Goal: Task Accomplishment & Management: Manage account settings

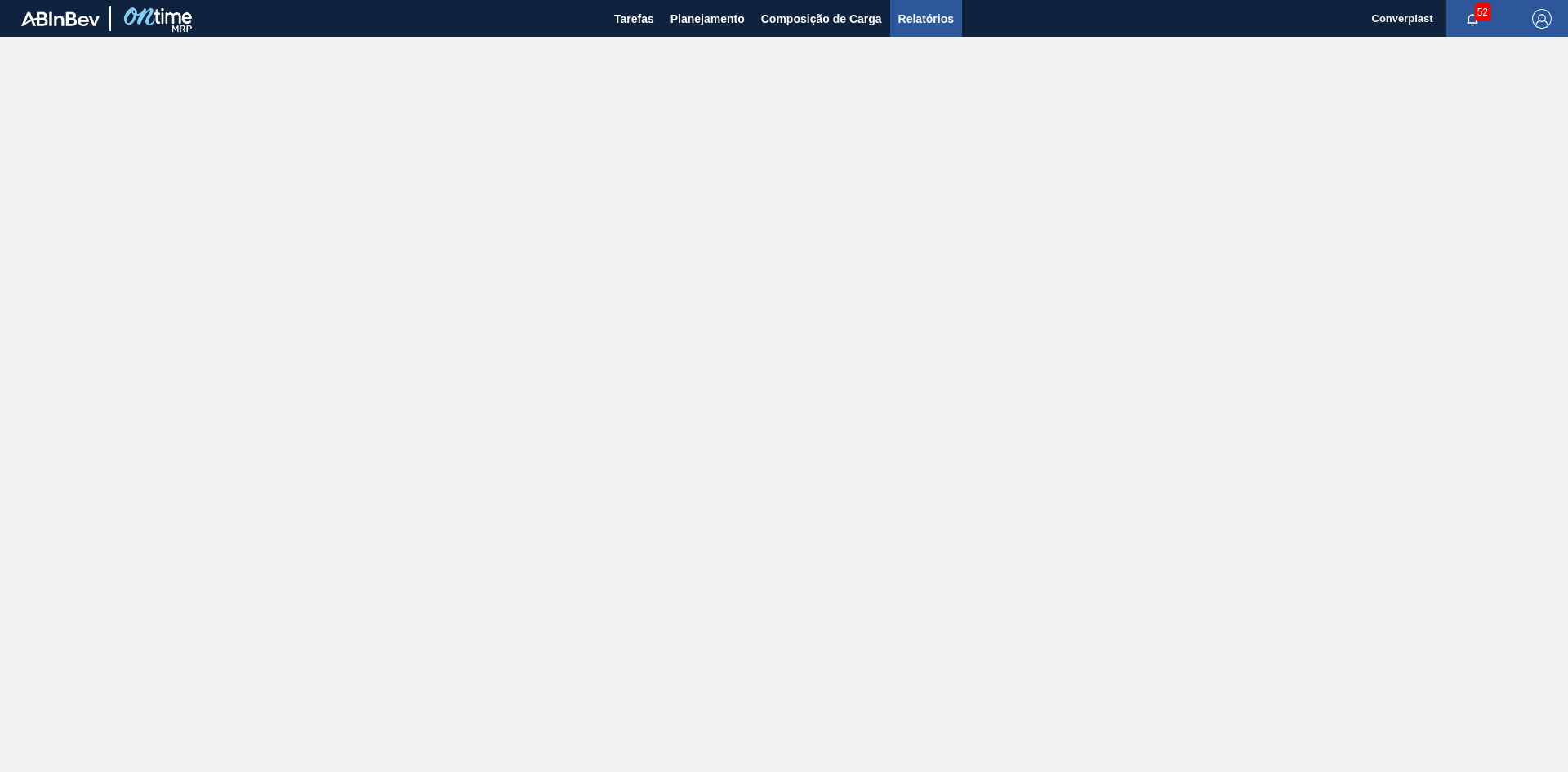
click at [933, 20] on span "Relatórios" at bounding box center [926, 19] width 55 height 20
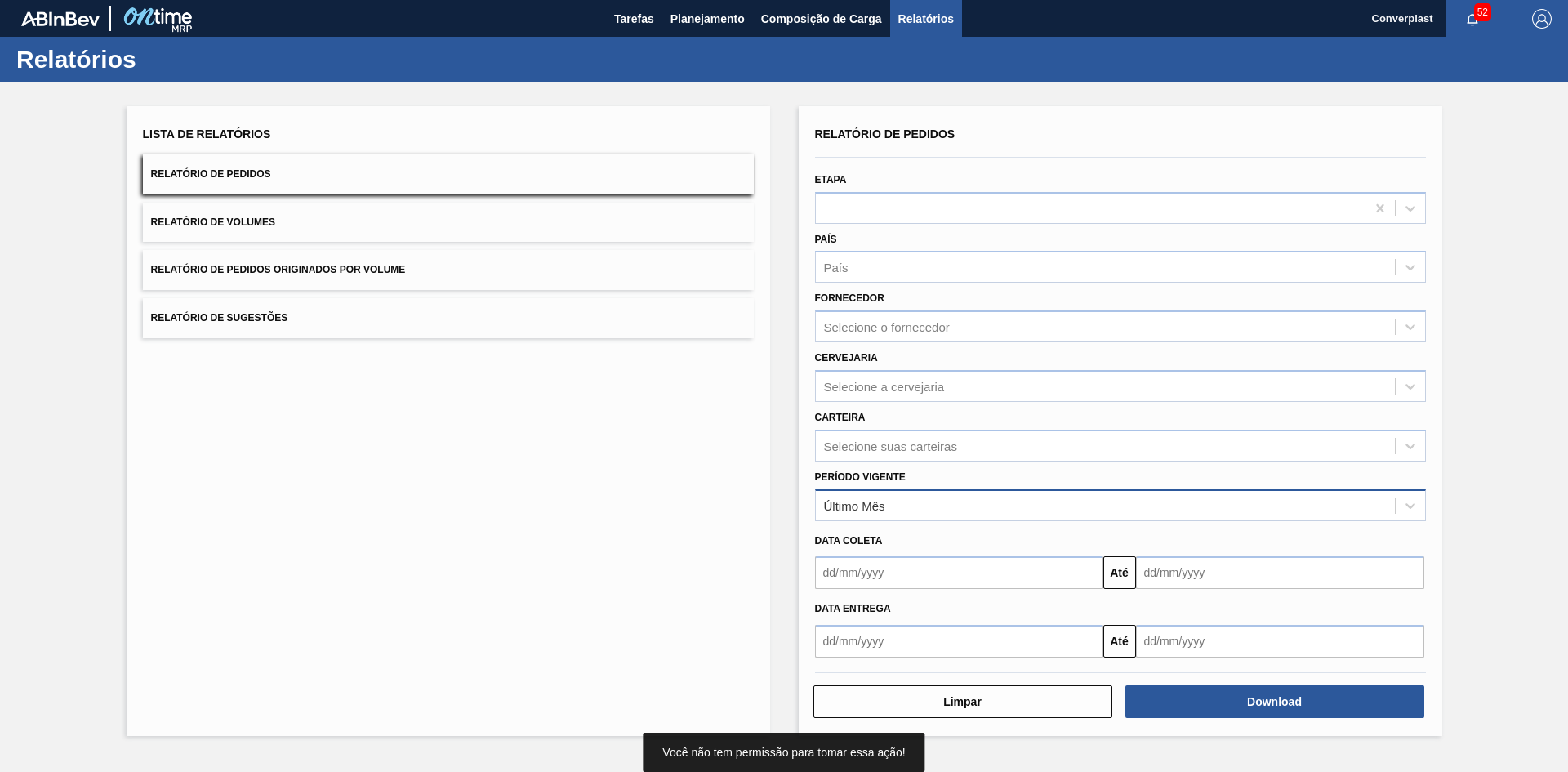
click at [873, 508] on div "Último Mês" at bounding box center [854, 505] width 62 height 14
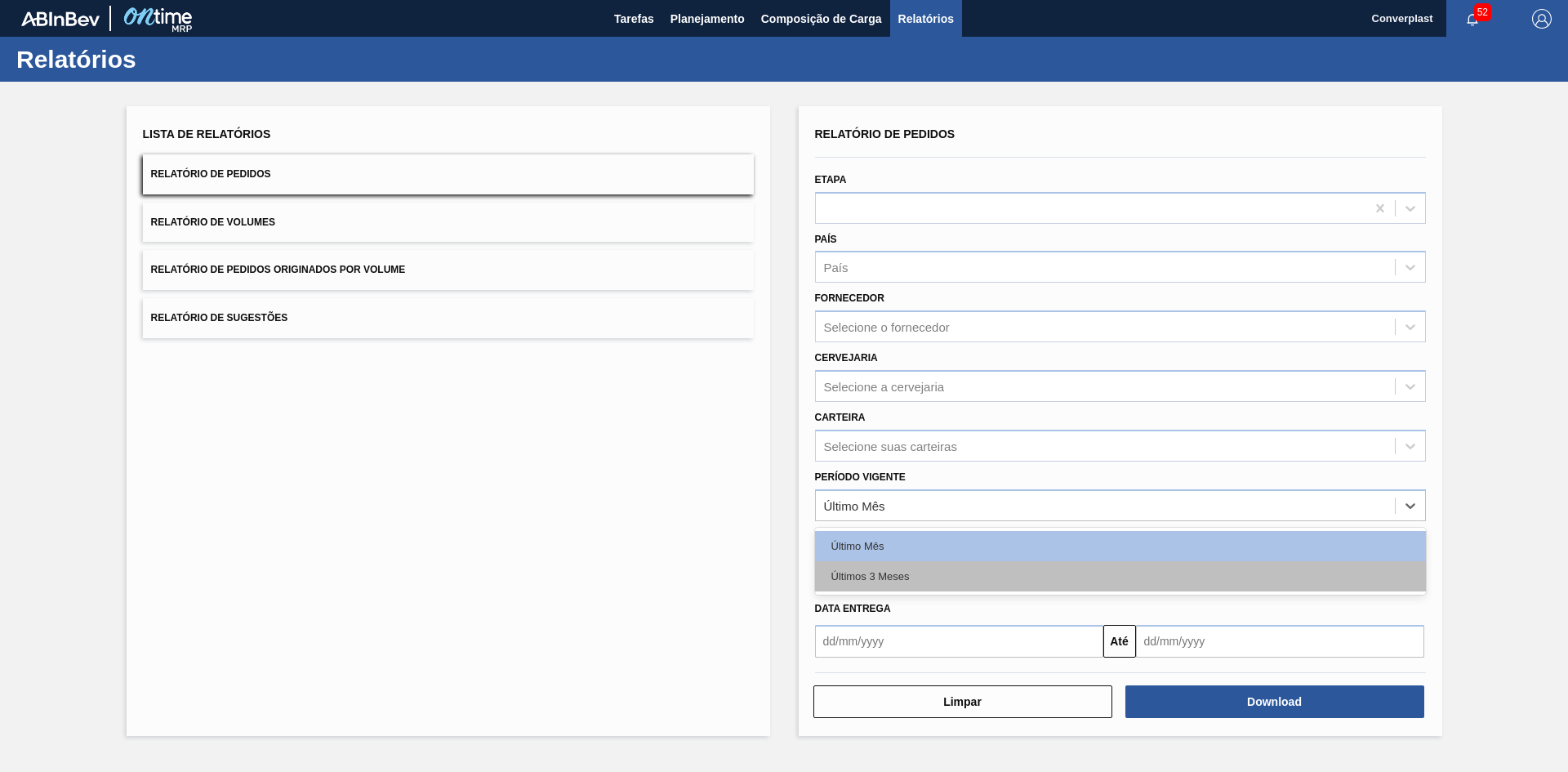
click at [888, 577] on div "Últimos 3 Meses" at bounding box center [1120, 576] width 611 height 30
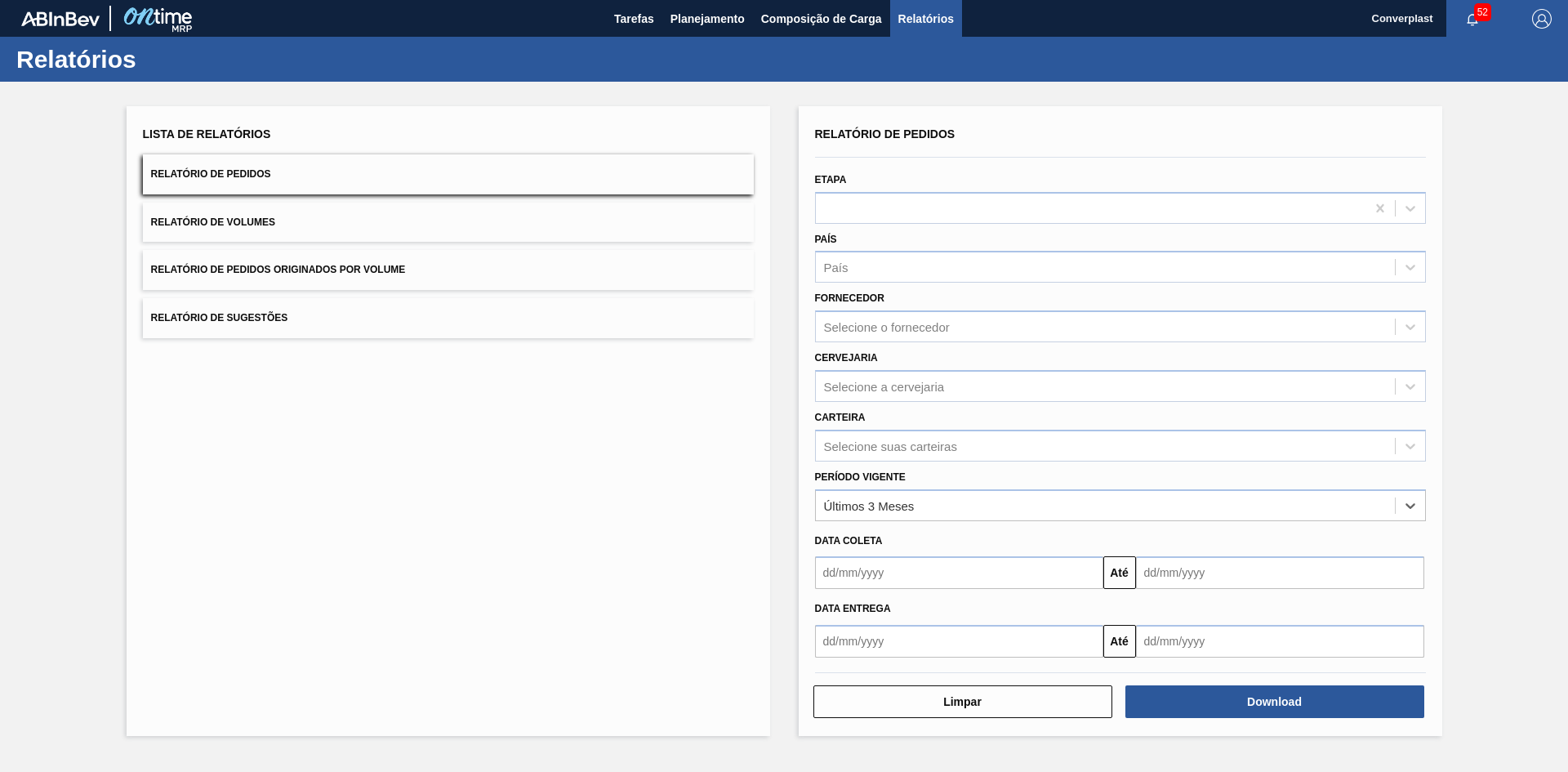
click at [910, 566] on input "text" at bounding box center [959, 572] width 289 height 33
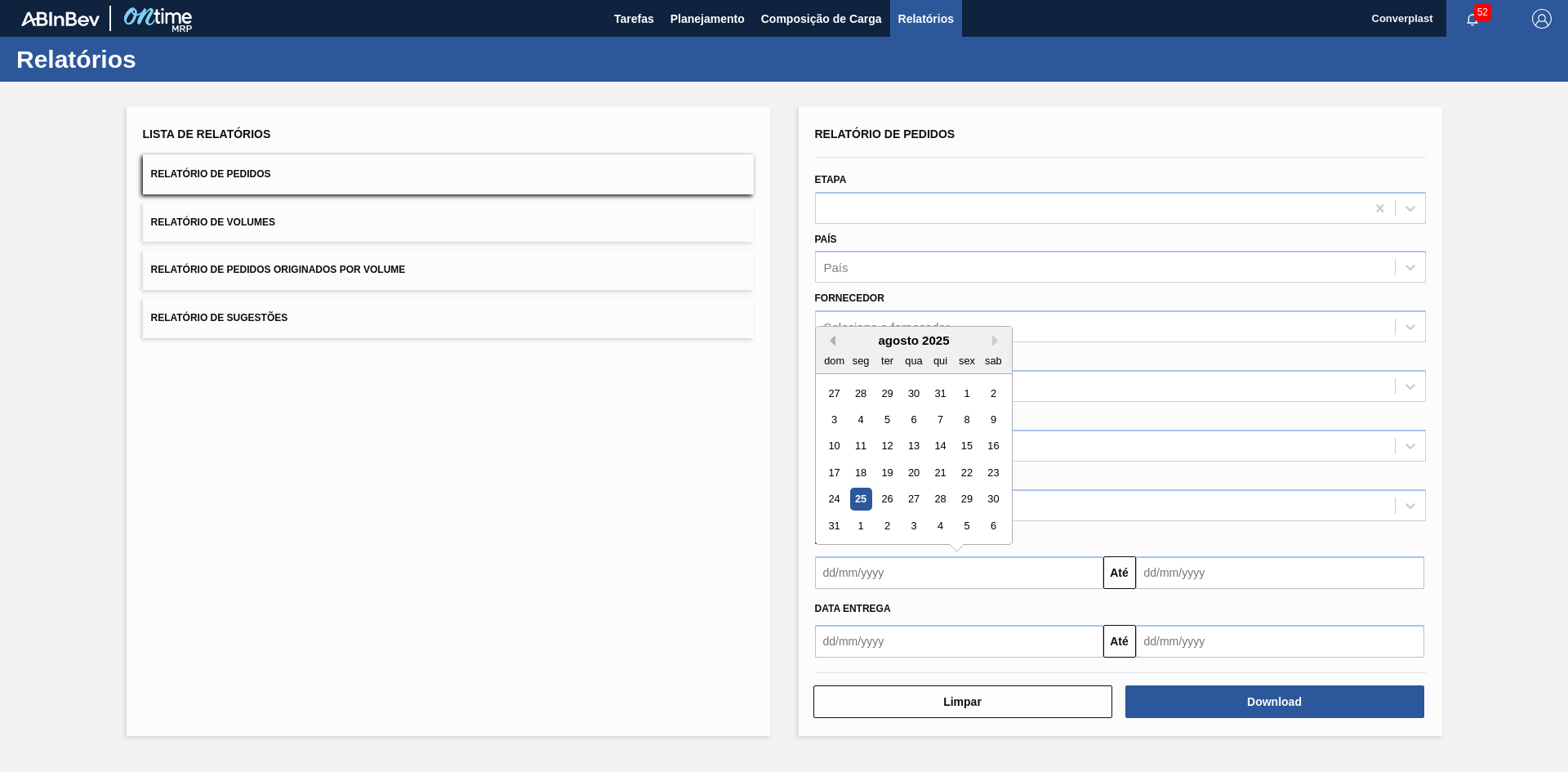
click at [834, 339] on button "Previous Month" at bounding box center [829, 340] width 12 height 12
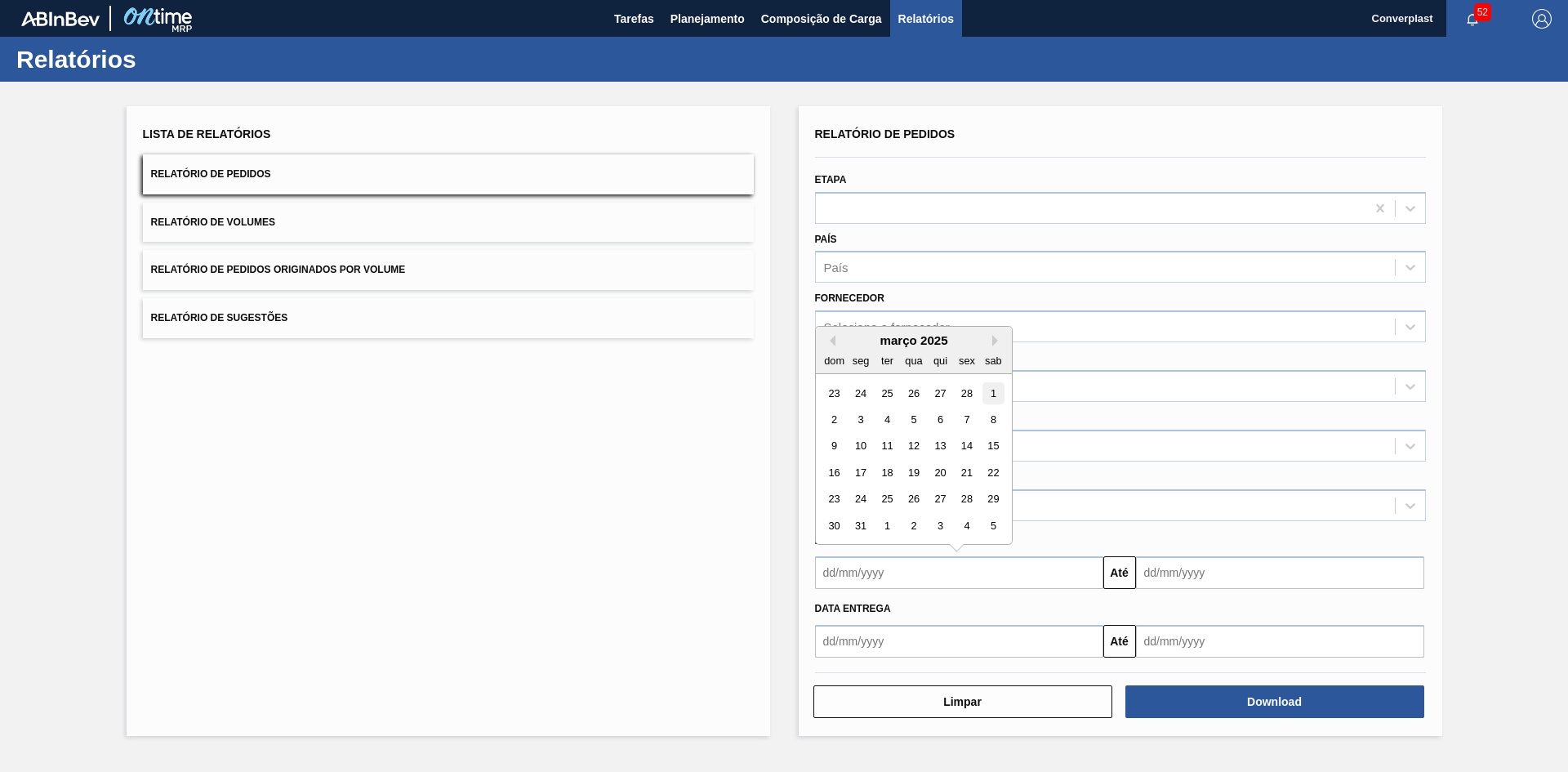
click at [991, 392] on div "1" at bounding box center [992, 393] width 22 height 22
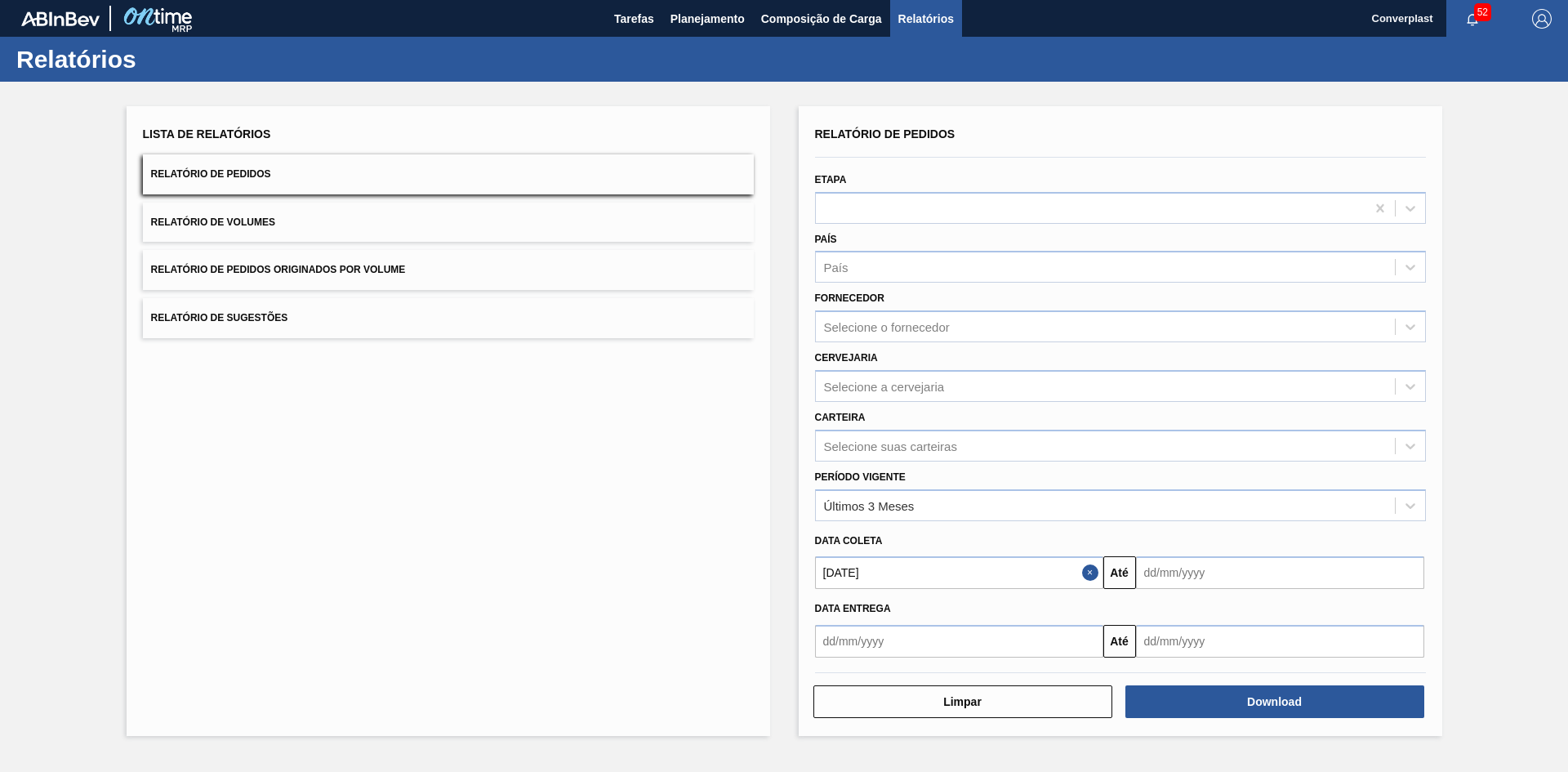
type input "01/03/2025"
drag, startPoint x: 1179, startPoint y: 562, endPoint x: 1200, endPoint y: 557, distance: 21.6
click at [1179, 563] on input "text" at bounding box center [1279, 572] width 289 height 33
click at [1314, 340] on button "Next Month" at bounding box center [1318, 340] width 12 height 12
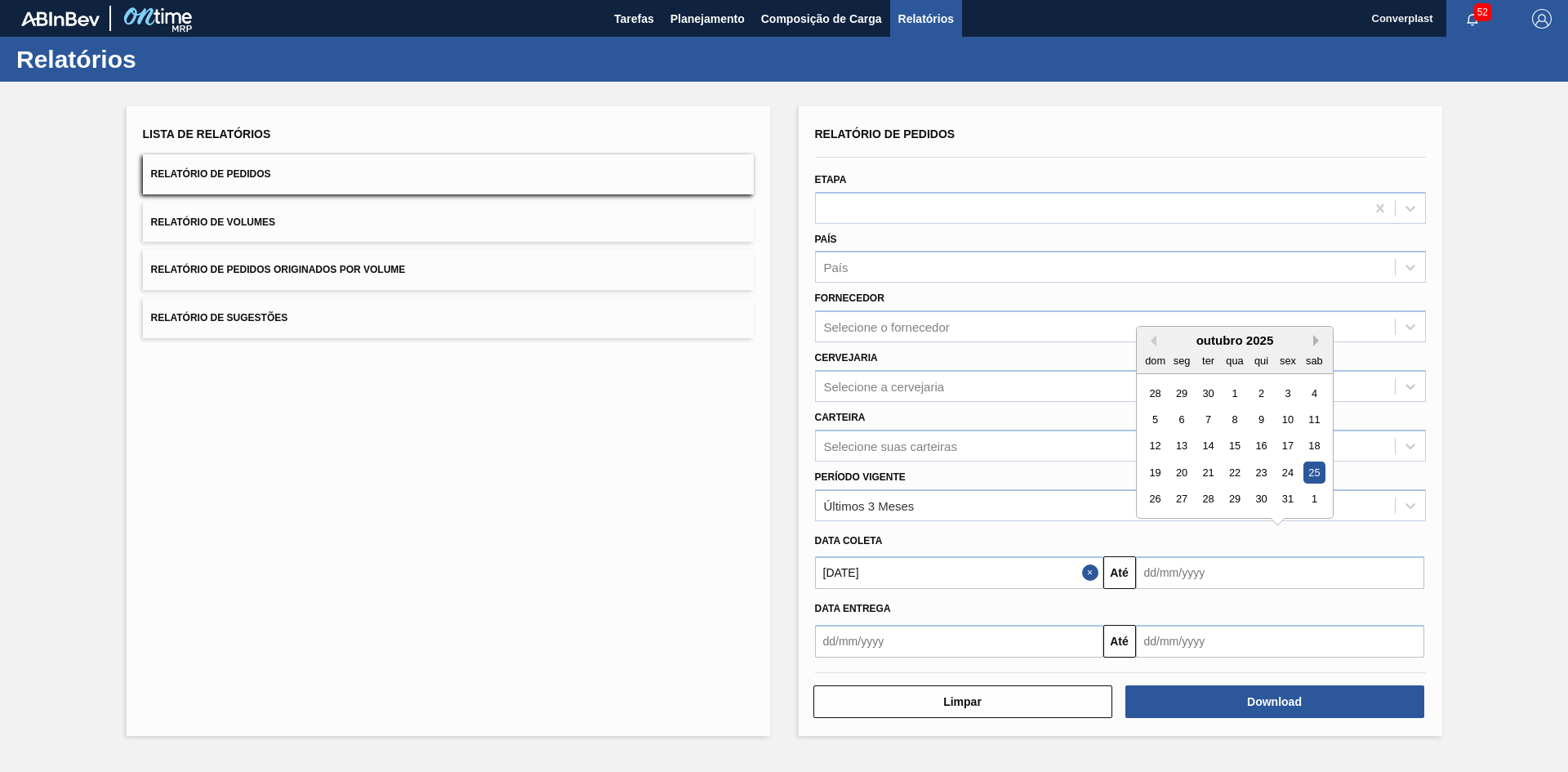
click at [1314, 340] on button "Next Month" at bounding box center [1318, 340] width 12 height 12
click at [1314, 473] on div "28" at bounding box center [1313, 472] width 22 height 22
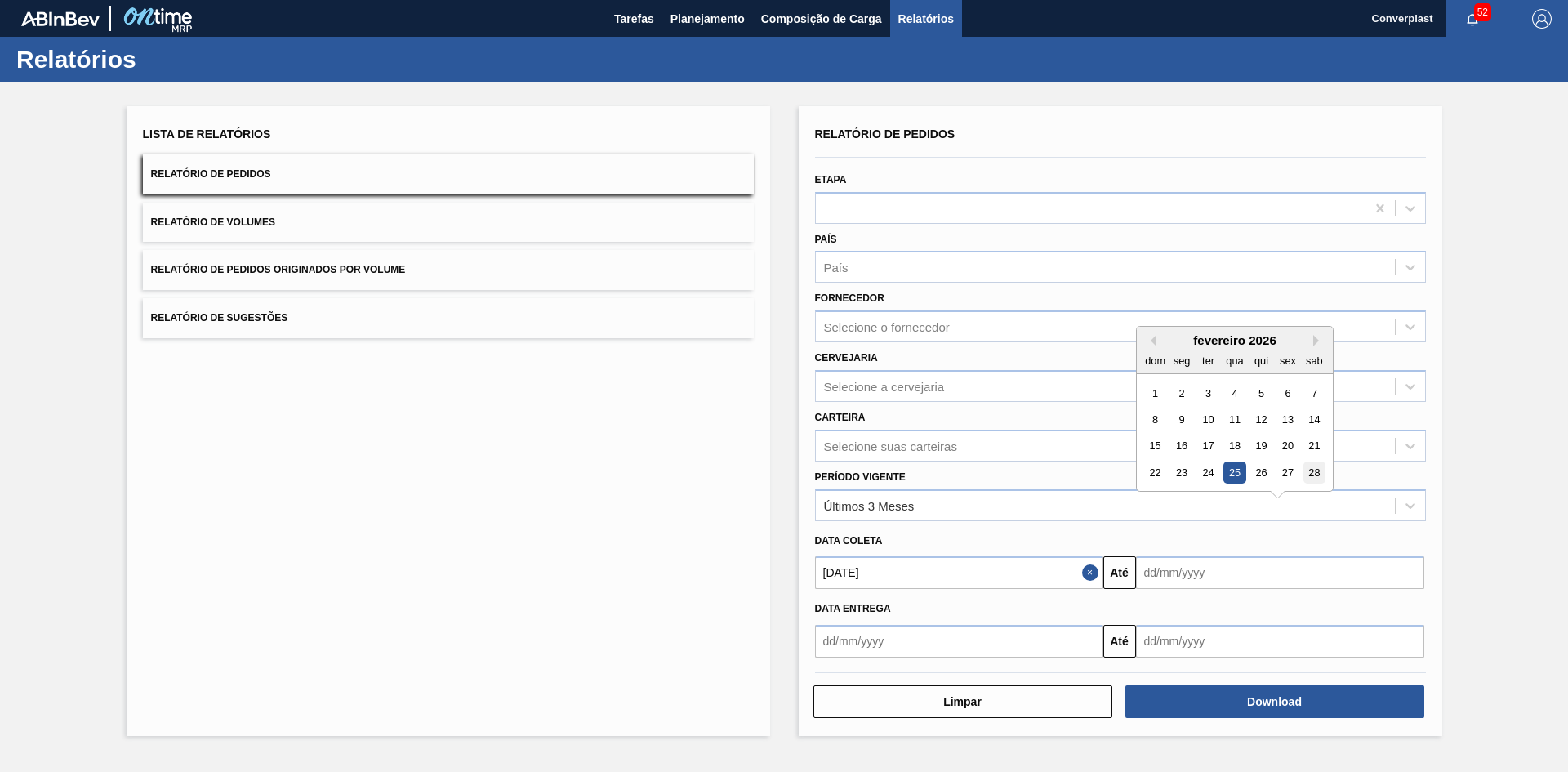
type input "28/02/2026"
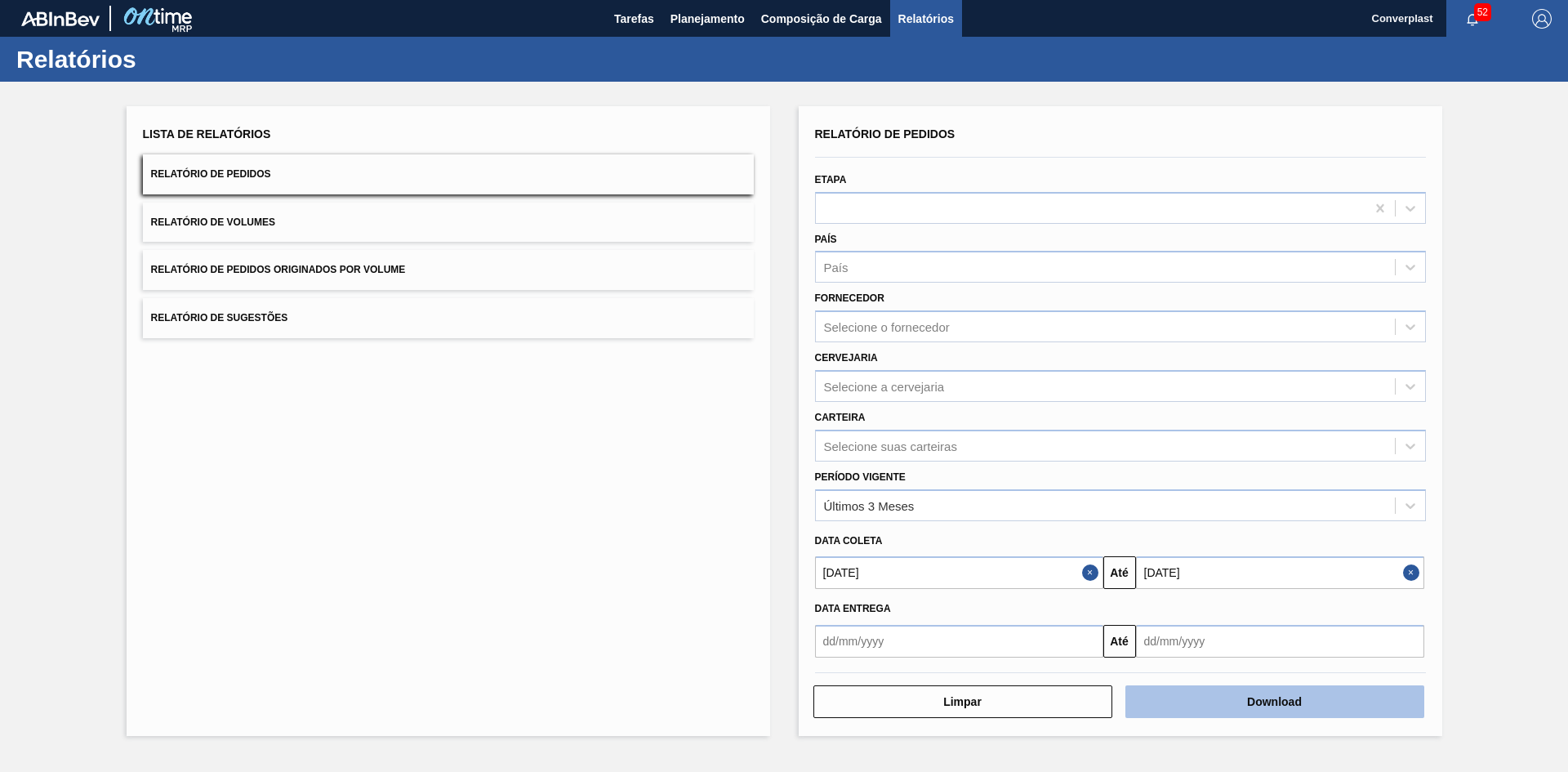
click at [1234, 712] on button "Download" at bounding box center [1274, 701] width 298 height 33
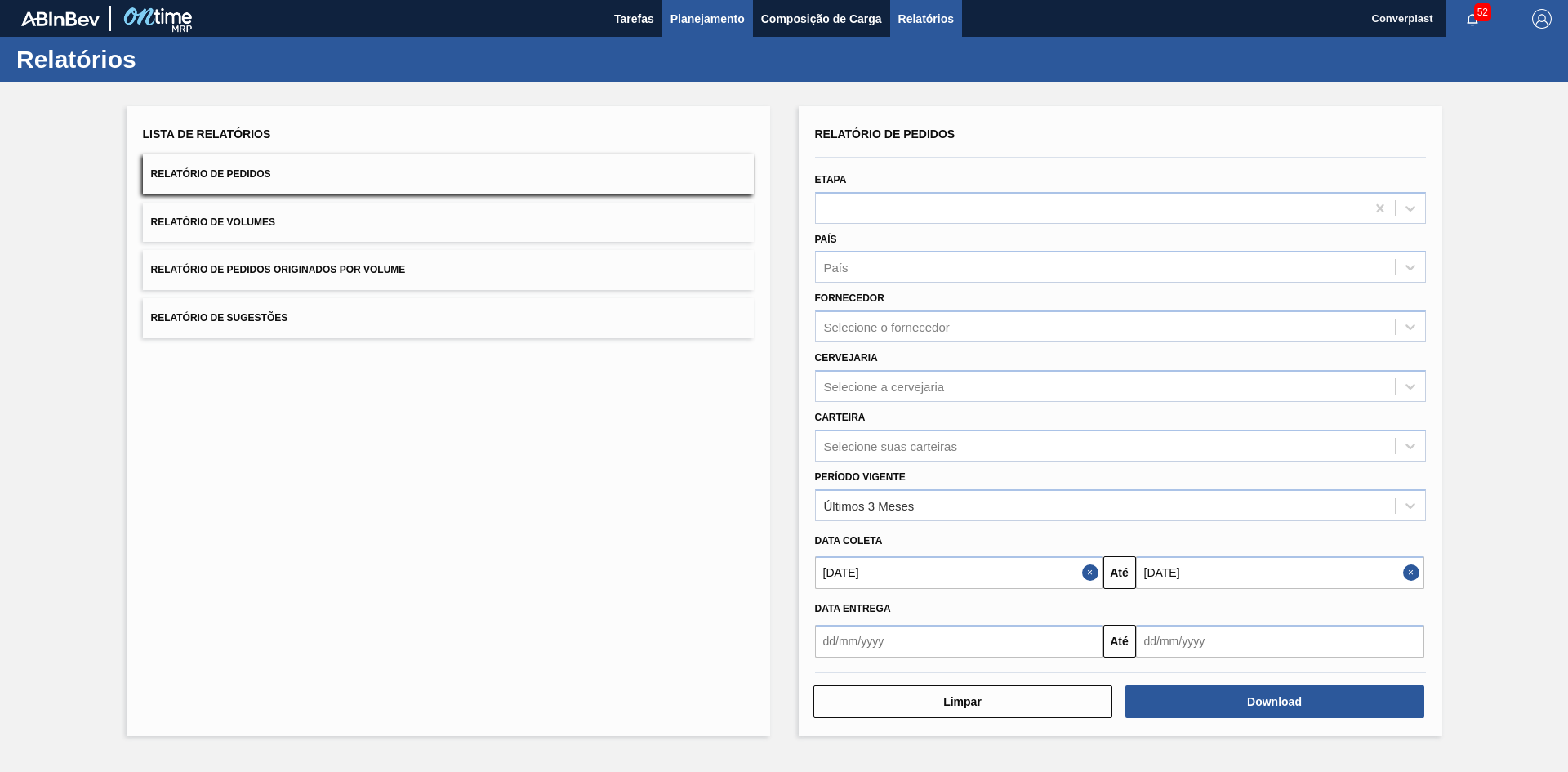
click at [703, 16] on span "Planejamento" at bounding box center [707, 19] width 74 height 20
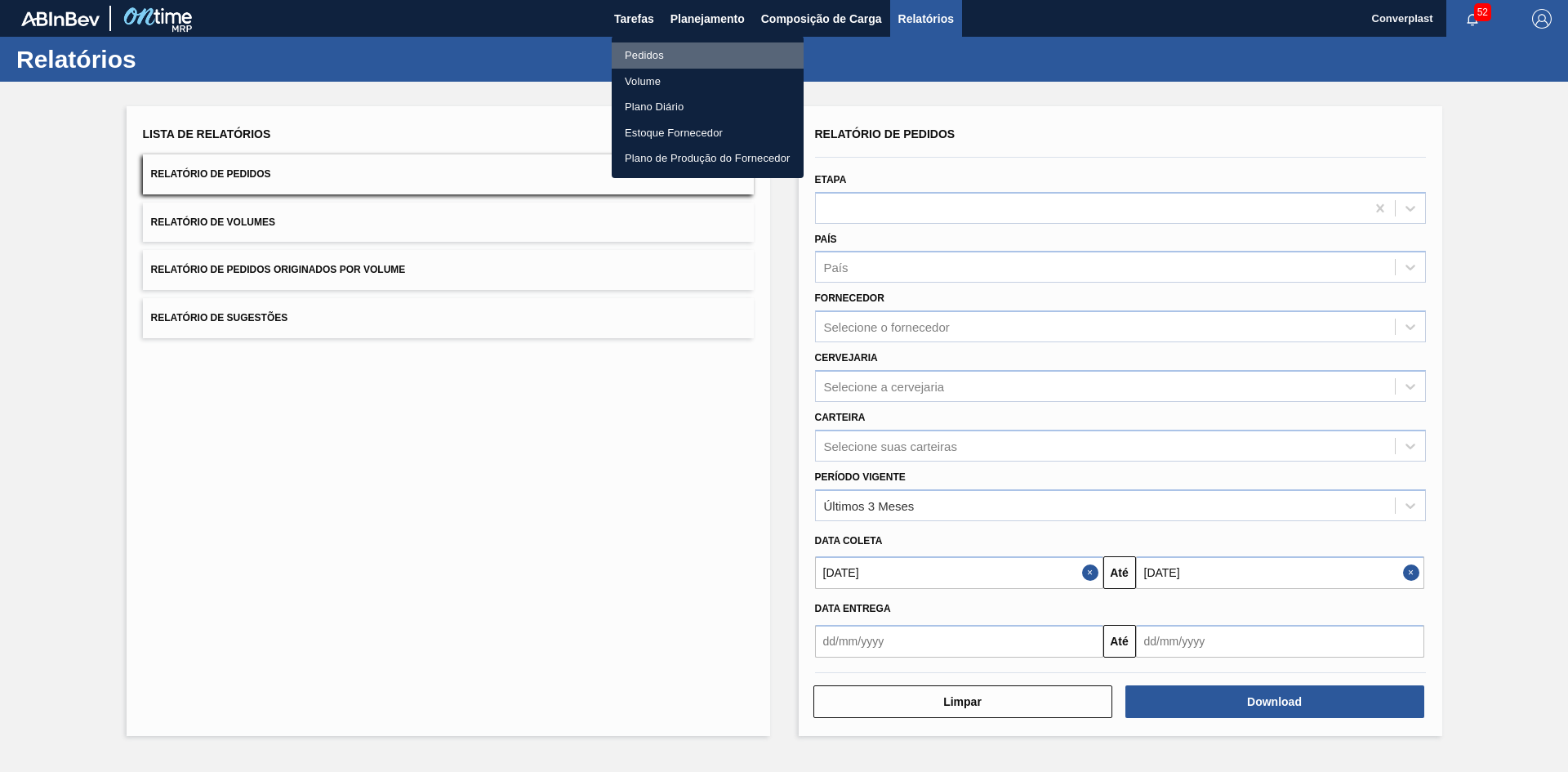
click at [689, 58] on li "Pedidos" at bounding box center [707, 55] width 192 height 26
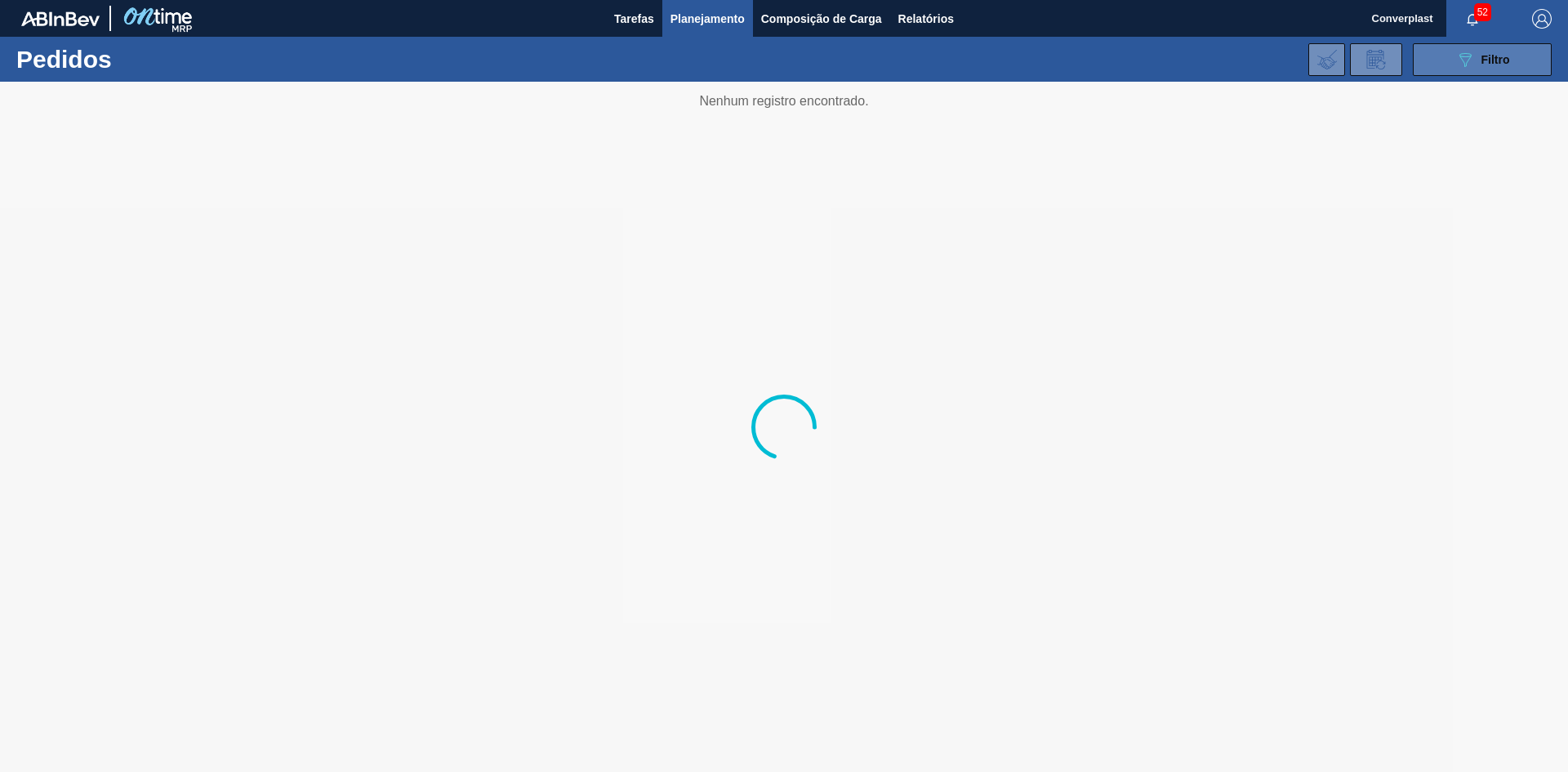
click at [1488, 62] on span "Filtro" at bounding box center [1496, 59] width 29 height 13
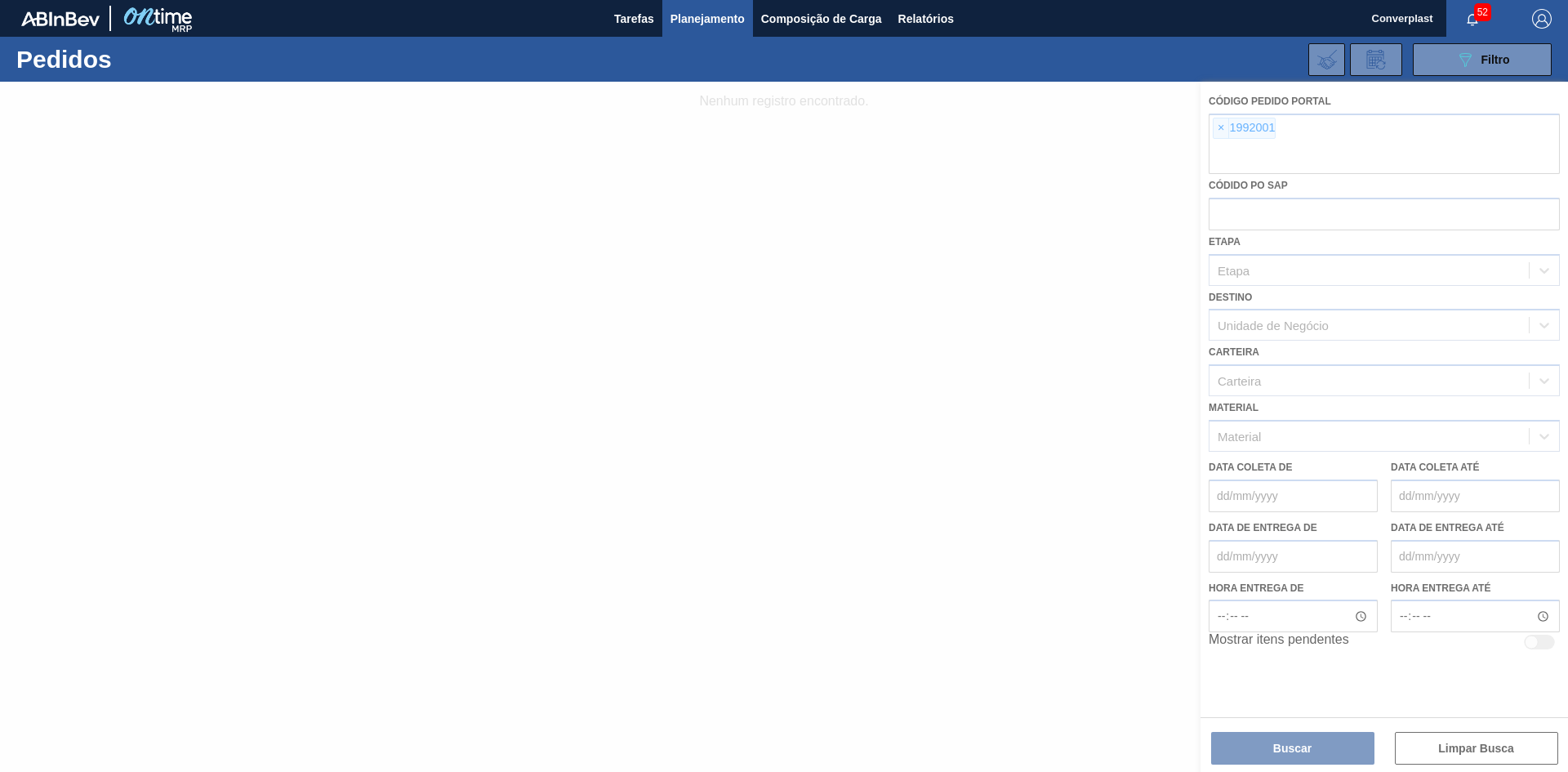
click at [1221, 128] on div at bounding box center [784, 426] width 1568 height 690
click at [1220, 128] on div at bounding box center [784, 426] width 1568 height 690
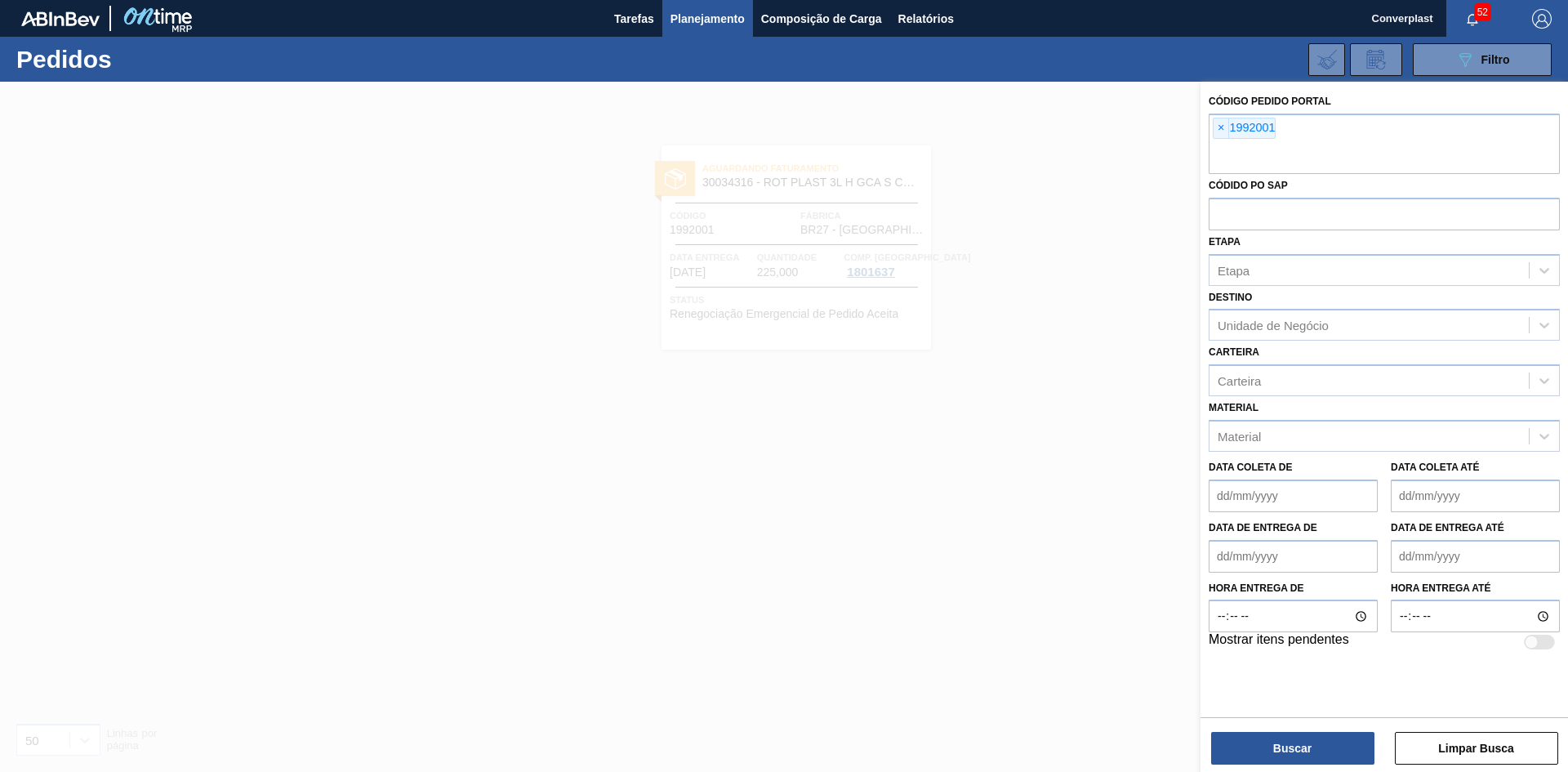
click at [1220, 130] on span "×" at bounding box center [1220, 129] width 15 height 20
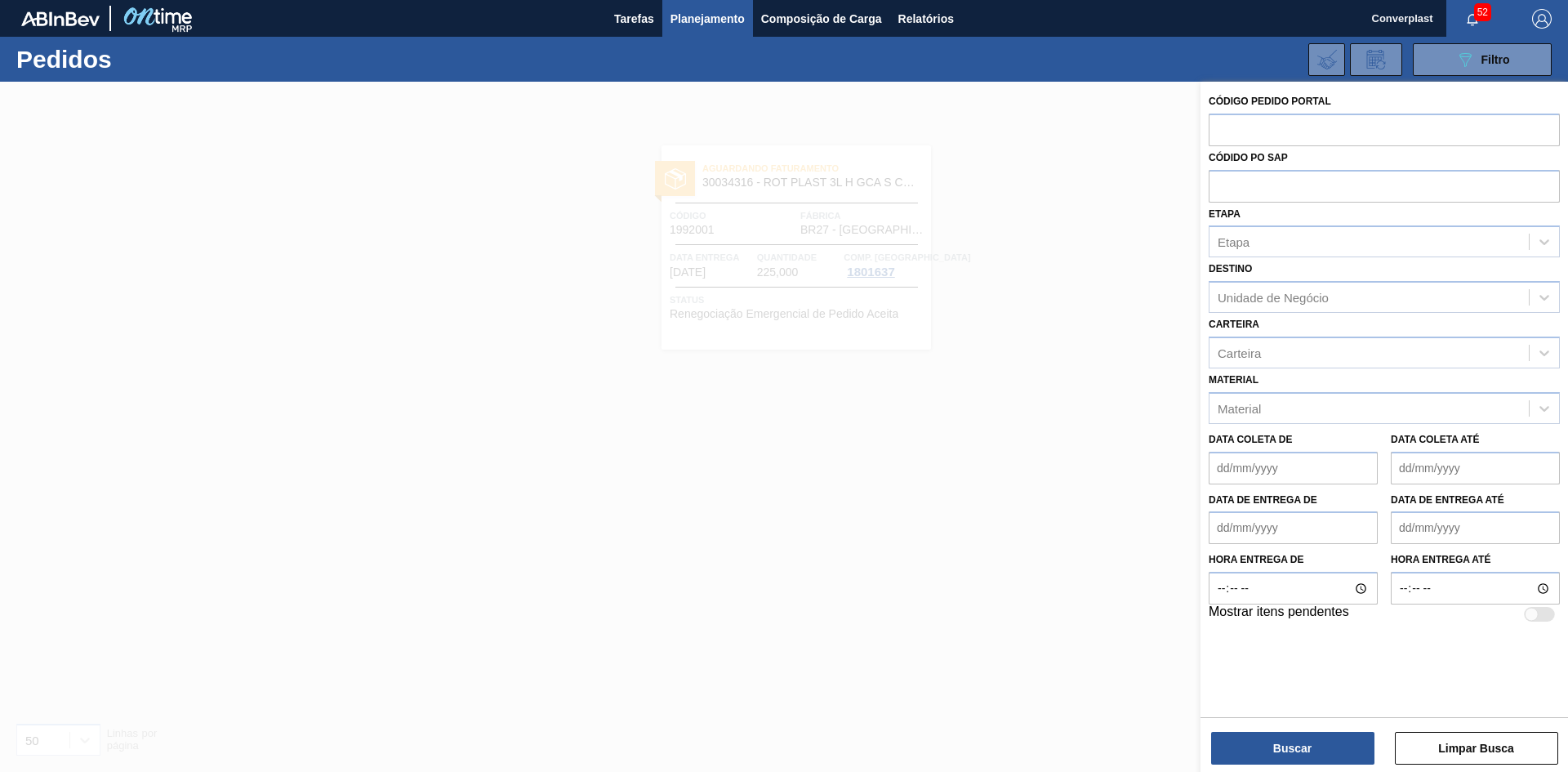
paste input "1992000"
type input "1992000"
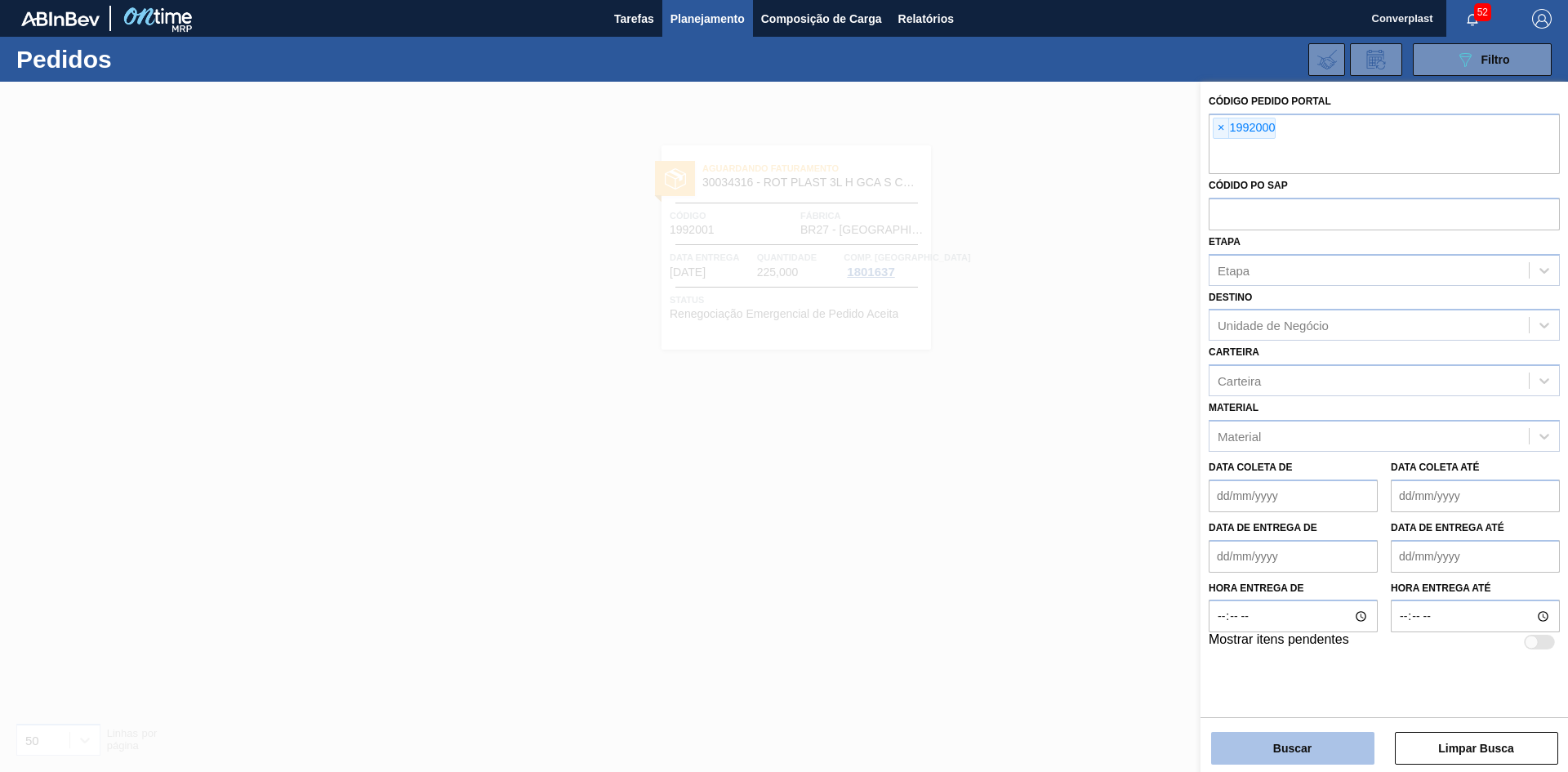
click at [1303, 749] on button "Buscar" at bounding box center [1292, 748] width 164 height 33
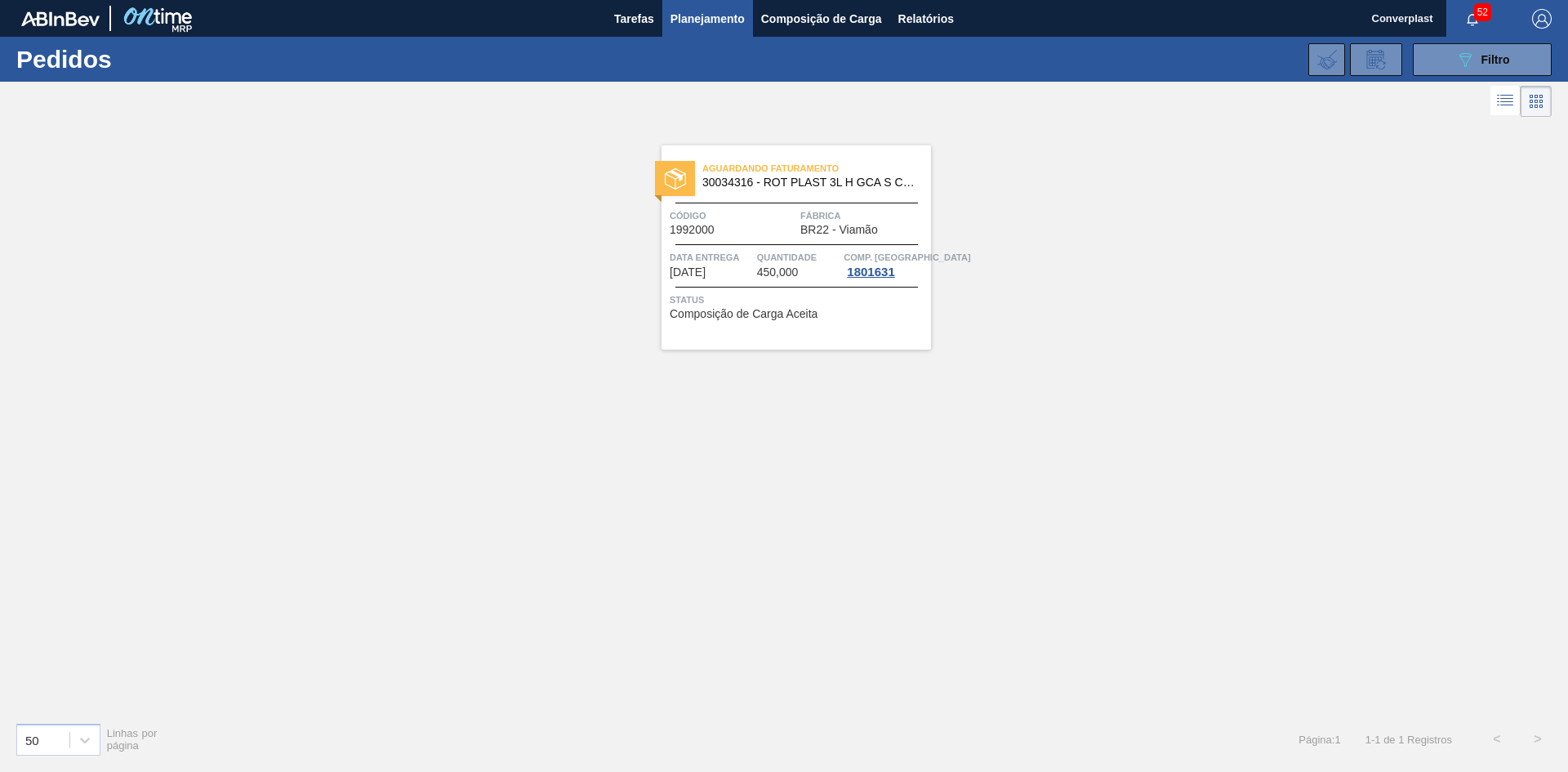
click at [779, 217] on span "Código" at bounding box center [733, 215] width 127 height 16
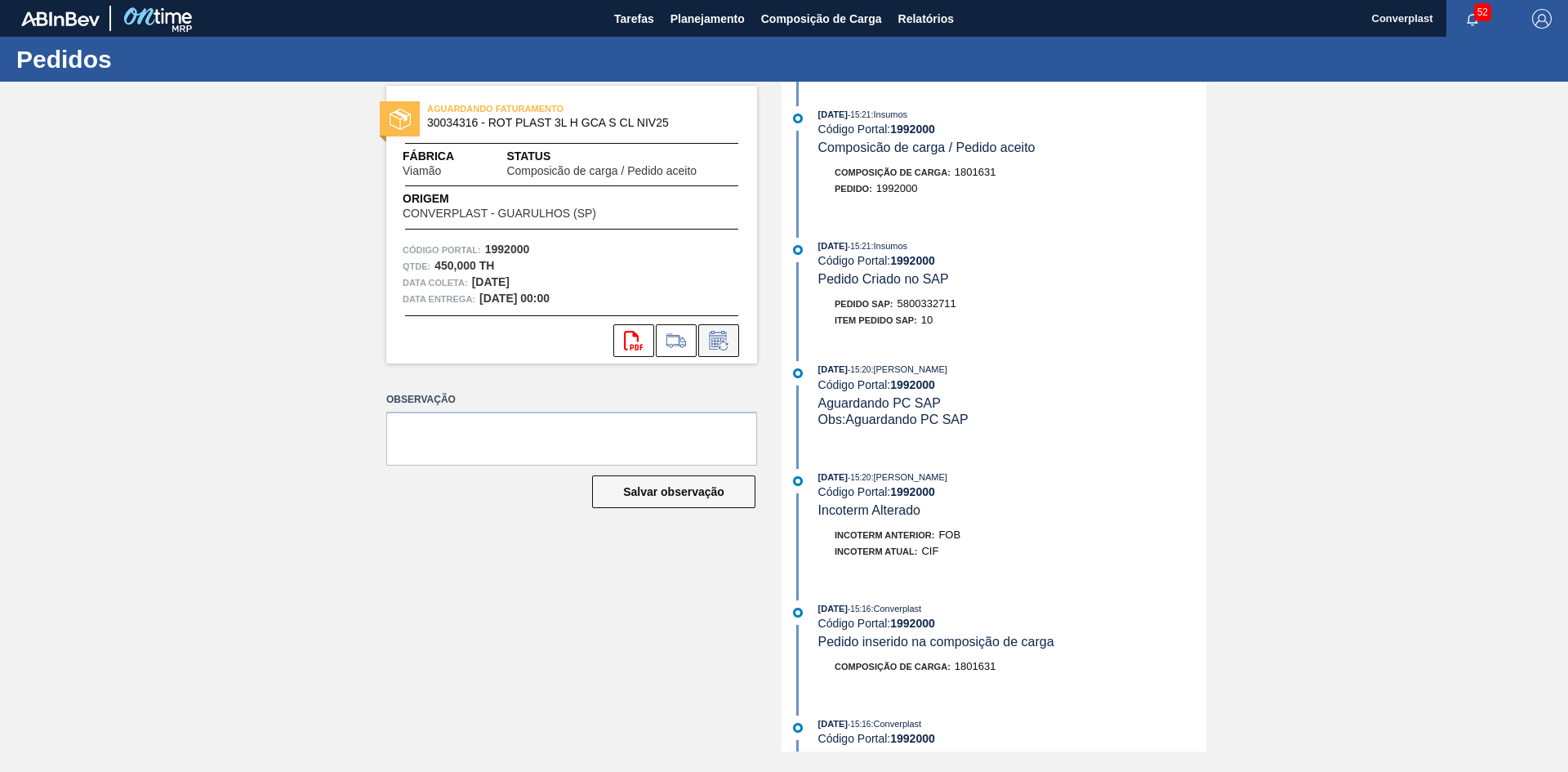
click at [723, 344] on icon at bounding box center [718, 340] width 26 height 20
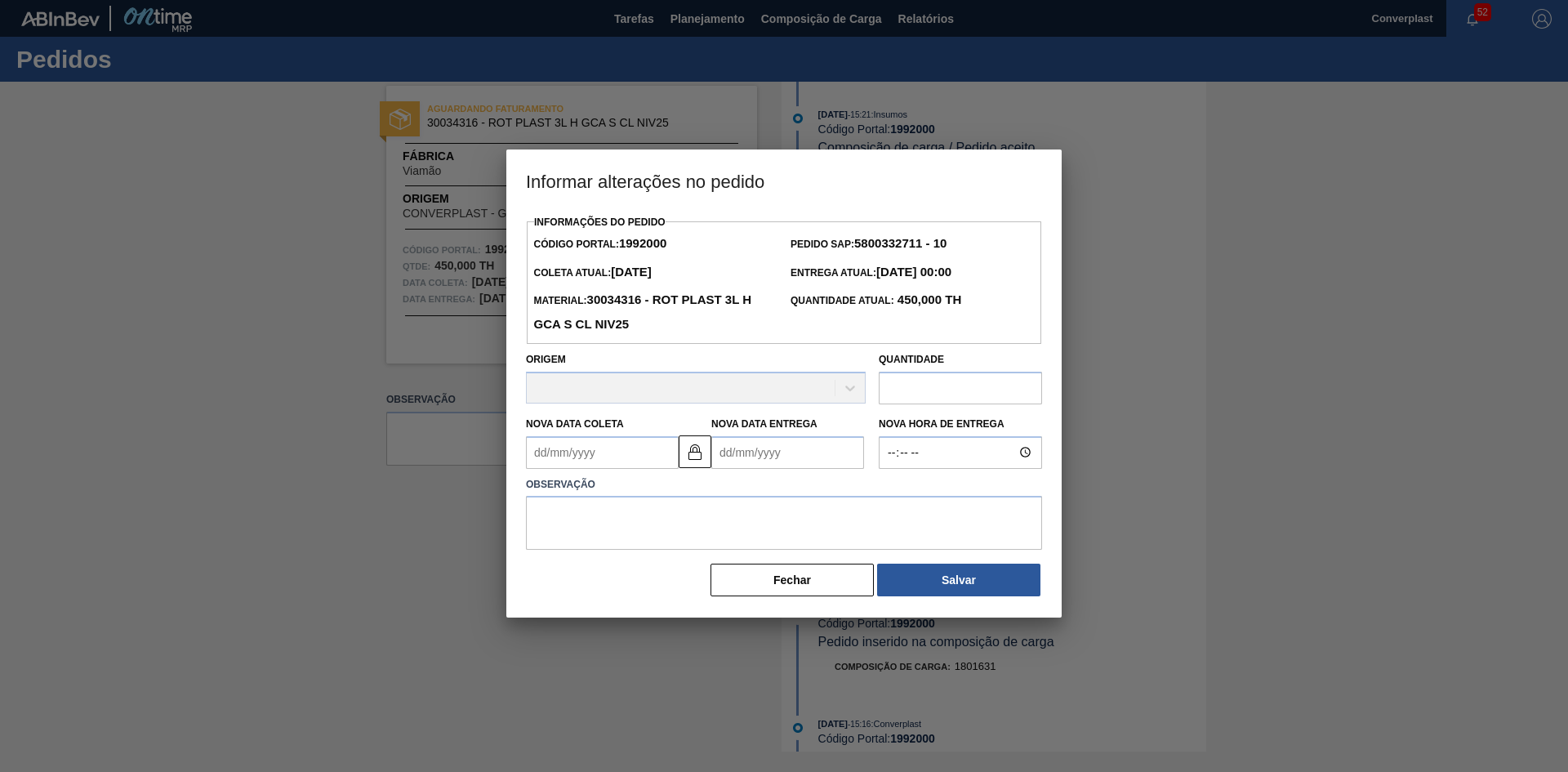
click at [658, 456] on Coleta1992000 "Nova Data Coleta" at bounding box center [601, 452] width 153 height 33
type Coleta1992000 "3"
type Entrega1992000 "08/08/2025"
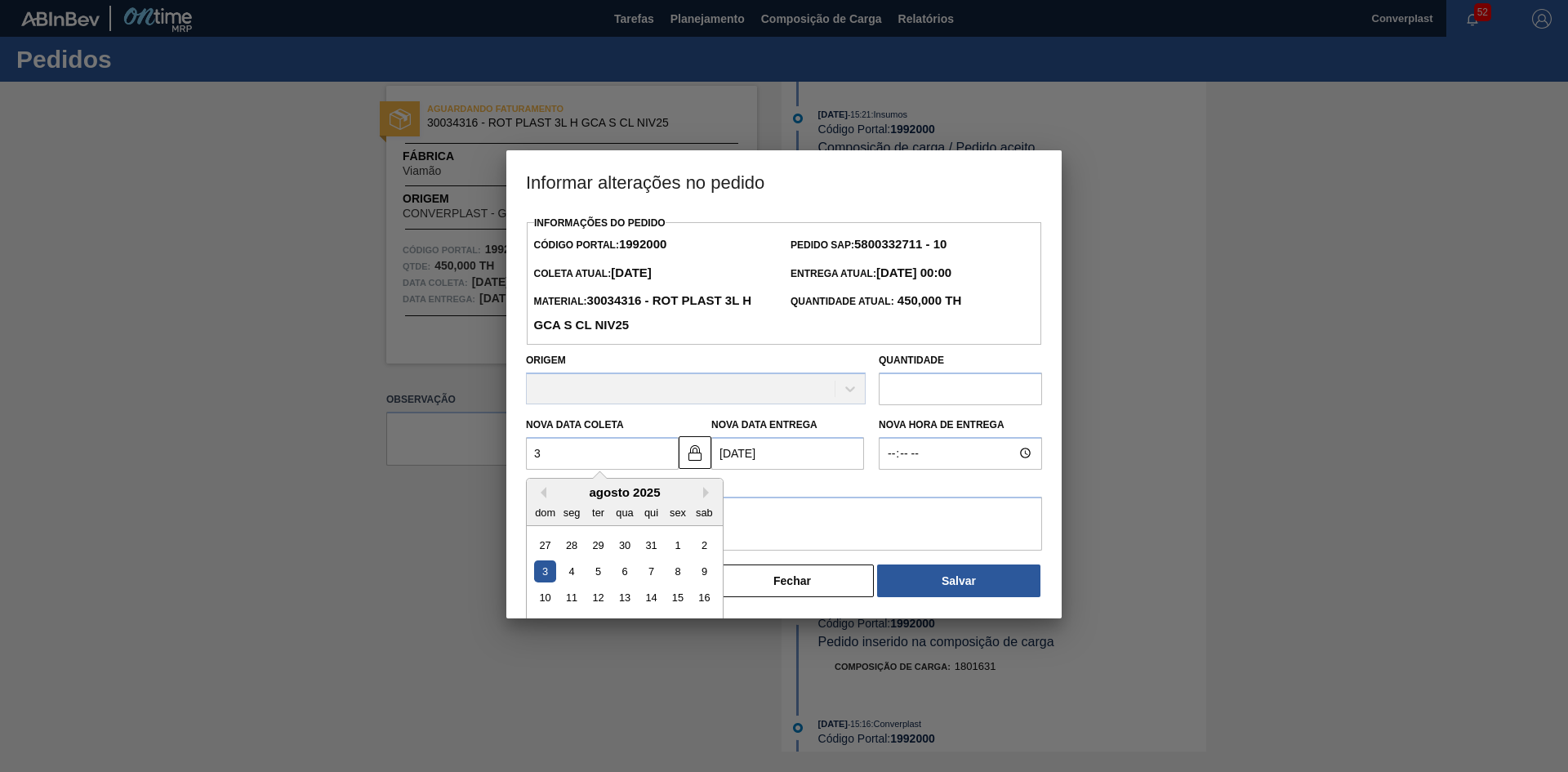
type Coleta1992000 "30"
type Entrega1992000 "[DATE]"
type Coleta1992000 "30/09"
type Entrega1992000 "05/10/2025"
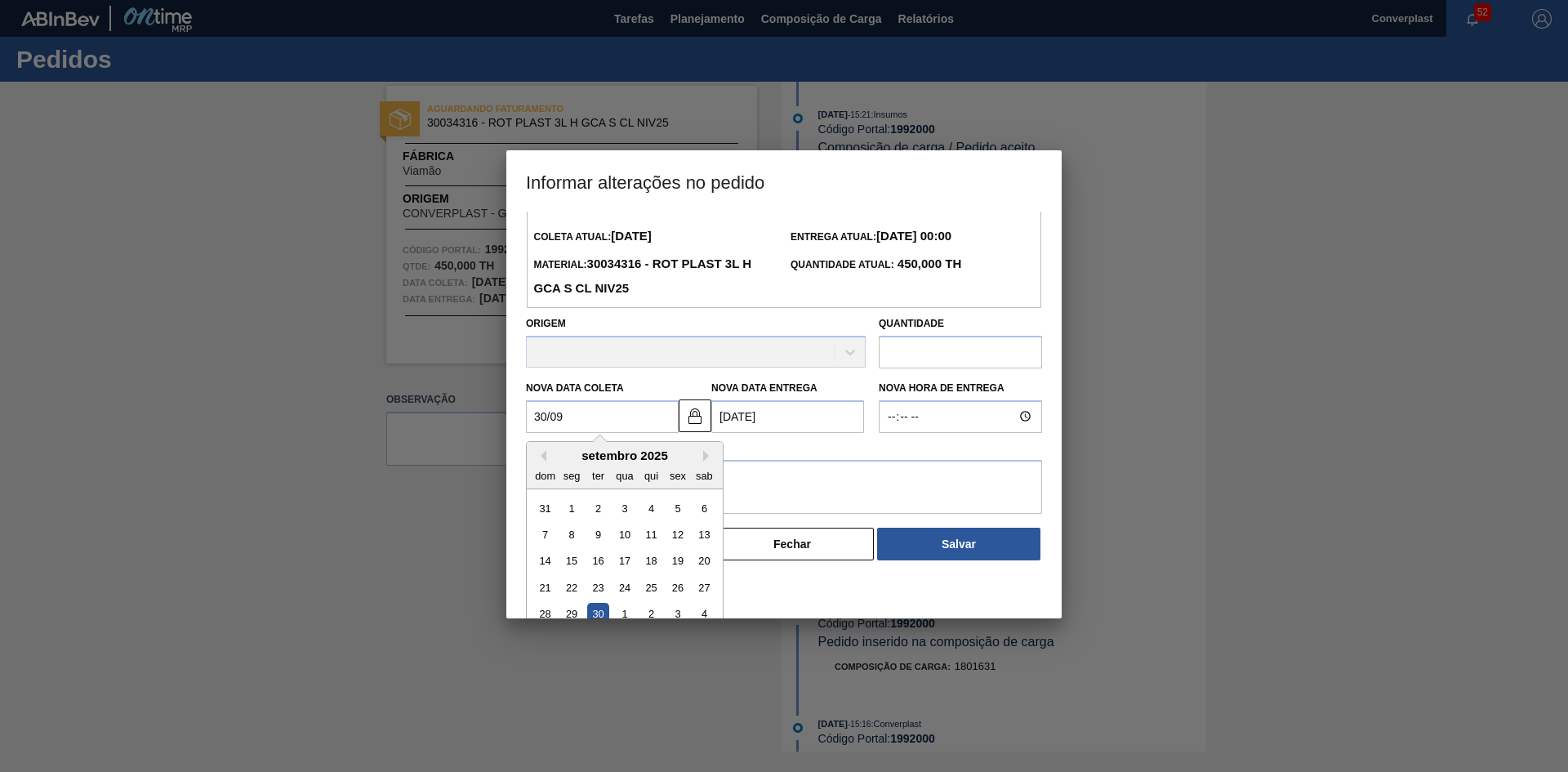
scroll to position [55, 0]
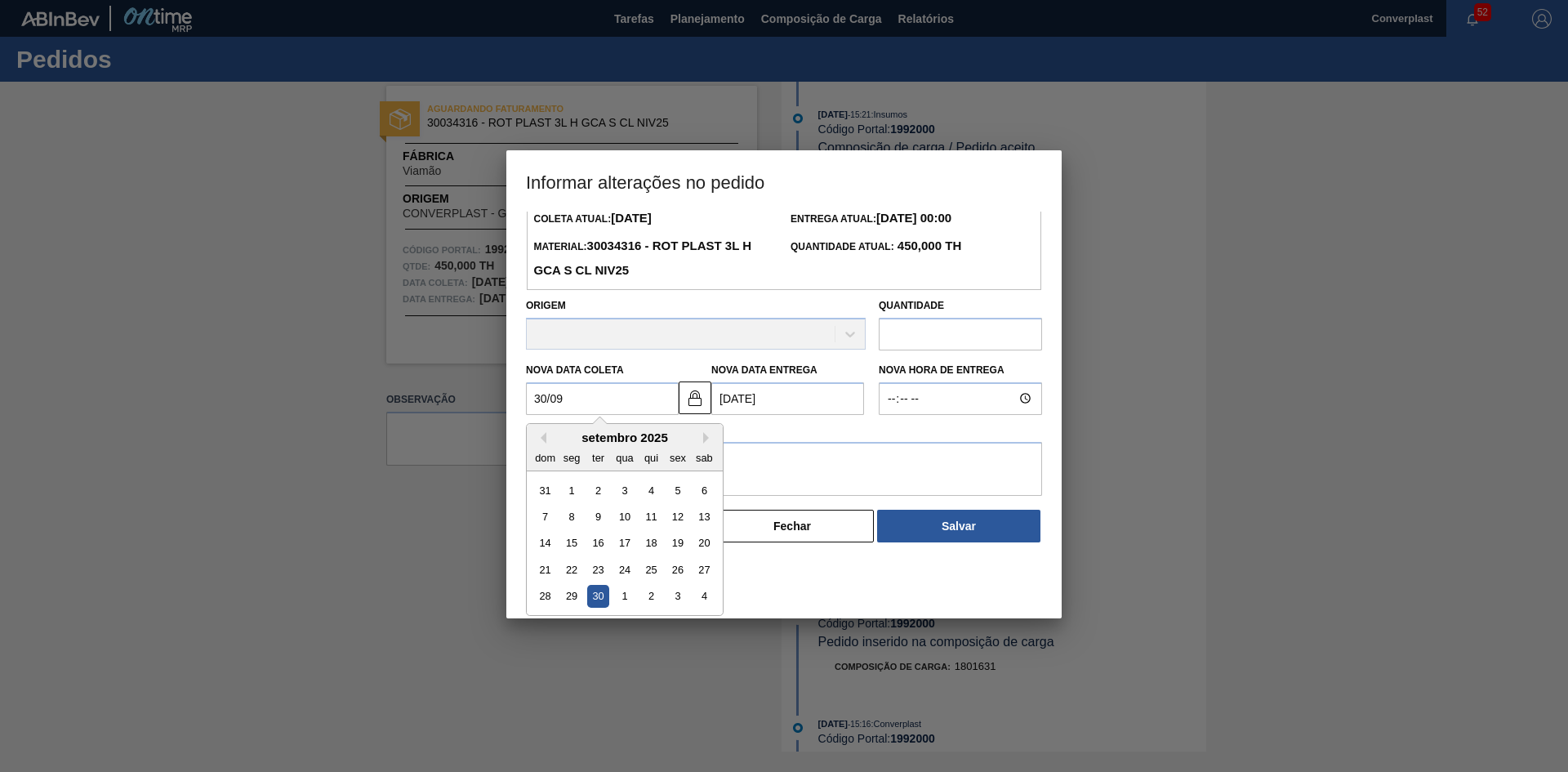
click at [601, 597] on div "30" at bounding box center [598, 595] width 22 height 22
type Coleta1992000 "[DATE]"
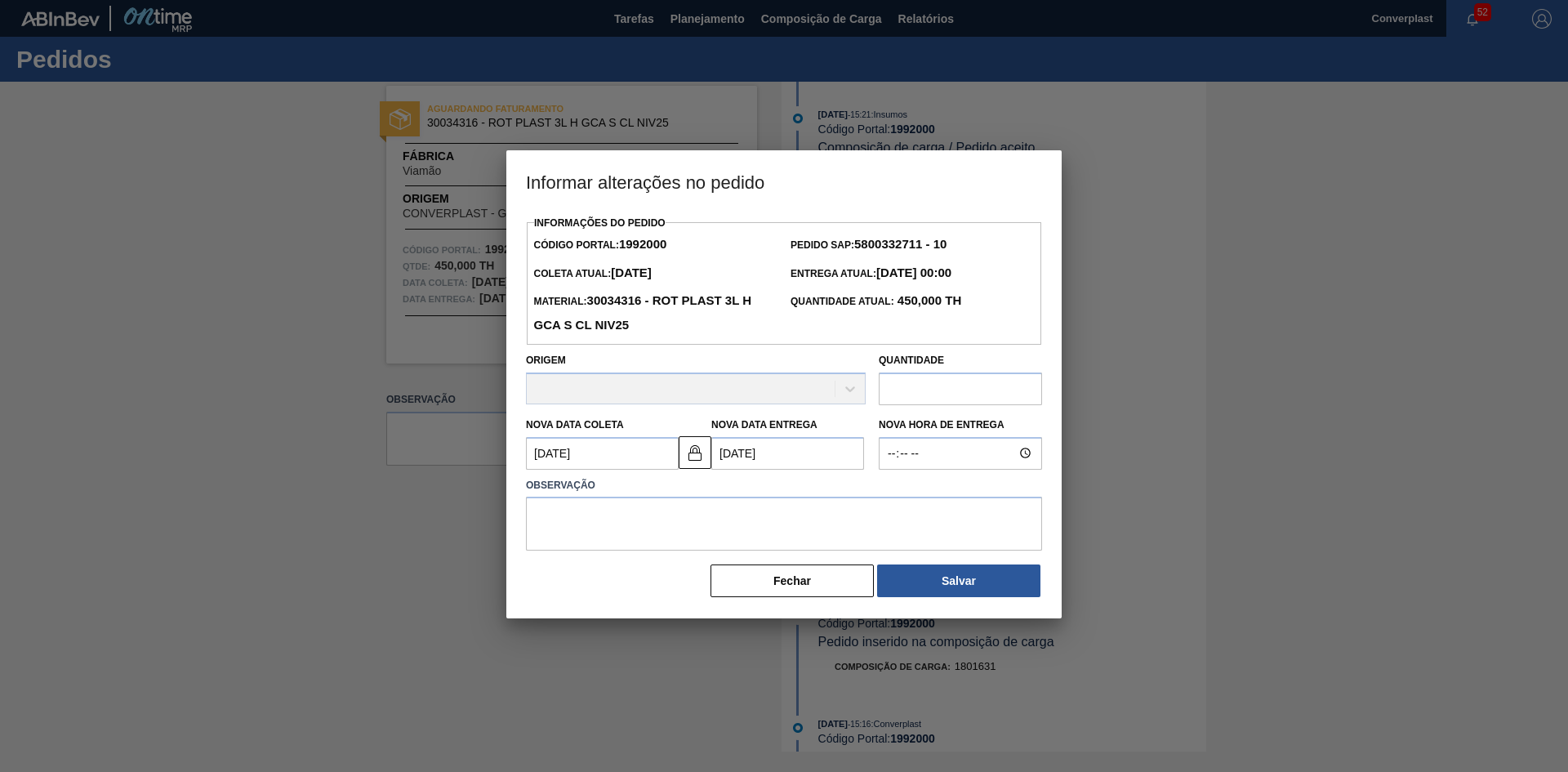
scroll to position [0, 0]
click at [663, 508] on textarea at bounding box center [784, 524] width 516 height 54
type textarea "B"
paste textarea "volume utilizado para Jundiai"
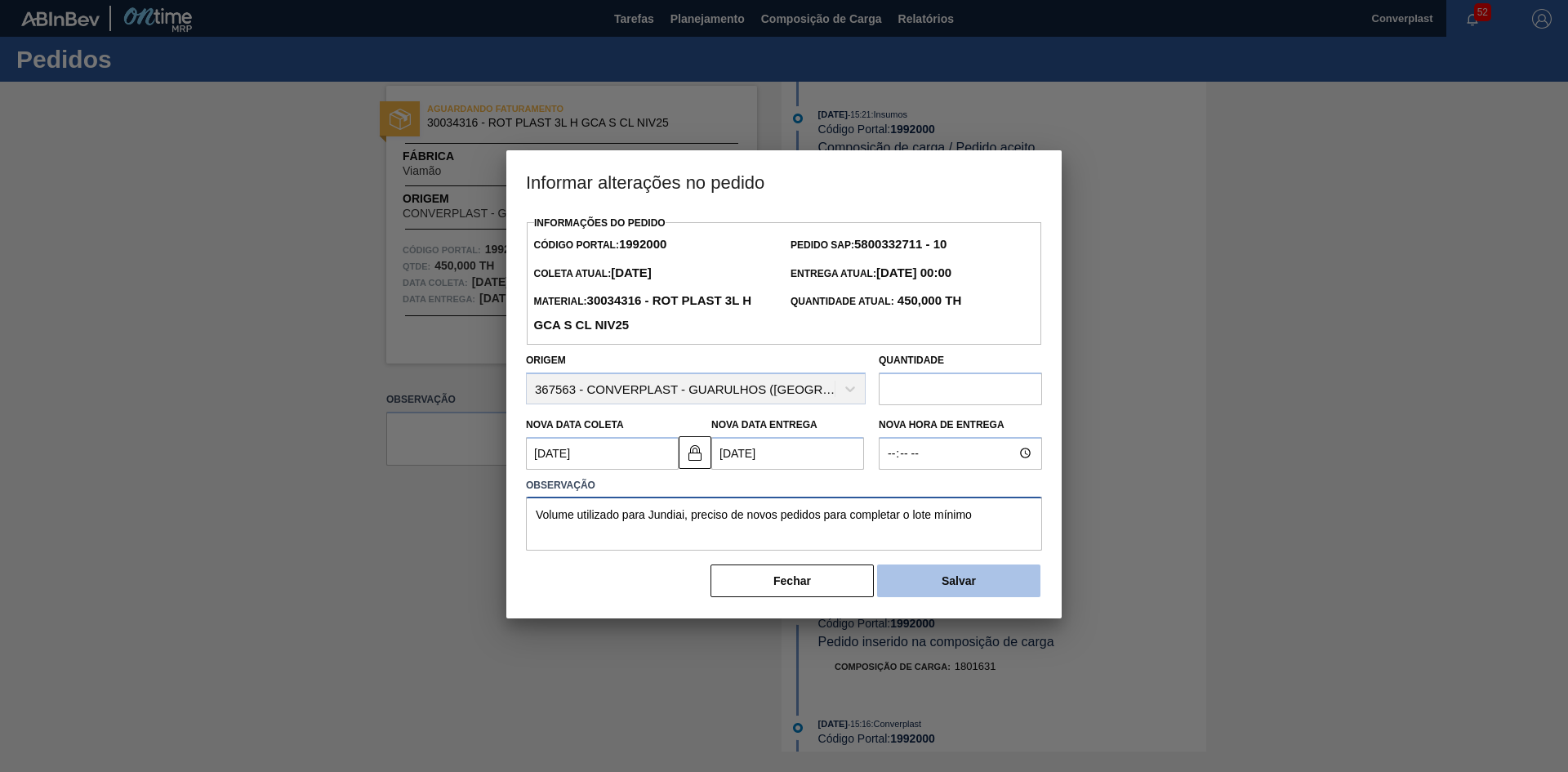
type textarea "Volume utilizado para Jundiai, preciso de novos pedidos para completar o lote m…"
click at [946, 588] on button "Salvar" at bounding box center [958, 580] width 164 height 33
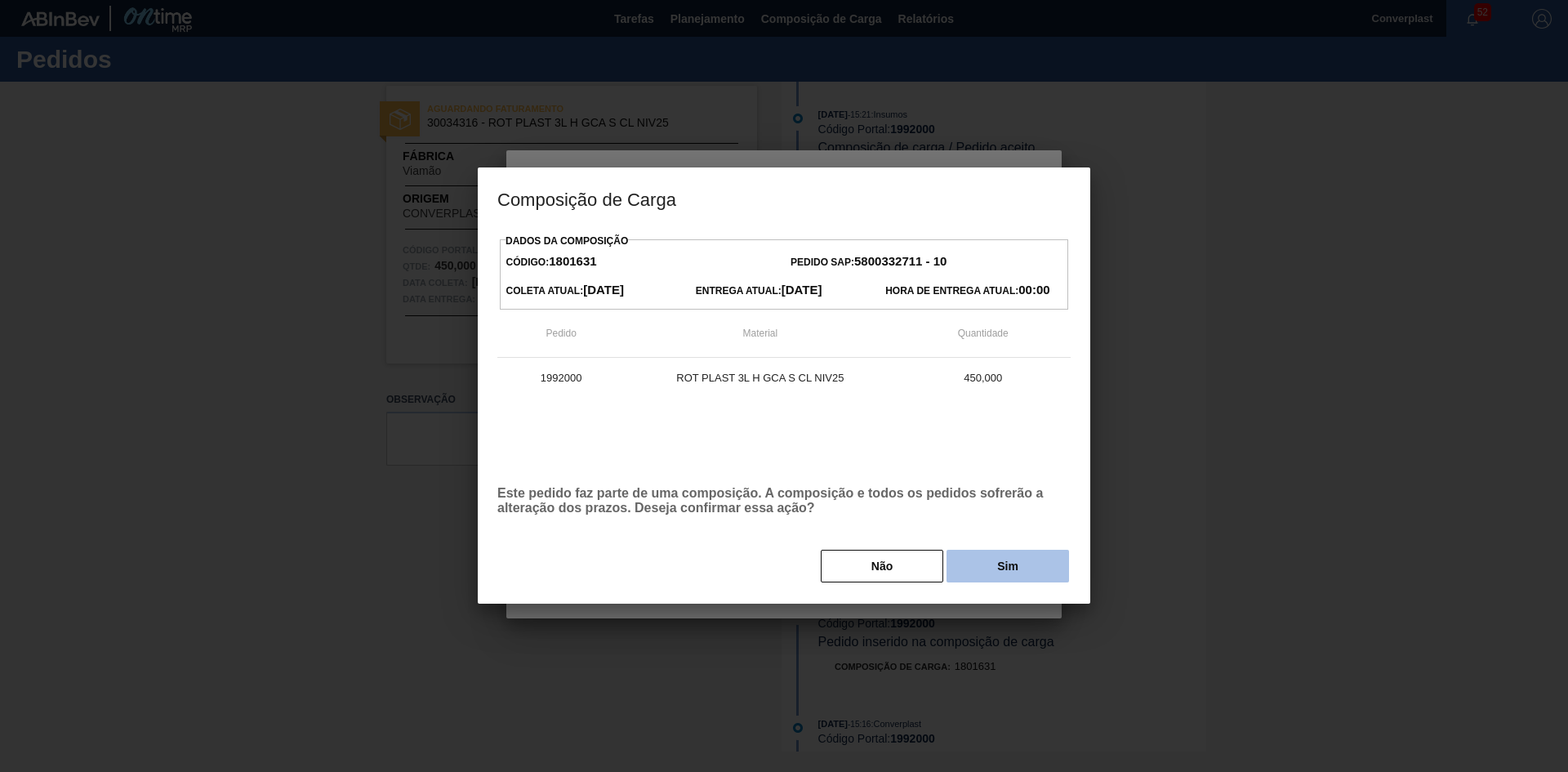
click at [988, 575] on button "Sim" at bounding box center [1007, 566] width 122 height 33
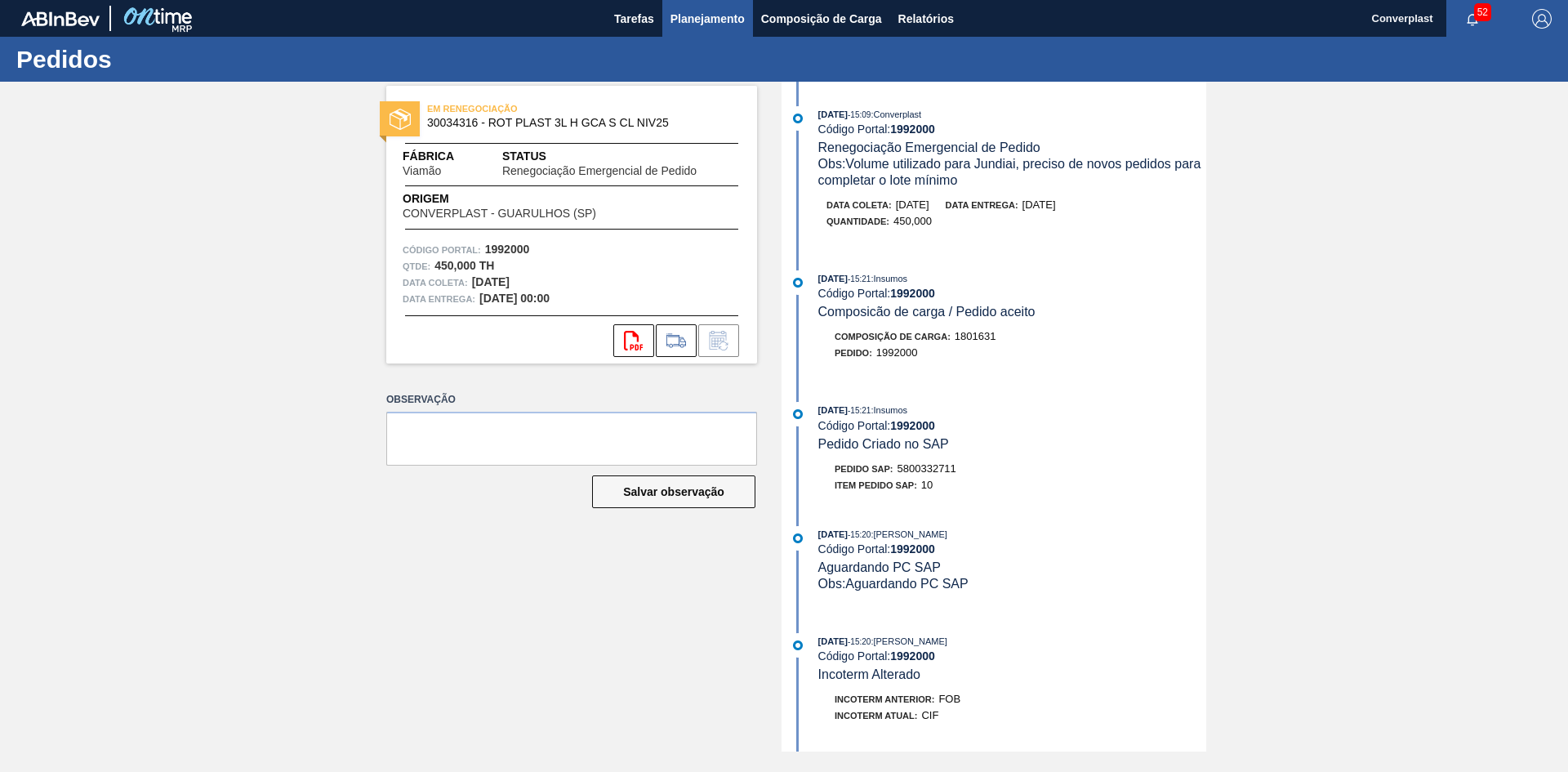
click at [686, 18] on span "Planejamento" at bounding box center [707, 19] width 74 height 20
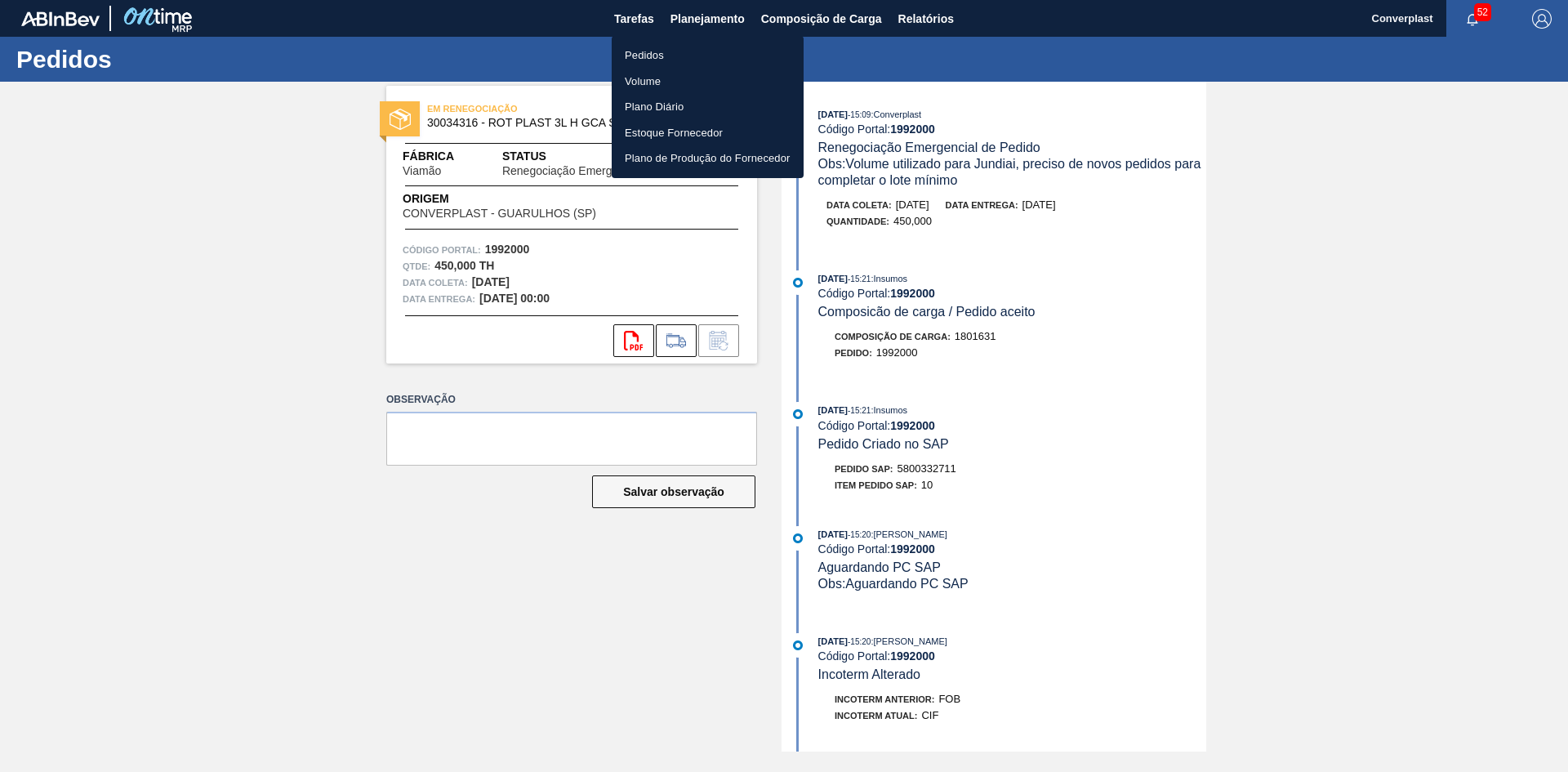
click at [646, 52] on li "Pedidos" at bounding box center [707, 55] width 192 height 26
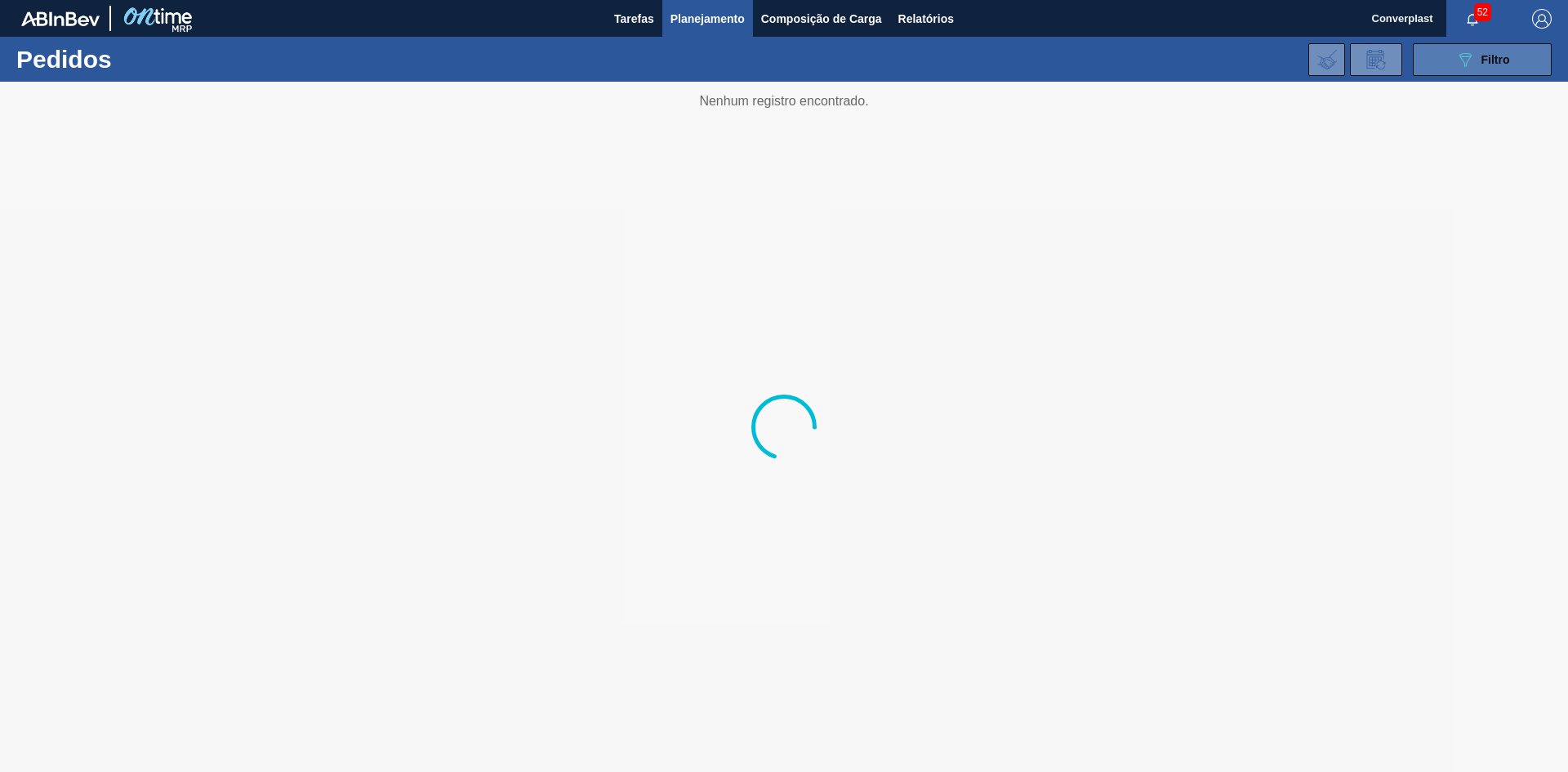
click at [1516, 59] on button "089F7B8B-B2A5-4AFE-B5C0-19BA573D28AC Filtro" at bounding box center [1481, 59] width 138 height 33
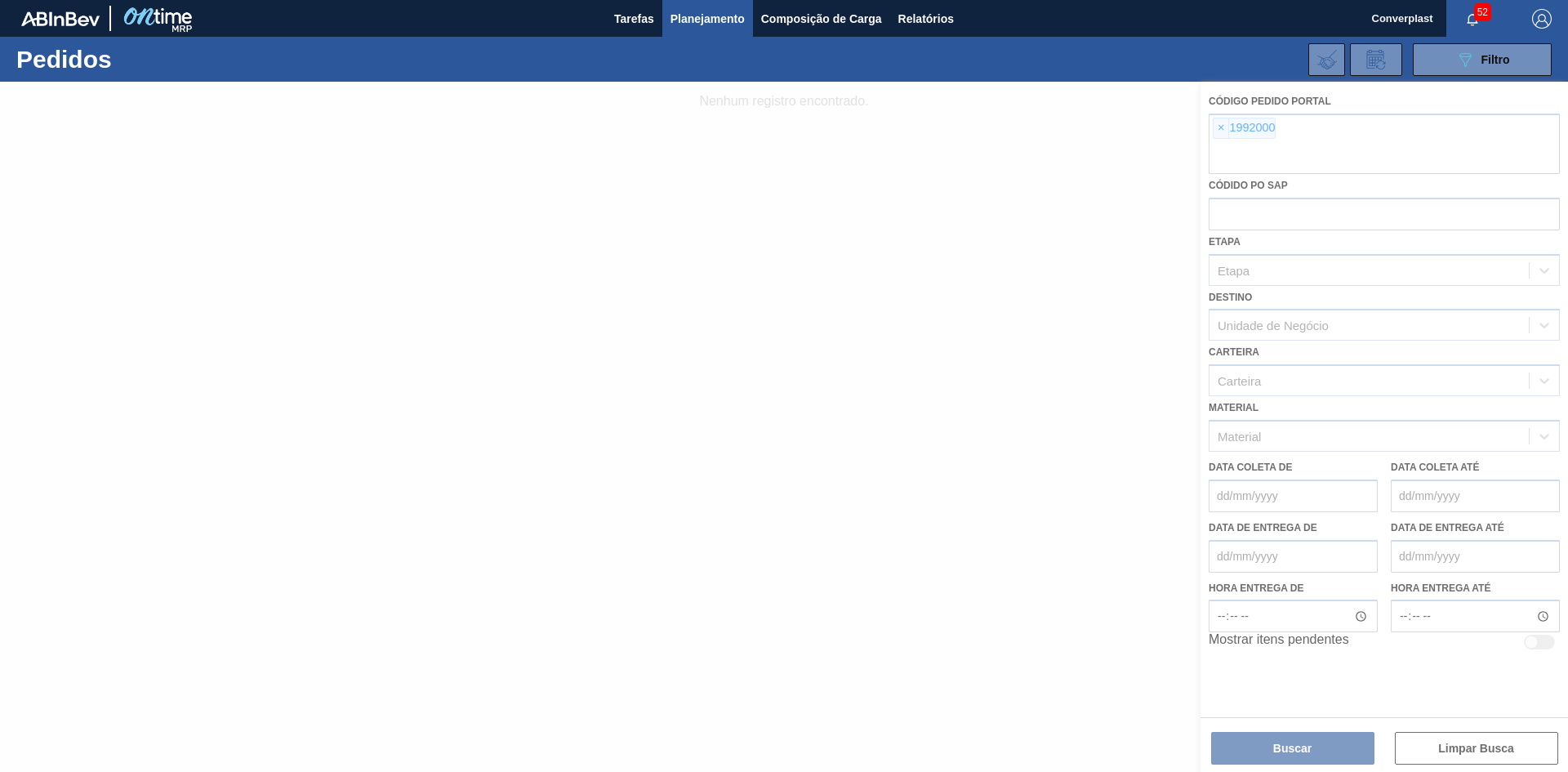
click at [1217, 120] on div at bounding box center [784, 426] width 1568 height 690
click at [1218, 128] on div at bounding box center [784, 426] width 1568 height 690
click at [1215, 129] on div at bounding box center [784, 426] width 1568 height 690
click at [1218, 129] on div at bounding box center [784, 426] width 1568 height 690
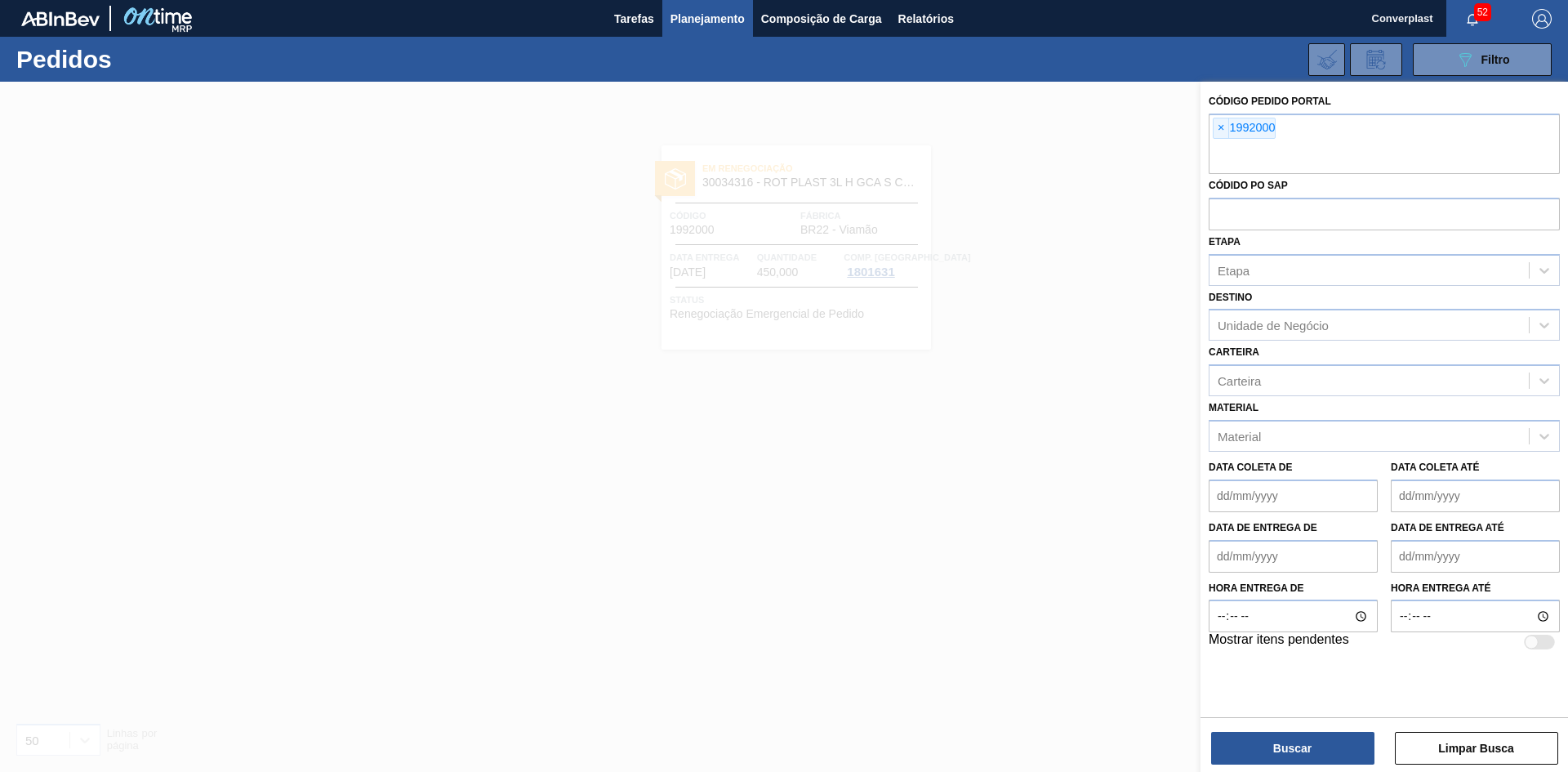
click at [1220, 130] on span "×" at bounding box center [1220, 129] width 15 height 20
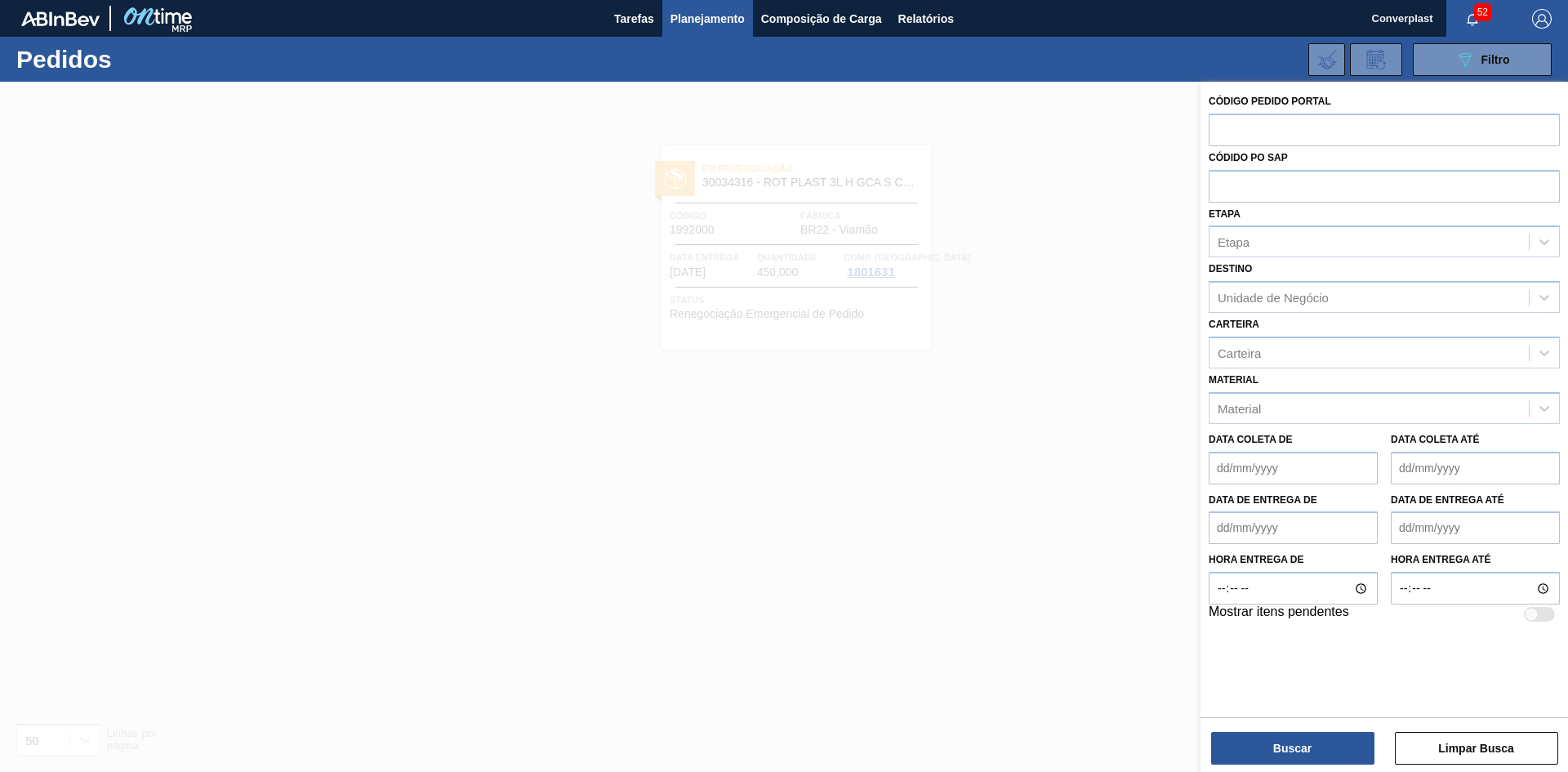
paste input "1991999"
type input "1991999"
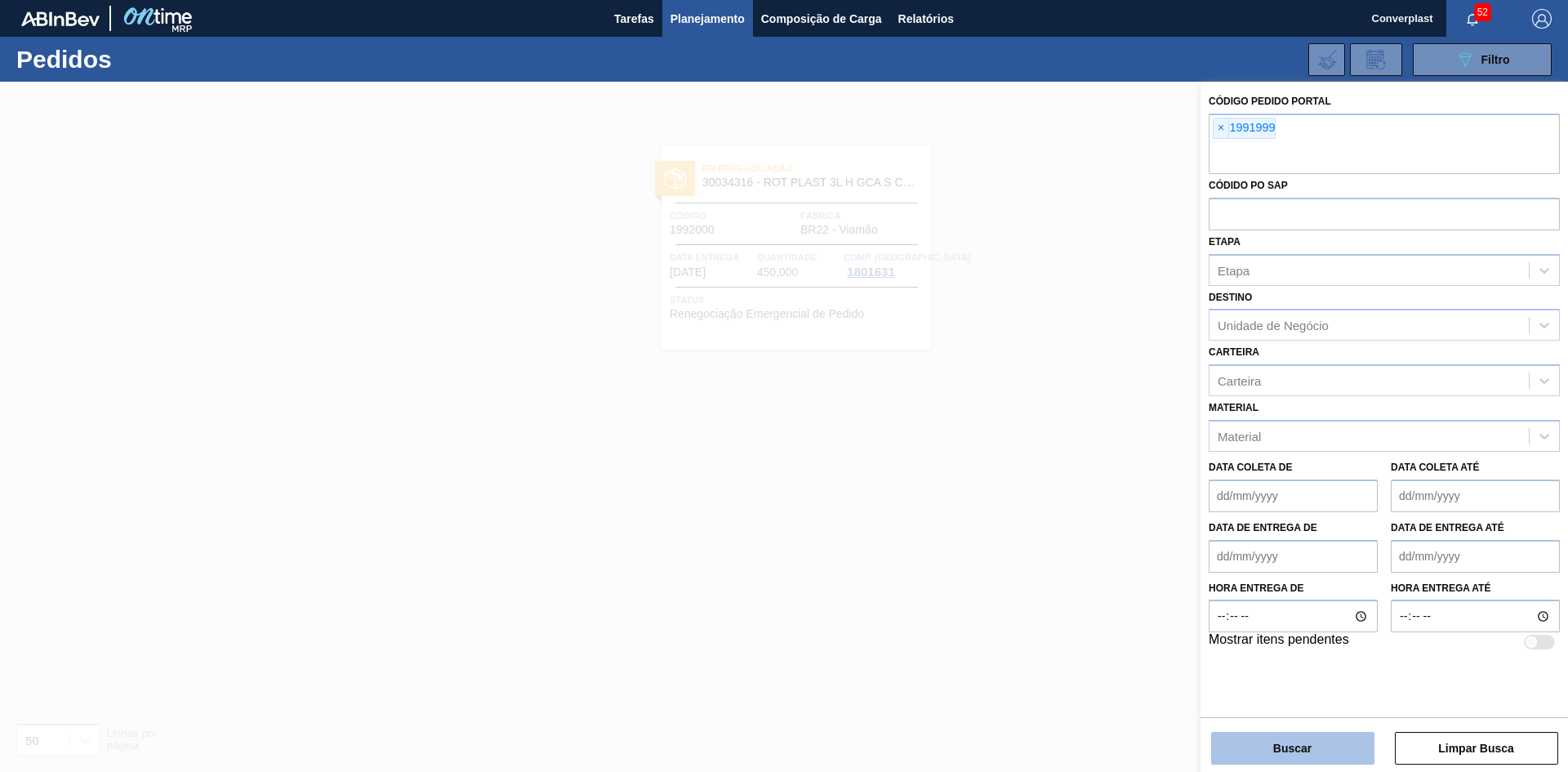
click at [1259, 751] on button "Buscar" at bounding box center [1292, 748] width 164 height 33
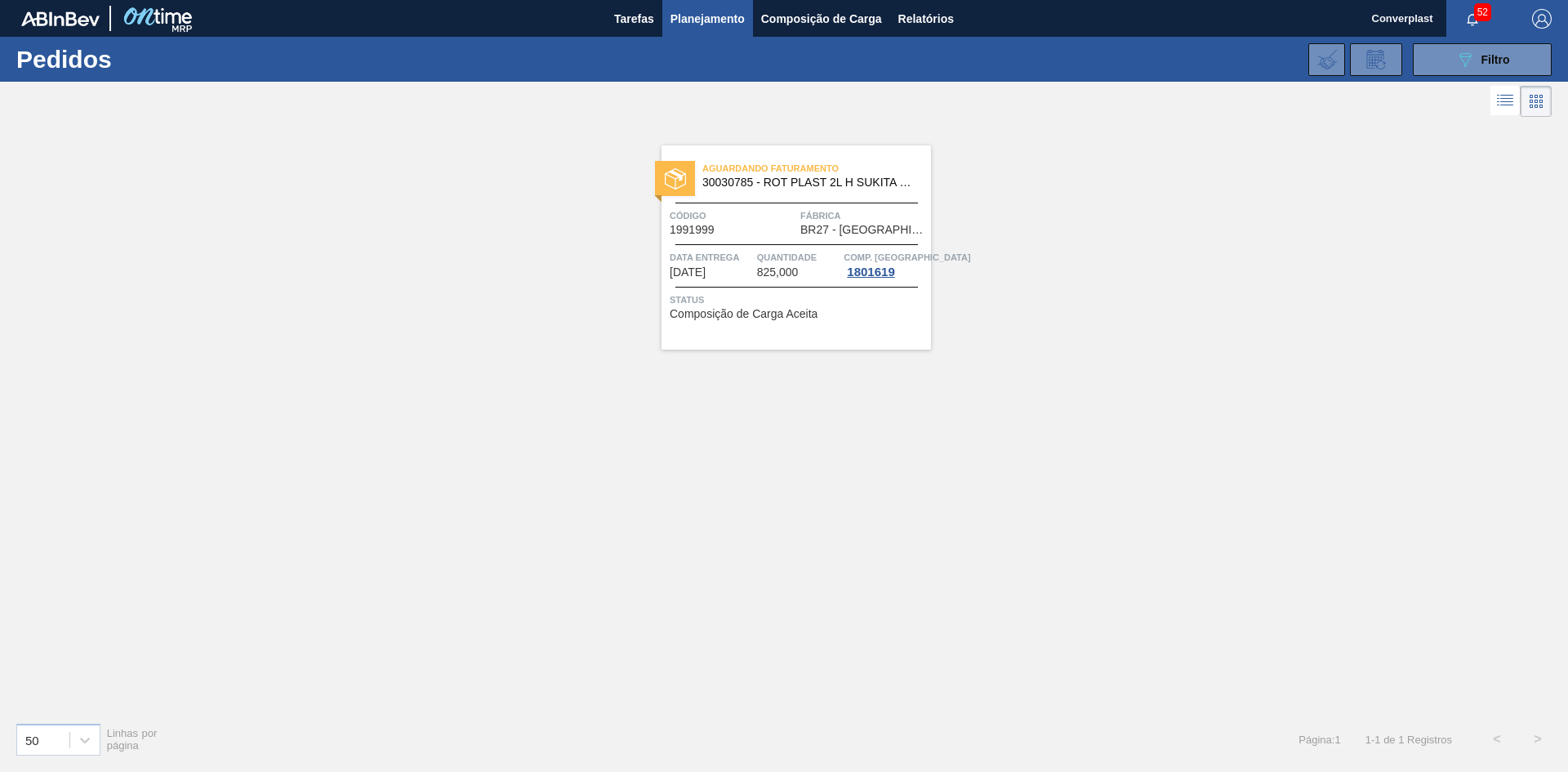
click at [828, 212] on span "Fábrica" at bounding box center [864, 215] width 127 height 16
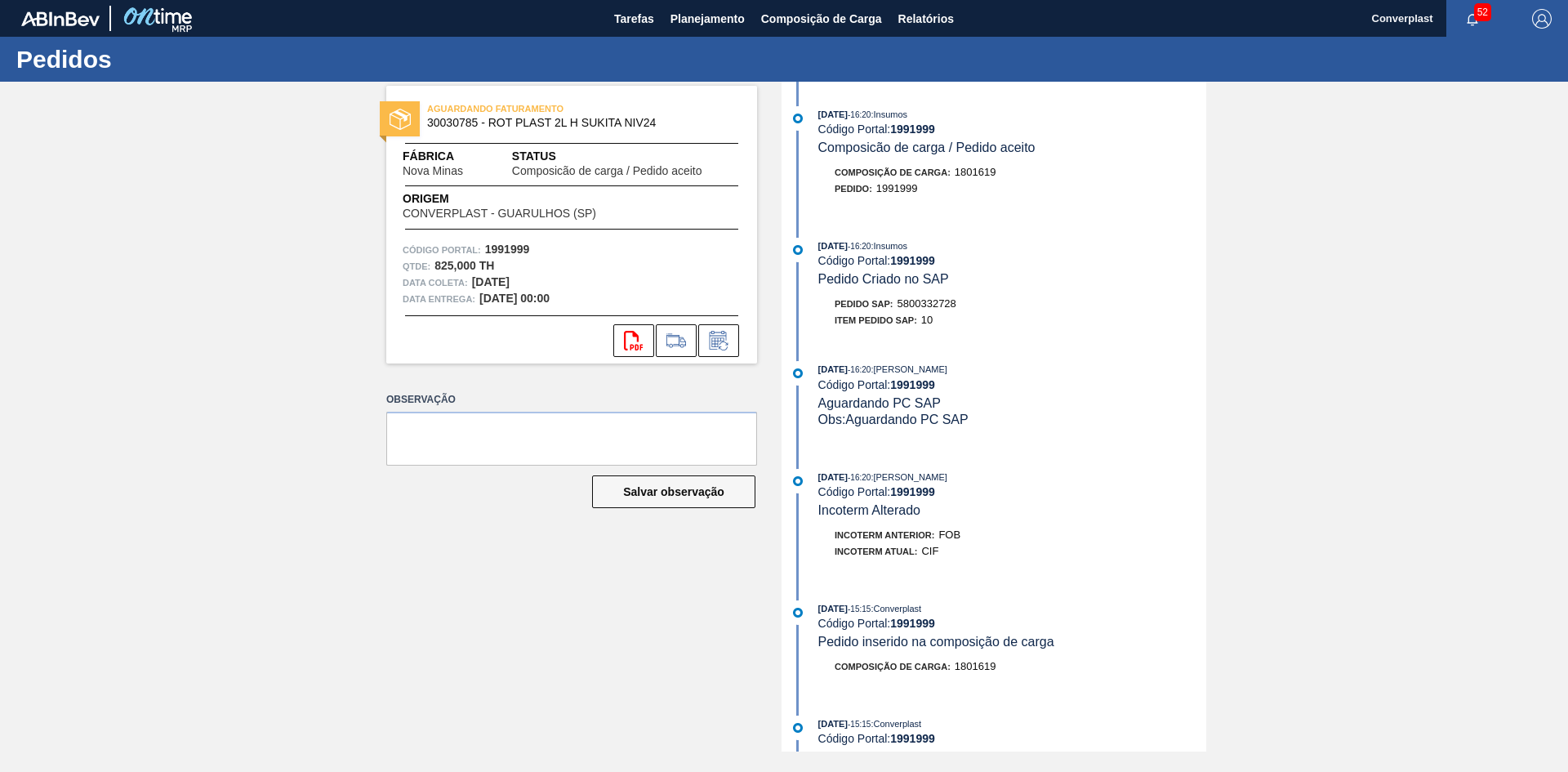
click at [729, 345] on icon at bounding box center [718, 340] width 26 height 20
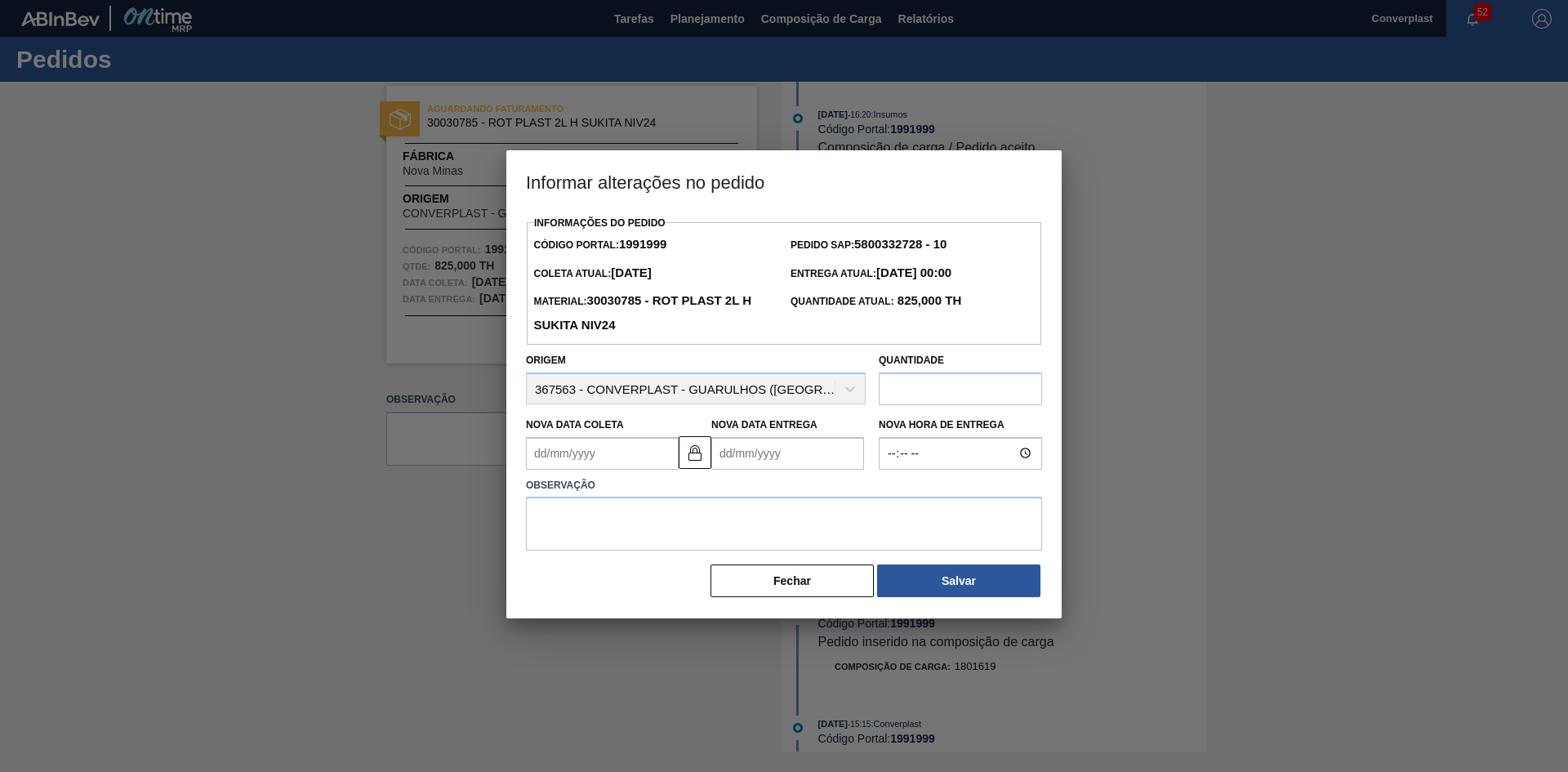
click at [973, 382] on input "text" at bounding box center [960, 389] width 164 height 33
type input "391"
click at [636, 542] on textarea at bounding box center [784, 524] width 516 height 54
type textarea "ajuste quantidade"
click at [931, 593] on button "Salvar" at bounding box center [958, 580] width 164 height 33
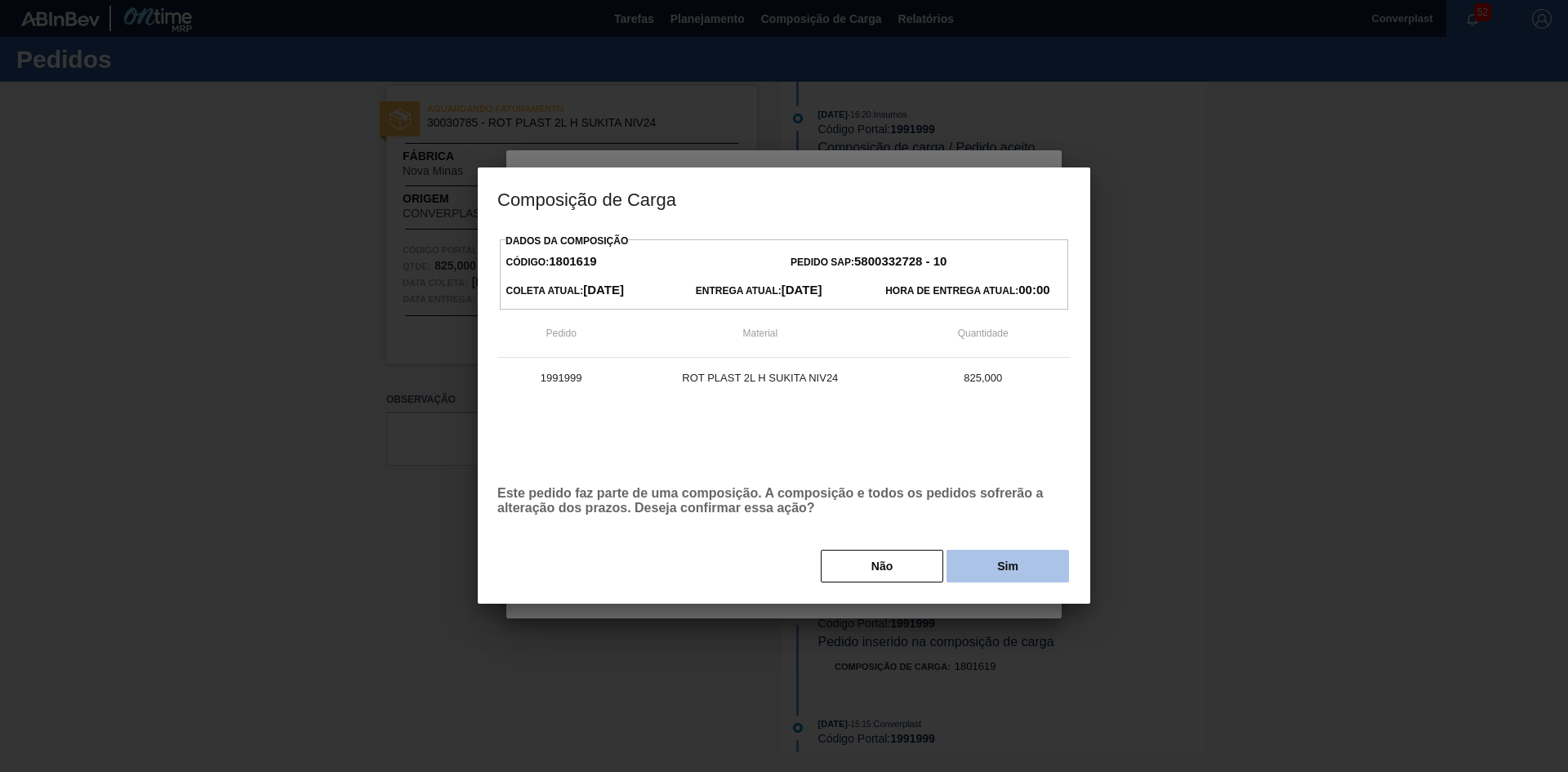
click at [998, 573] on button "Sim" at bounding box center [1007, 566] width 122 height 33
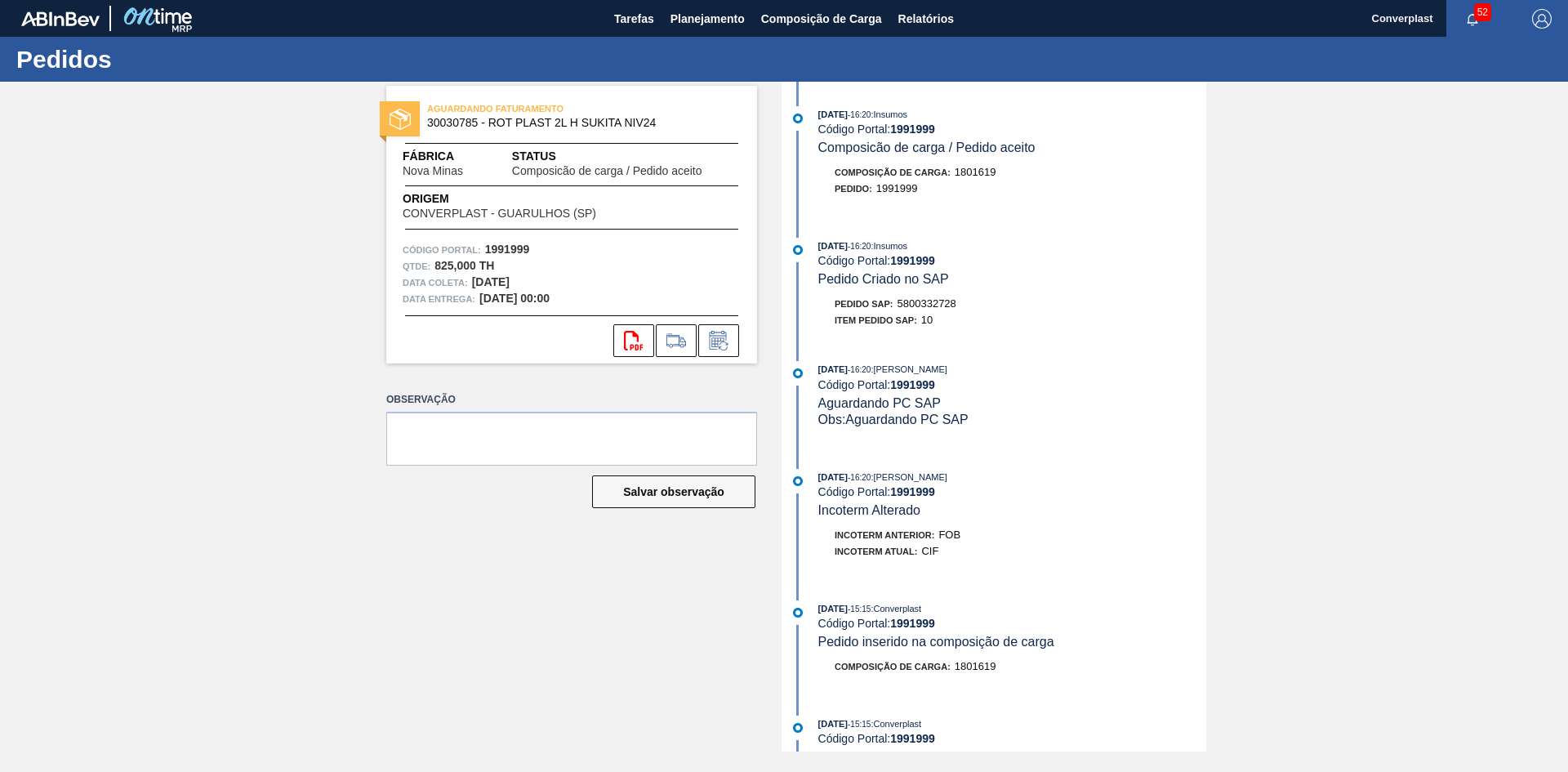
click at [931, 126] on strong "1991999" at bounding box center [912, 129] width 45 height 13
copy strong "1991999"
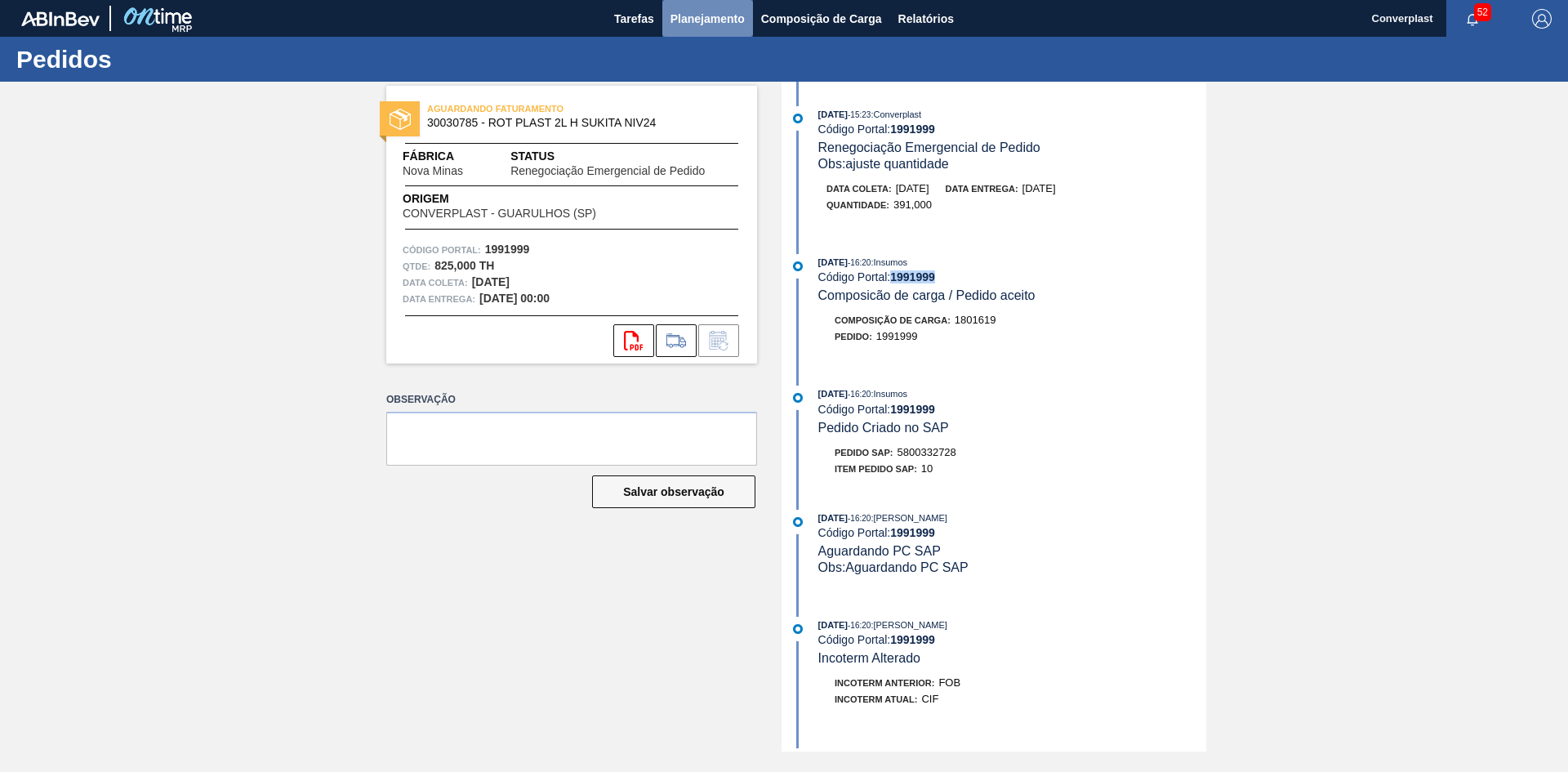
click at [683, 21] on span "Planejamento" at bounding box center [707, 19] width 74 height 20
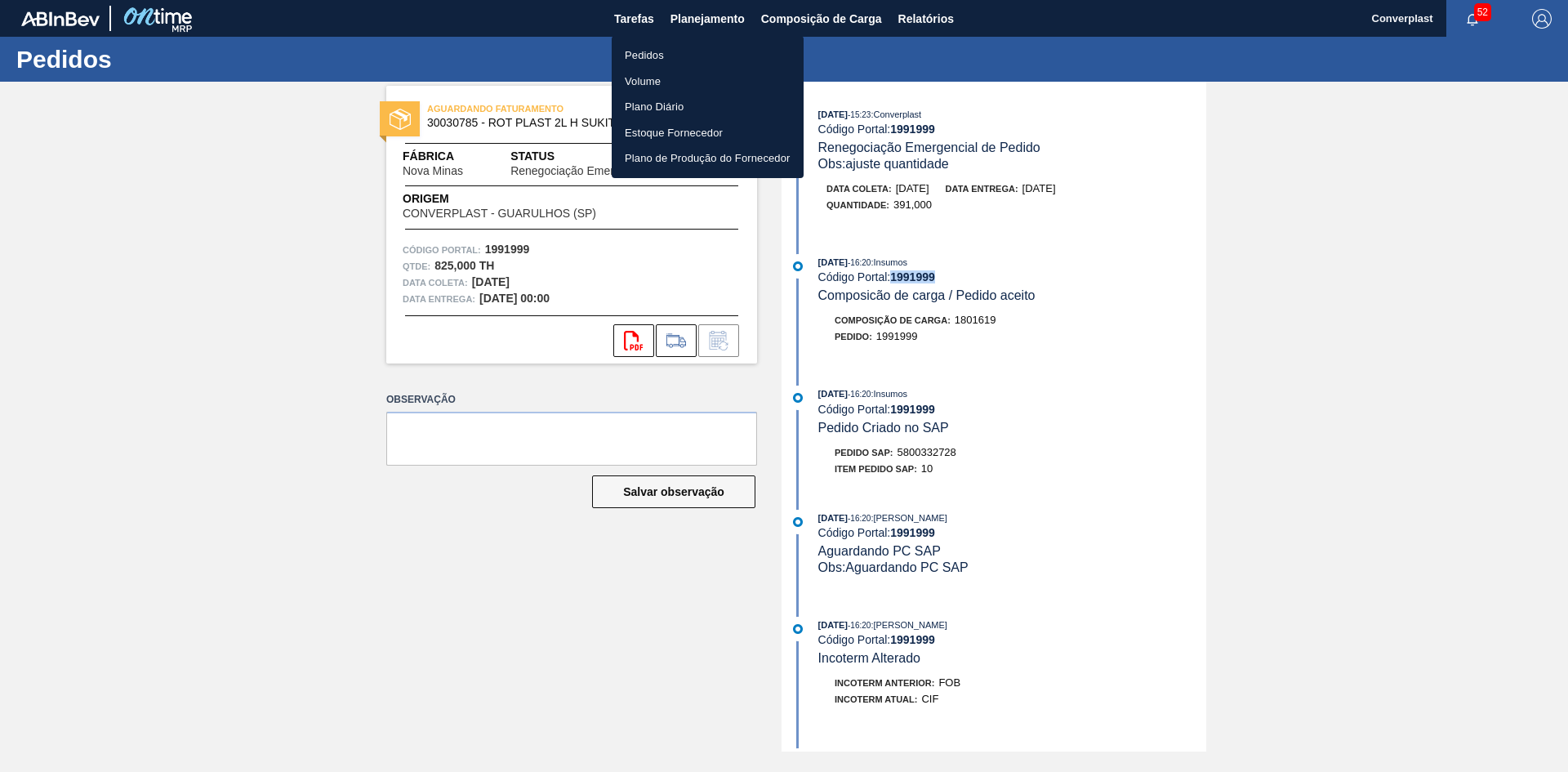
click at [672, 66] on li "Pedidos" at bounding box center [707, 55] width 192 height 26
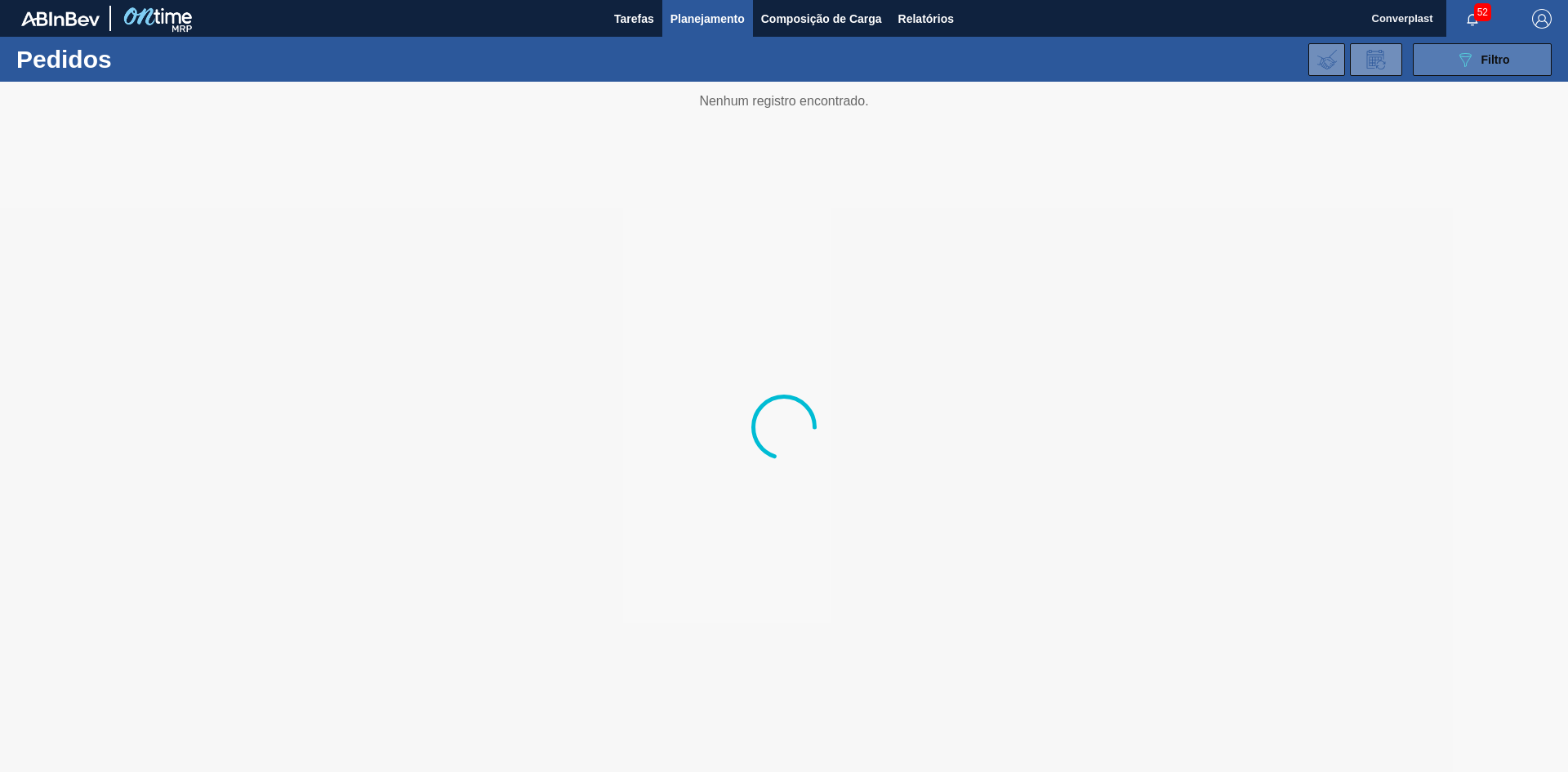
click at [1428, 52] on button "089F7B8B-B2A5-4AFE-B5C0-19BA573D28AC Filtro" at bounding box center [1481, 59] width 138 height 33
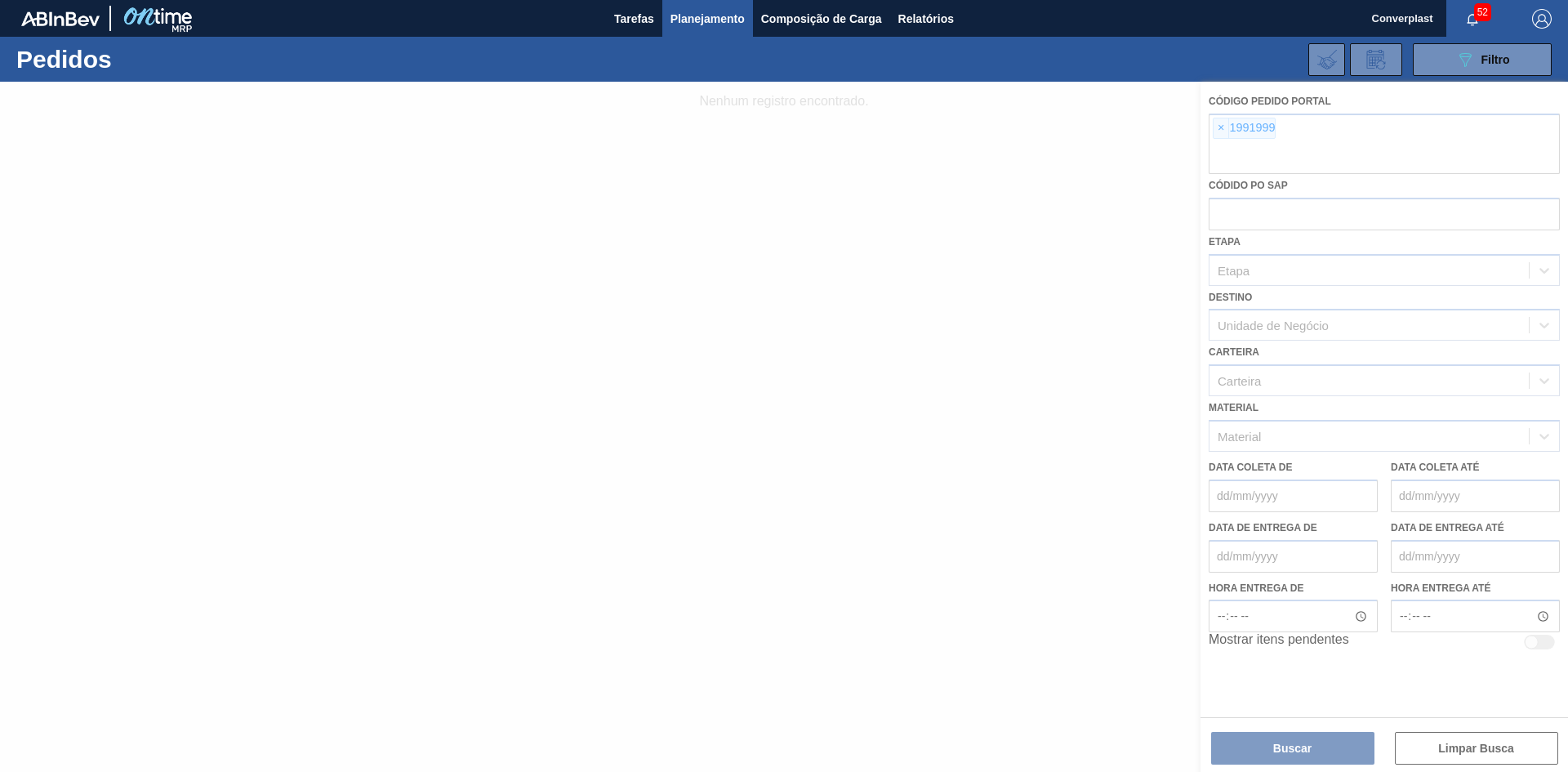
click at [1220, 126] on div at bounding box center [784, 426] width 1568 height 690
click at [1217, 127] on div at bounding box center [784, 426] width 1568 height 690
click at [1219, 132] on div at bounding box center [784, 426] width 1568 height 690
click at [1220, 131] on div at bounding box center [784, 426] width 1568 height 690
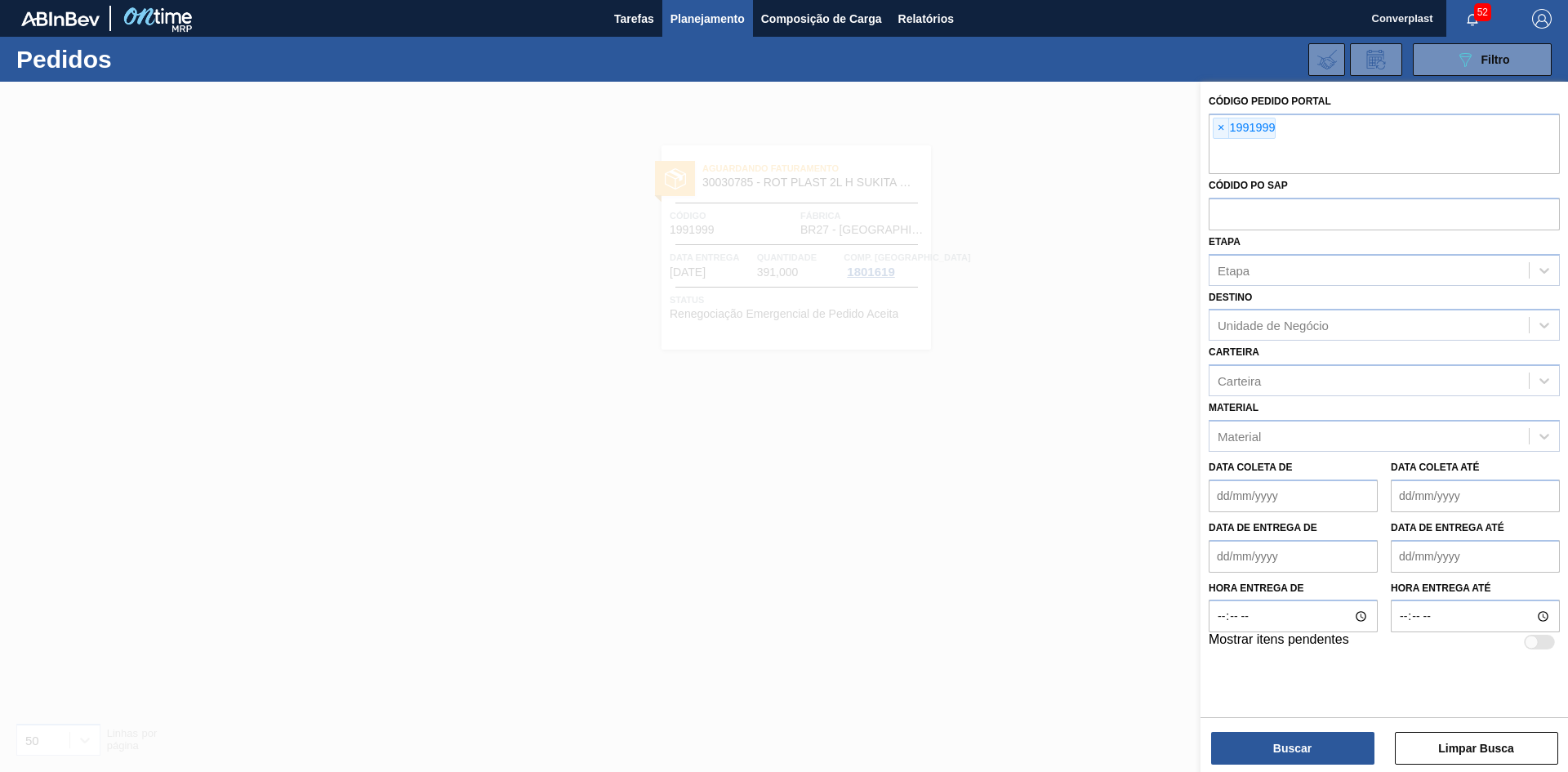
click at [1220, 131] on span "×" at bounding box center [1220, 129] width 15 height 20
paste input "2013748"
type input "2013748"
click at [1295, 752] on button "Buscar" at bounding box center [1292, 748] width 164 height 33
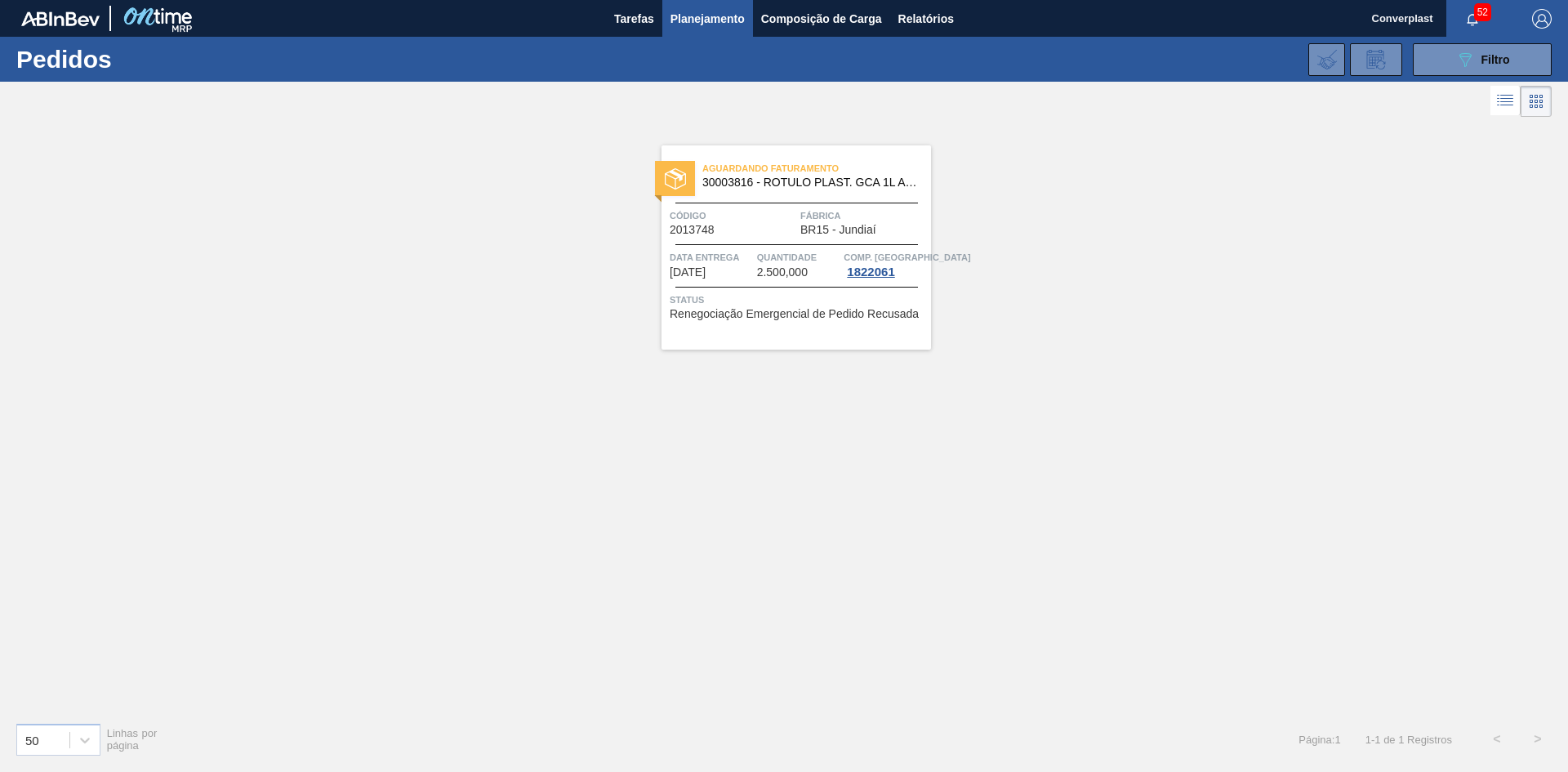
click at [846, 346] on div "Aguardando Faturamento 30003816 - ROTULO PLAST. GCA 1L AH 2PACK1L NIV22 Código …" at bounding box center [796, 248] width 270 height 204
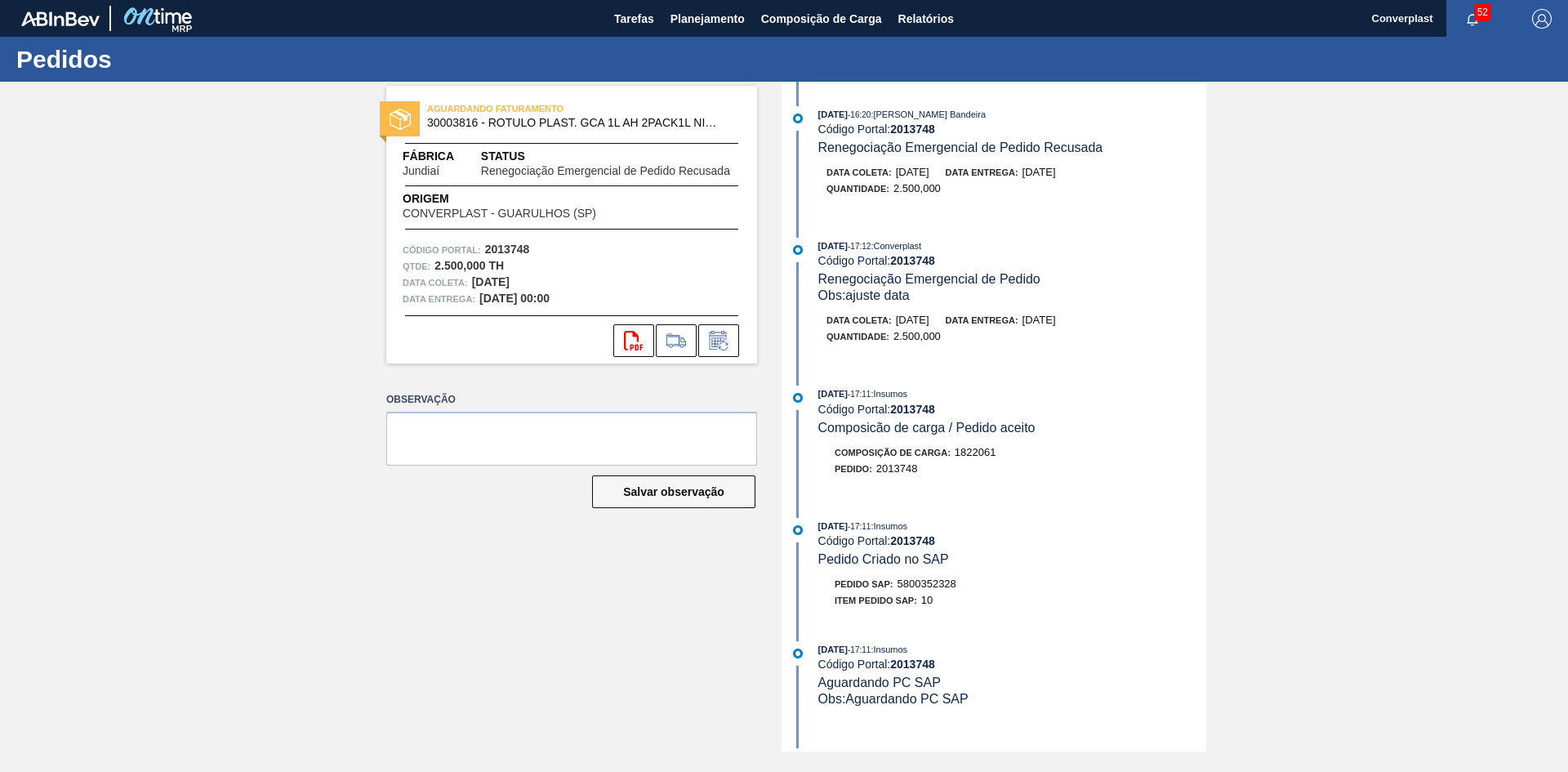
click at [927, 588] on span "5800352328" at bounding box center [927, 583] width 59 height 13
copy span "5800352328"
click at [698, 26] on span "Planejamento" at bounding box center [707, 19] width 74 height 20
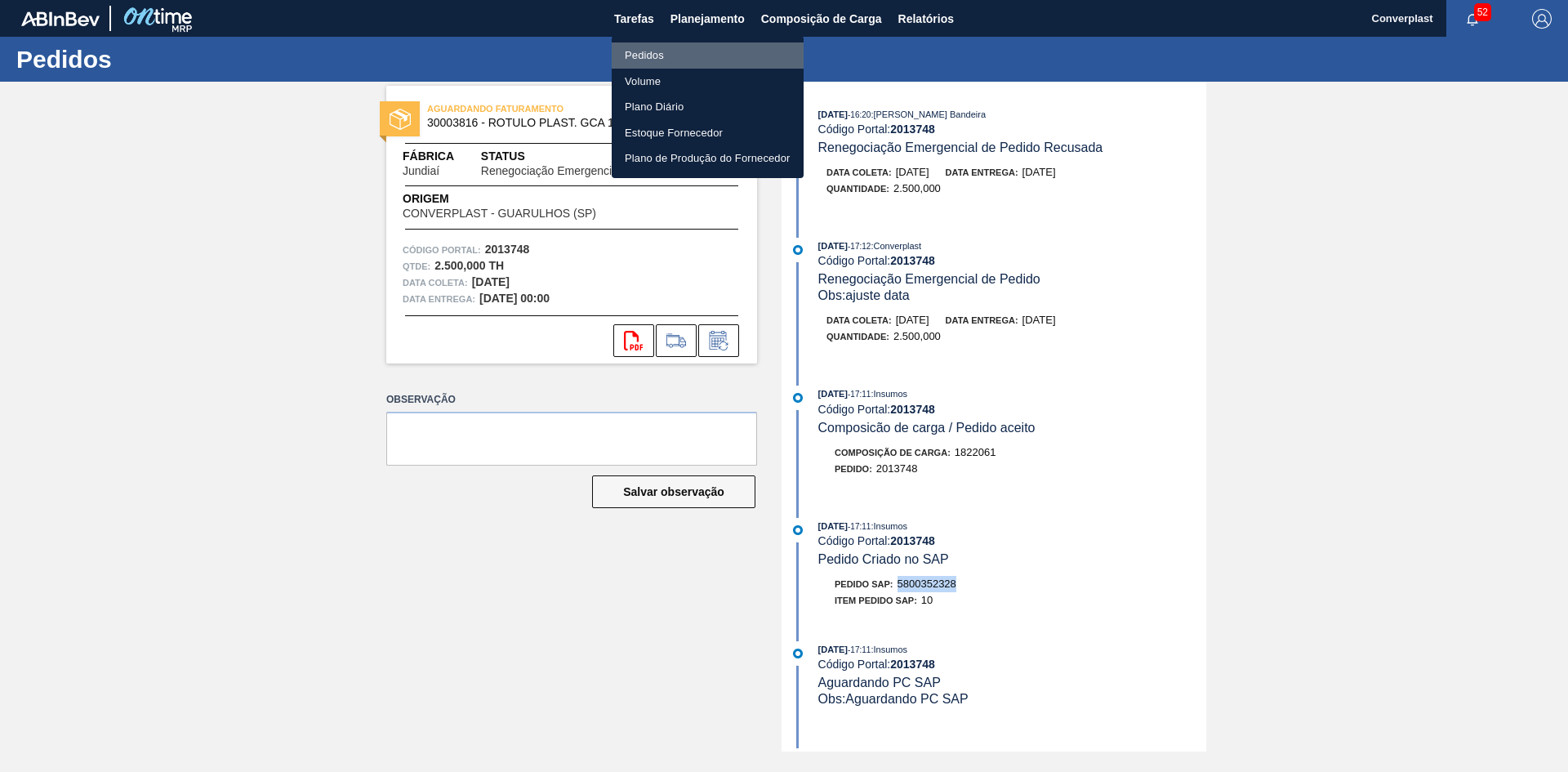
click at [671, 60] on li "Pedidos" at bounding box center [707, 55] width 192 height 26
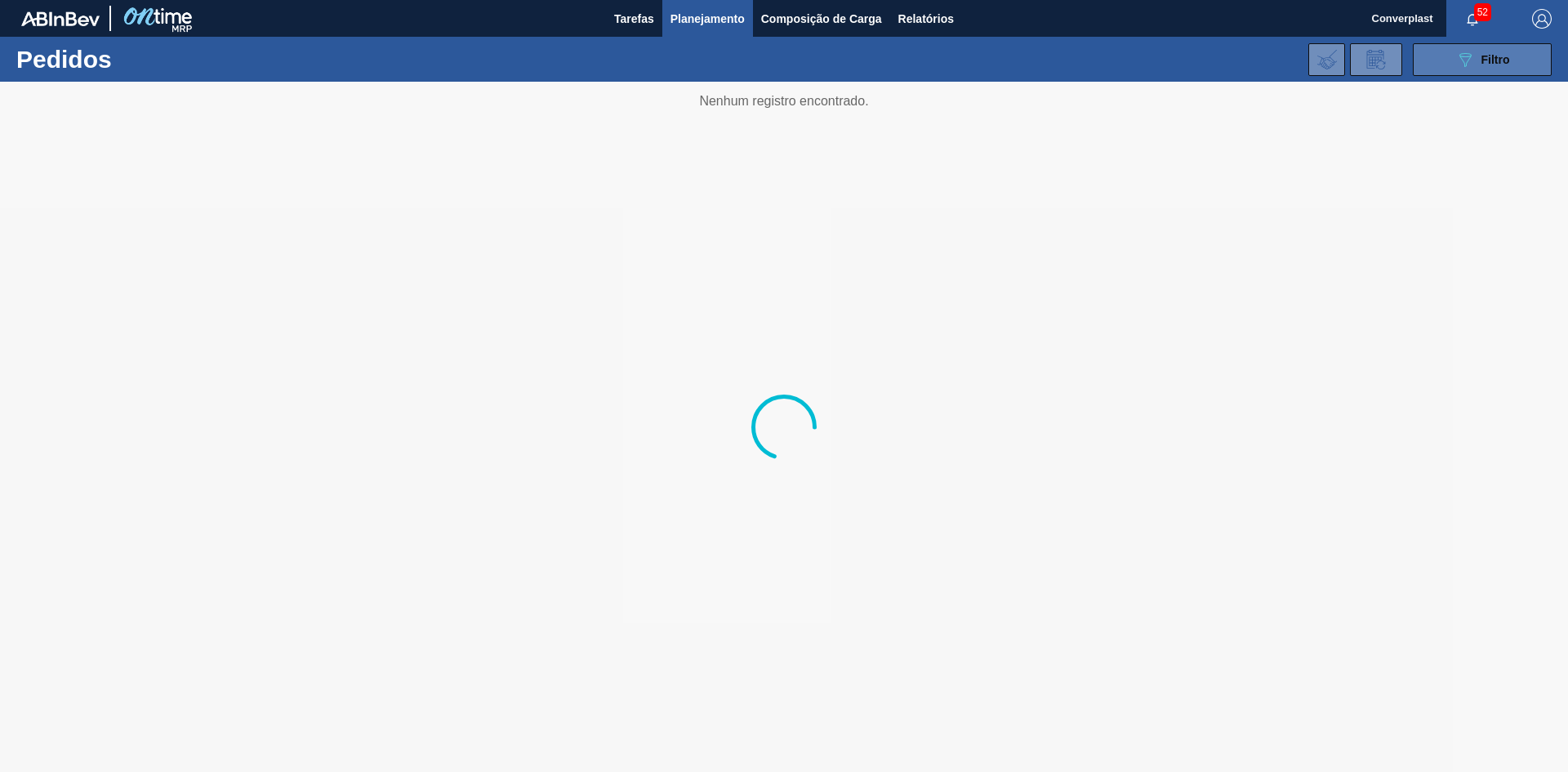
click at [1467, 68] on icon "089F7B8B-B2A5-4AFE-B5C0-19BA573D28AC" at bounding box center [1464, 60] width 20 height 20
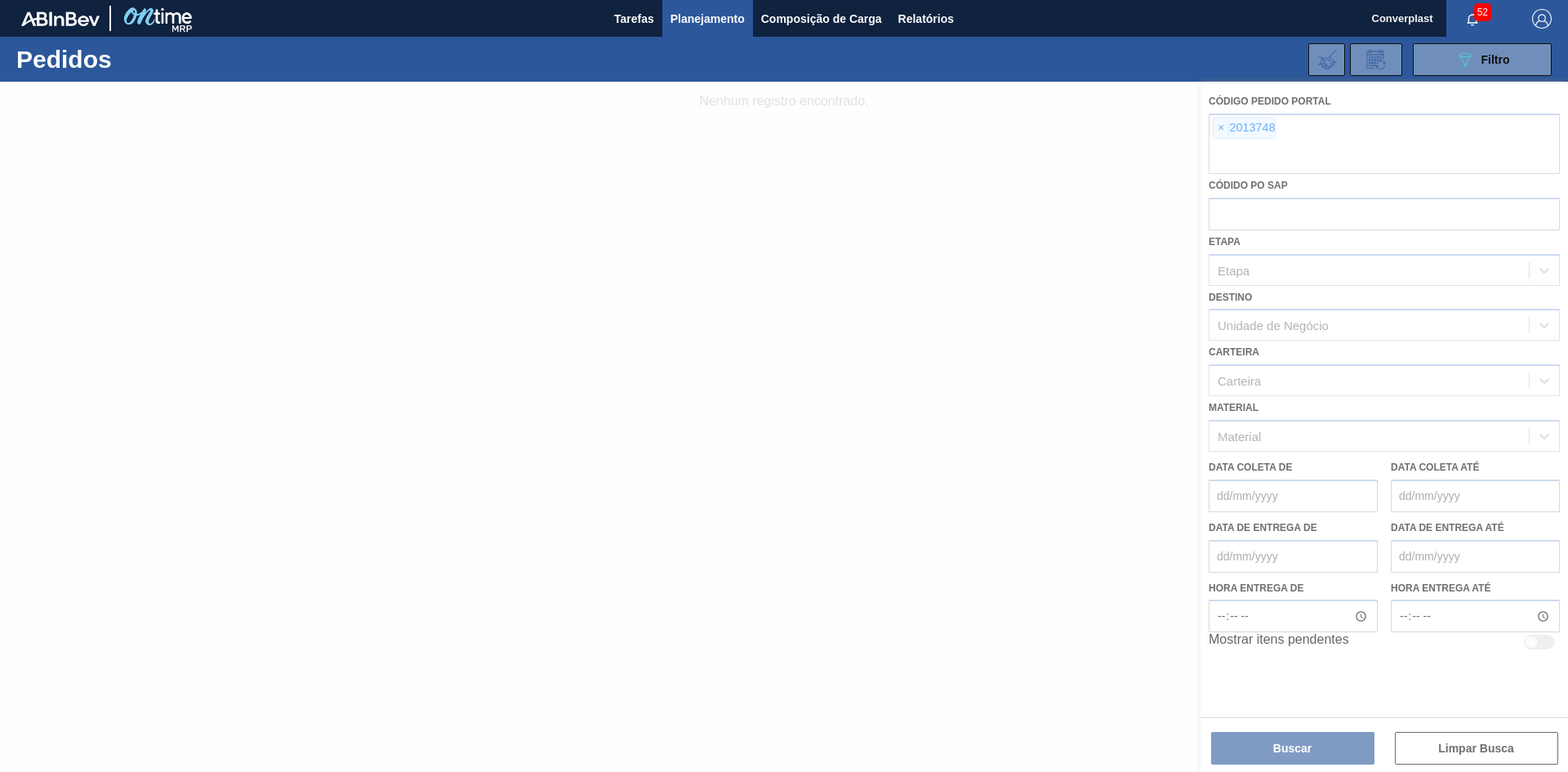
click at [1219, 130] on div at bounding box center [784, 426] width 1568 height 690
click at [1218, 130] on div at bounding box center [784, 426] width 1568 height 690
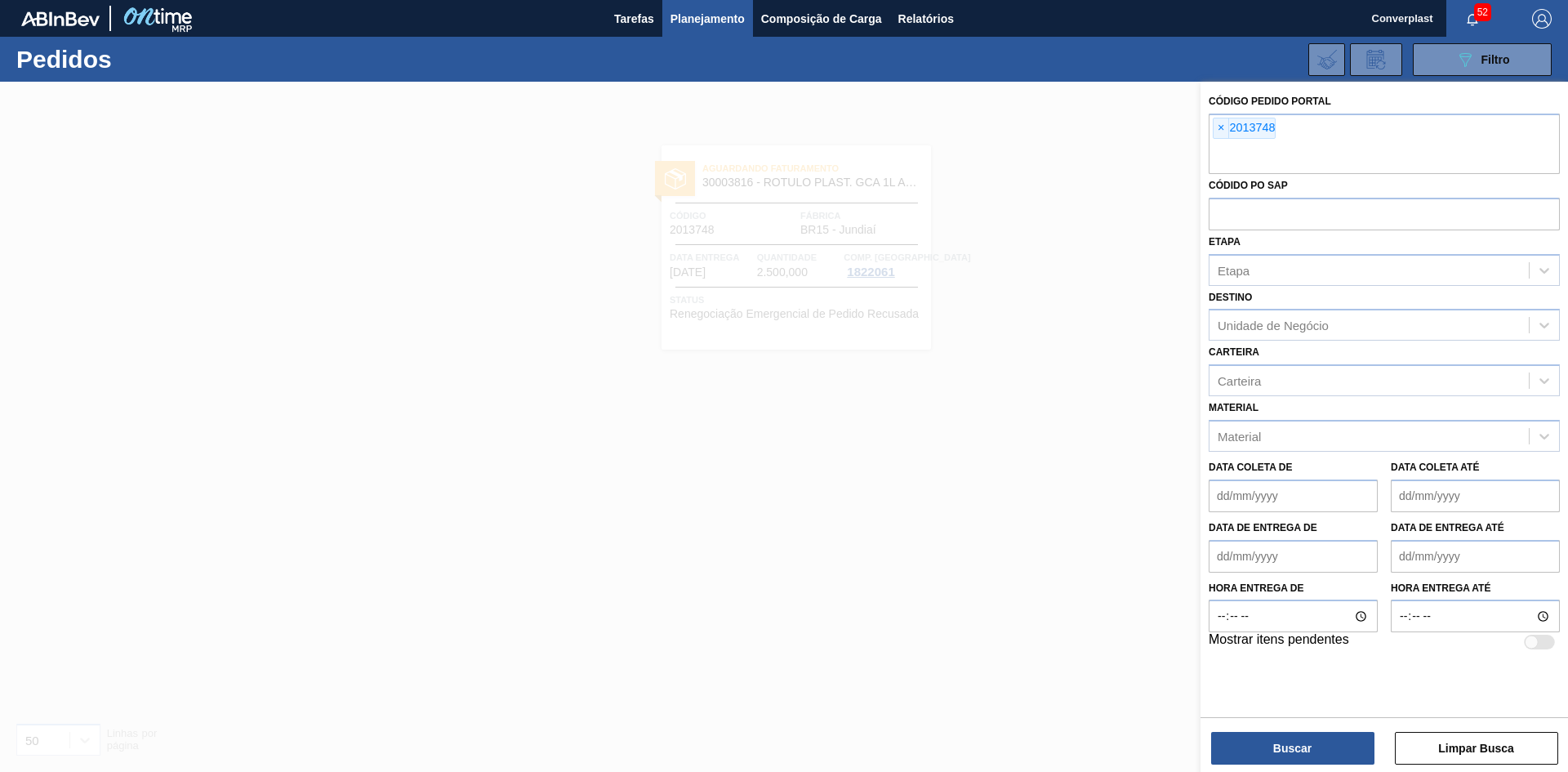
click at [1219, 130] on span "×" at bounding box center [1220, 129] width 15 height 20
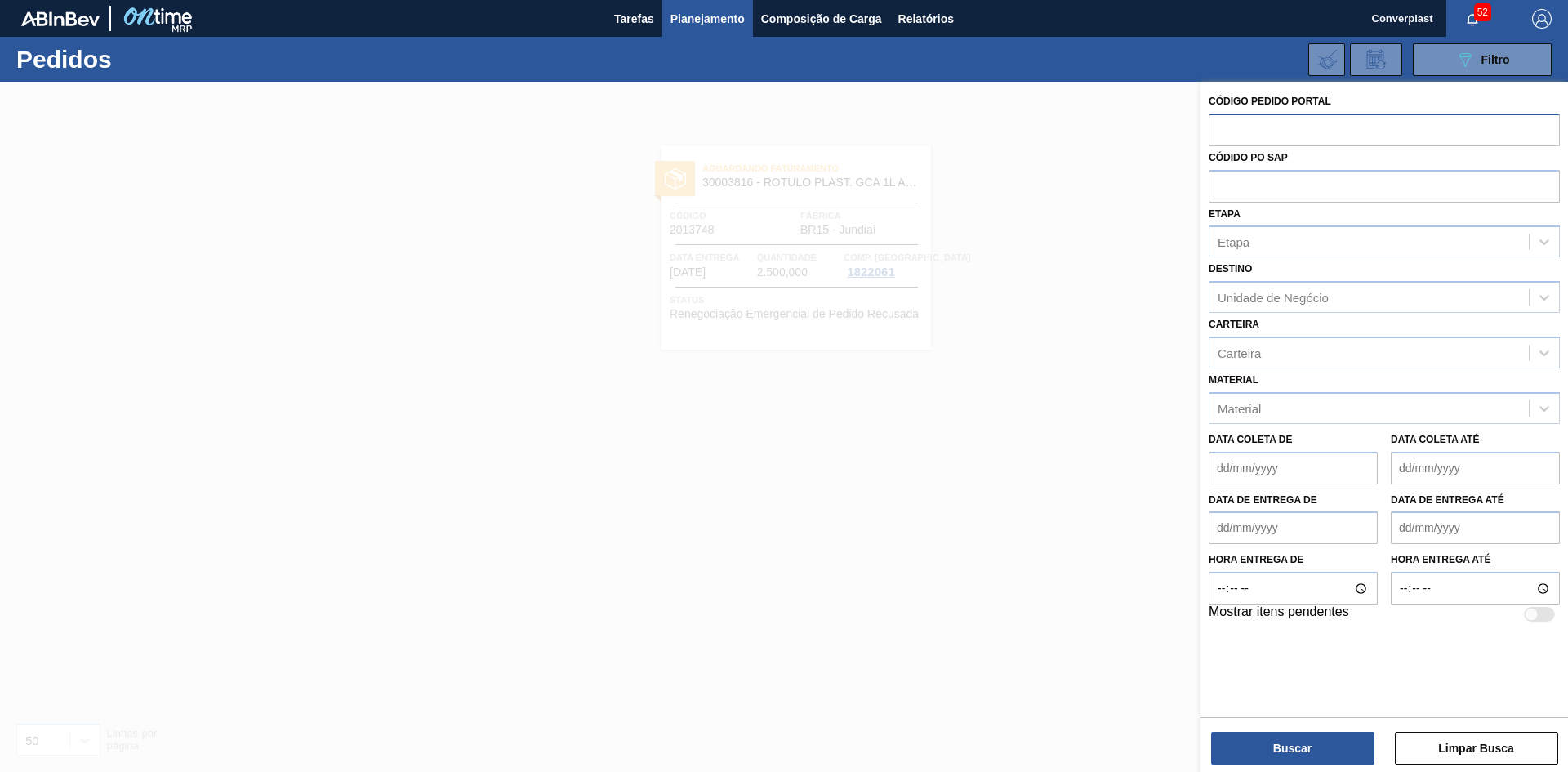
paste input "2003267"
type input "2003267"
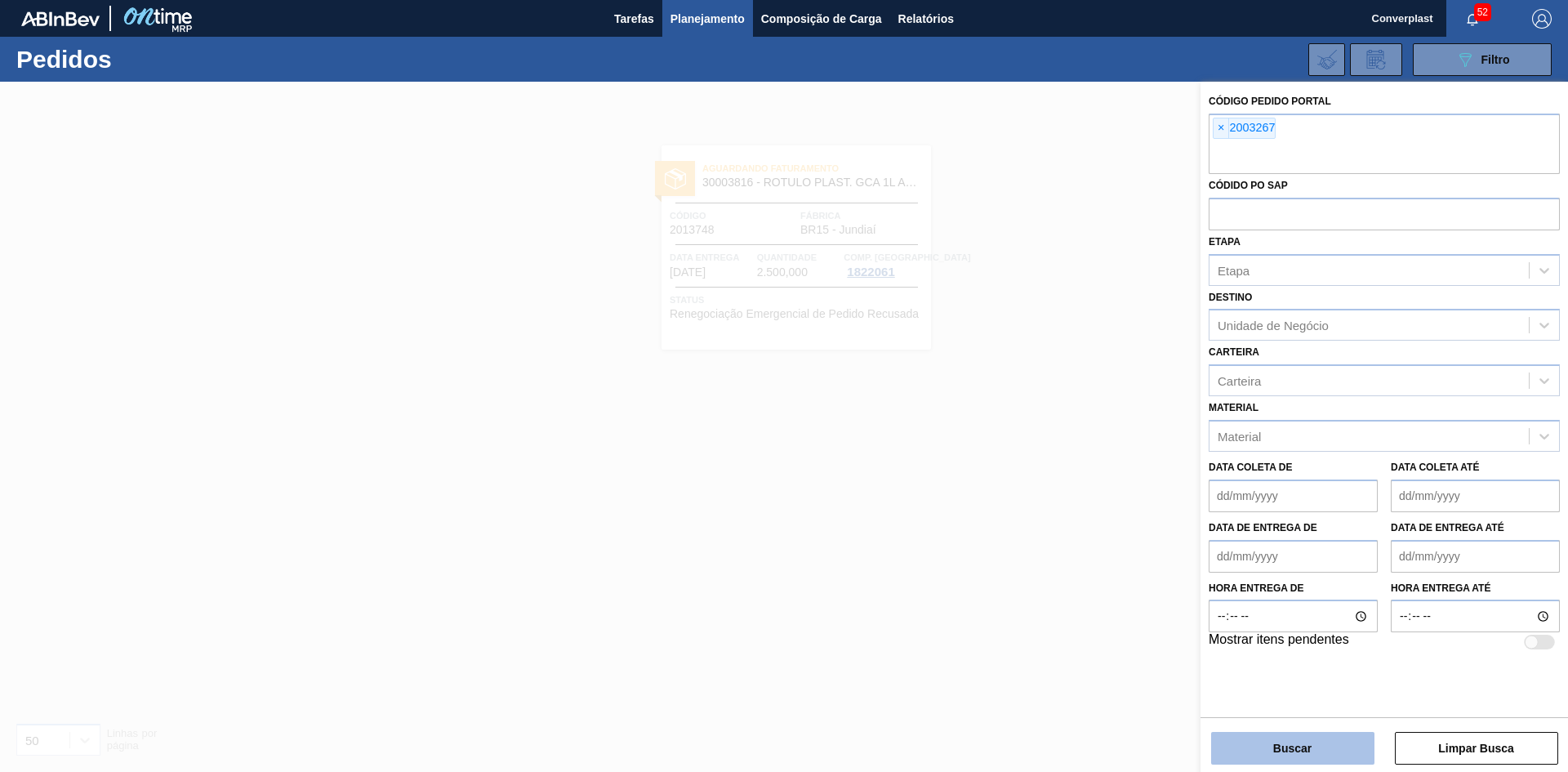
click at [1280, 744] on button "Buscar" at bounding box center [1292, 748] width 164 height 33
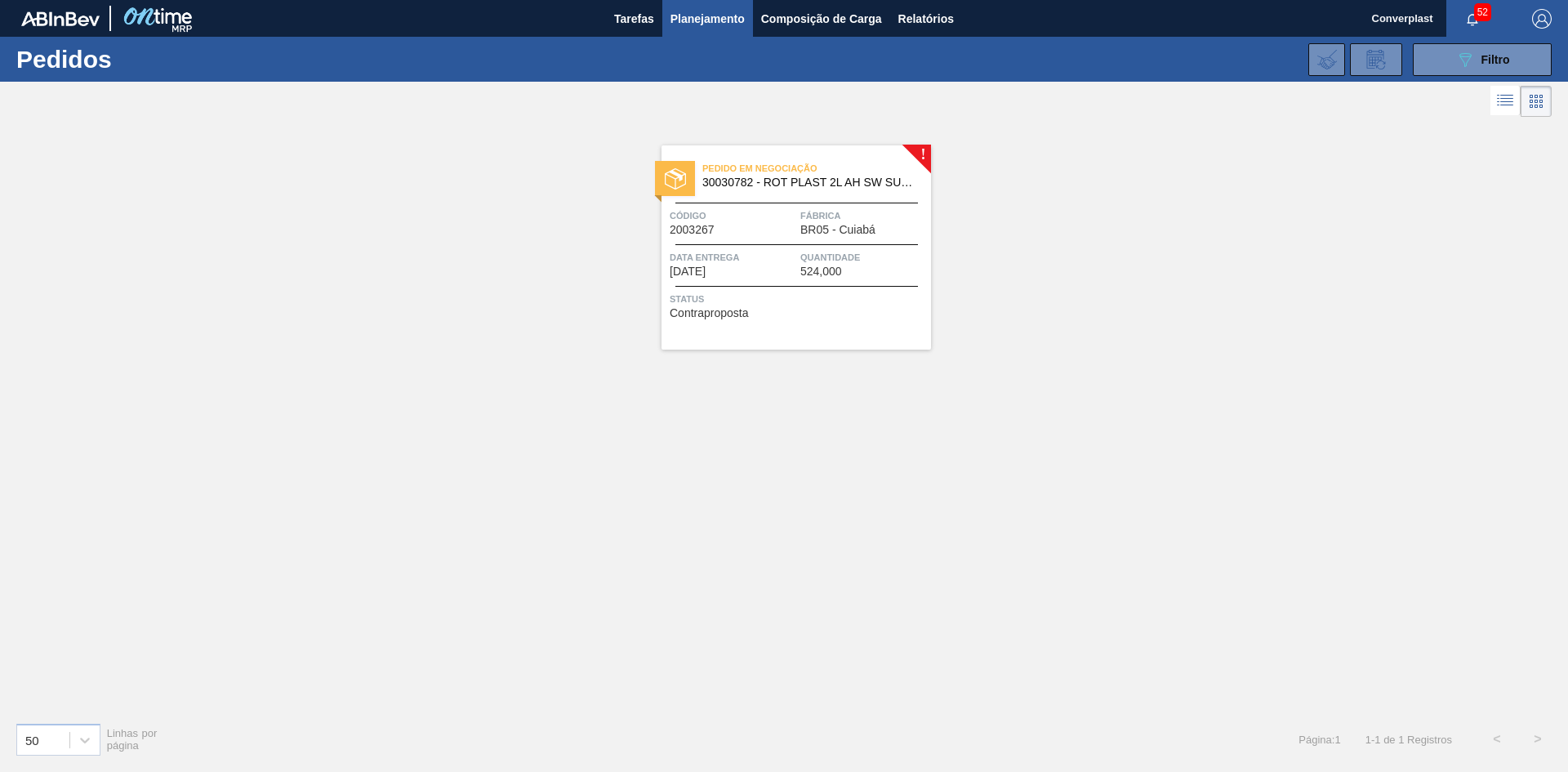
click at [868, 280] on div "Pedido em Negociação 30030782 - ROT PLAST 2L AH SW SUK UVA NIV24 Código 2003267…" at bounding box center [796, 248] width 270 height 204
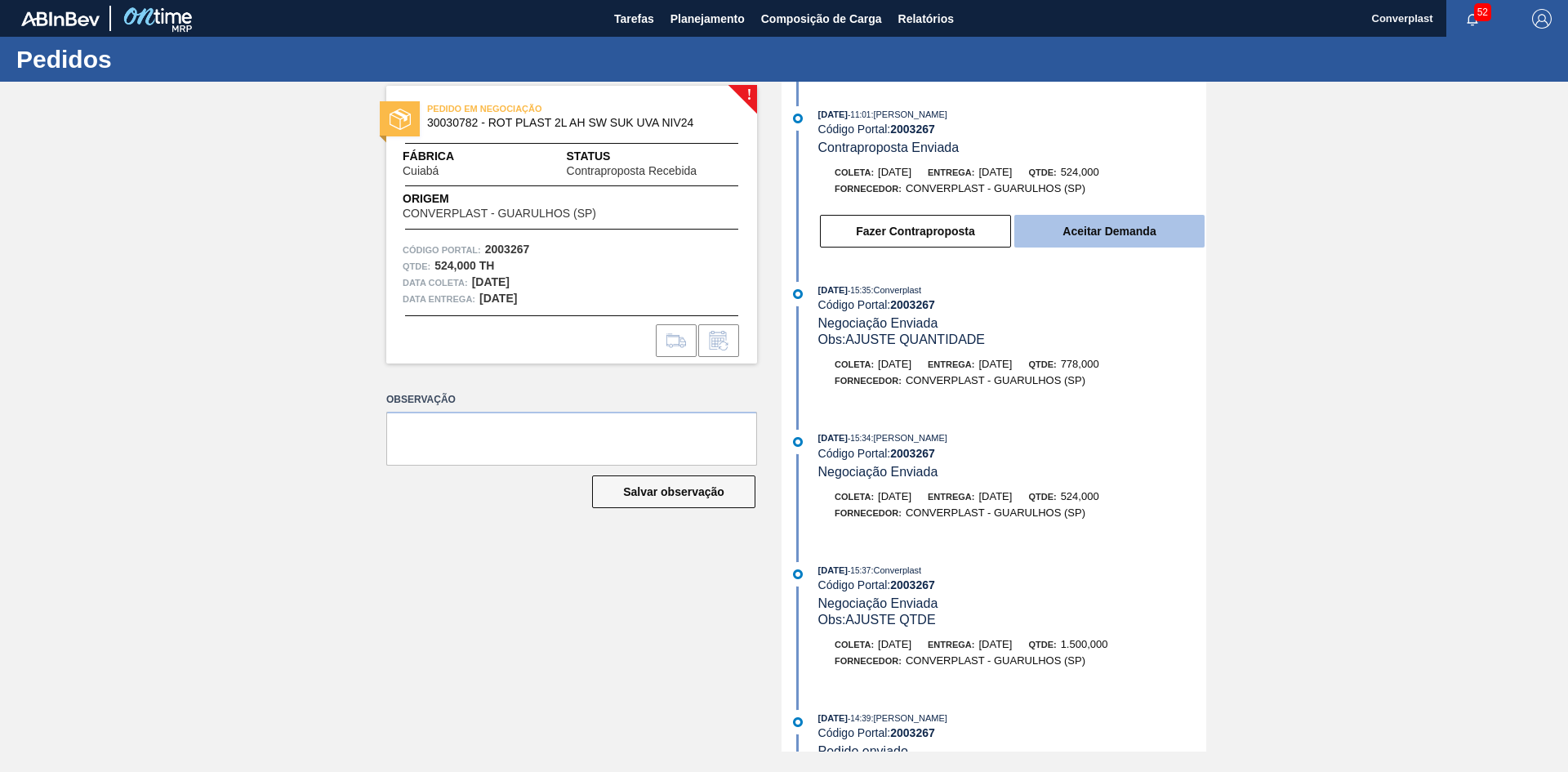
click at [1149, 232] on button "Aceitar Demanda" at bounding box center [1109, 231] width 190 height 33
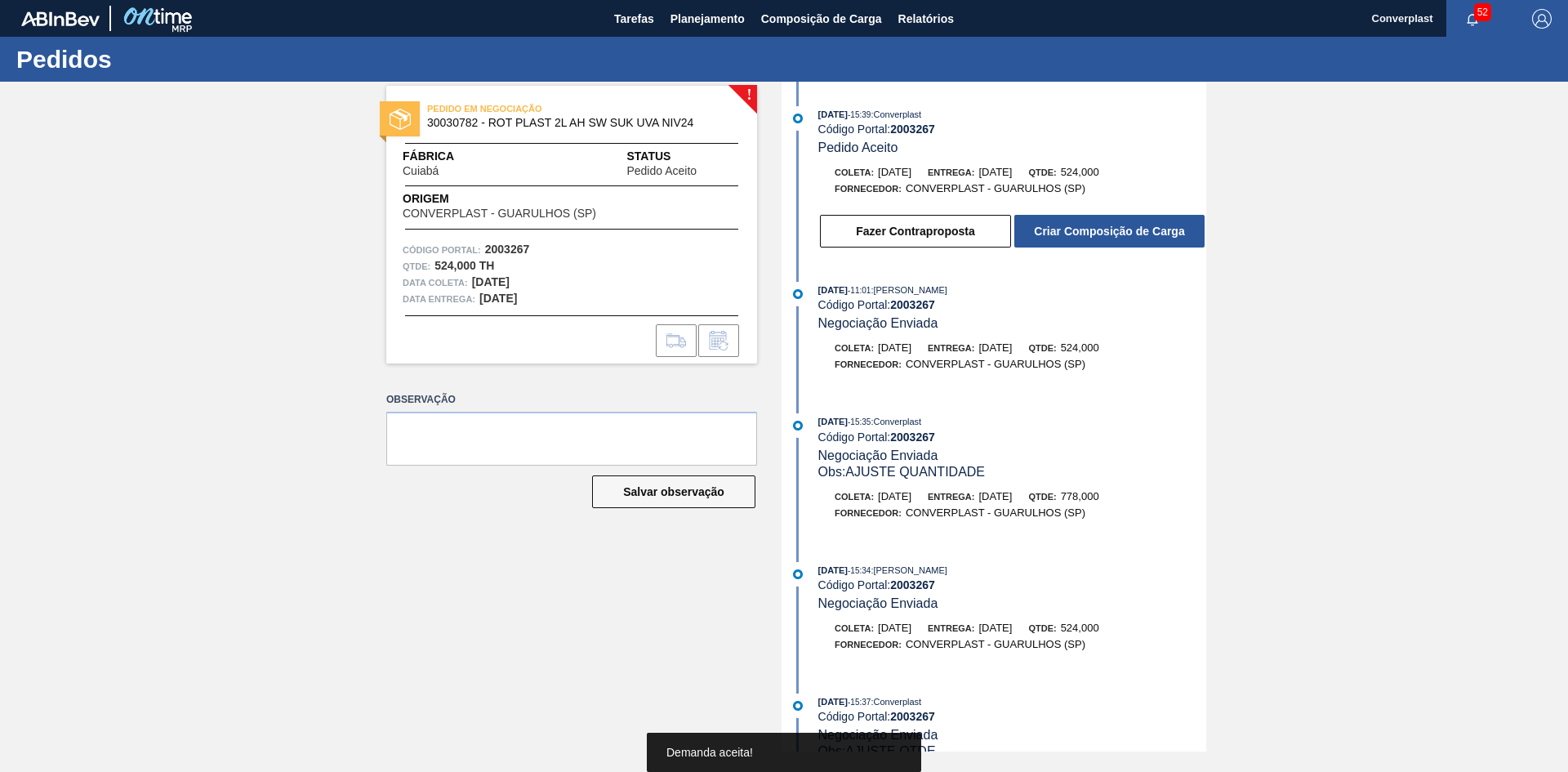
click at [1149, 232] on button "Criar Composição de Carga" at bounding box center [1109, 231] width 190 height 33
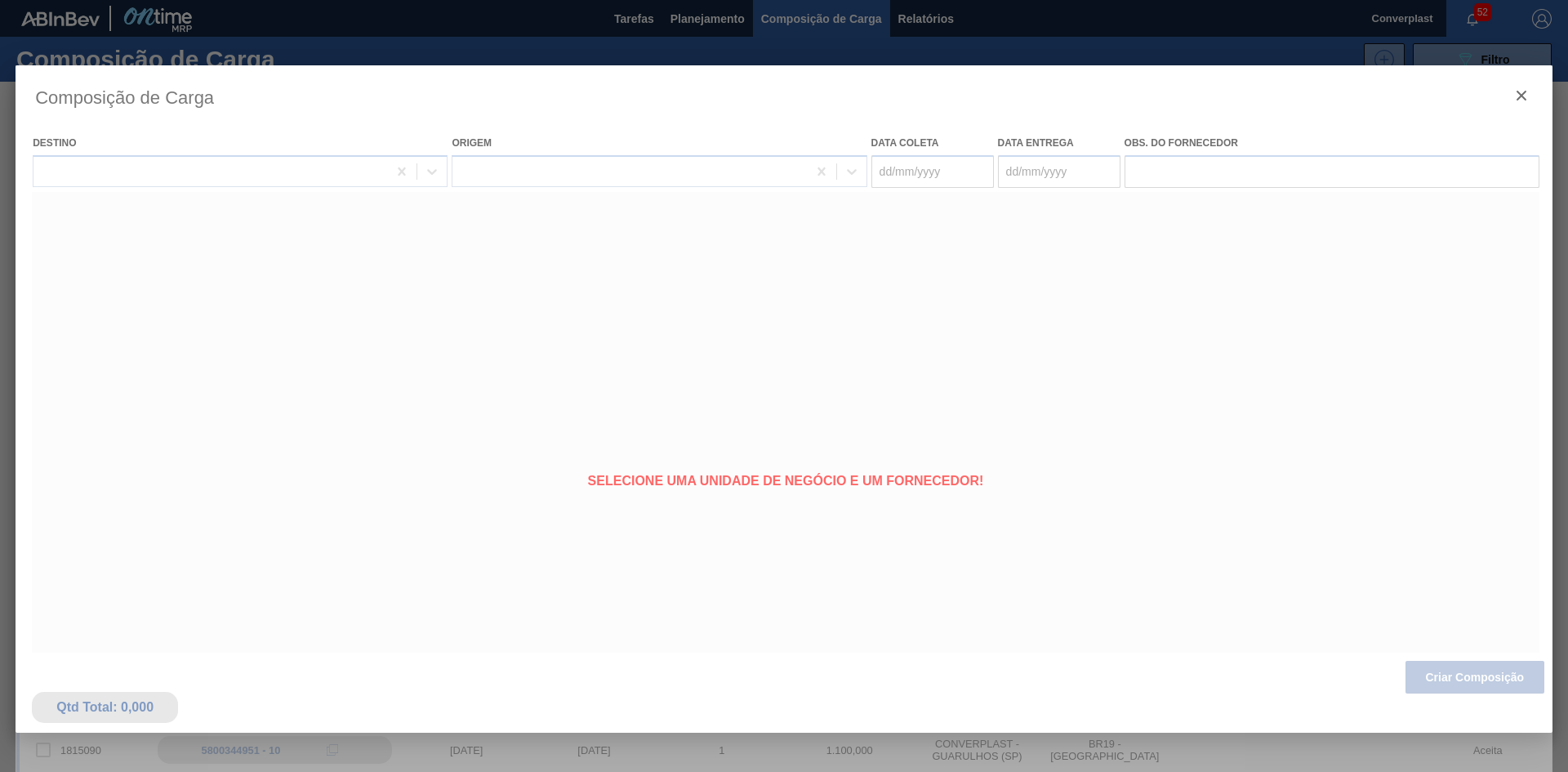
type coleta "[DATE]"
type entrega "[DATE]"
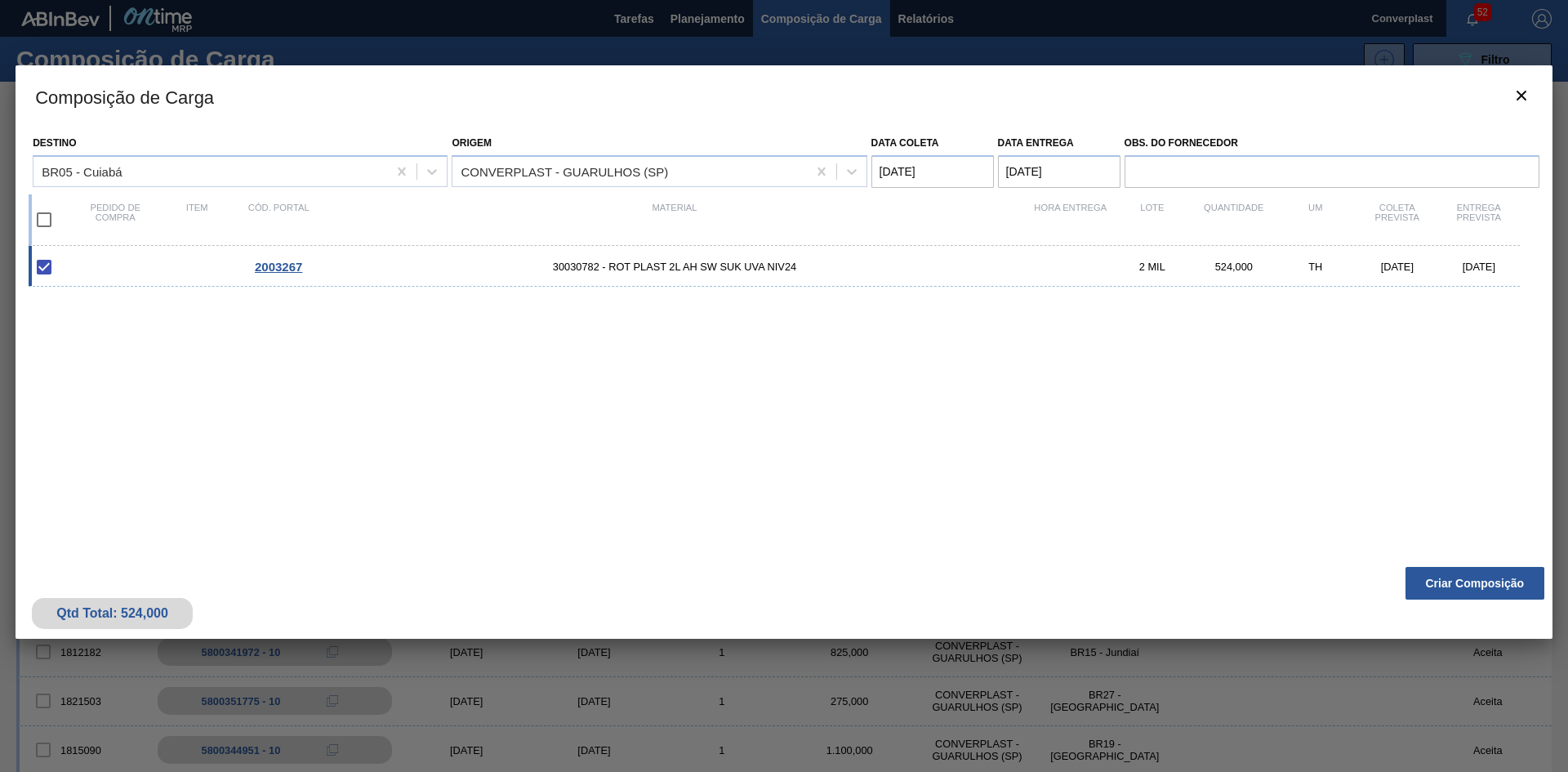
click at [1450, 579] on button "Criar Composição" at bounding box center [1474, 583] width 138 height 33
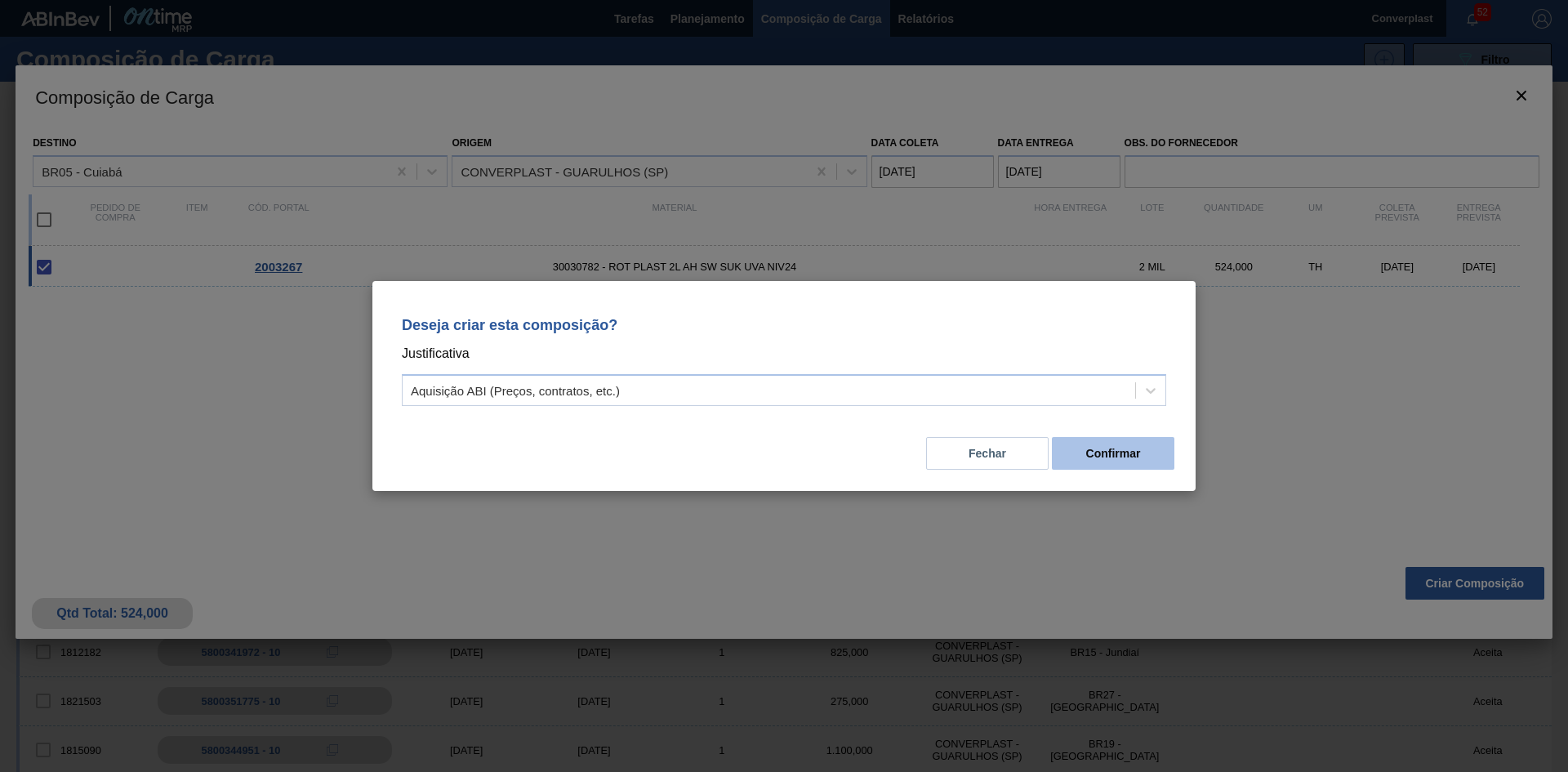
click at [1132, 460] on button "Confirmar" at bounding box center [1112, 453] width 122 height 33
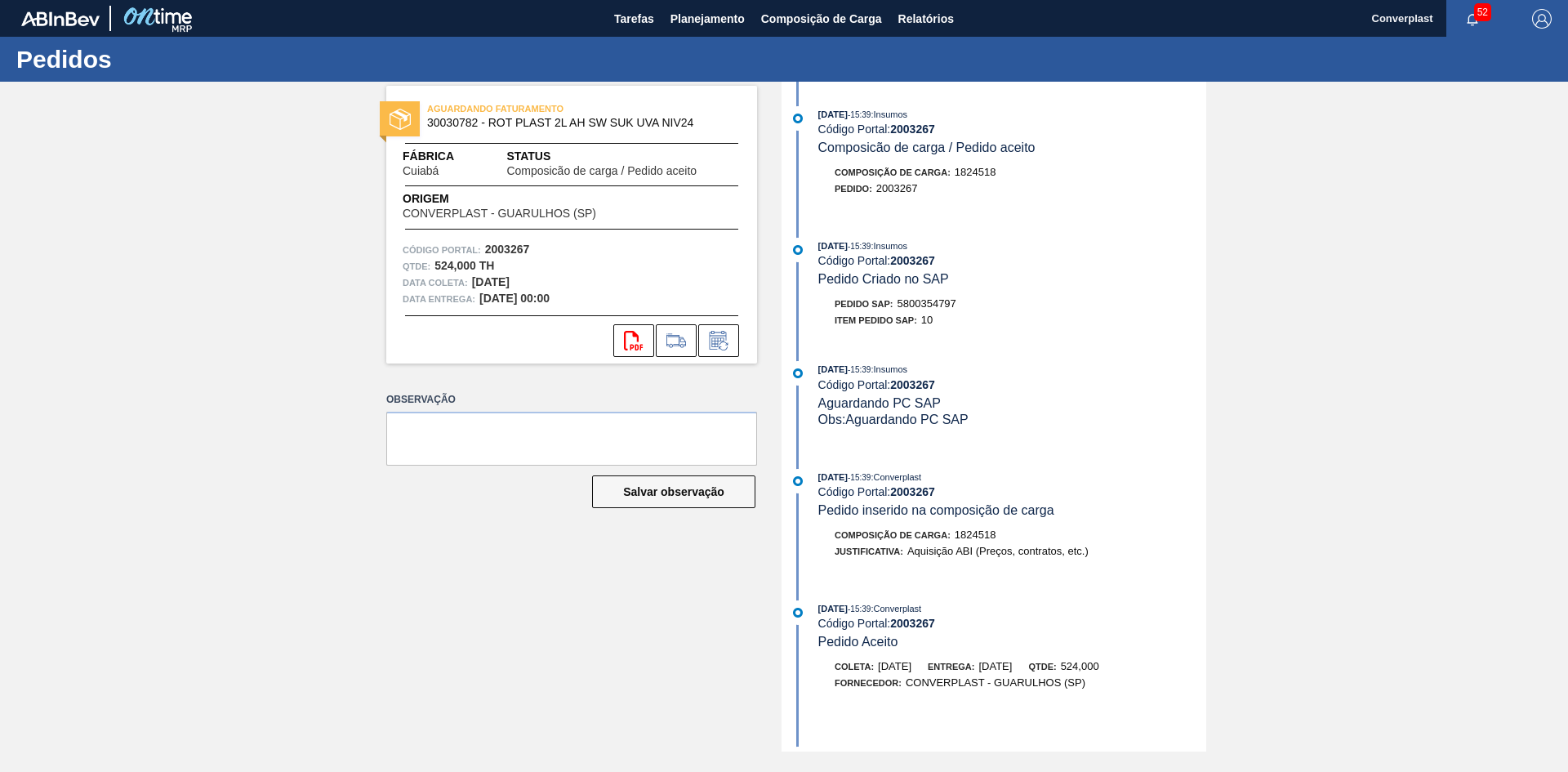
click at [924, 304] on span "5800354797" at bounding box center [927, 304] width 59 height 13
click at [923, 304] on span "5800354797" at bounding box center [927, 304] width 59 height 13
copy span "5800354797"
click at [685, 21] on span "Planejamento" at bounding box center [707, 19] width 74 height 20
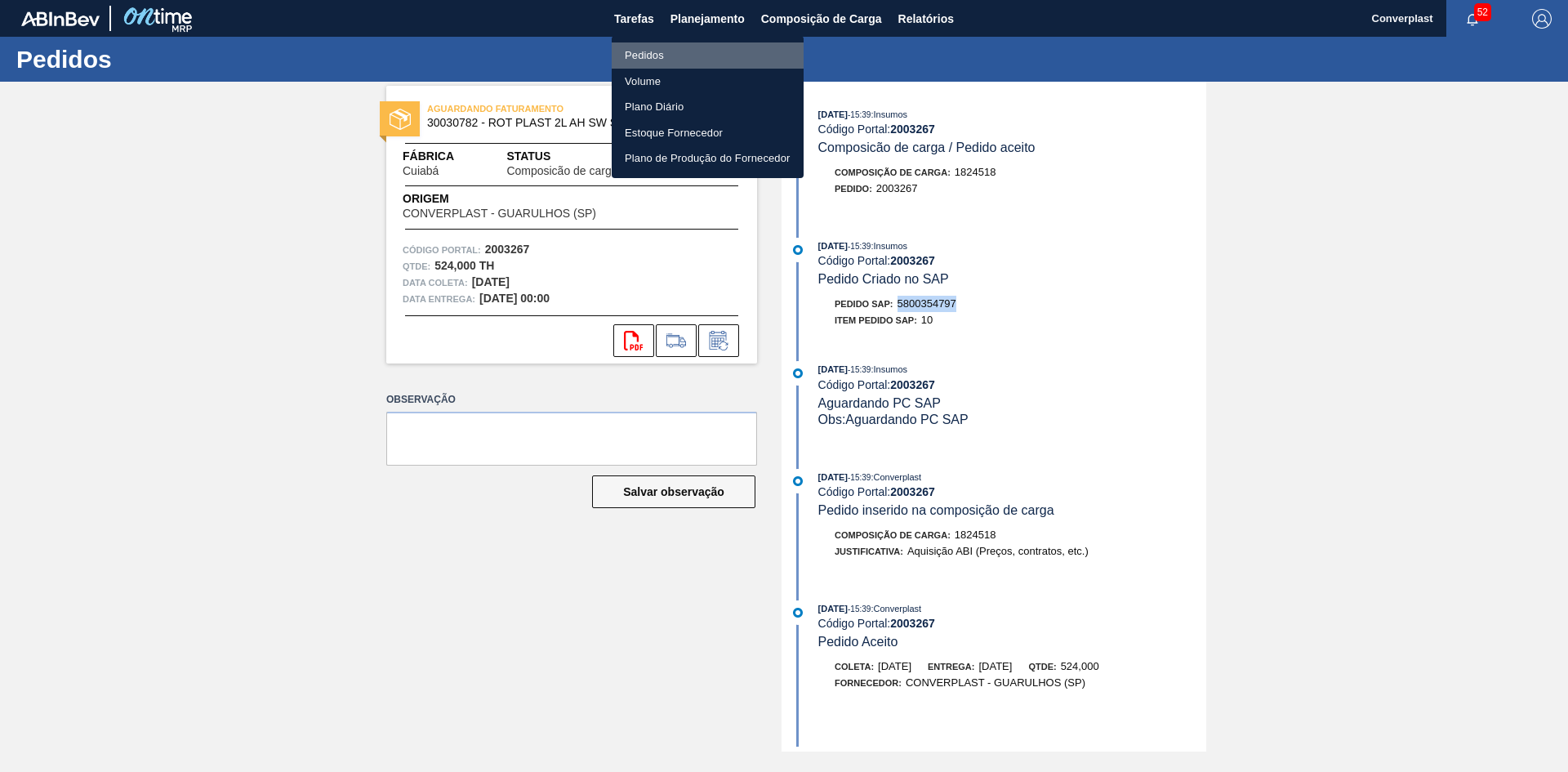
click at [678, 57] on li "Pedidos" at bounding box center [707, 55] width 192 height 26
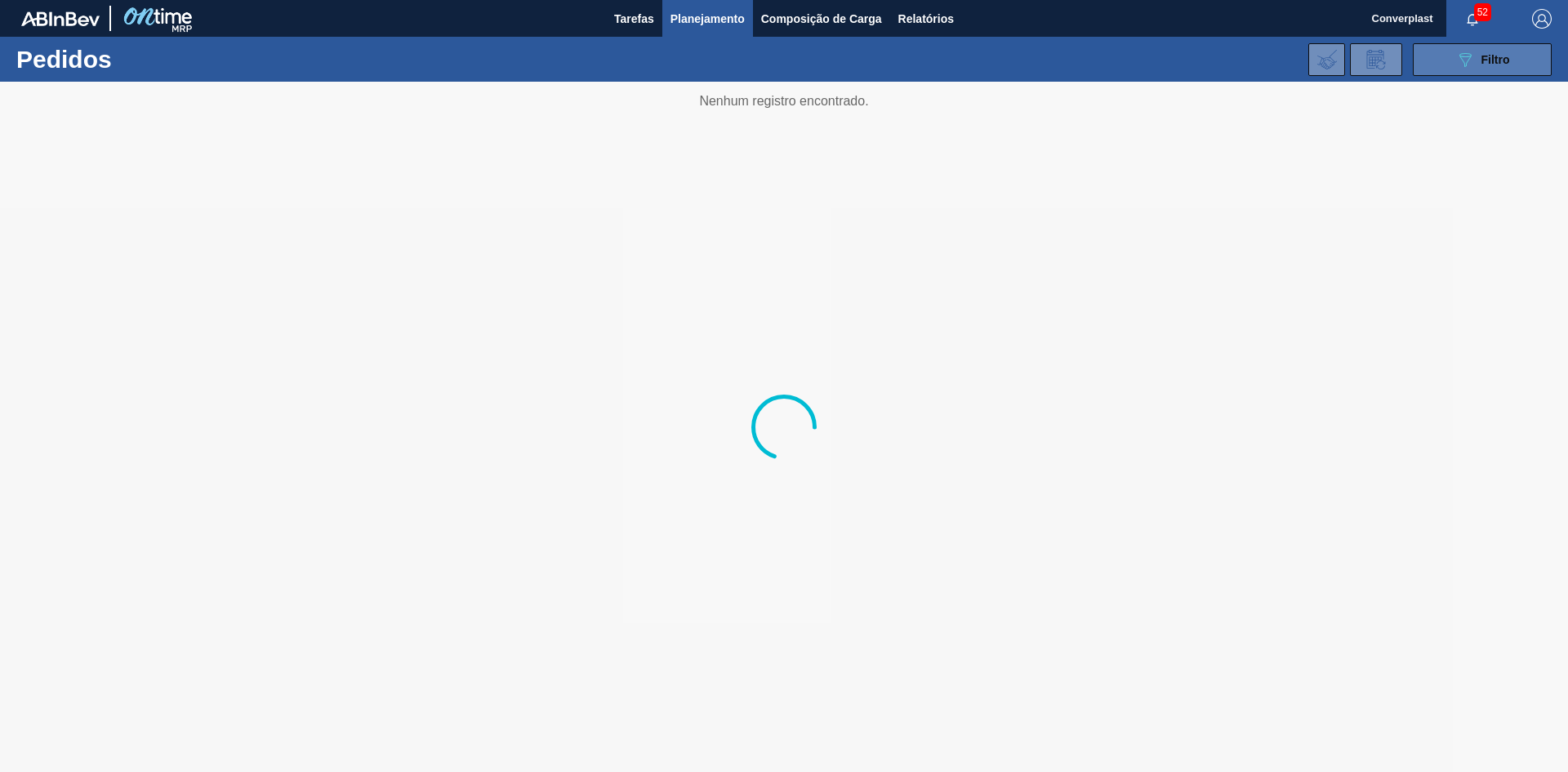
click at [1464, 62] on icon "089F7B8B-B2A5-4AFE-B5C0-19BA573D28AC" at bounding box center [1464, 60] width 20 height 20
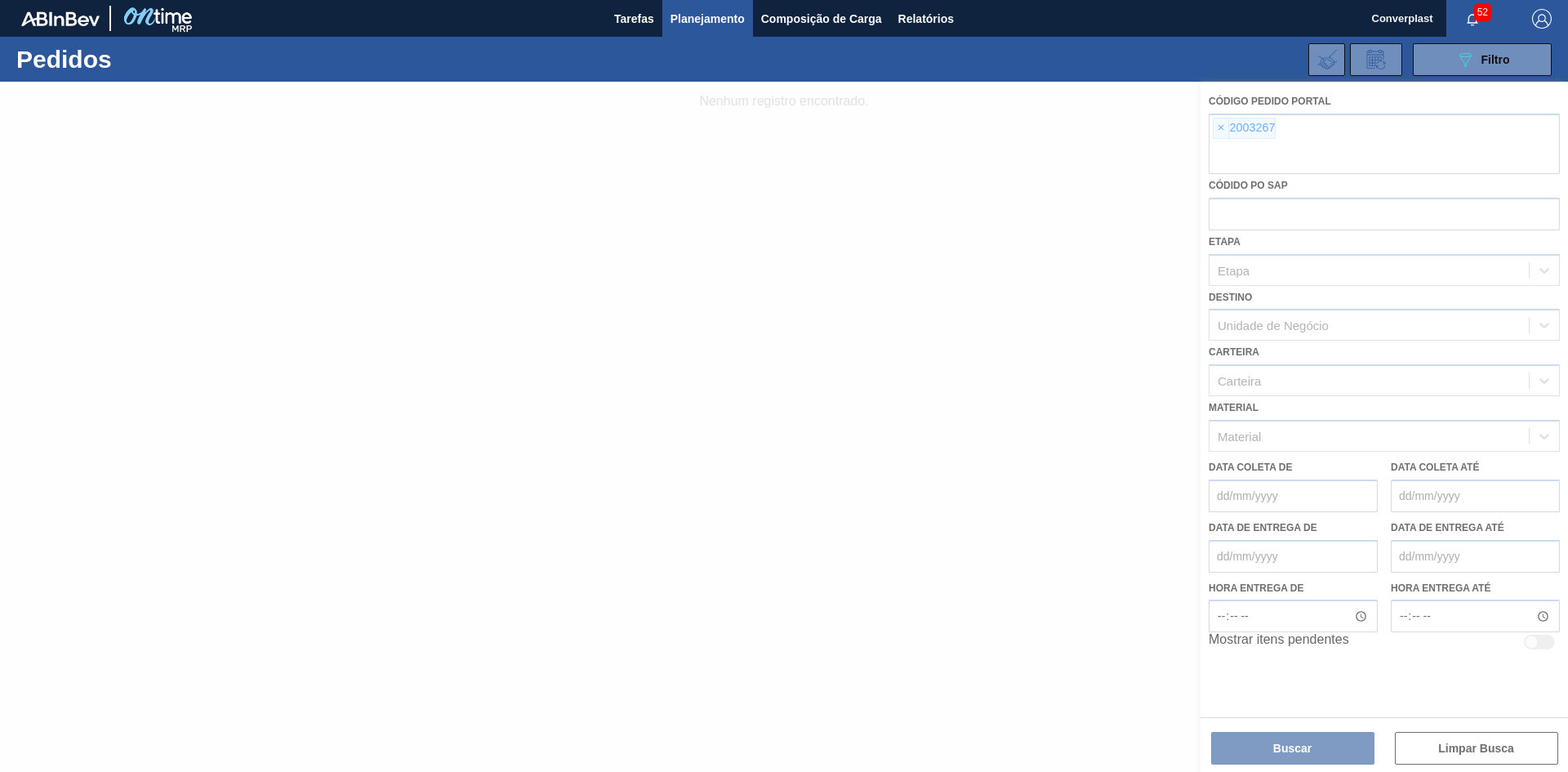
click at [1221, 132] on div at bounding box center [784, 426] width 1568 height 690
click at [1218, 129] on div at bounding box center [784, 426] width 1568 height 690
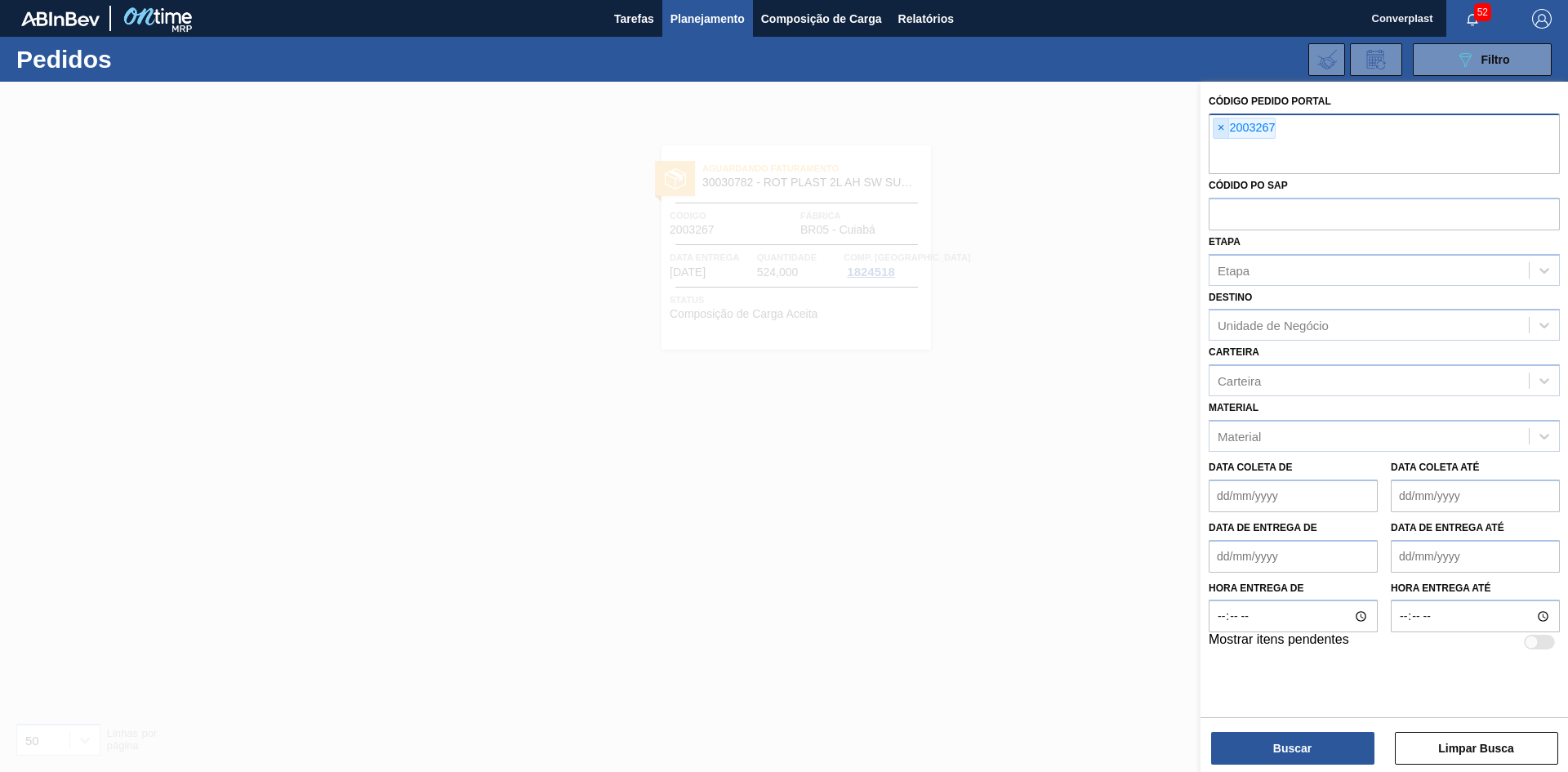
click at [1222, 129] on span "×" at bounding box center [1220, 129] width 15 height 20
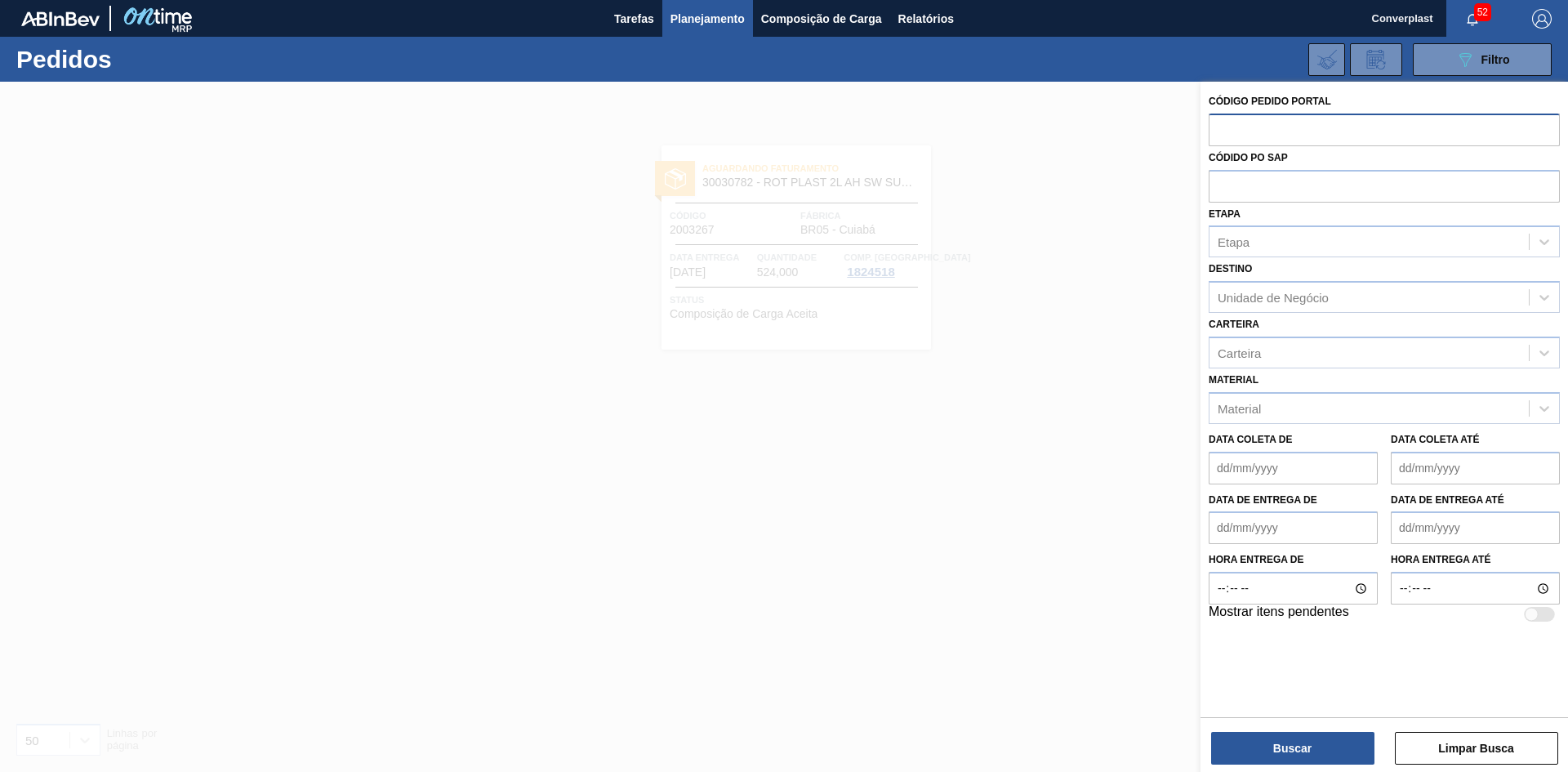
paste input "1994663"
type input "1994663"
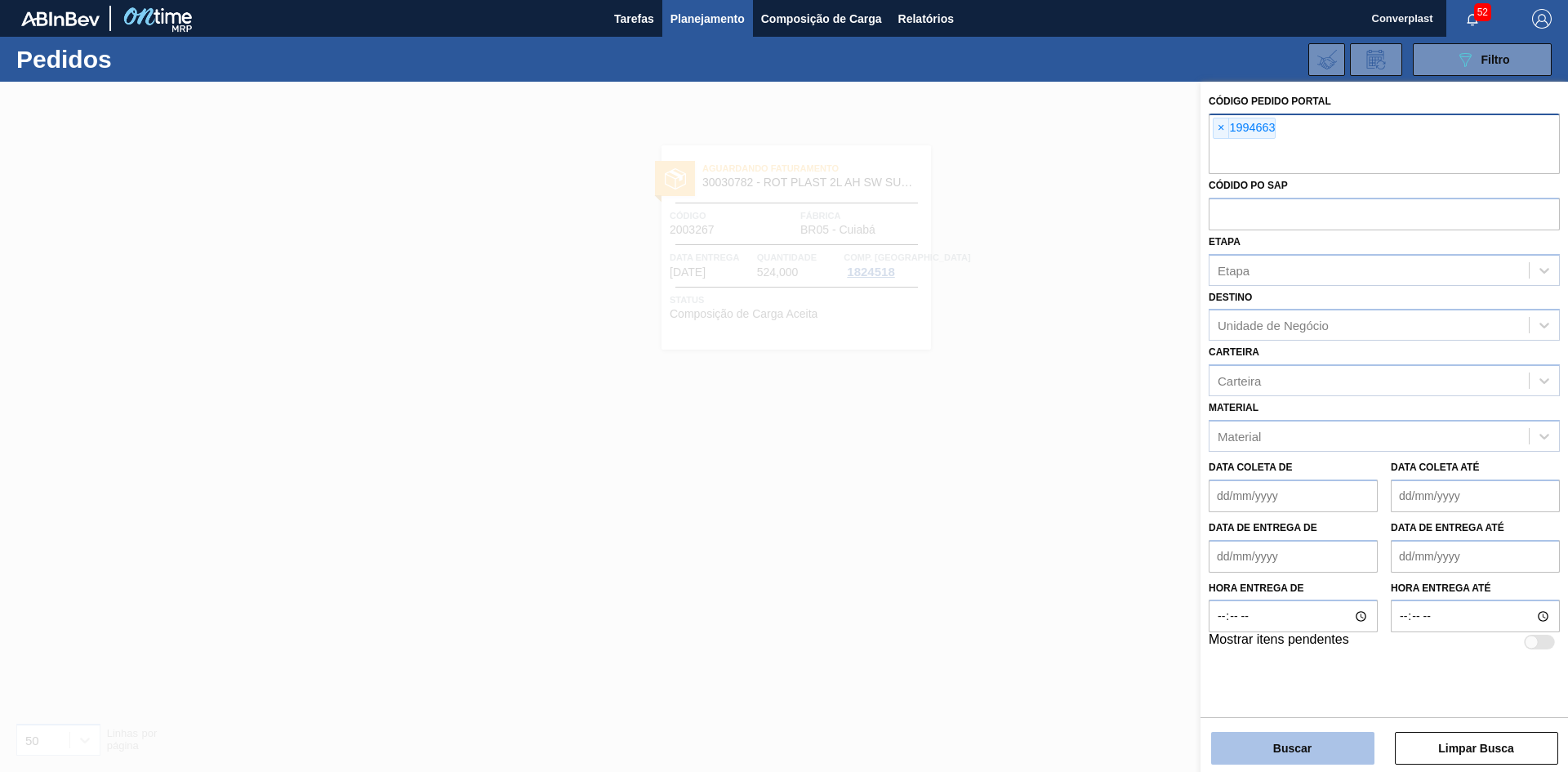
click at [1277, 745] on button "Buscar" at bounding box center [1292, 748] width 164 height 33
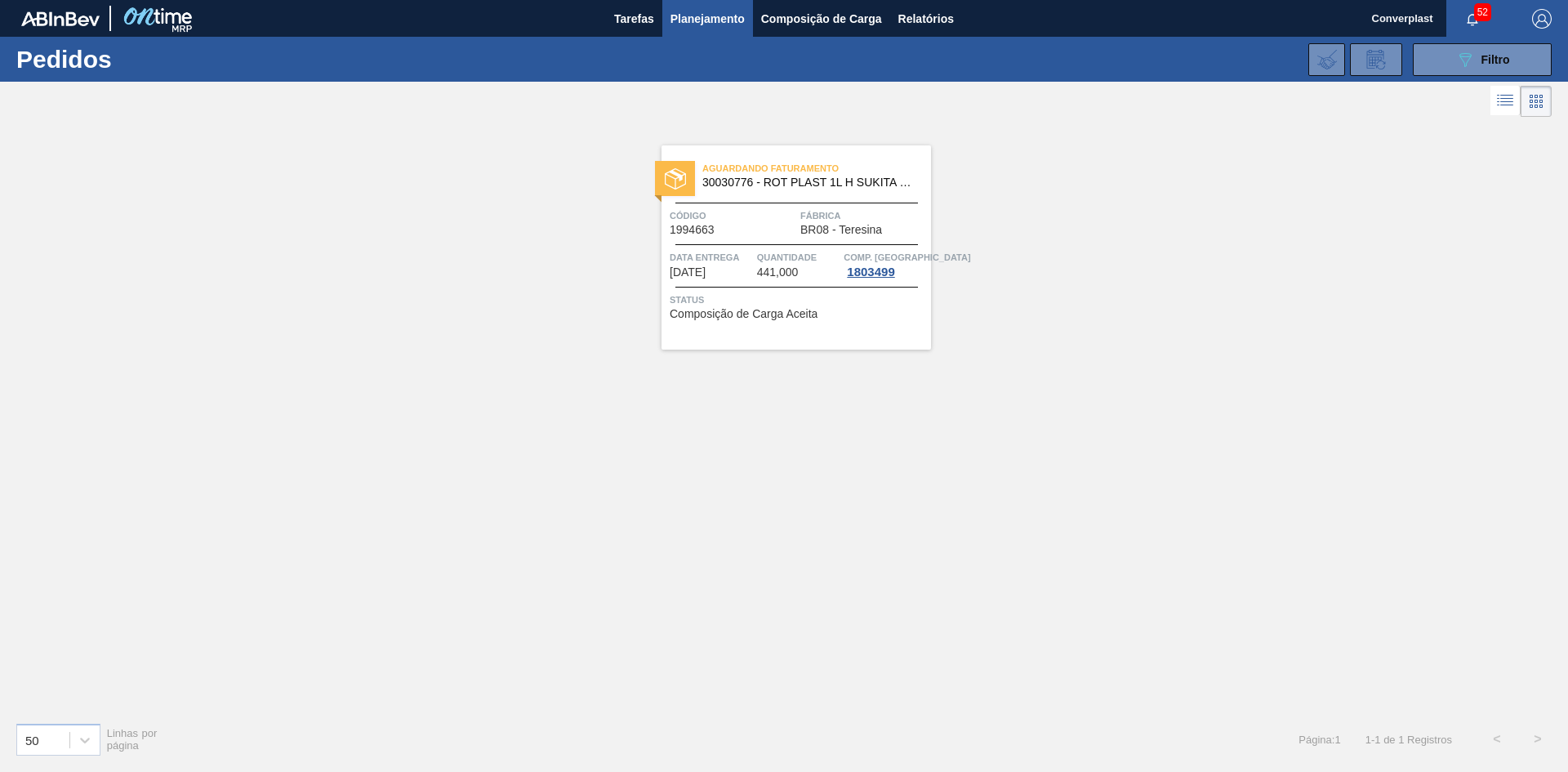
click at [761, 247] on div "Aguardando Faturamento 30030776 - ROT PLAST 1L H SUKITA NIV24 Código 1994663 Fá…" at bounding box center [796, 248] width 270 height 204
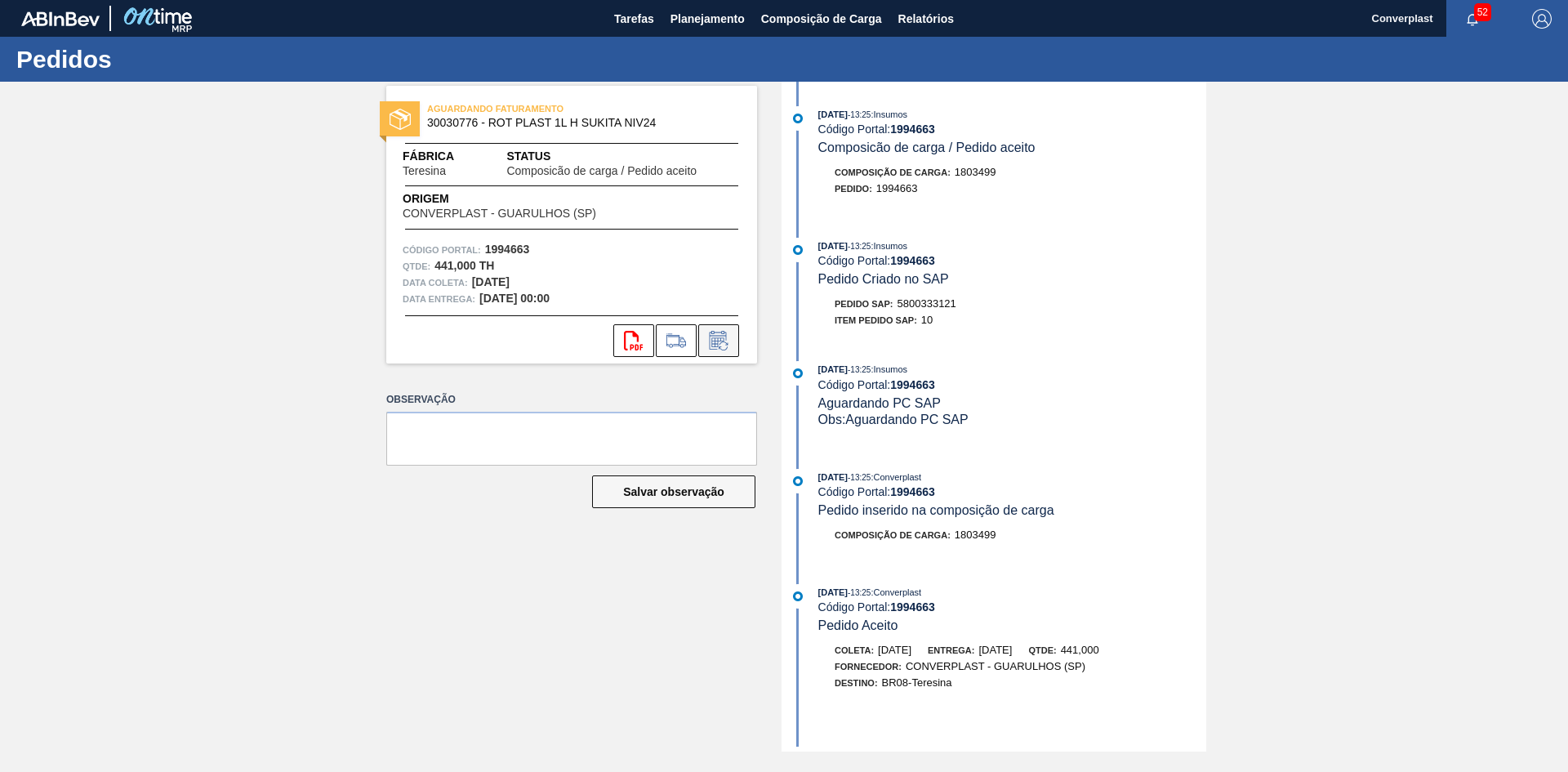
click at [725, 342] on icon at bounding box center [723, 346] width 9 height 9
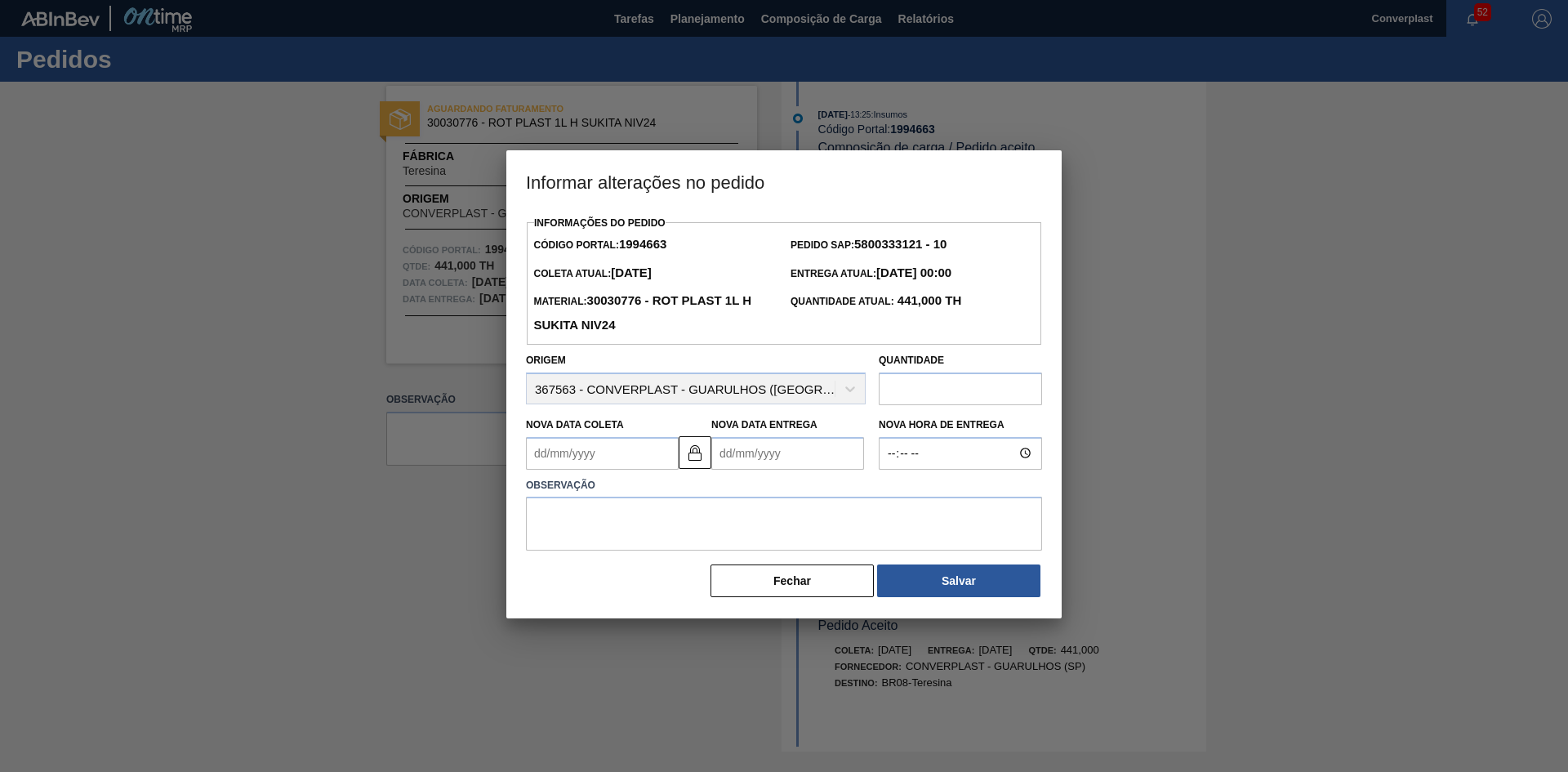
click at [934, 390] on input "text" at bounding box center [960, 389] width 164 height 33
type input "391"
click at [696, 533] on textarea at bounding box center [784, 524] width 516 height 54
type textarea "AJUSTE QUANTIDADE"
click at [921, 572] on button "Salvar" at bounding box center [958, 580] width 164 height 33
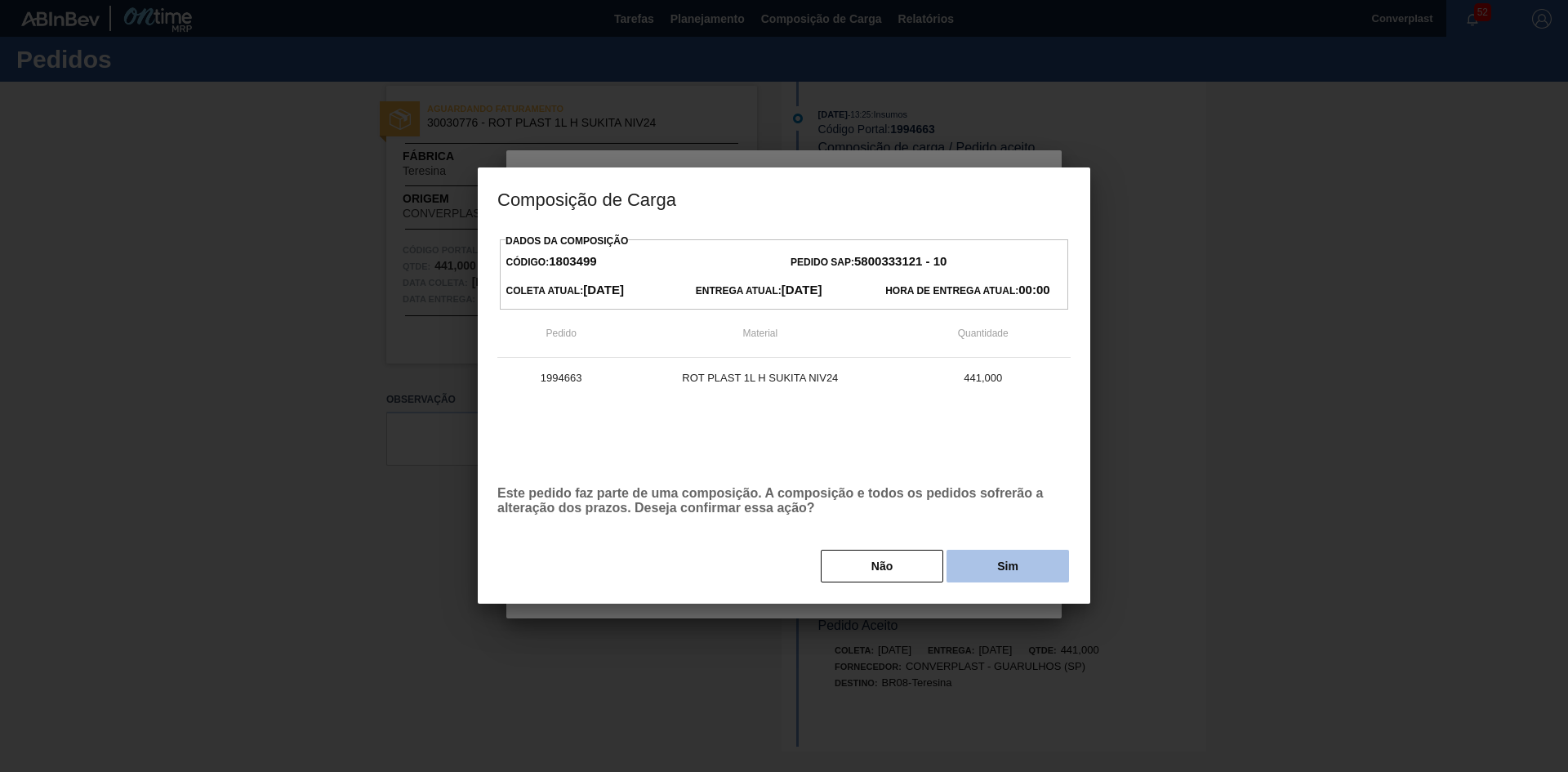
click at [975, 568] on button "Sim" at bounding box center [1007, 566] width 122 height 33
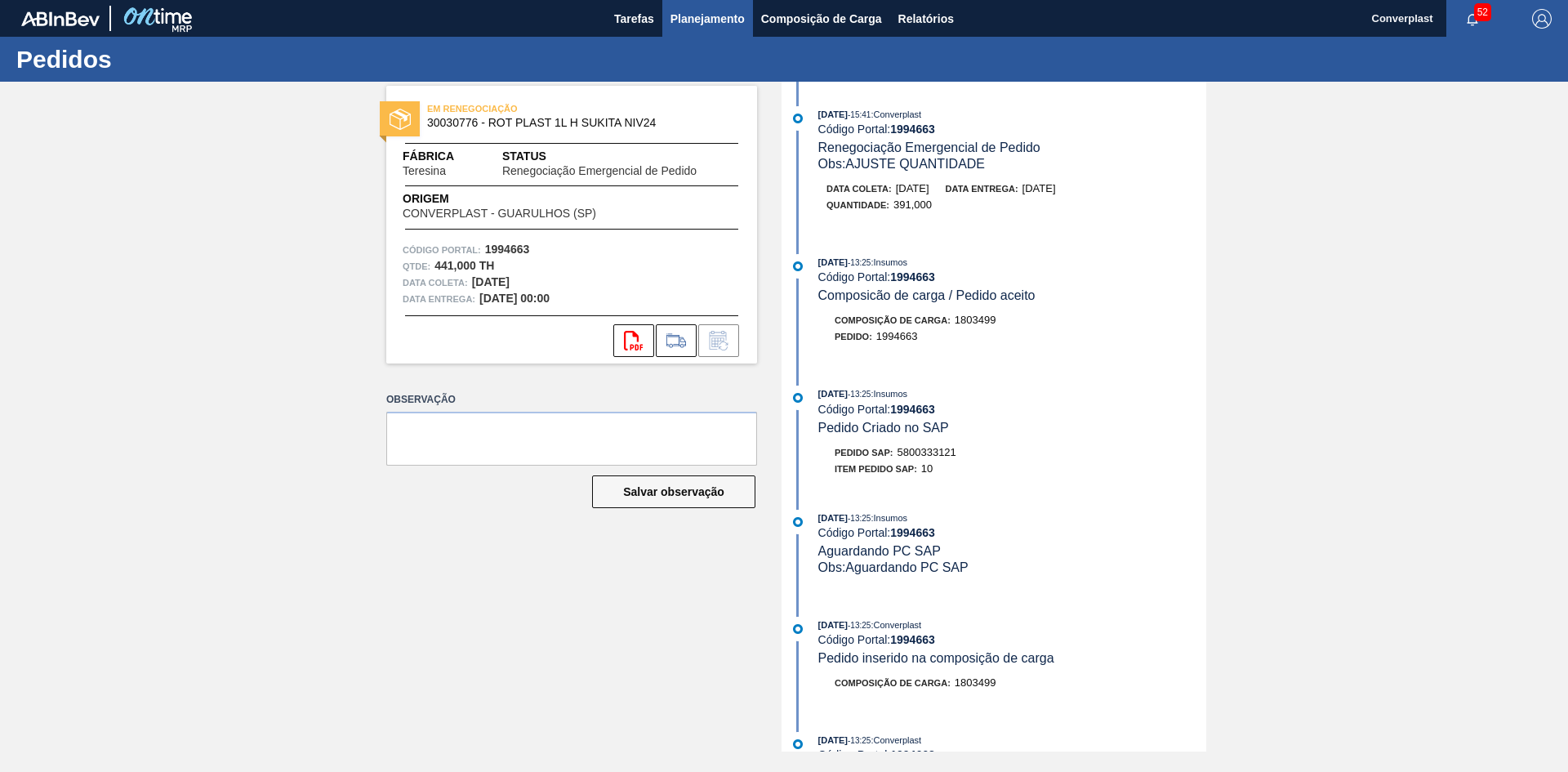
click at [702, 14] on span "Planejamento" at bounding box center [707, 19] width 74 height 20
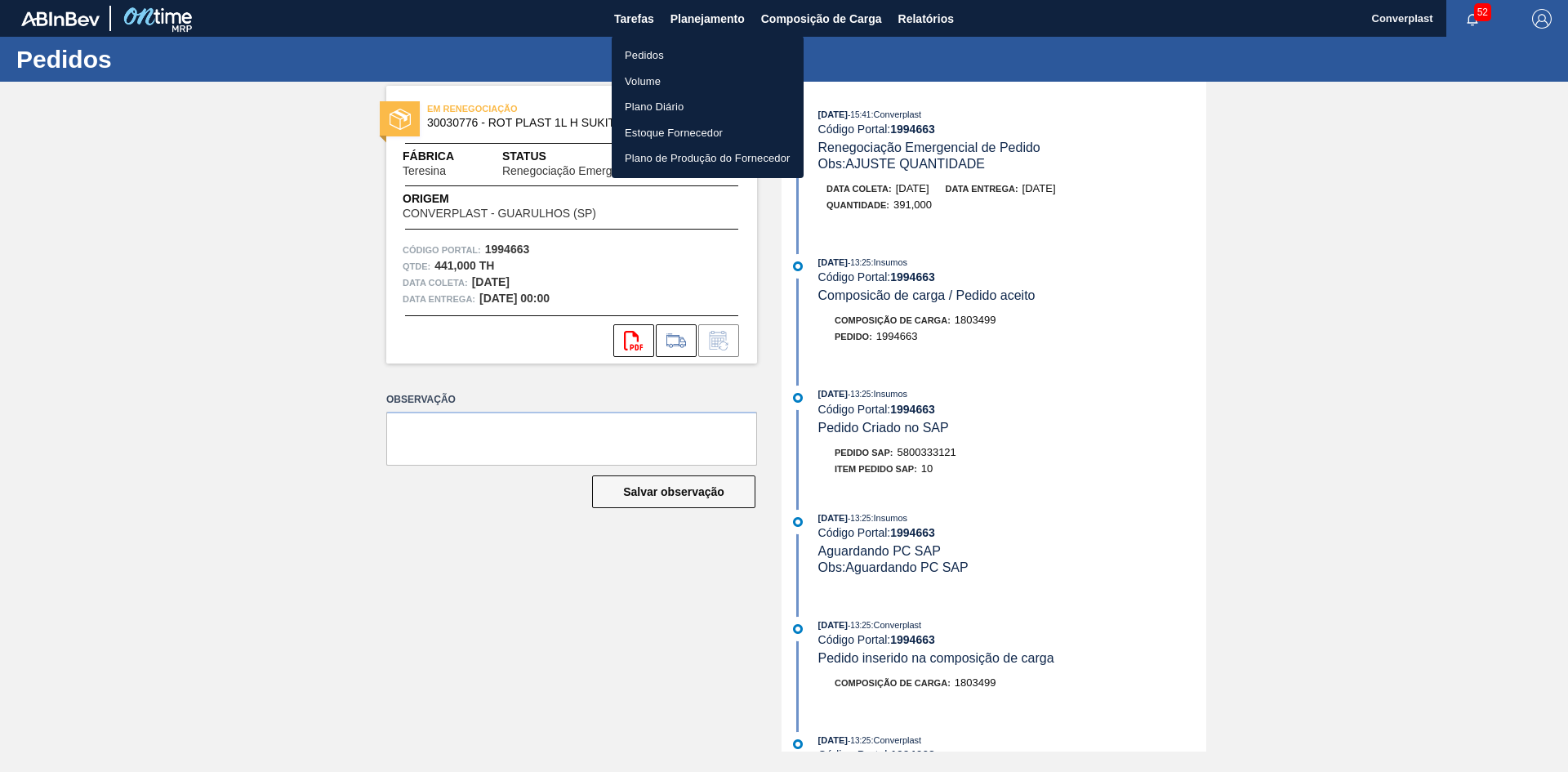
click at [675, 49] on li "Pedidos" at bounding box center [707, 55] width 192 height 26
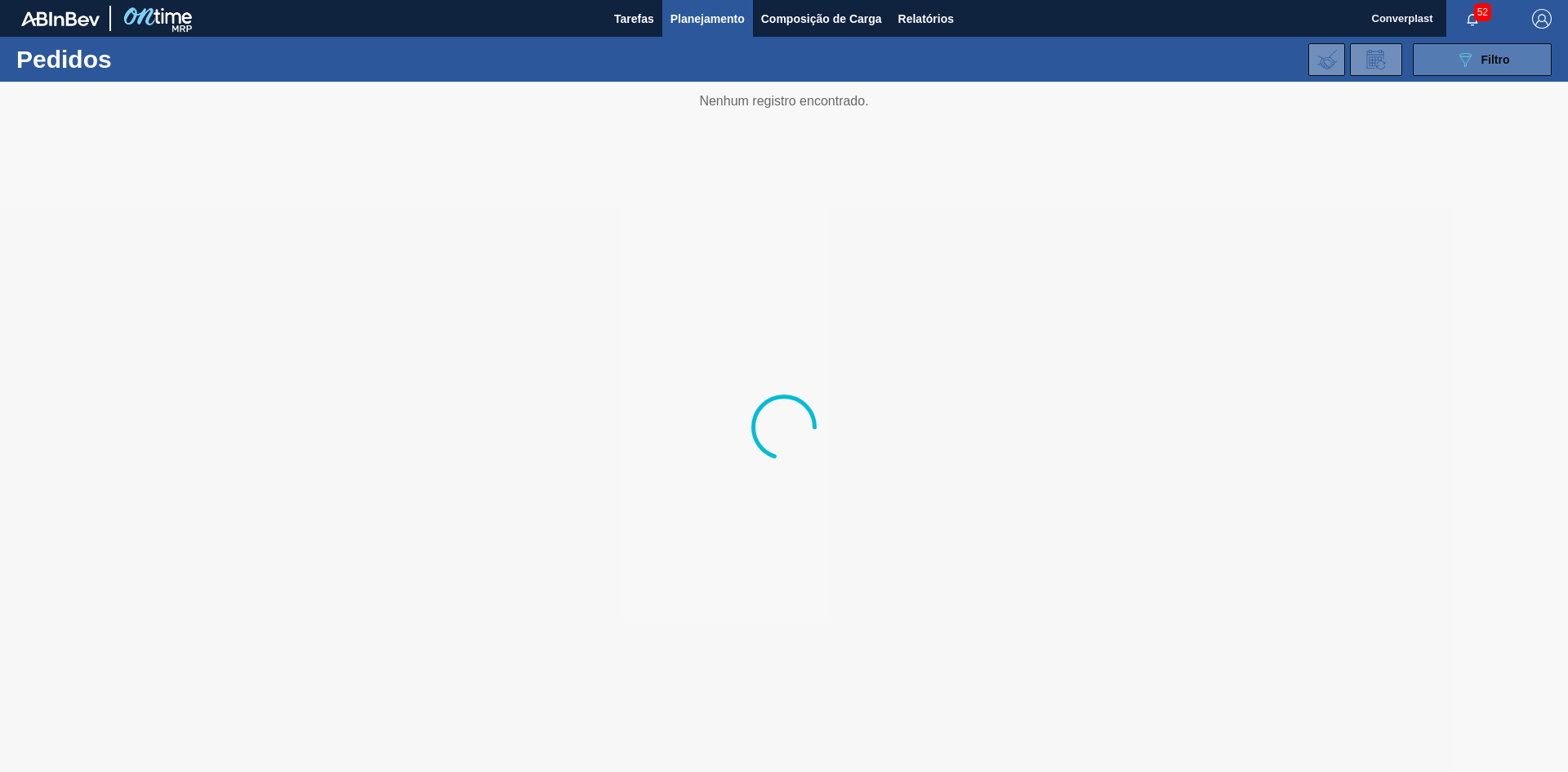
click at [1424, 60] on button "089F7B8B-B2A5-4AFE-B5C0-19BA573D28AC Filtro" at bounding box center [1481, 59] width 138 height 33
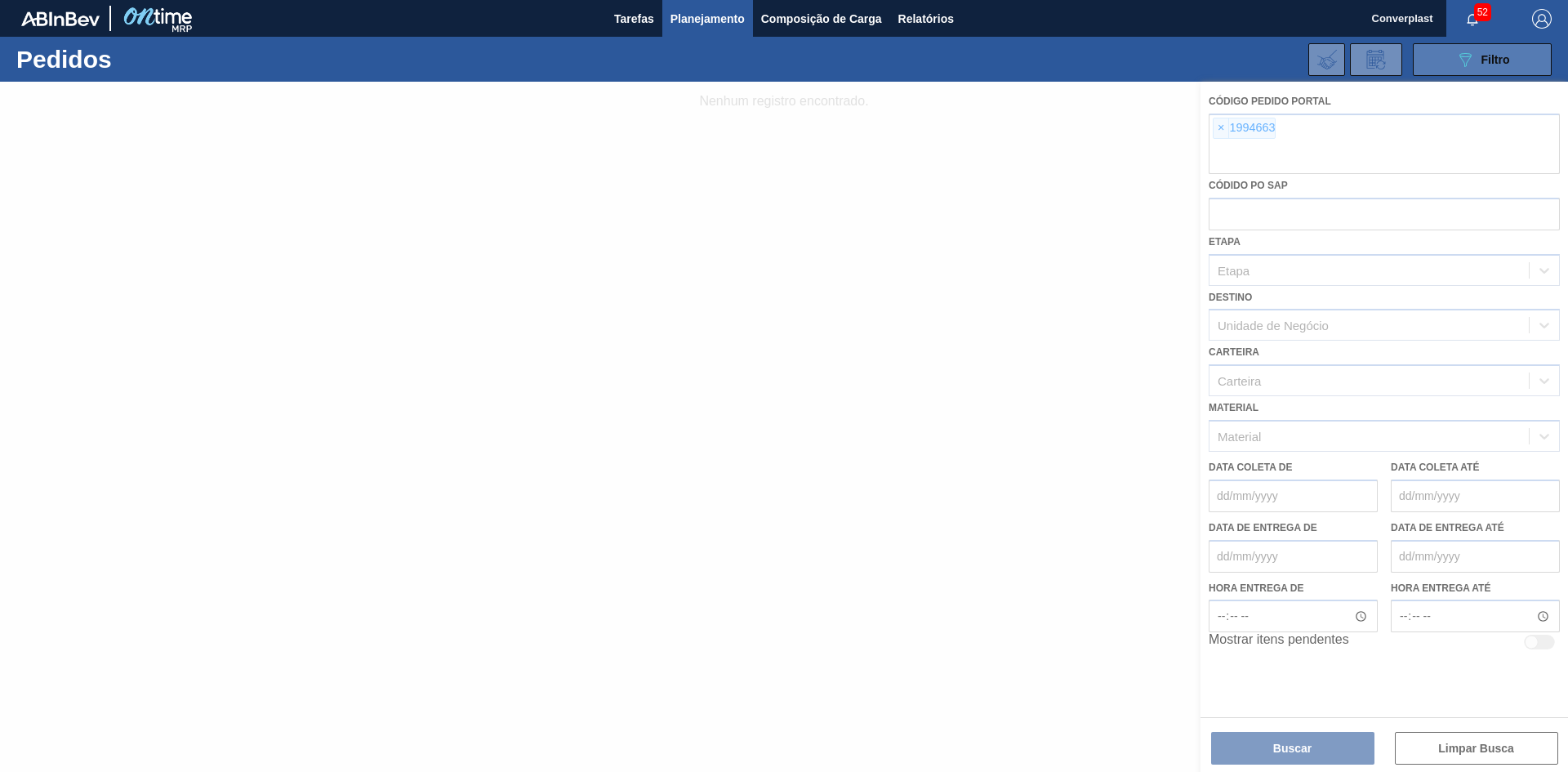
click at [1441, 65] on button "089F7B8B-B2A5-4AFE-B5C0-19BA573D28AC Filtro" at bounding box center [1481, 59] width 138 height 33
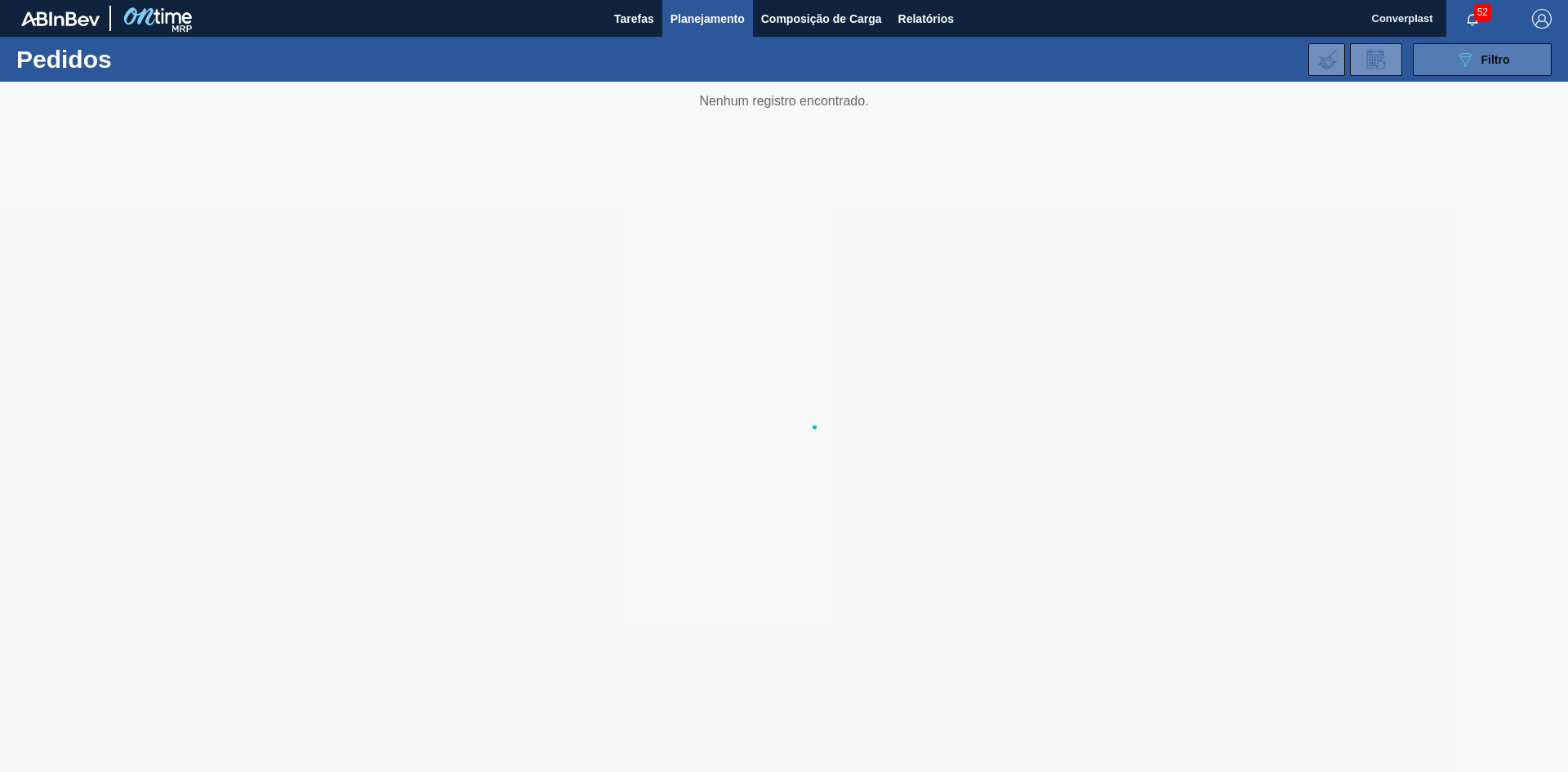
click at [1462, 65] on icon "089F7B8B-B2A5-4AFE-B5C0-19BA573D28AC" at bounding box center [1464, 60] width 20 height 20
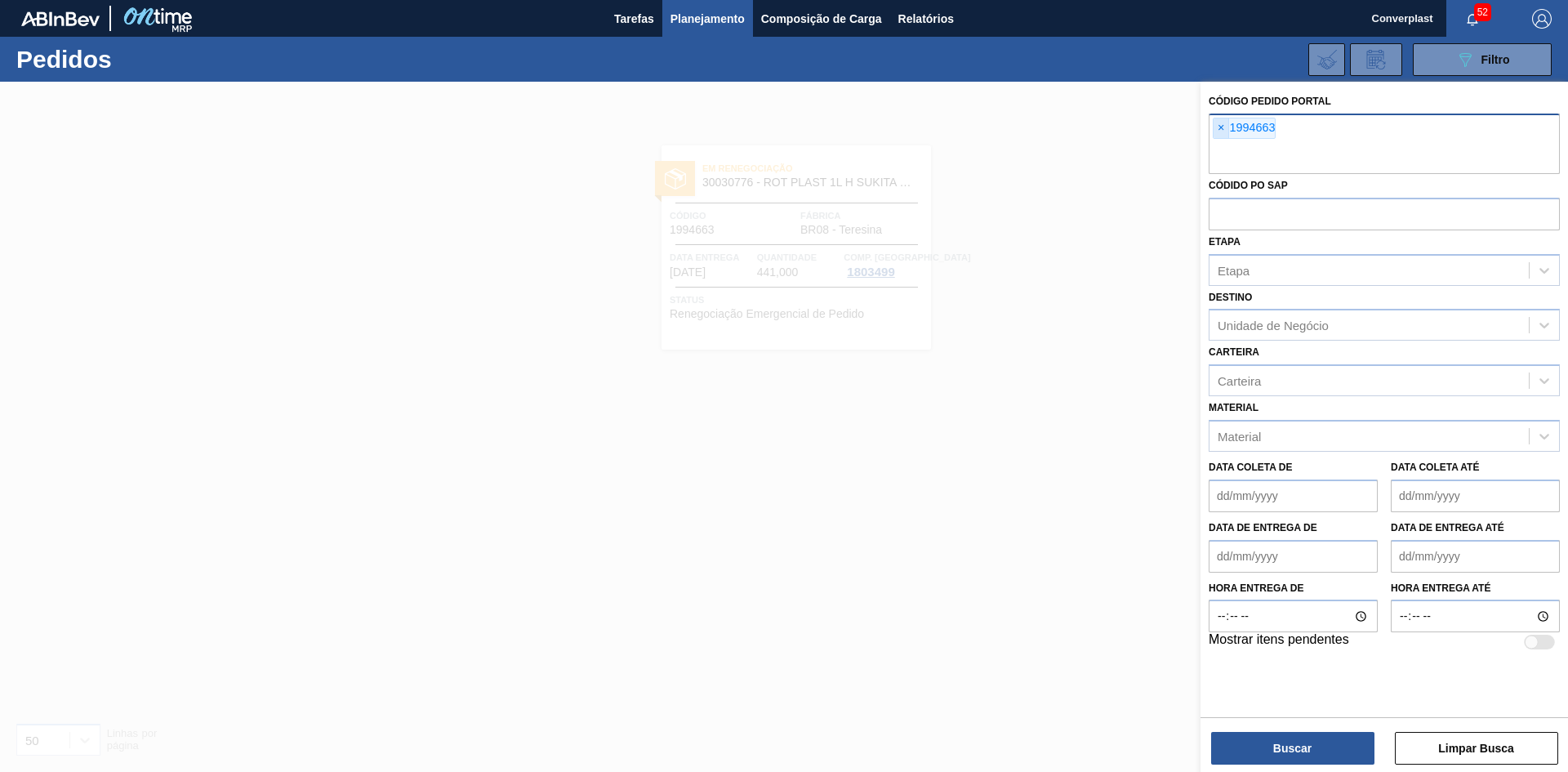
click at [1216, 128] on span "×" at bounding box center [1220, 129] width 15 height 20
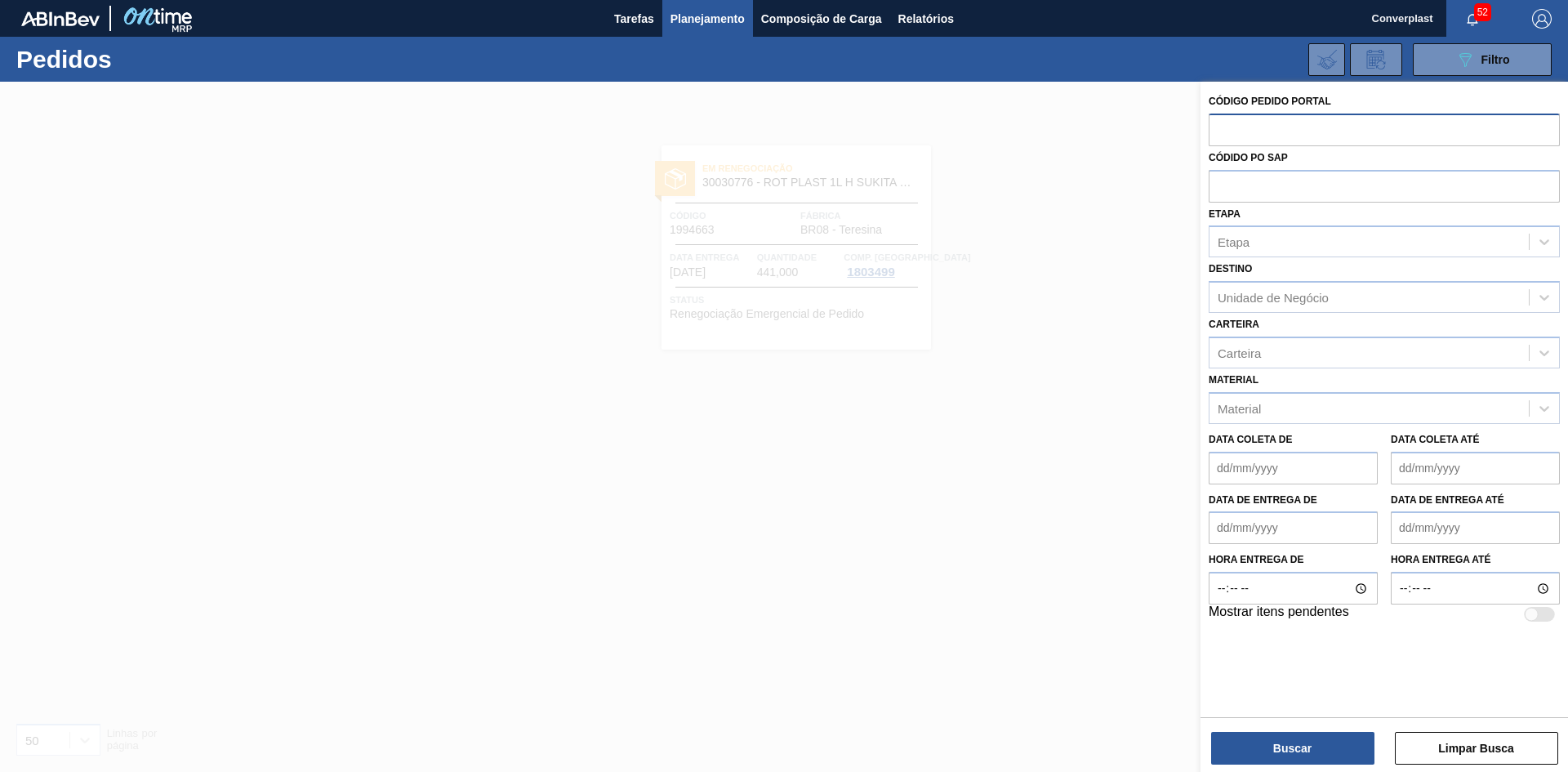
paste input "1994250"
type input "1994250"
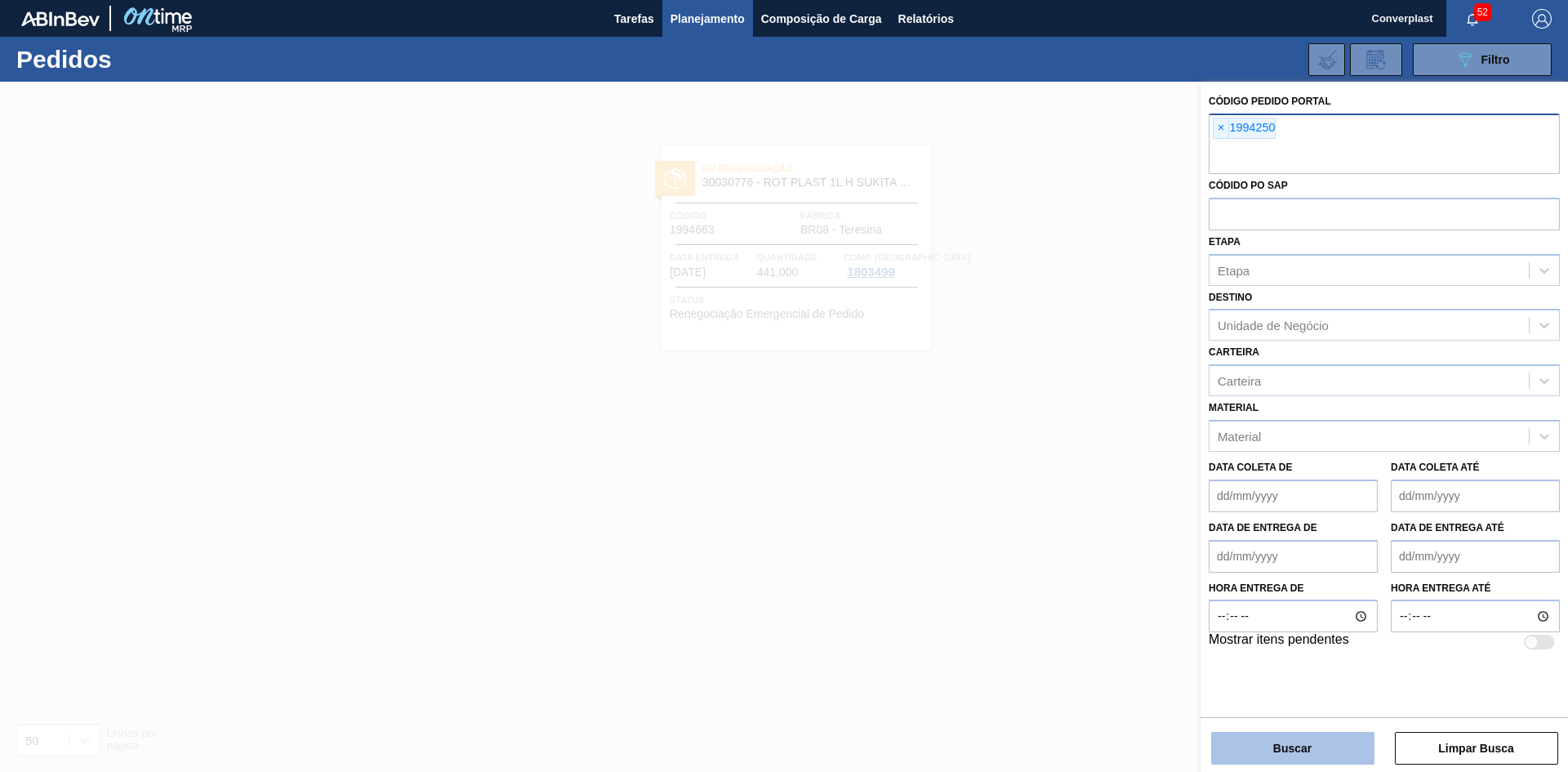
click at [1293, 753] on button "Buscar" at bounding box center [1292, 748] width 164 height 33
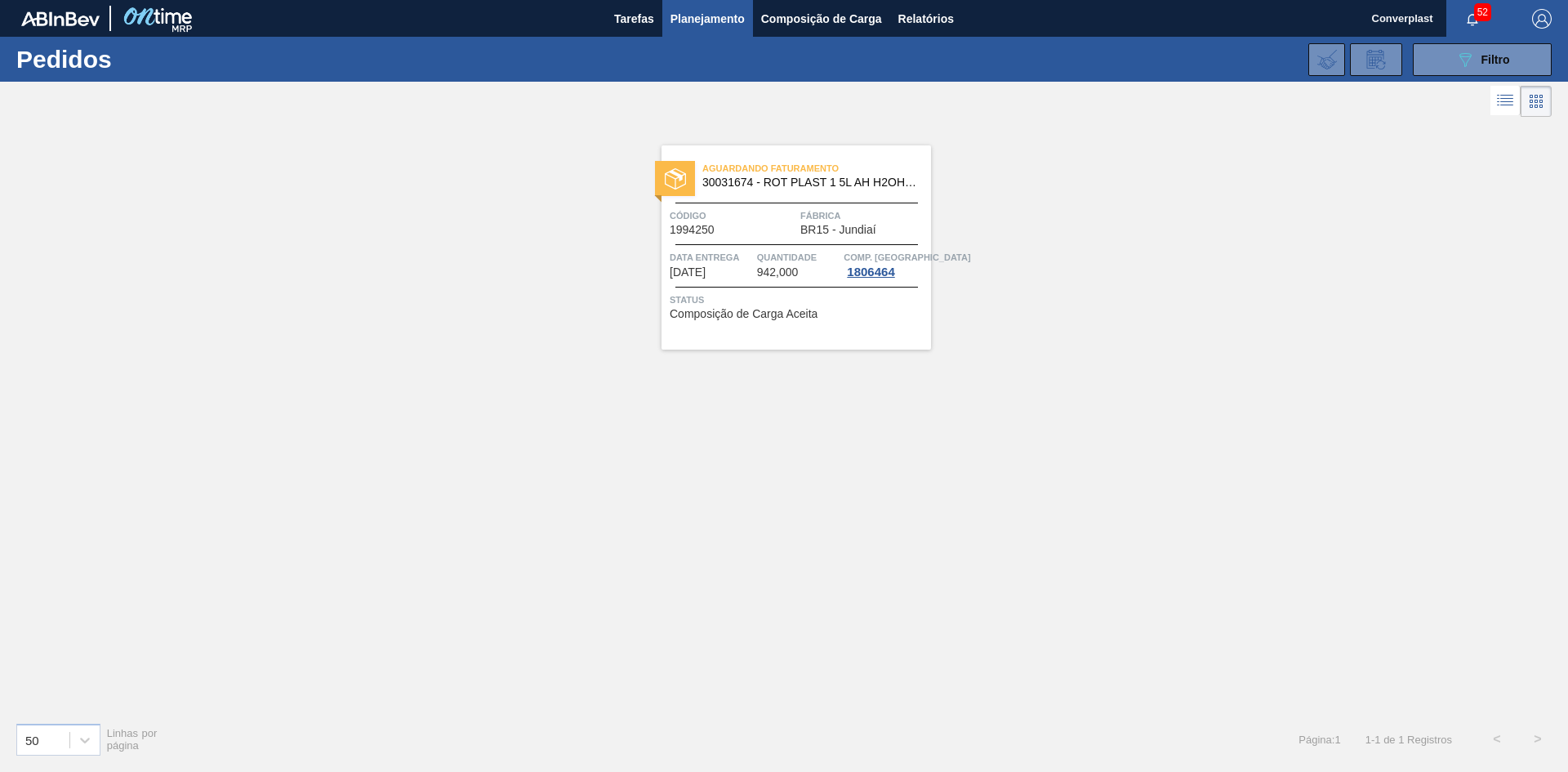
click at [767, 206] on div "Aguardando Faturamento 30031674 - ROT PLAST 1 5L AH H2OH LIMON IN211 Código 199…" at bounding box center [796, 248] width 270 height 204
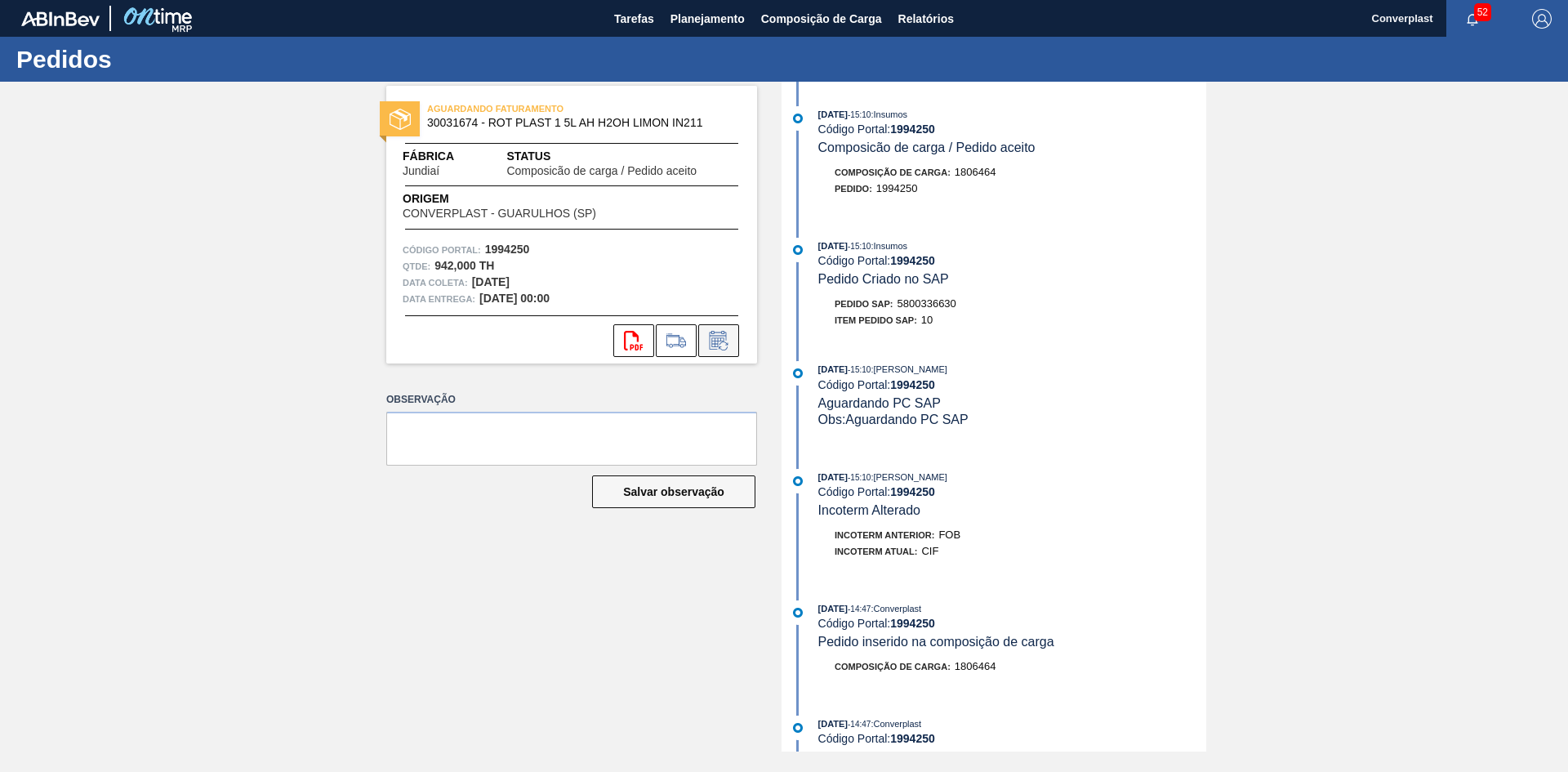
click at [725, 339] on icon at bounding box center [718, 340] width 26 height 20
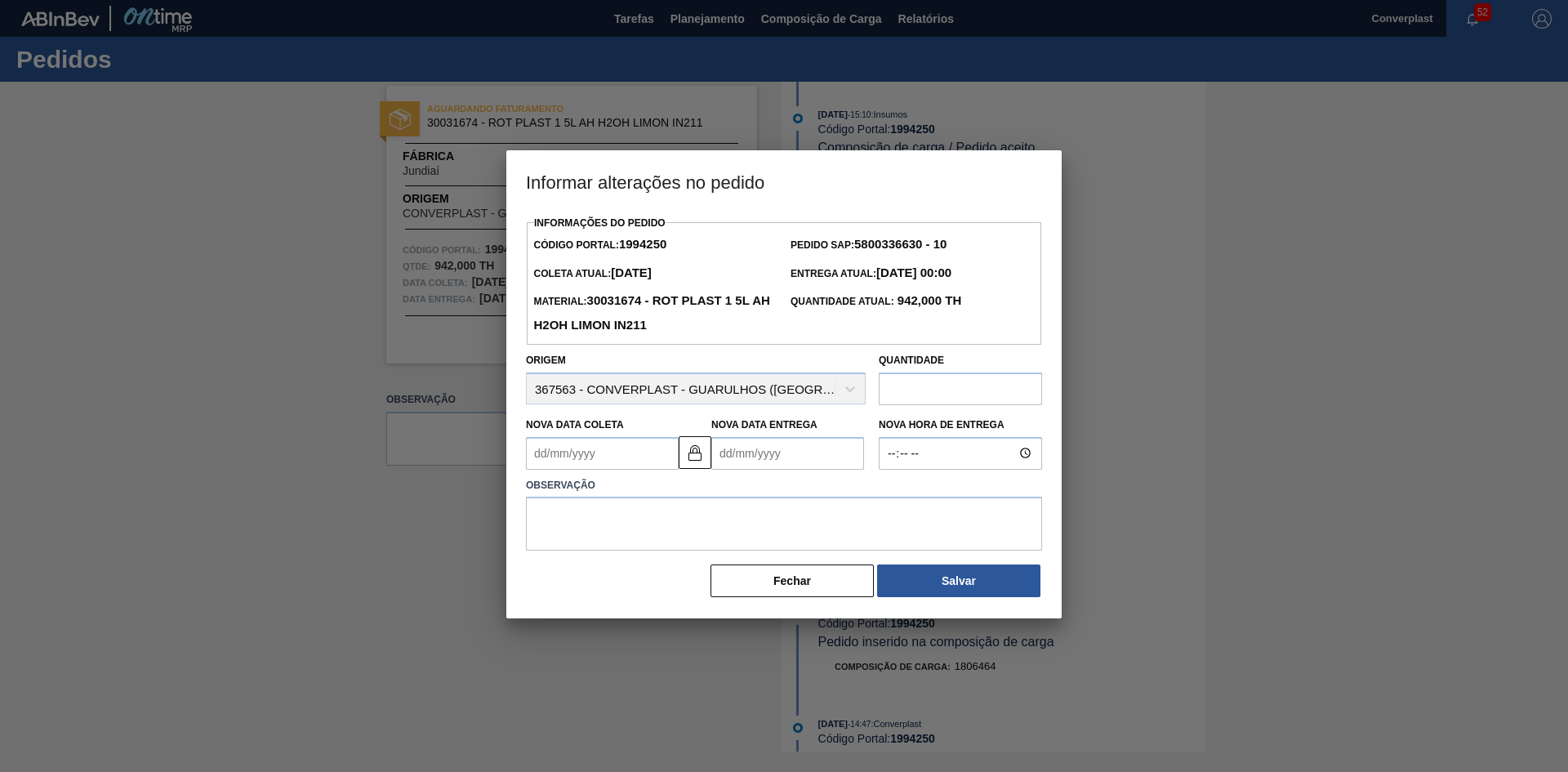
click at [927, 395] on input "text" at bounding box center [960, 389] width 164 height 33
type input "612"
click at [798, 524] on textarea at bounding box center [784, 524] width 516 height 54
type textarea "ajuste quantidade"
click at [944, 589] on button "Salvar" at bounding box center [958, 580] width 164 height 33
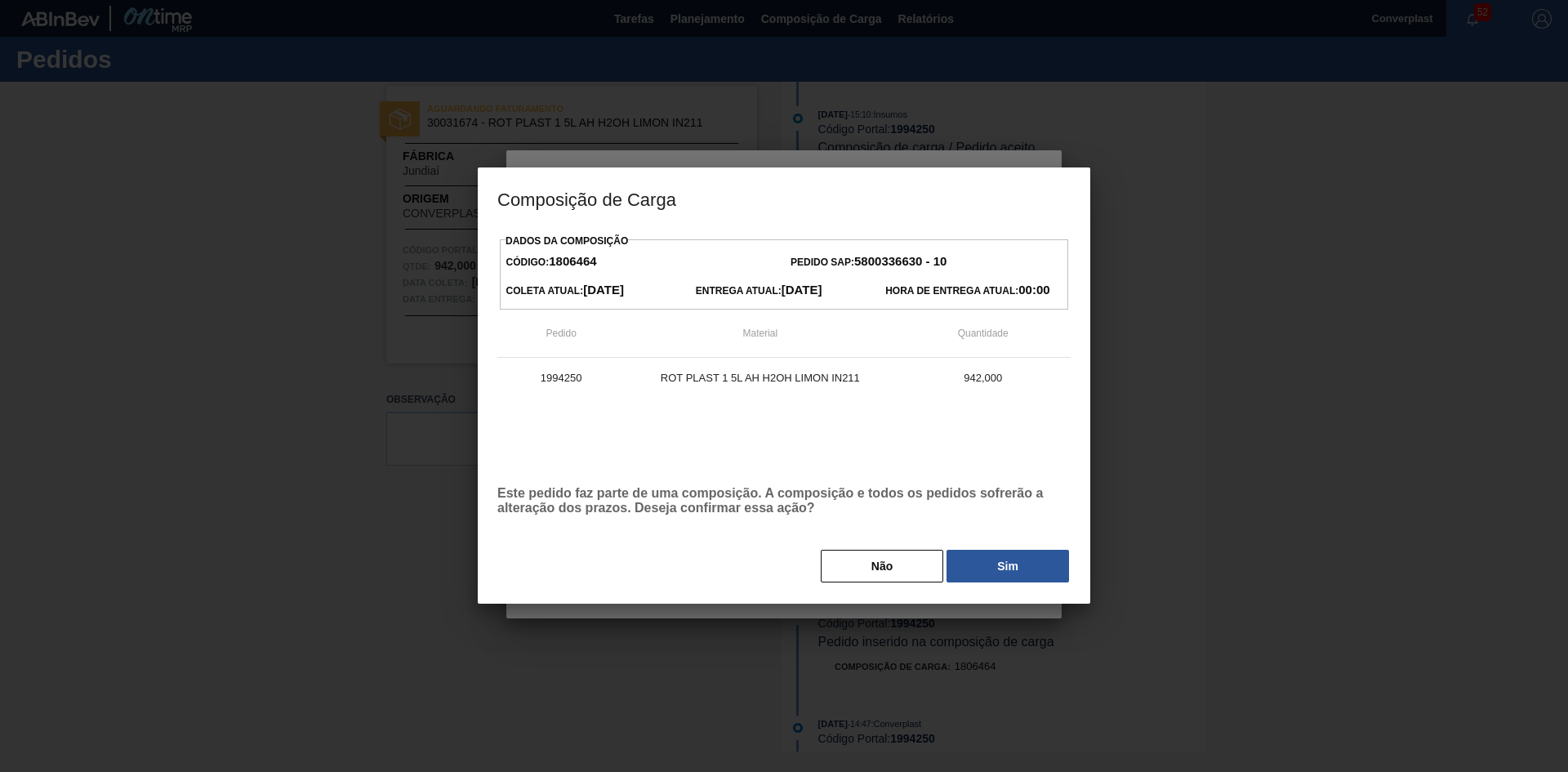
click at [1000, 564] on button "Sim" at bounding box center [1007, 566] width 122 height 33
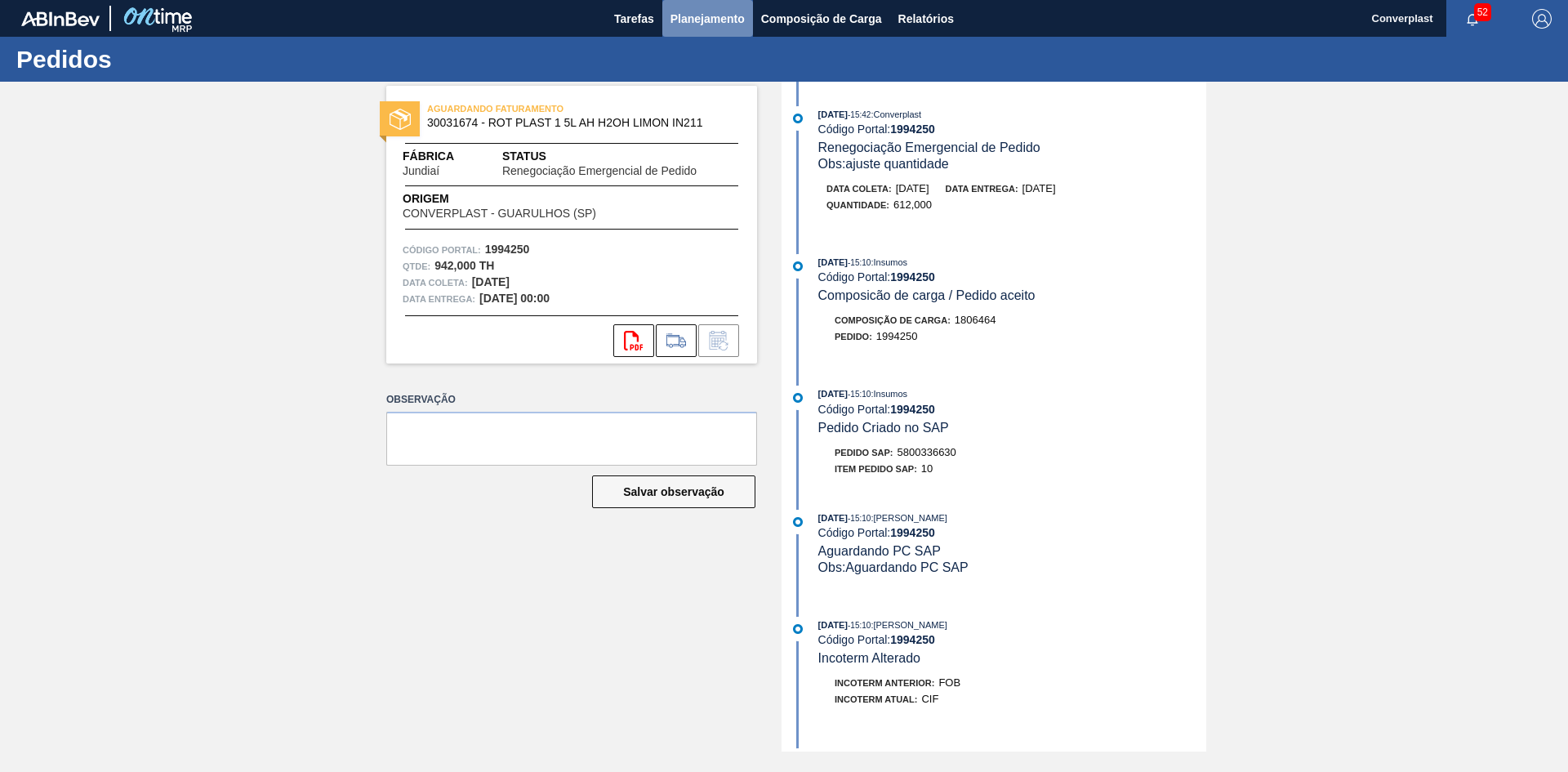
click at [693, 18] on span "Planejamento" at bounding box center [707, 19] width 74 height 20
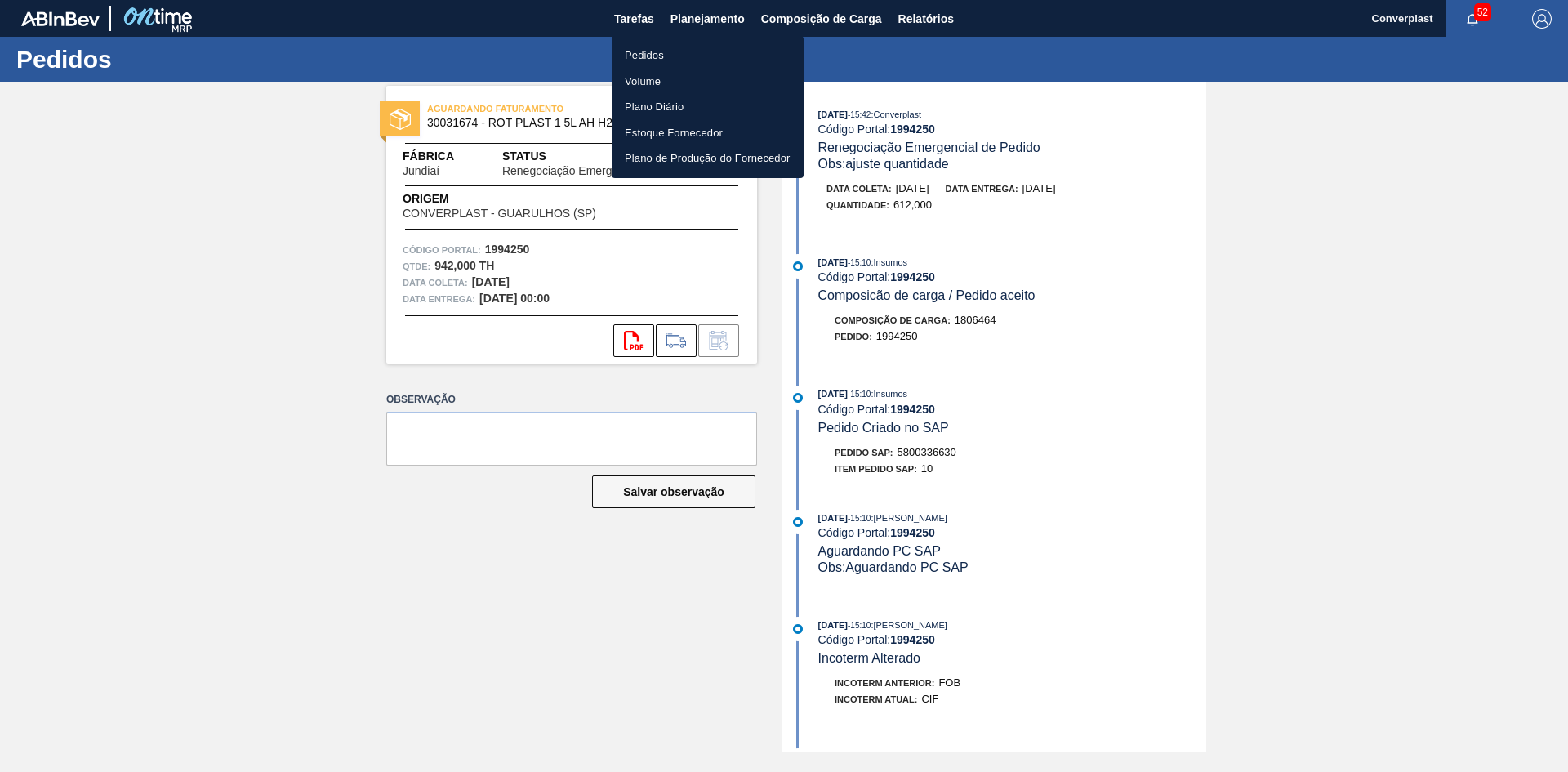
click at [658, 54] on li "Pedidos" at bounding box center [707, 55] width 192 height 26
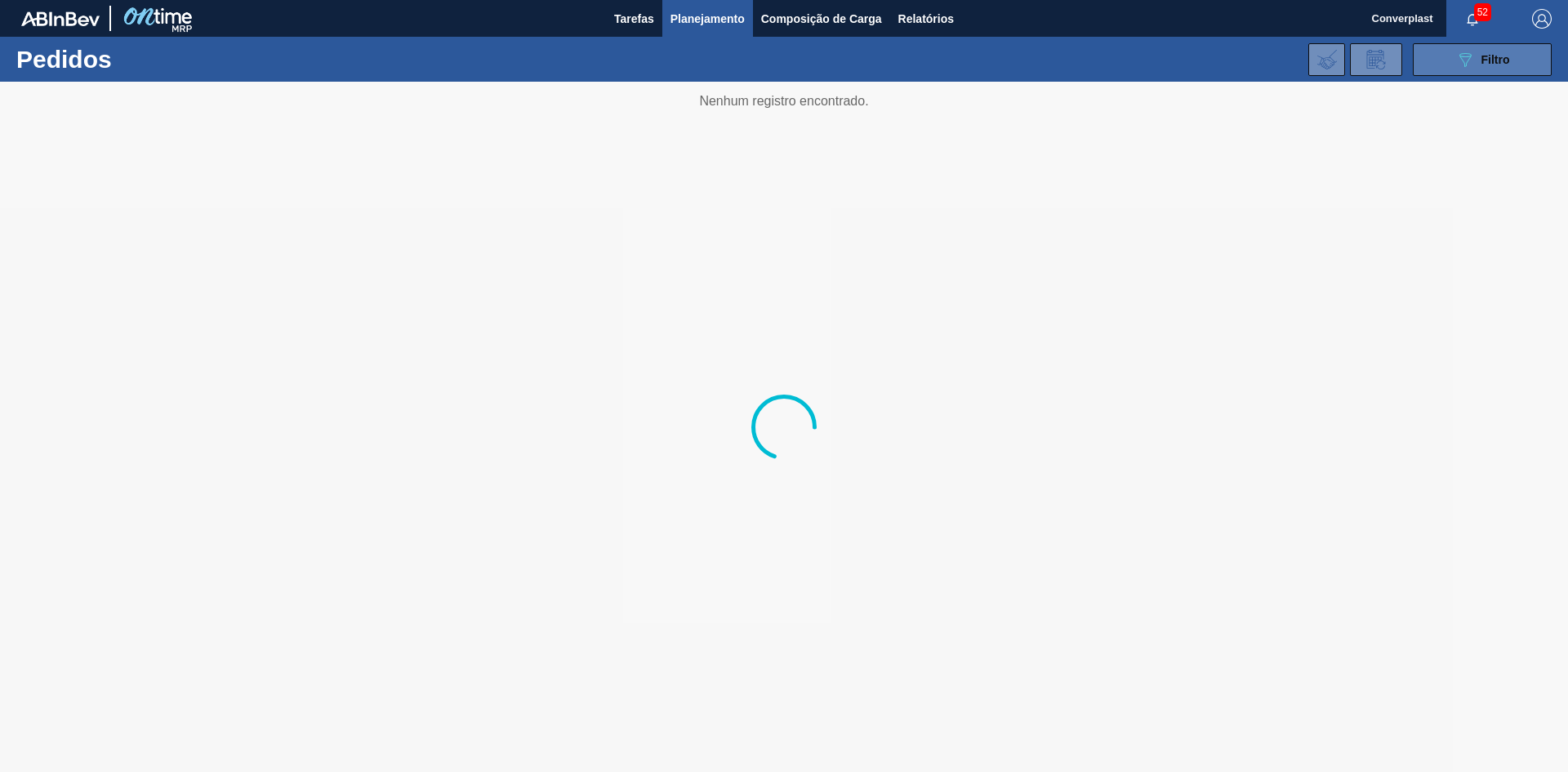
click at [1463, 58] on icon "089F7B8B-B2A5-4AFE-B5C0-19BA573D28AC" at bounding box center [1464, 60] width 20 height 20
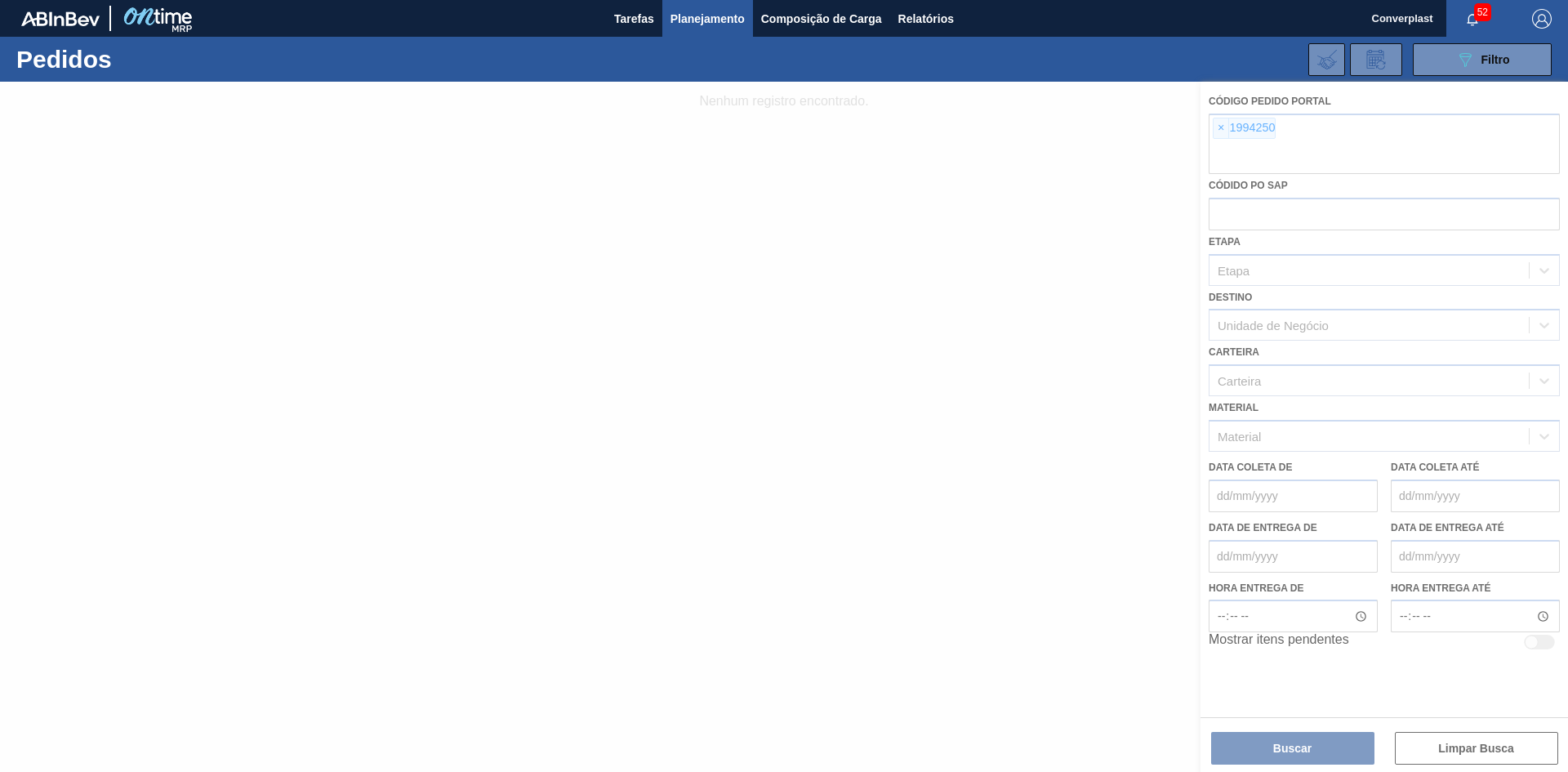
click at [1218, 130] on div at bounding box center [784, 426] width 1568 height 690
click at [1220, 131] on div at bounding box center [784, 426] width 1568 height 690
click at [1218, 128] on div at bounding box center [784, 426] width 1568 height 690
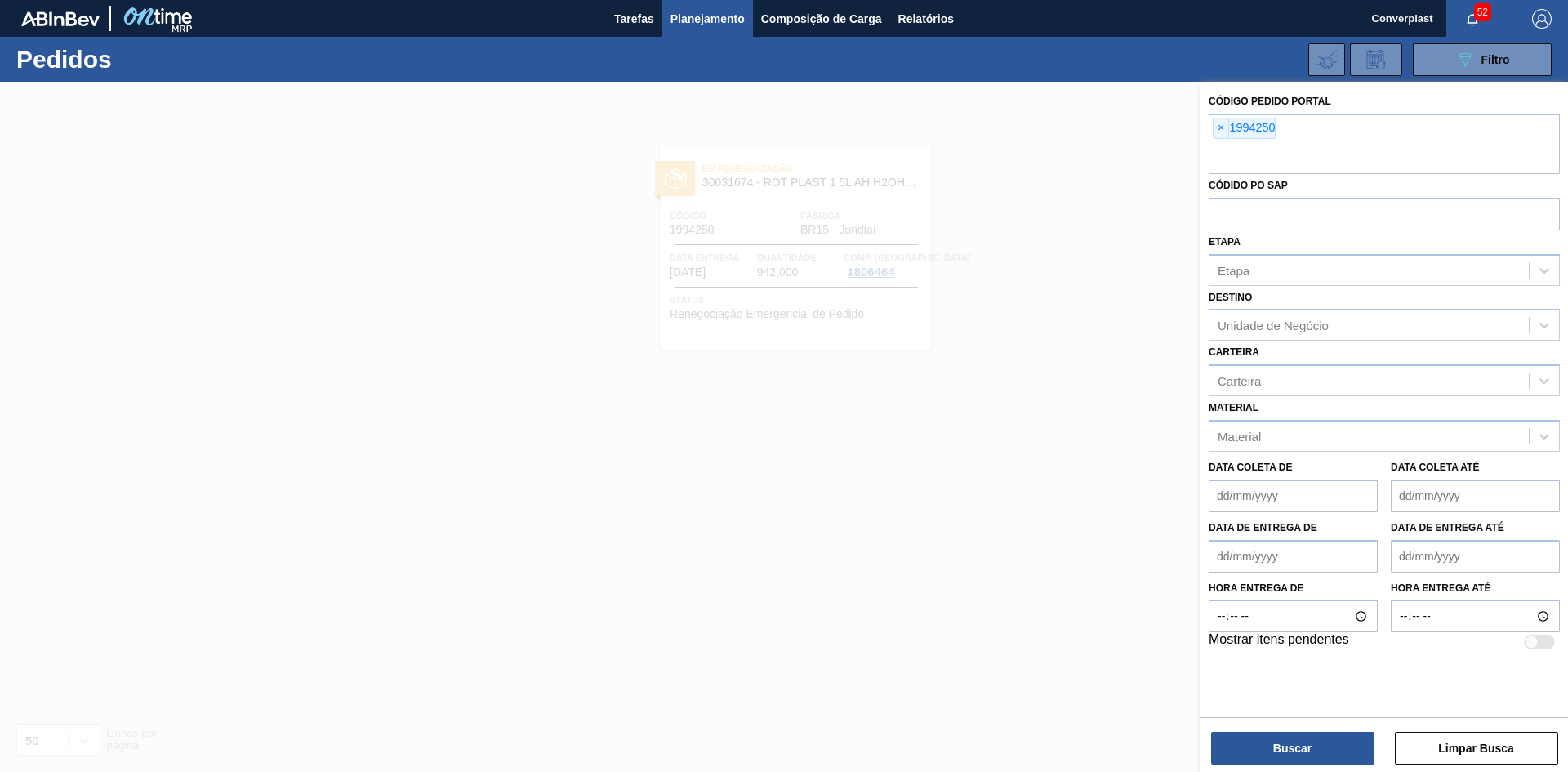
click at [1221, 130] on span "×" at bounding box center [1220, 129] width 15 height 20
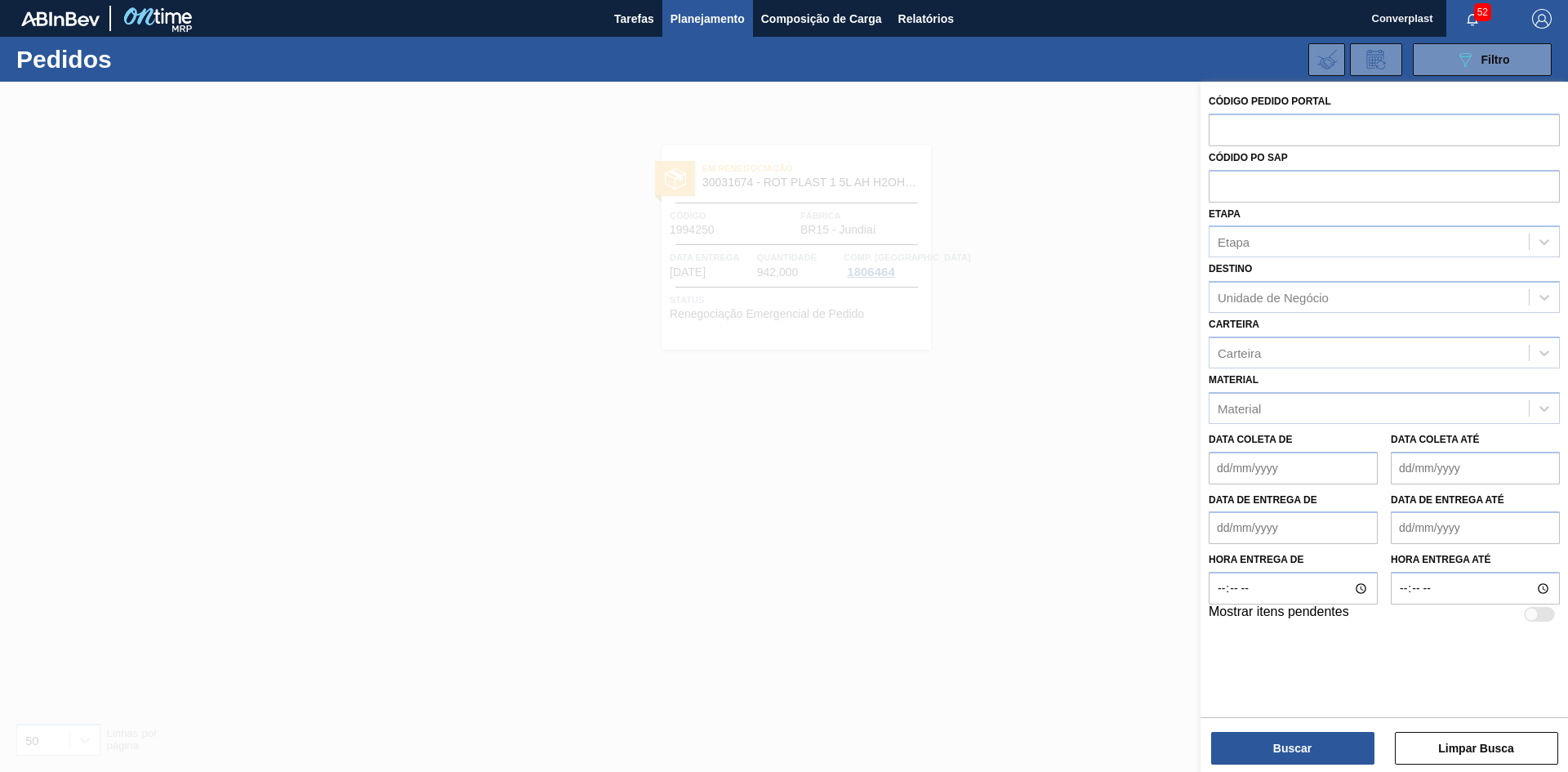
paste input "1992001"
type input "1992001"
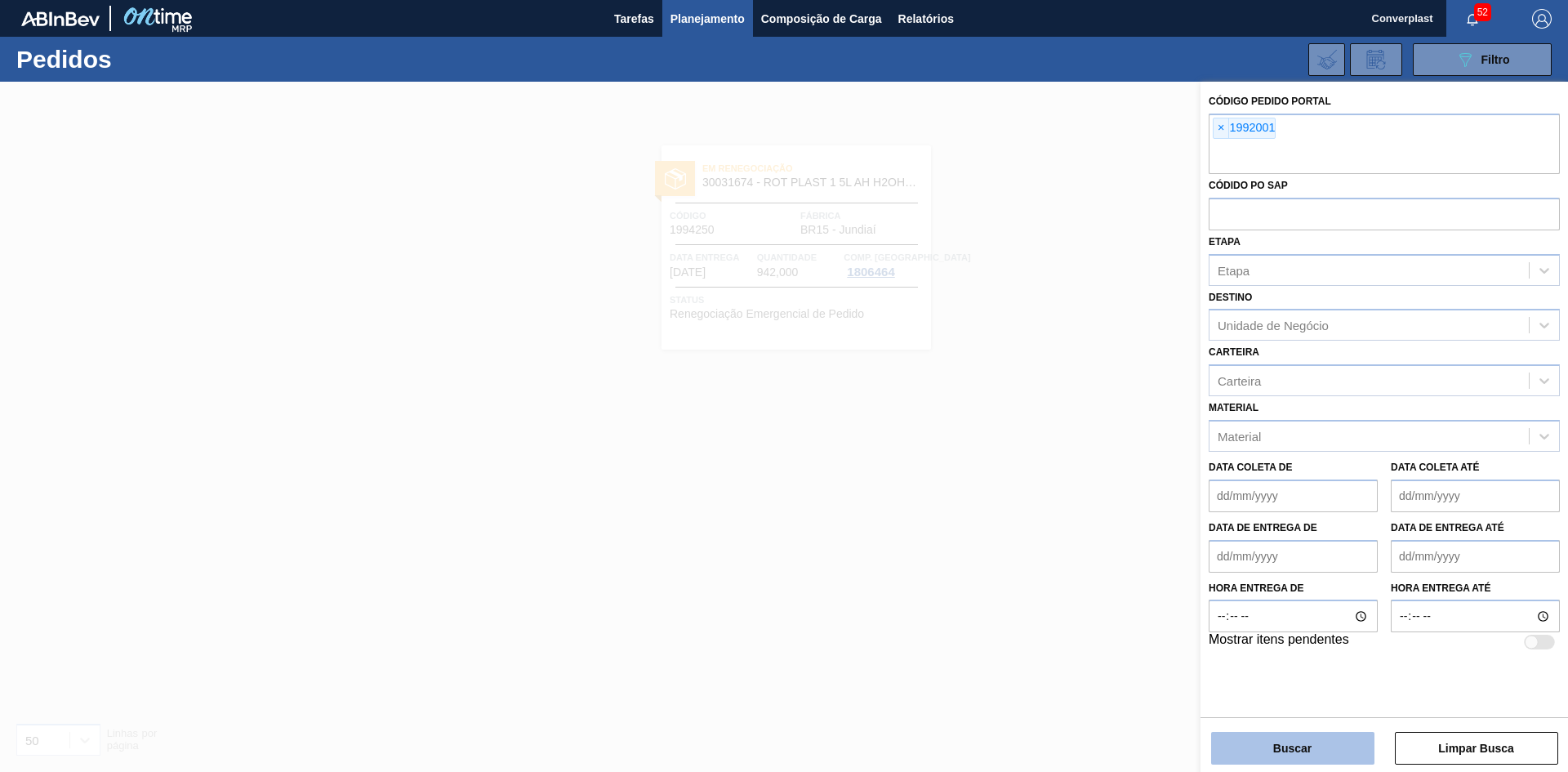
click at [1295, 755] on button "Buscar" at bounding box center [1292, 748] width 164 height 33
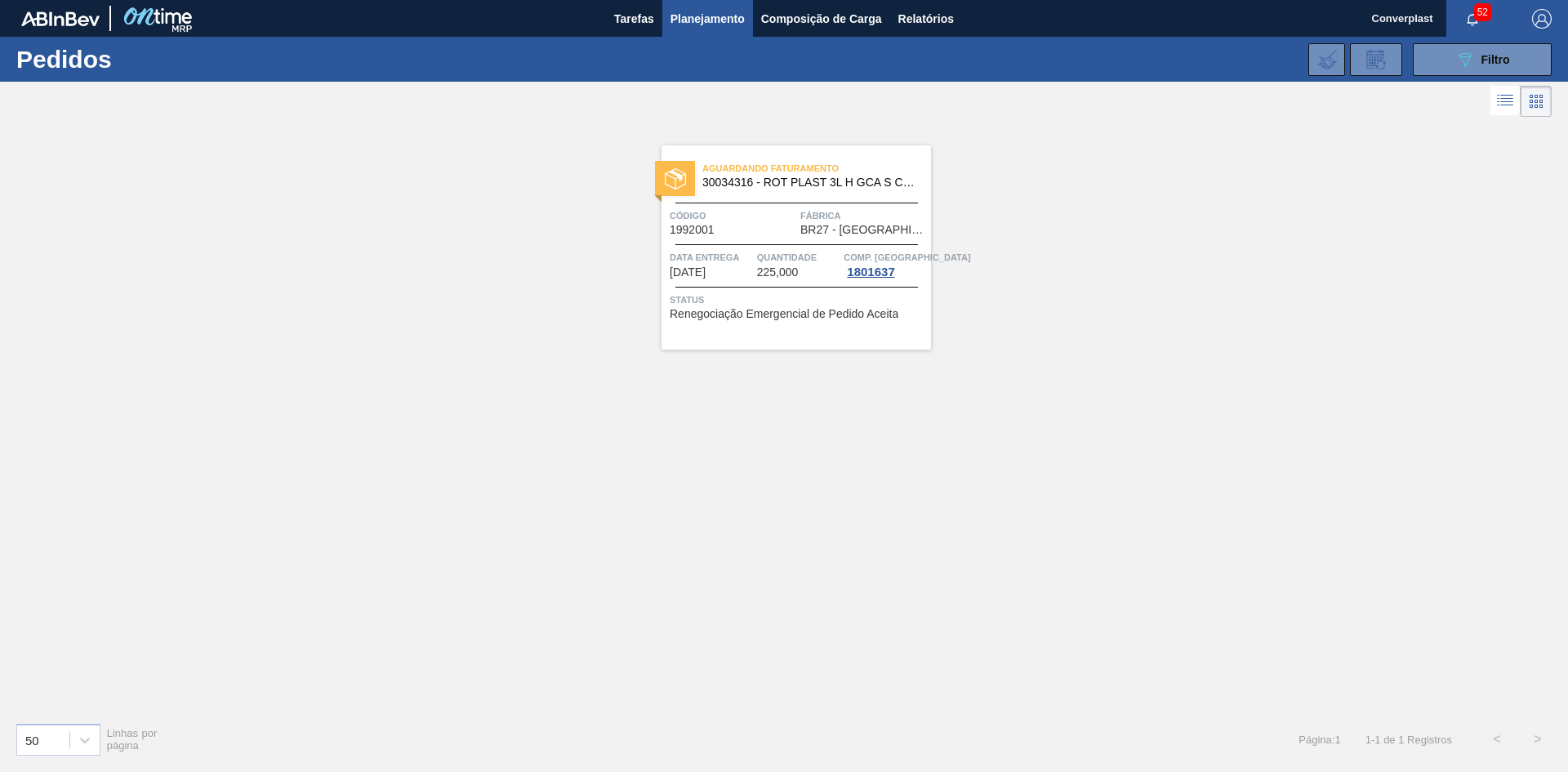
click at [810, 249] on span "Quantidade" at bounding box center [798, 257] width 83 height 16
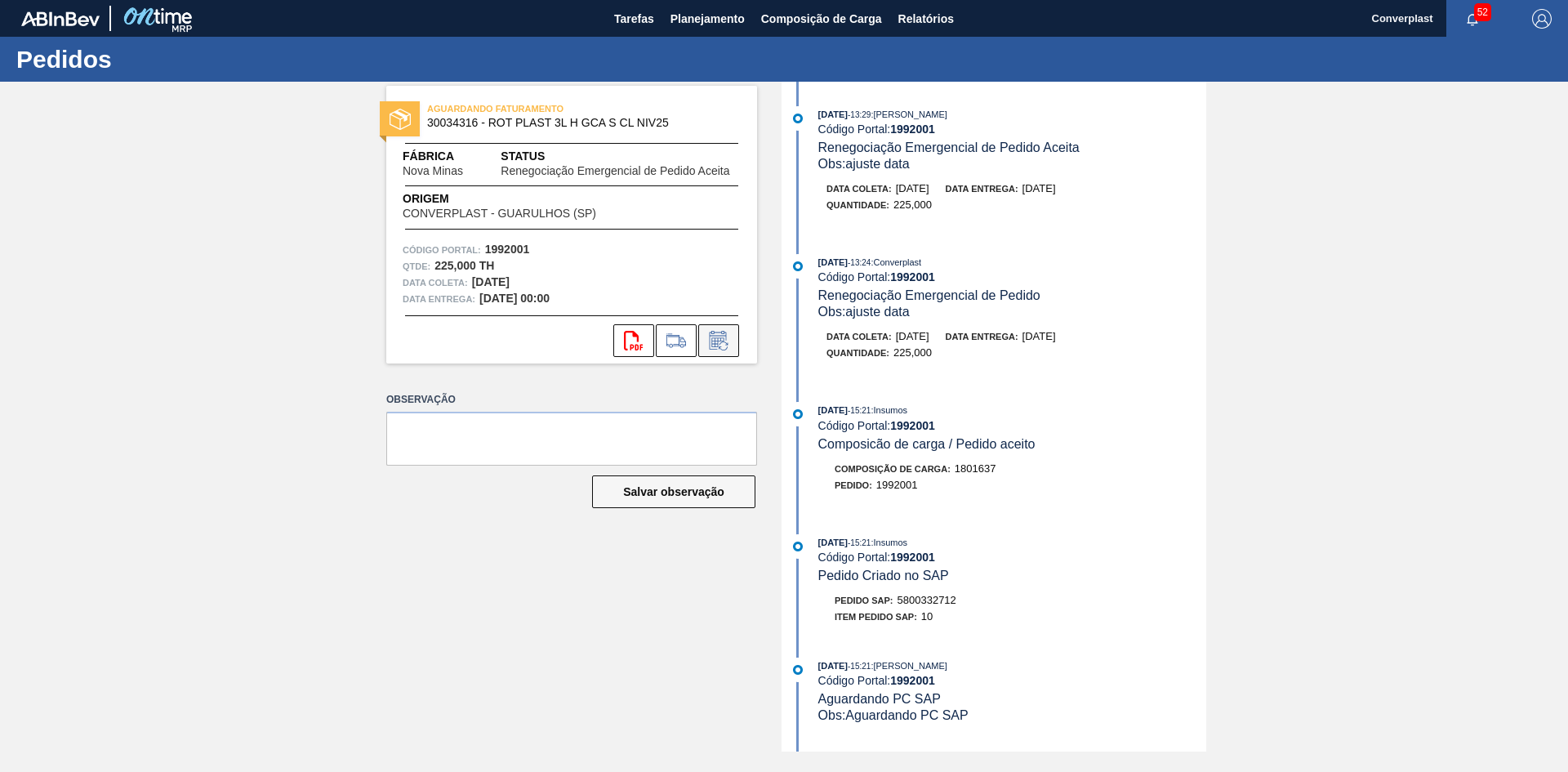
click at [725, 348] on icon at bounding box center [718, 340] width 26 height 20
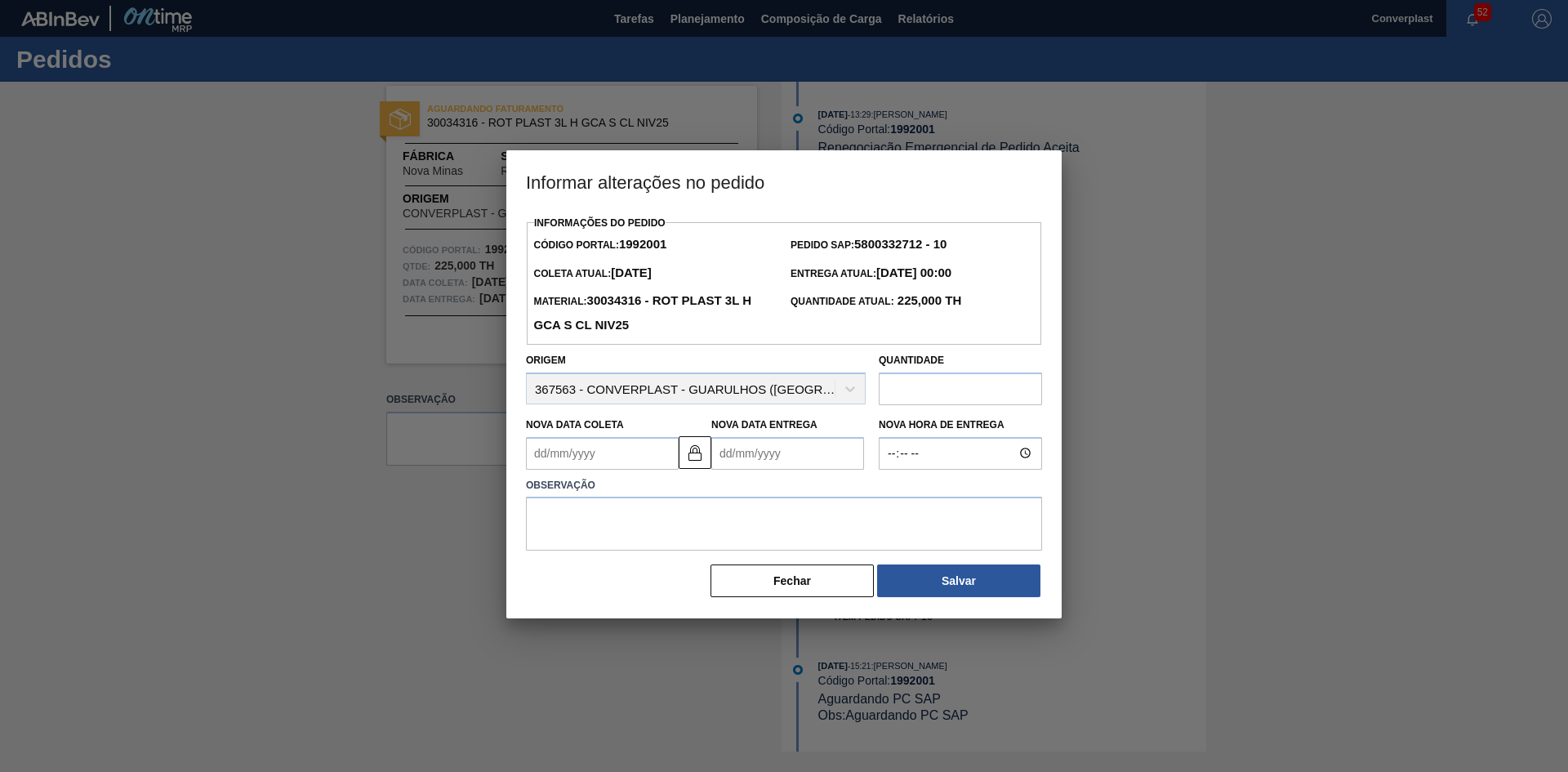
click at [953, 399] on input "text" at bounding box center [960, 389] width 164 height 33
type input "270"
click at [784, 507] on textarea at bounding box center [784, 524] width 516 height 54
type textarea "ajuste quantidade"
click at [1008, 589] on button "Salvar" at bounding box center [958, 580] width 164 height 33
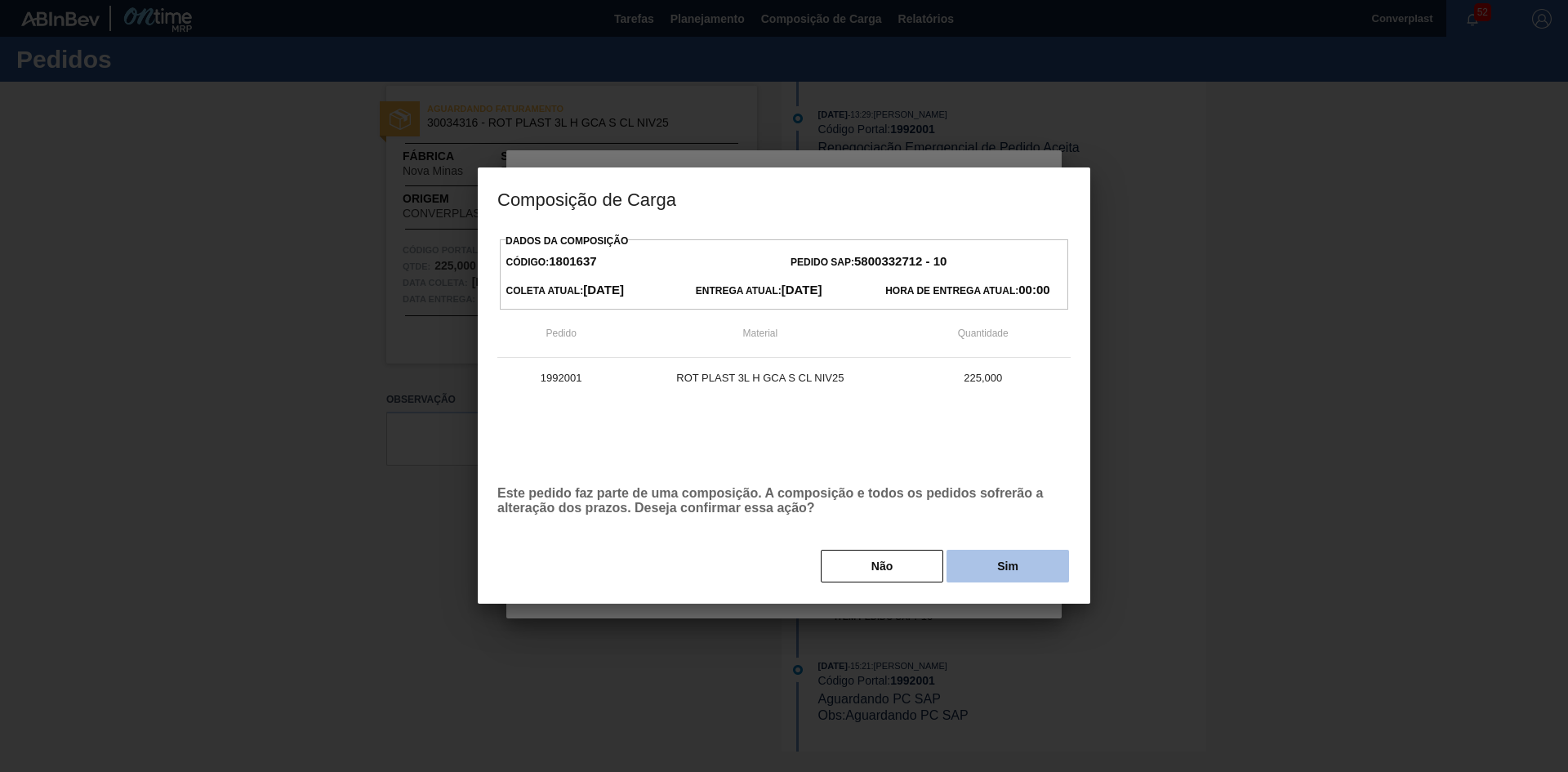
click at [1029, 569] on button "Sim" at bounding box center [1007, 566] width 122 height 33
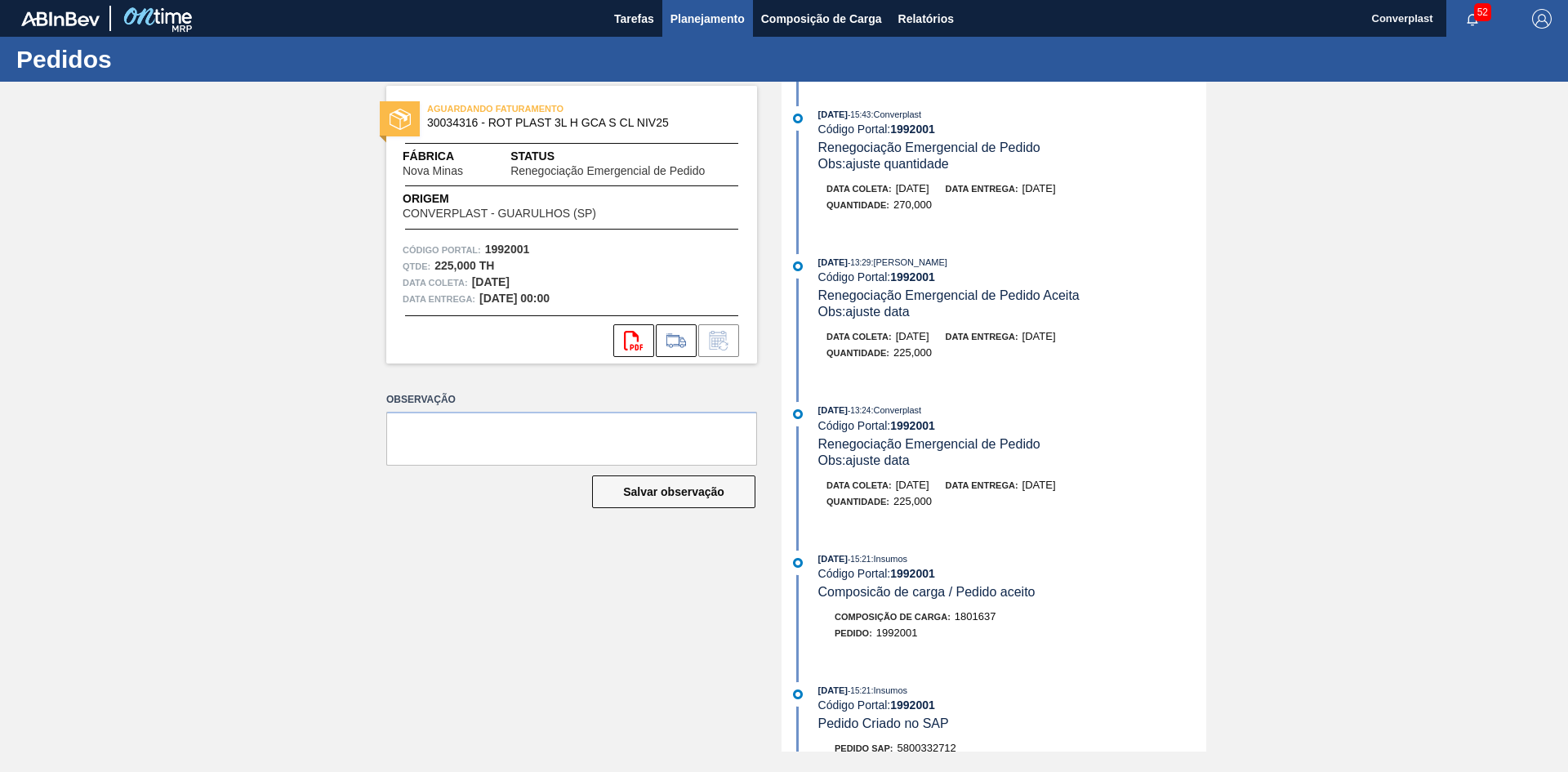
click at [668, 22] on button "Planejamento" at bounding box center [707, 18] width 90 height 37
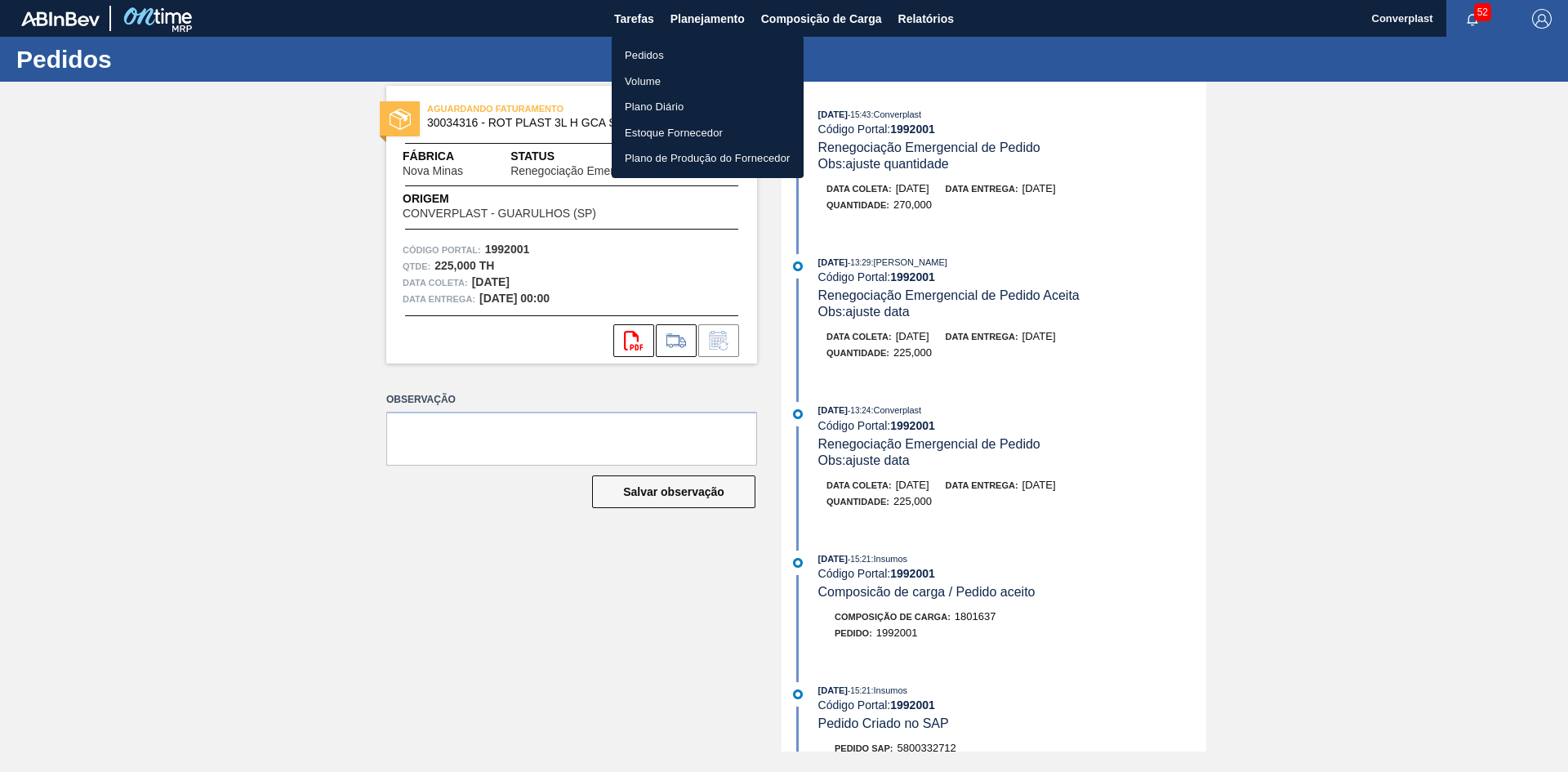
click at [668, 62] on li "Pedidos" at bounding box center [707, 55] width 192 height 26
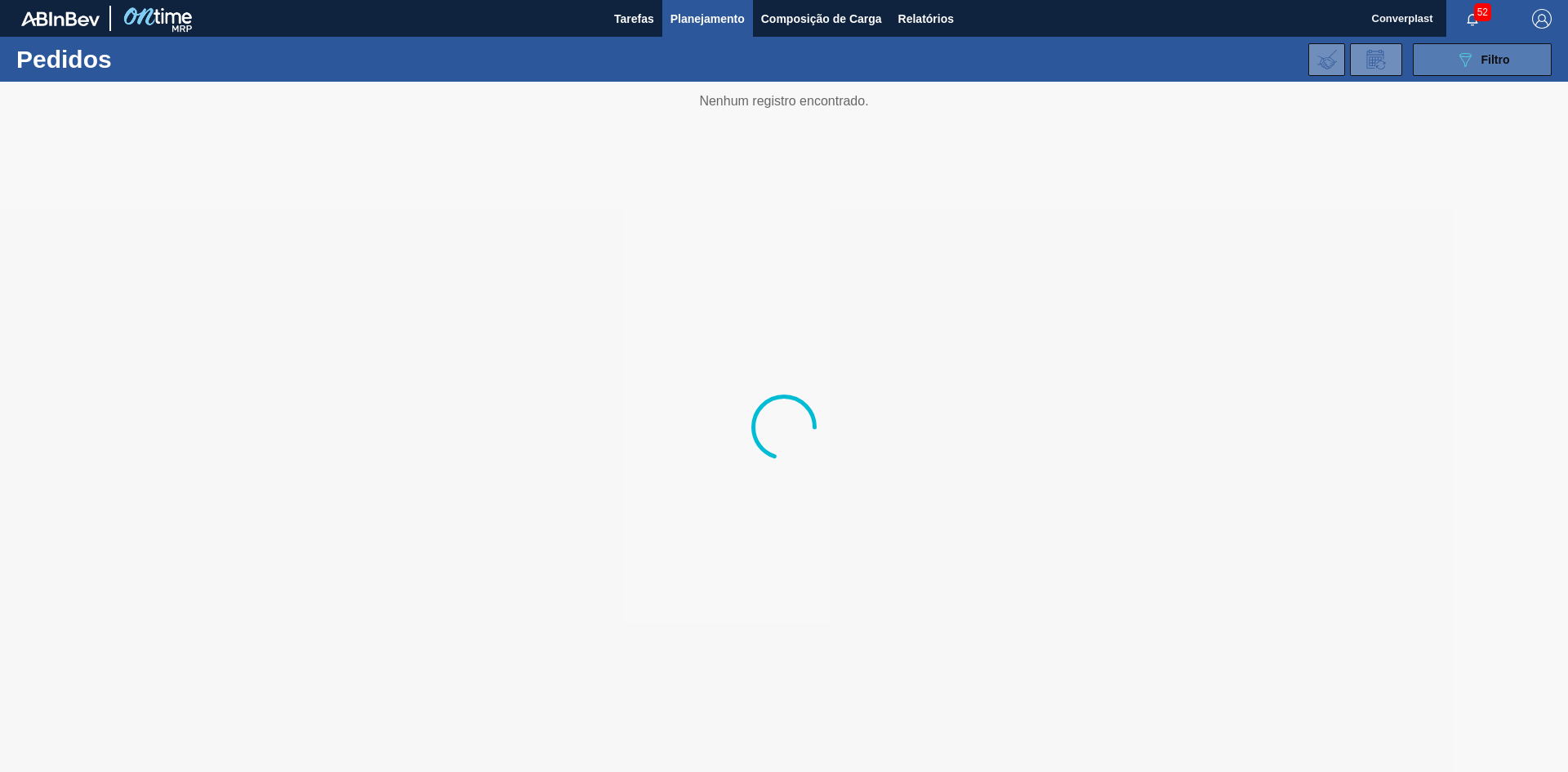
click at [1456, 60] on icon "089F7B8B-B2A5-4AFE-B5C0-19BA573D28AC" at bounding box center [1464, 60] width 20 height 20
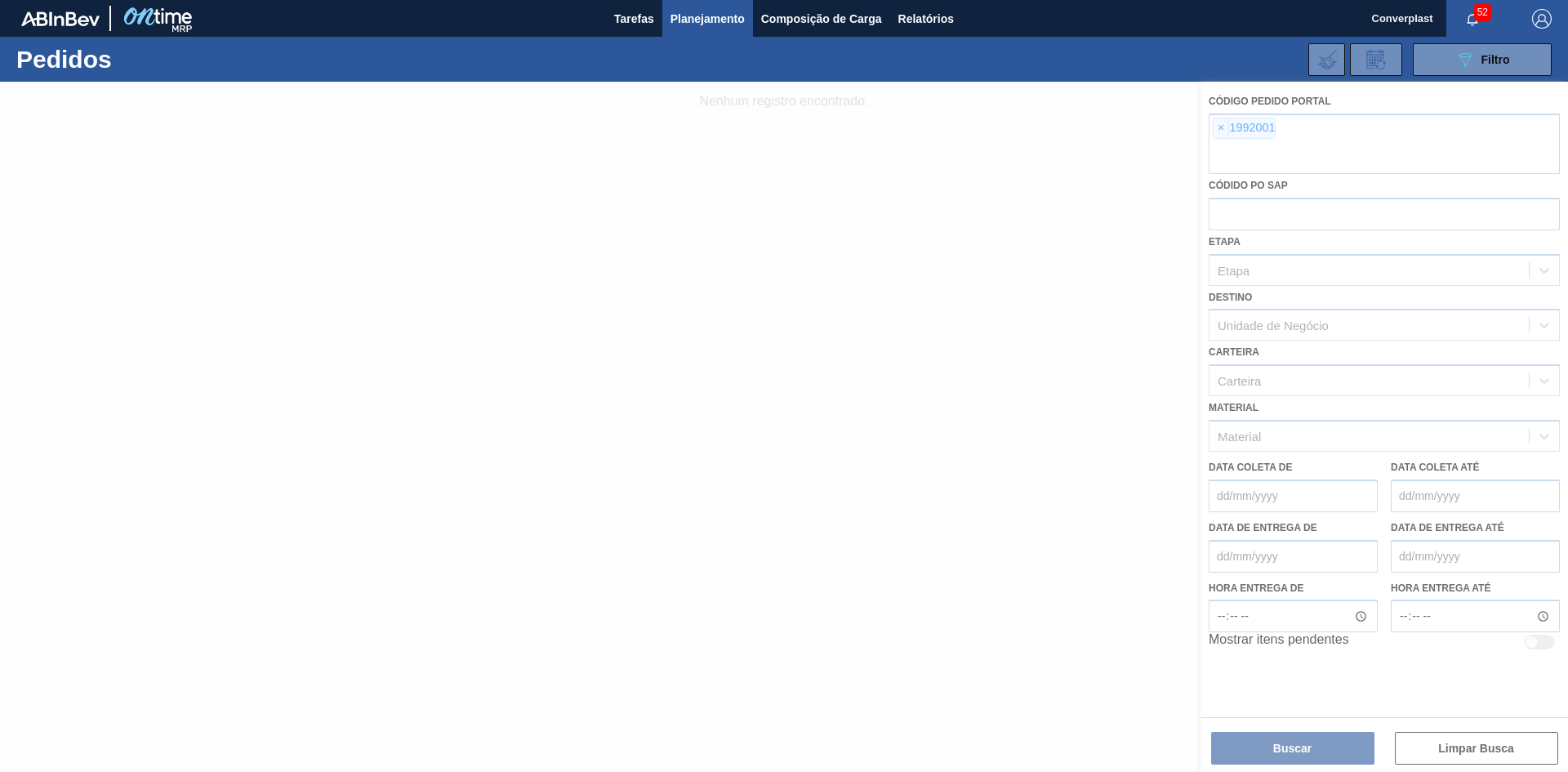
click at [1234, 126] on div at bounding box center [784, 426] width 1568 height 690
click at [1222, 128] on div at bounding box center [784, 426] width 1568 height 690
click at [1220, 128] on div at bounding box center [784, 426] width 1568 height 690
click at [1220, 129] on div at bounding box center [784, 426] width 1568 height 690
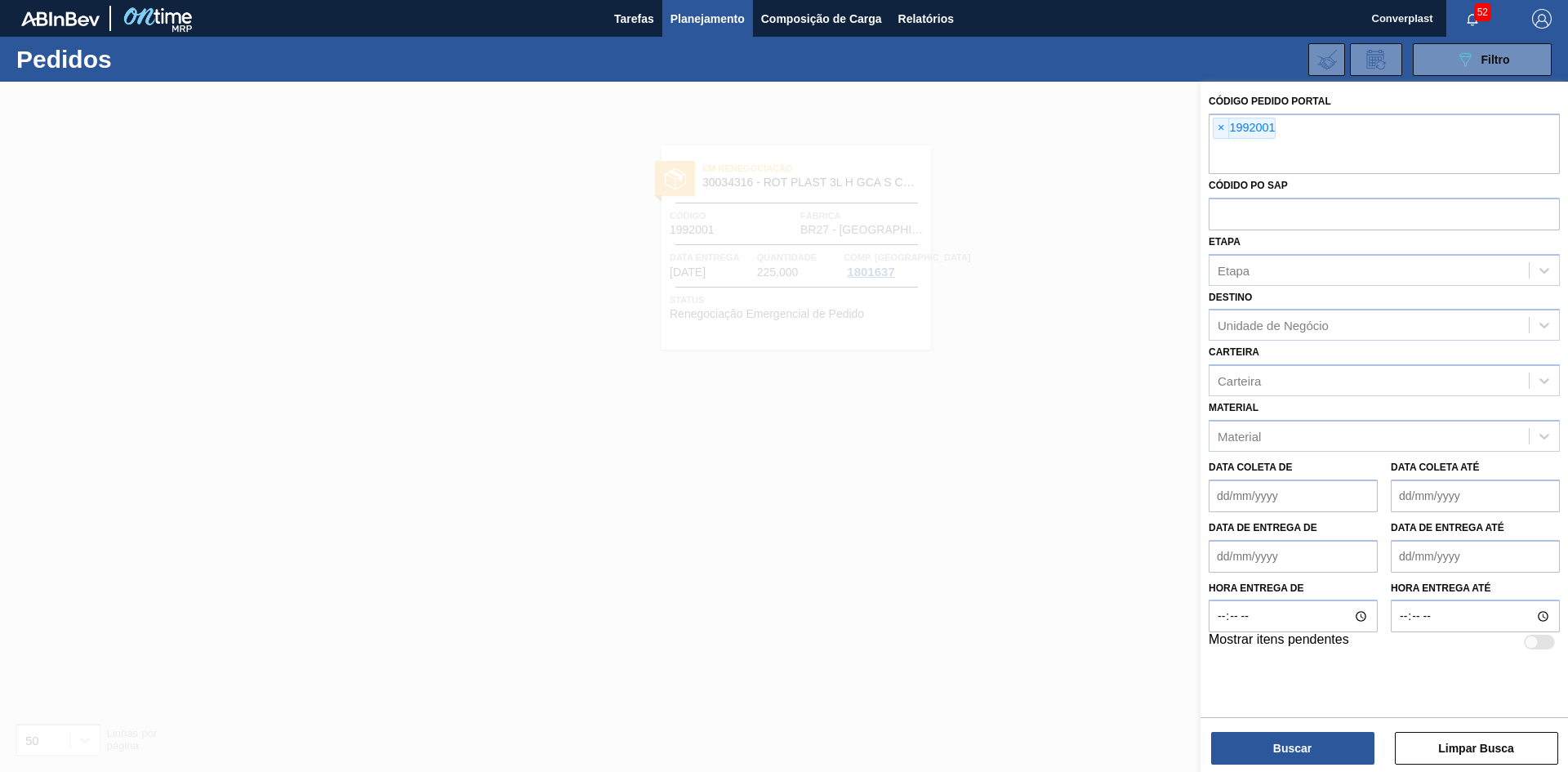
click at [1220, 130] on span "×" at bounding box center [1220, 129] width 15 height 20
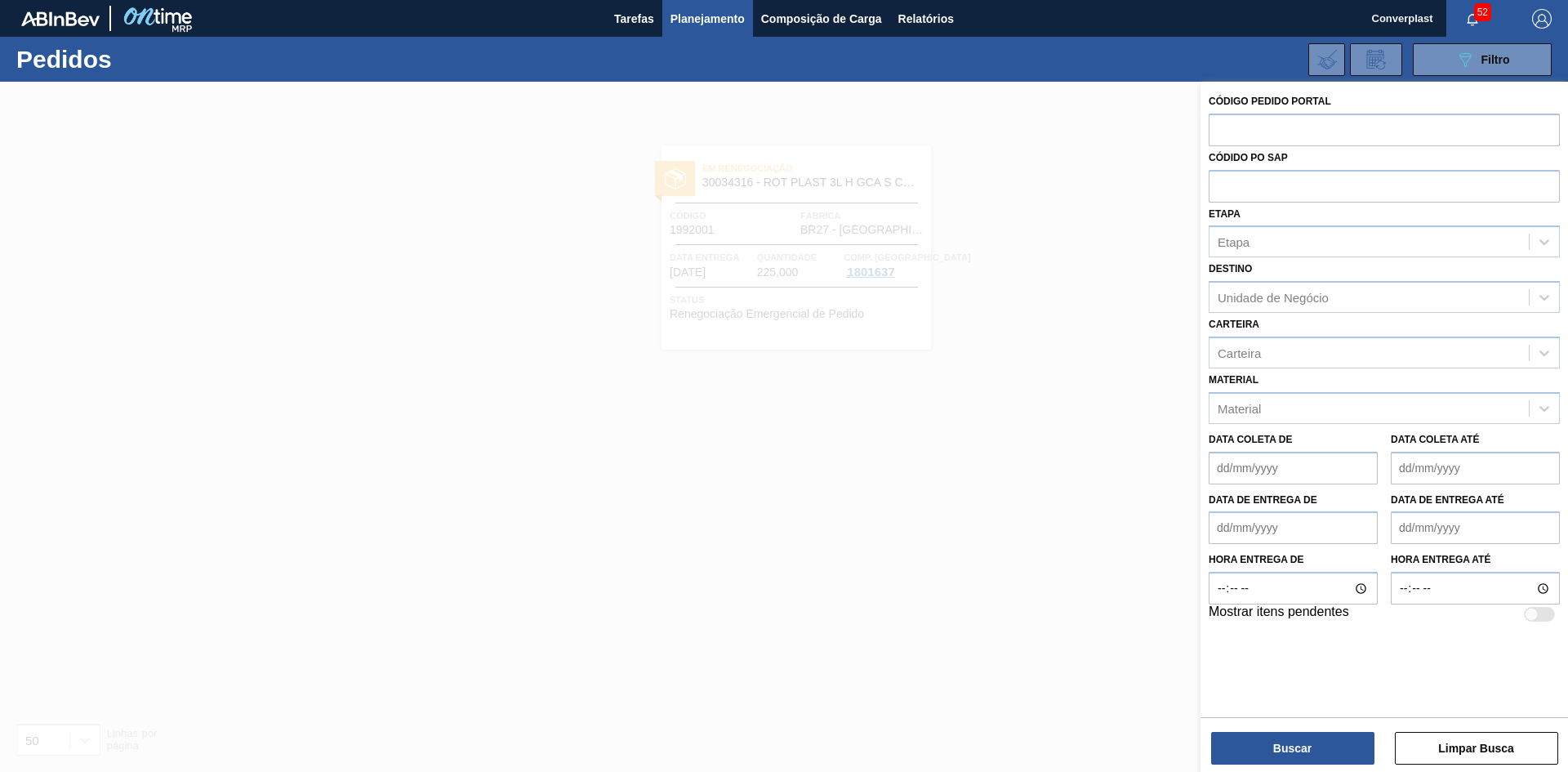
paste input "1986411"
type input "1986411"
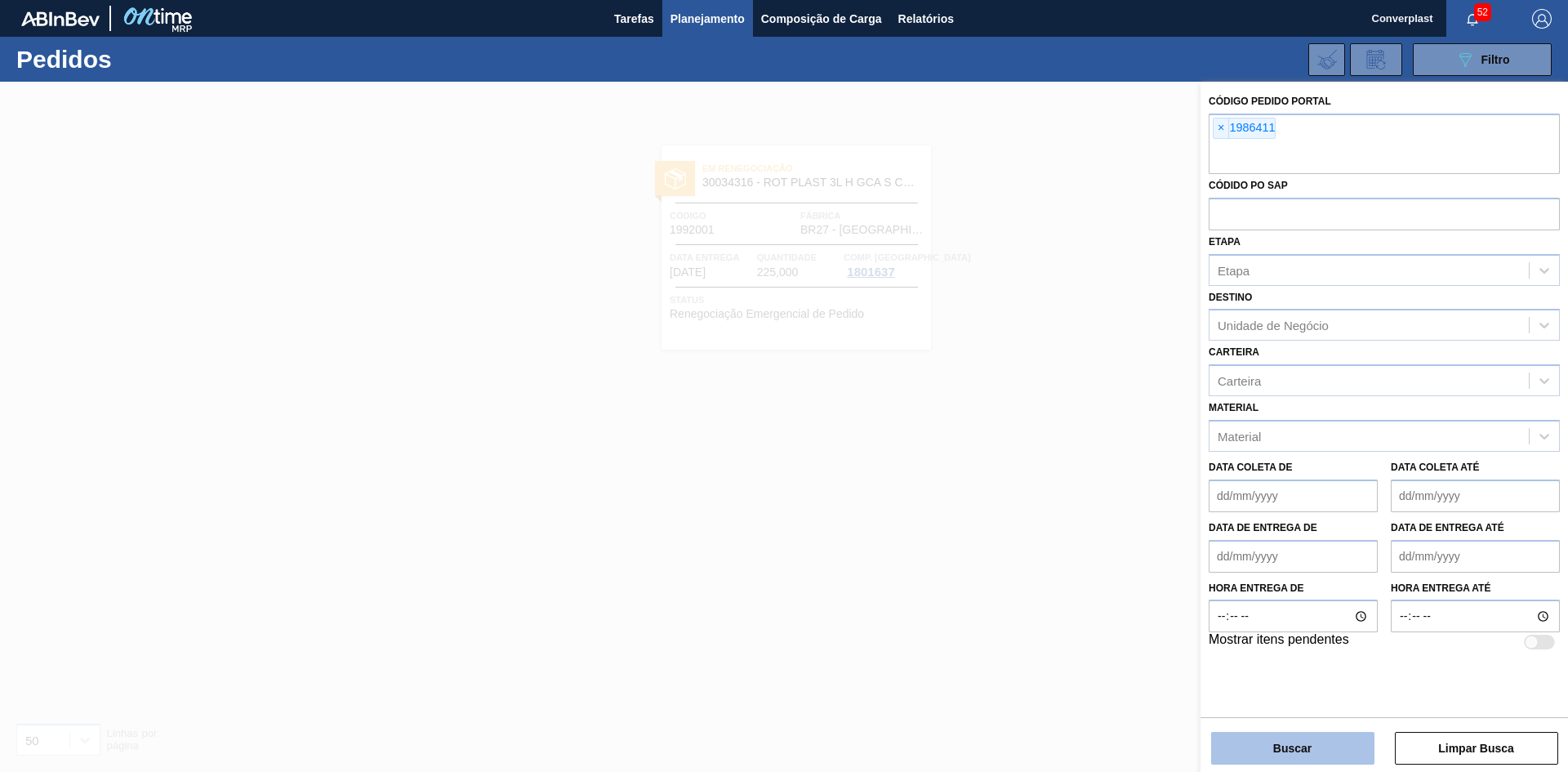
click at [1340, 751] on button "Buscar" at bounding box center [1292, 748] width 164 height 33
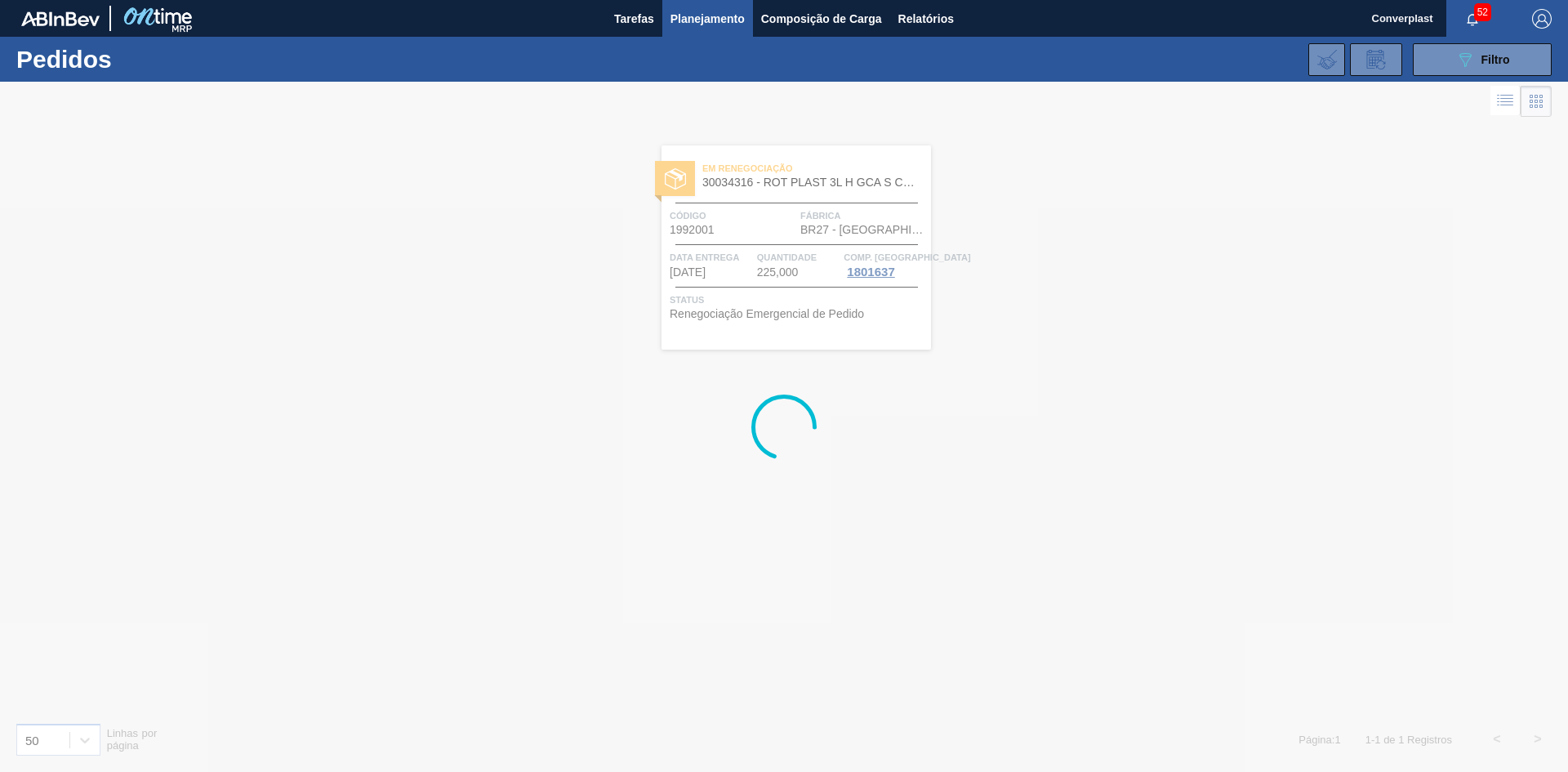
click at [1098, 590] on div at bounding box center [784, 426] width 1568 height 690
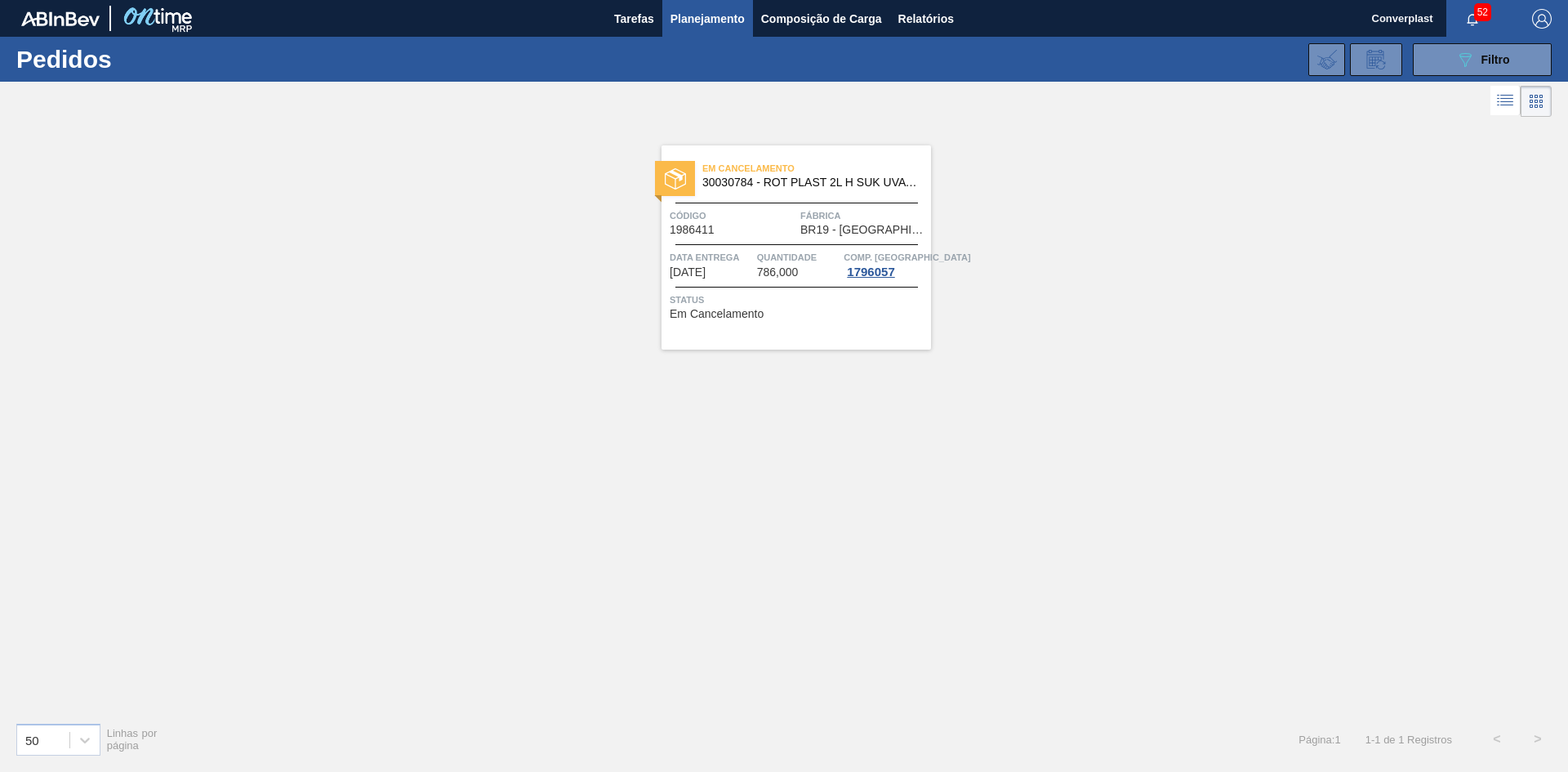
click at [776, 232] on div "Código 1986411" at bounding box center [733, 222] width 127 height 29
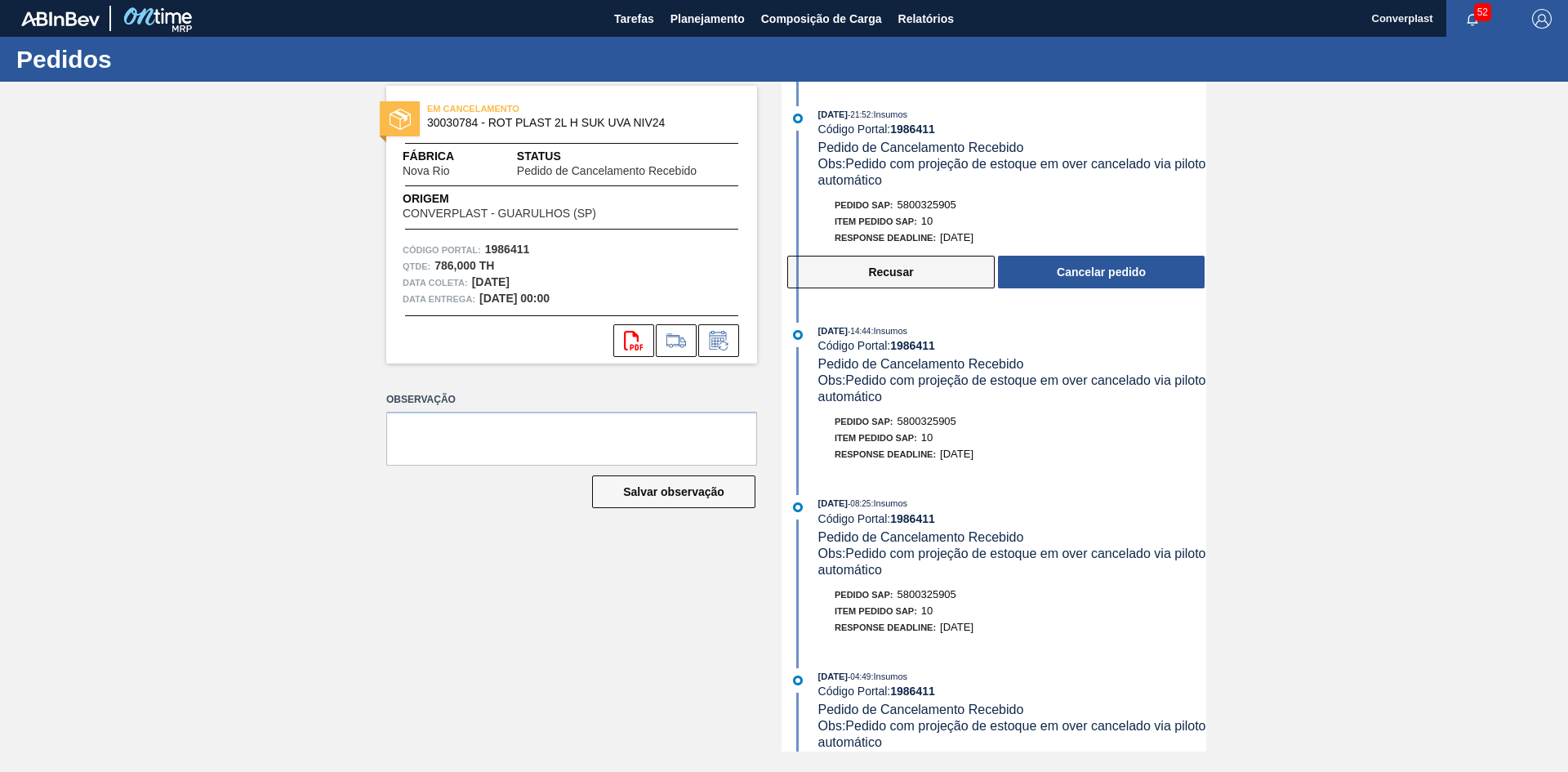
click at [897, 277] on button "Recusar" at bounding box center [891, 272] width 207 height 33
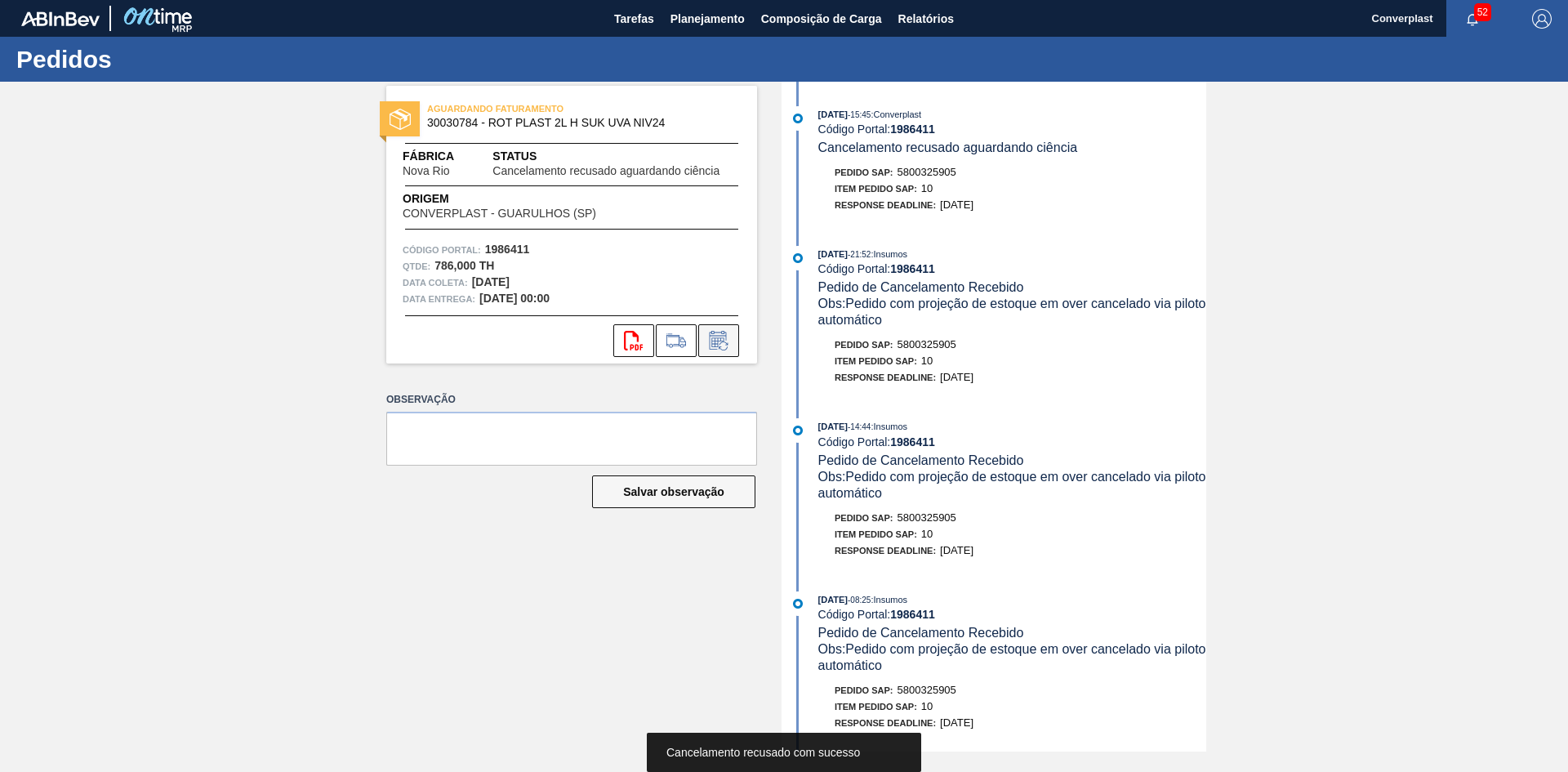
click at [713, 341] on icon at bounding box center [718, 340] width 26 height 20
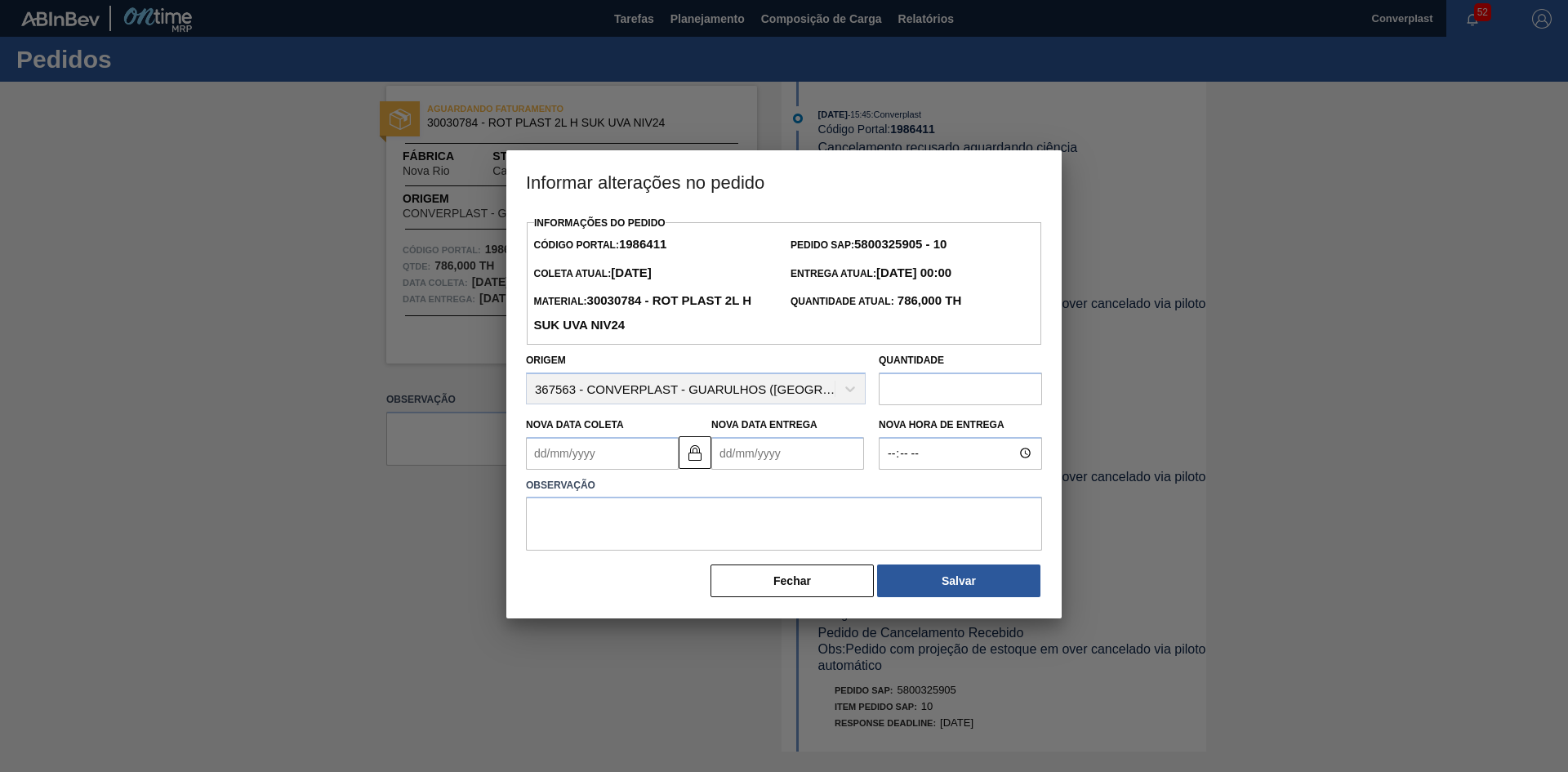
click at [935, 395] on input "text" at bounding box center [960, 389] width 164 height 33
type input "839"
click at [647, 533] on textarea at bounding box center [784, 524] width 516 height 54
type textarea "ajuste quantidade"
click at [936, 575] on button "Salvar" at bounding box center [958, 580] width 164 height 33
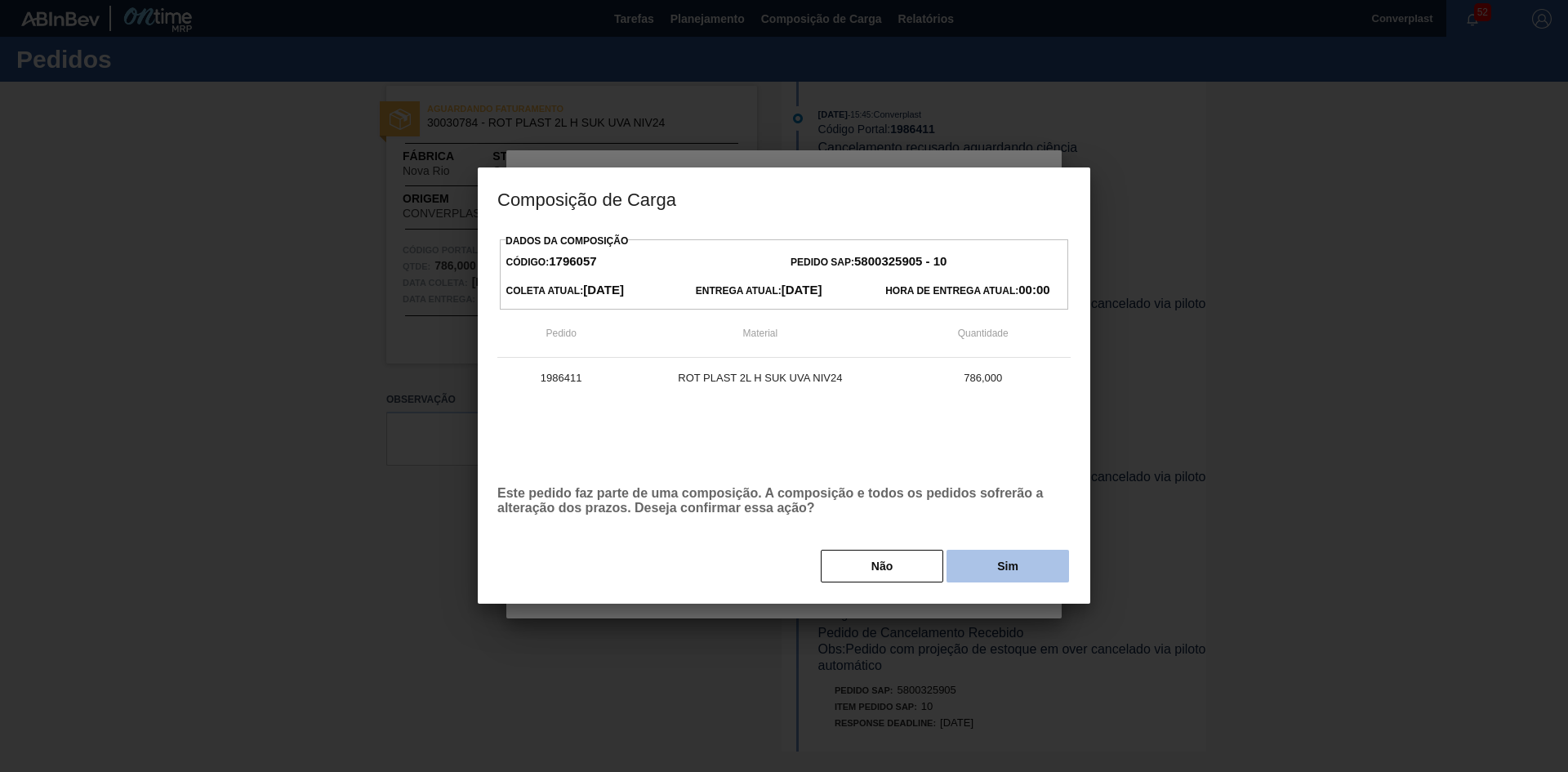
click at [1012, 570] on button "Sim" at bounding box center [1007, 566] width 122 height 33
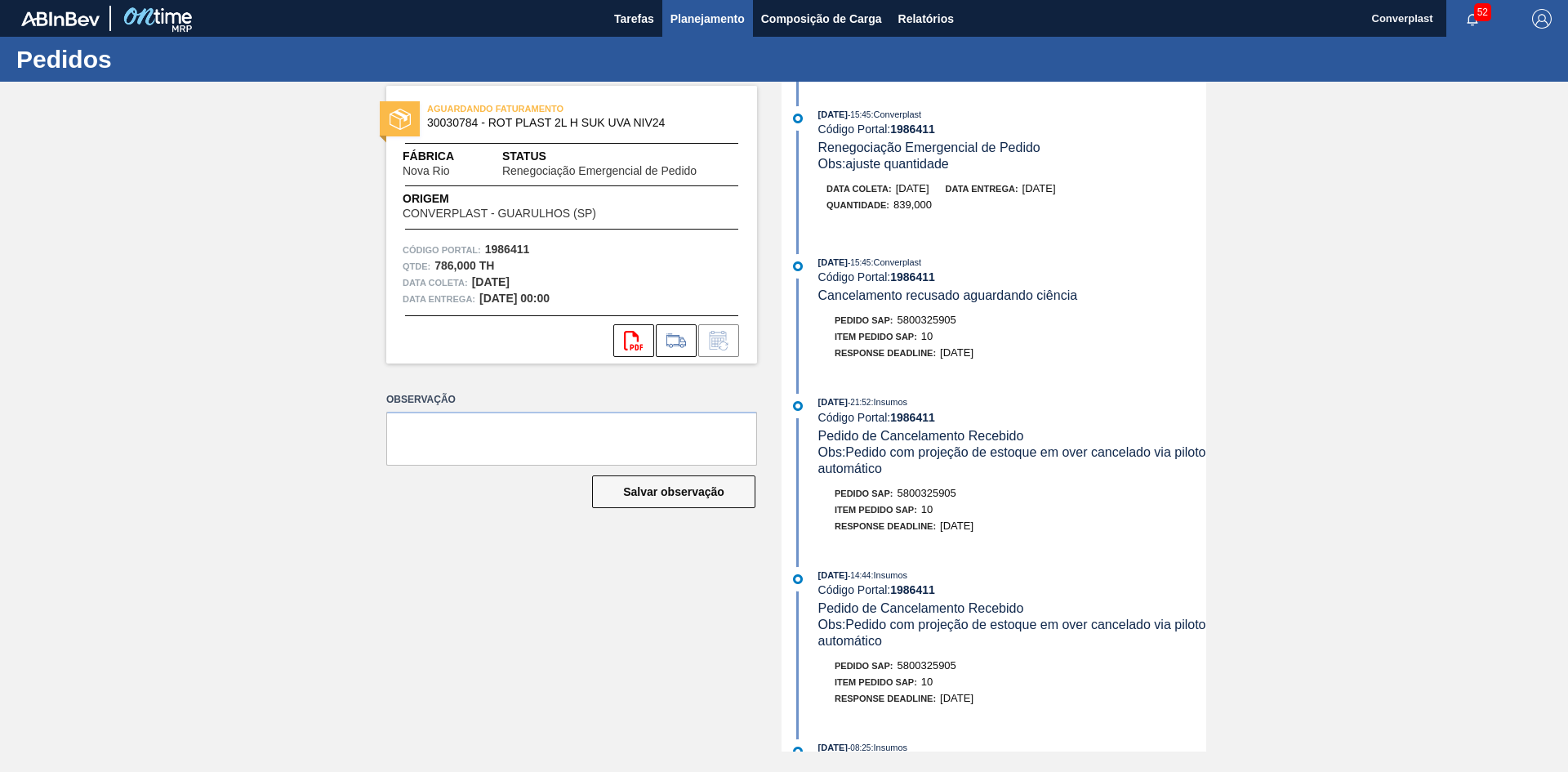
click at [734, 17] on span "Planejamento" at bounding box center [707, 19] width 74 height 20
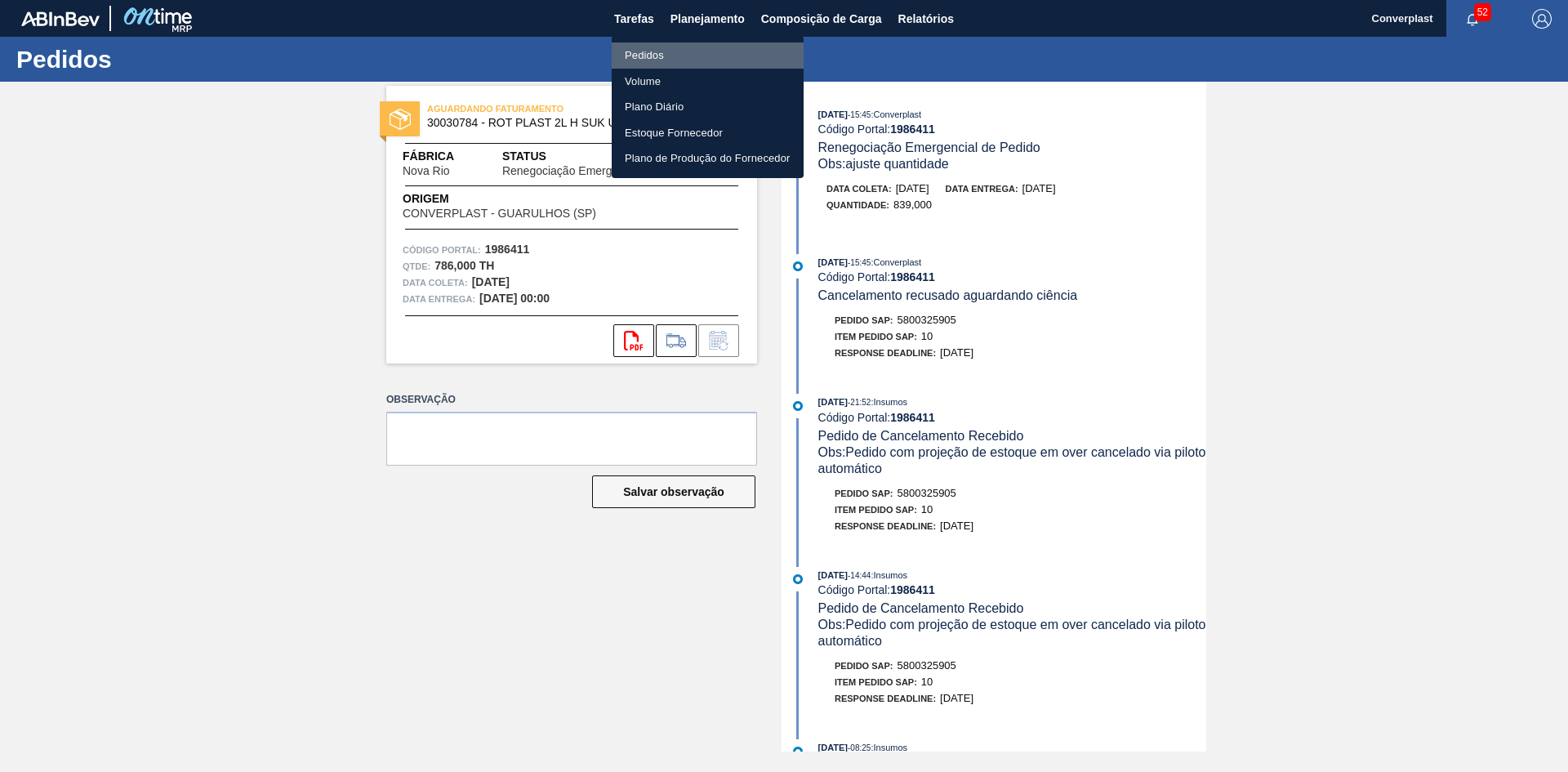
click at [695, 50] on li "Pedidos" at bounding box center [707, 55] width 192 height 26
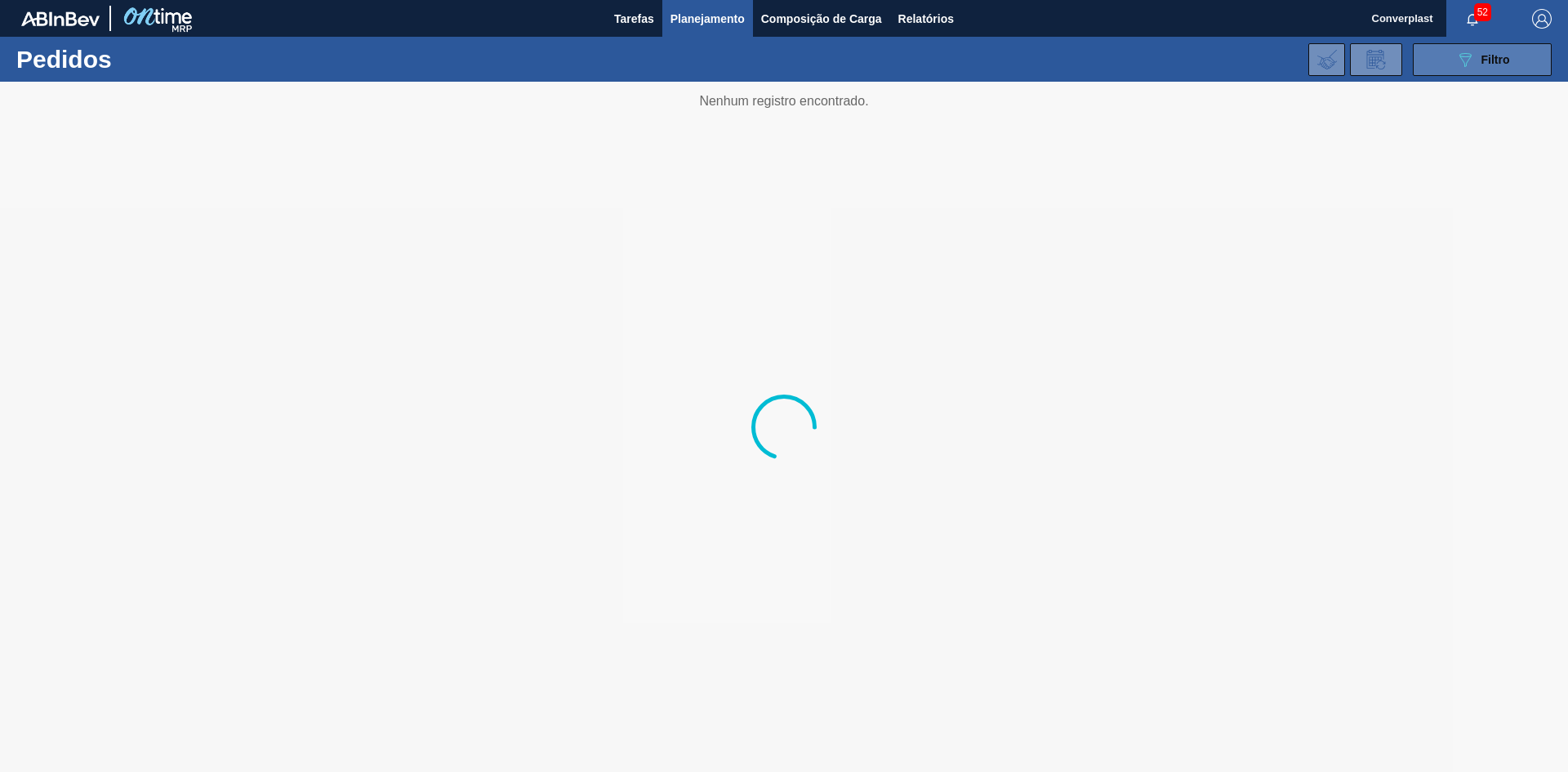
click at [1490, 50] on div "089F7B8B-B2A5-4AFE-B5C0-19BA573D28AC Filtro" at bounding box center [1481, 60] width 55 height 20
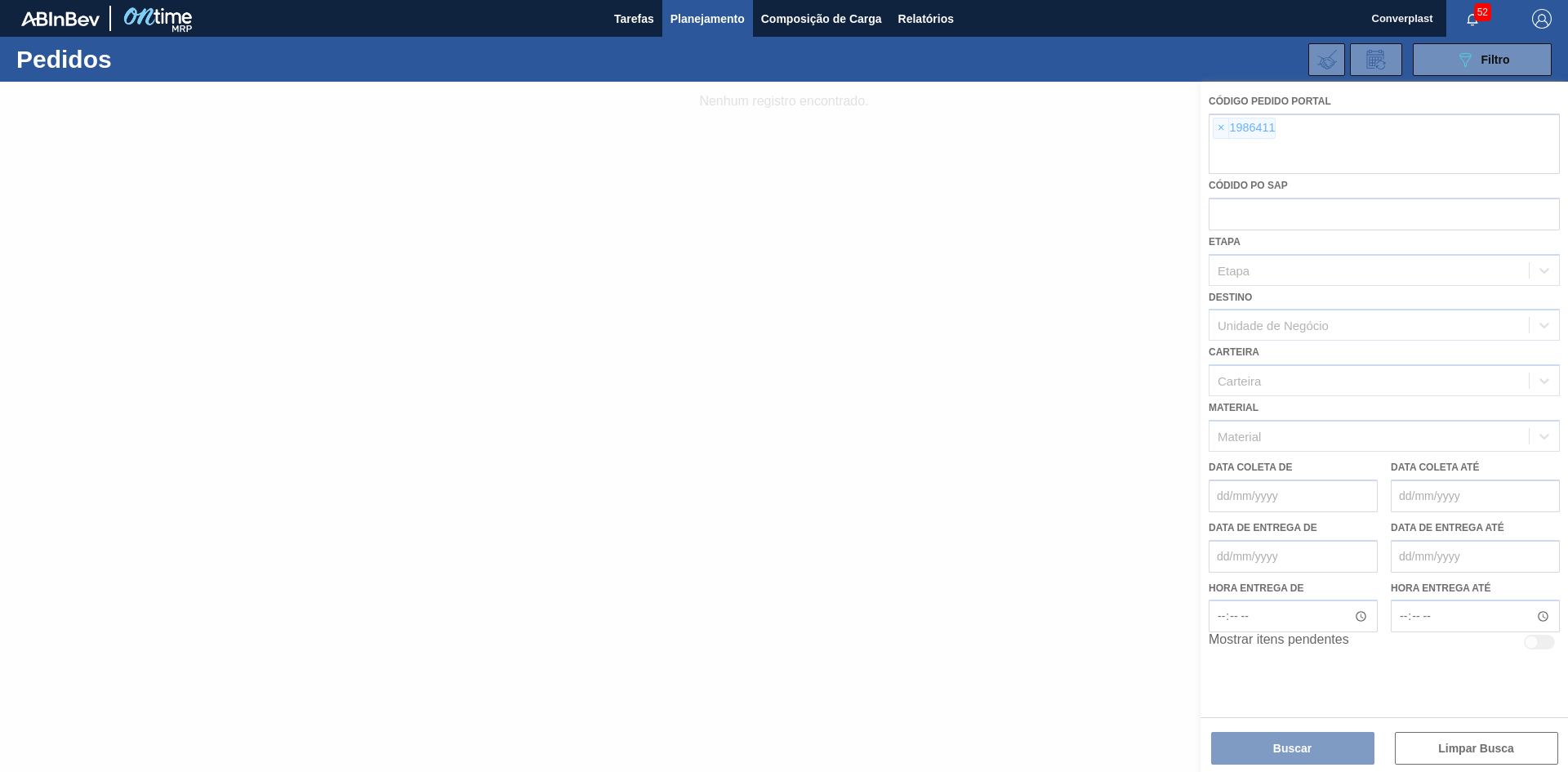
click at [1220, 131] on div at bounding box center [784, 426] width 1568 height 690
click at [1219, 127] on div at bounding box center [784, 426] width 1568 height 690
click at [1219, 129] on div at bounding box center [784, 426] width 1568 height 690
click at [1220, 129] on div at bounding box center [784, 426] width 1568 height 690
click at [1220, 129] on div at bounding box center [784, 426] width 1568 height 690
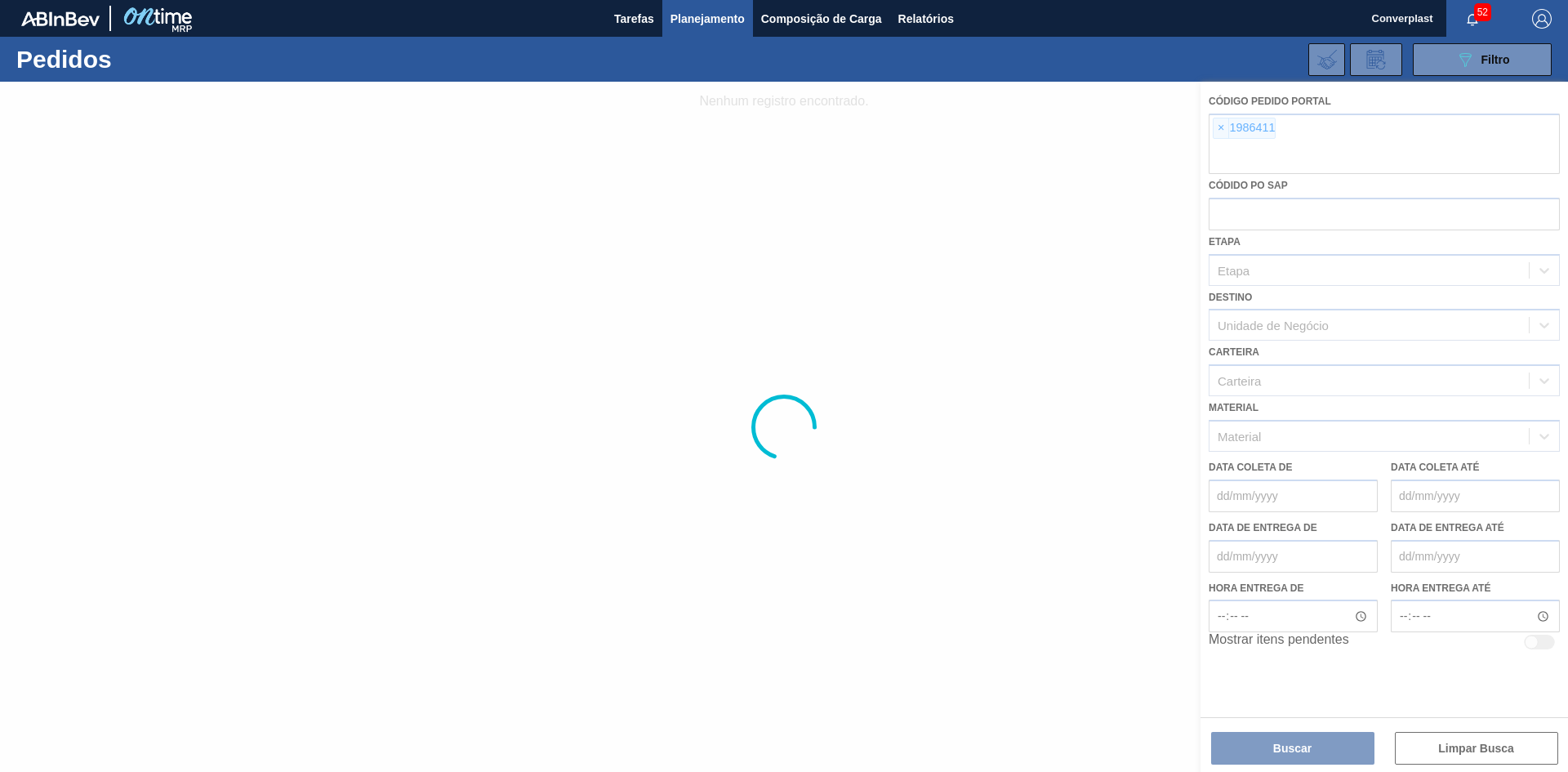
click at [1219, 130] on div at bounding box center [784, 426] width 1568 height 690
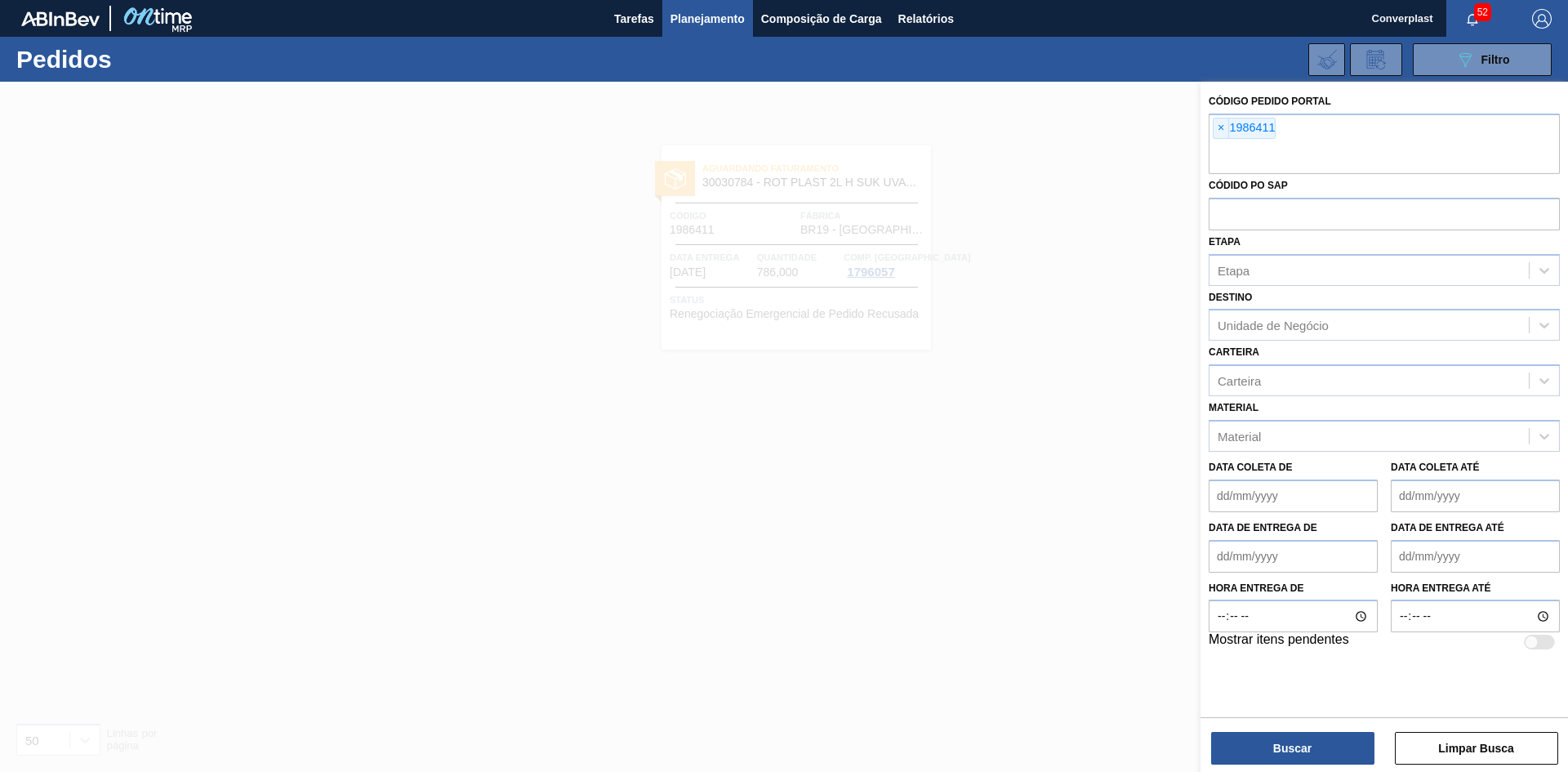
click at [1219, 130] on span "×" at bounding box center [1220, 129] width 15 height 20
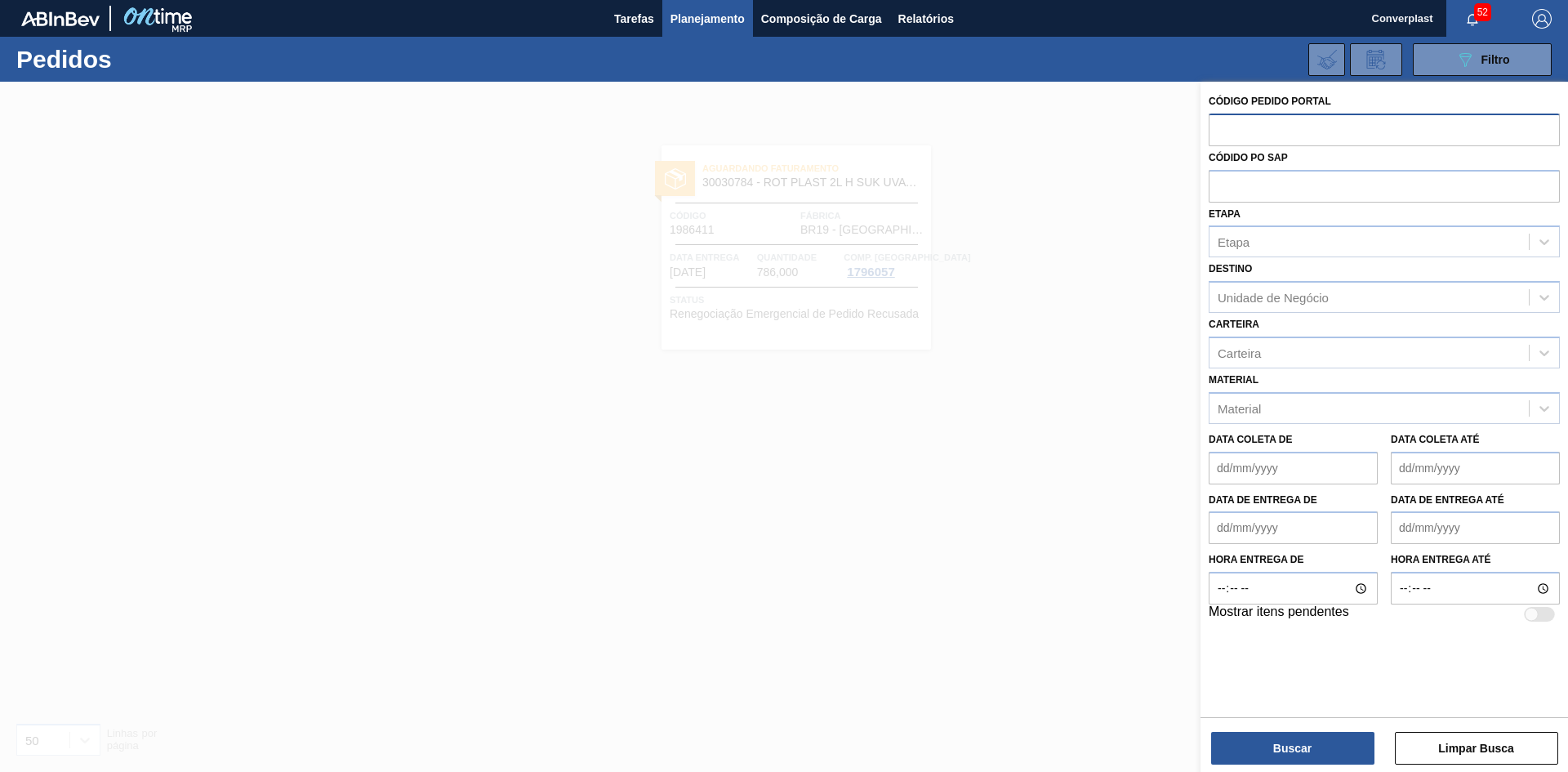
paste input "1999622"
type input "1999622"
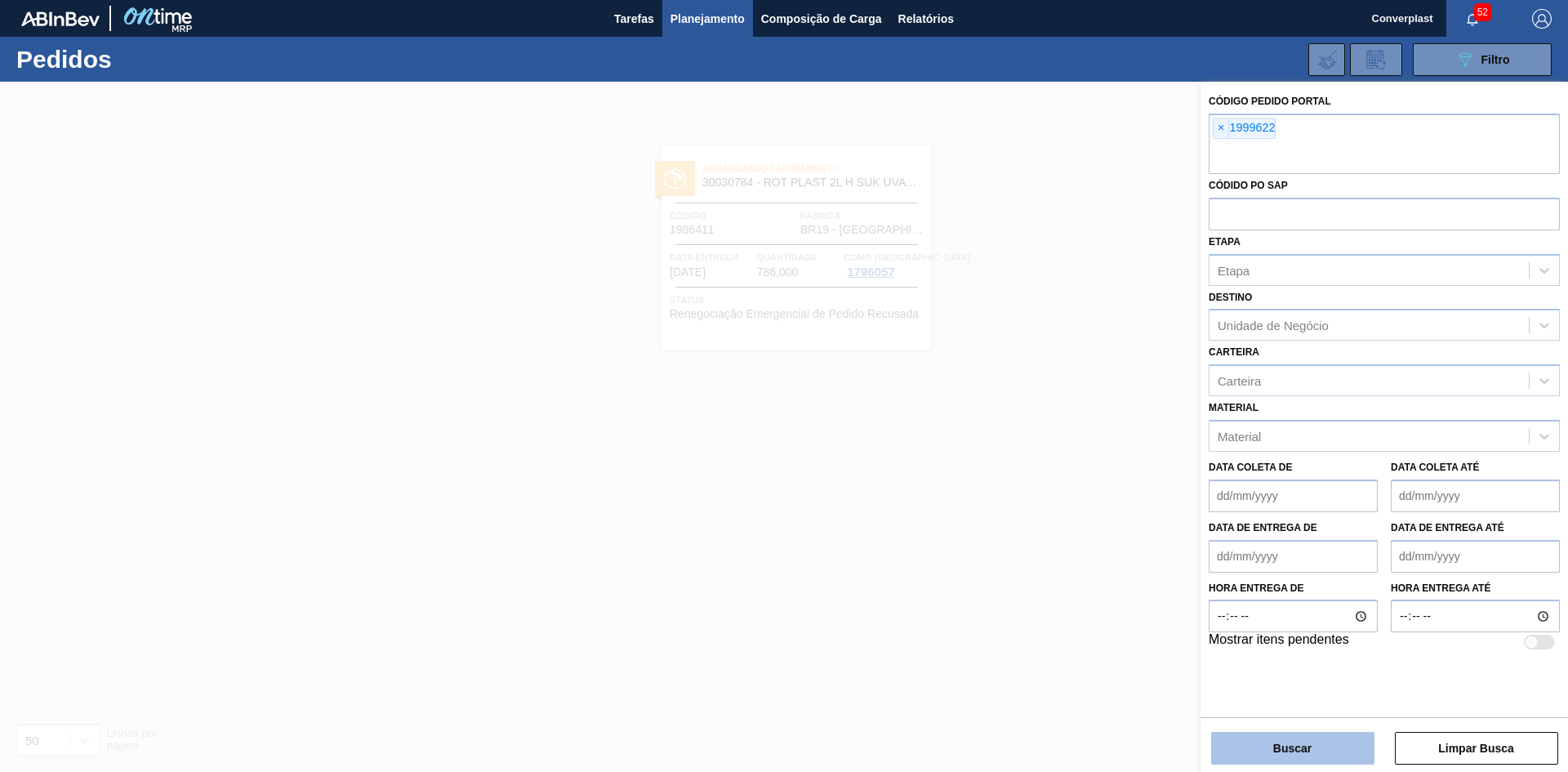
click at [1327, 744] on button "Buscar" at bounding box center [1292, 748] width 164 height 33
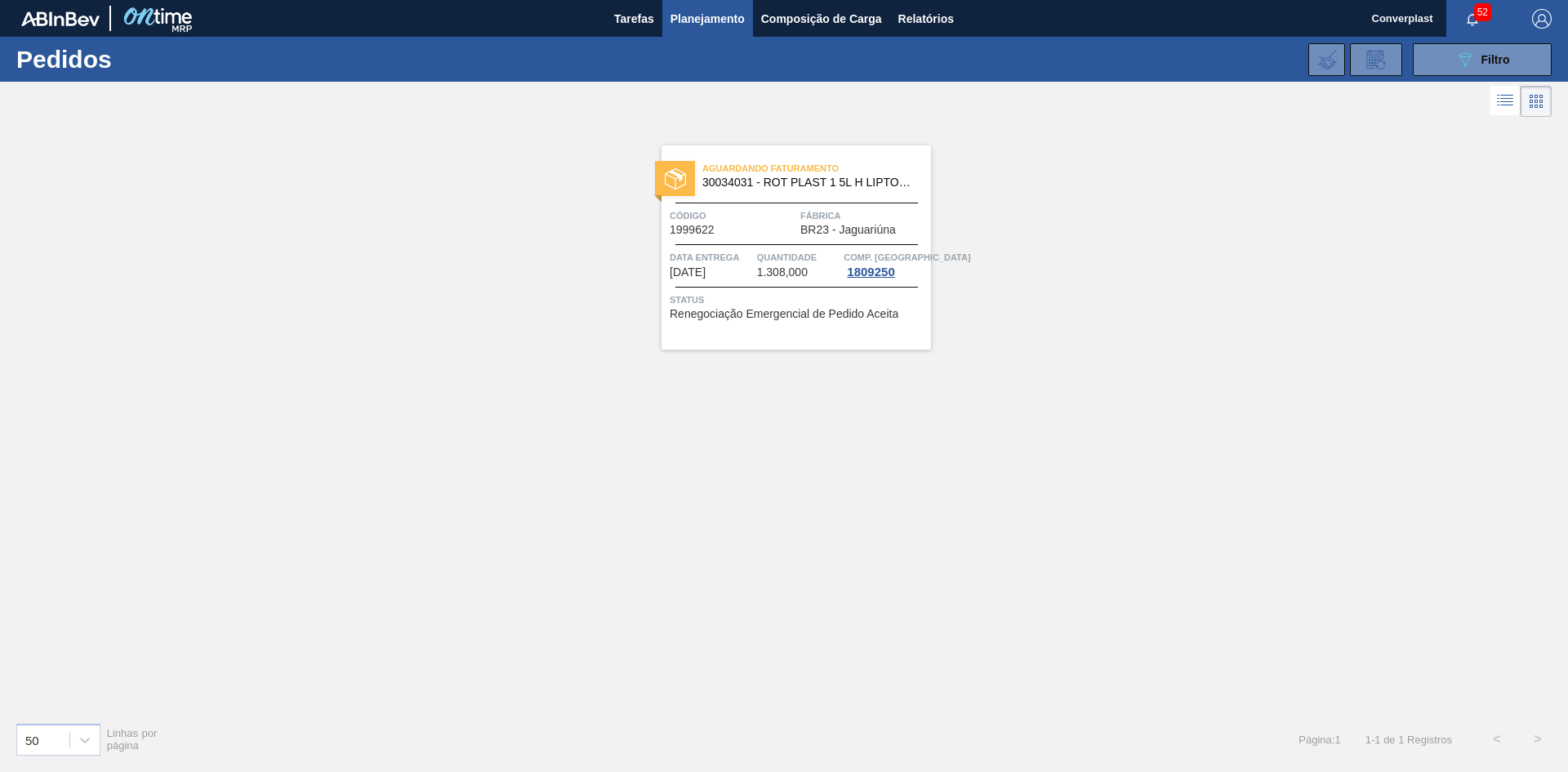
click at [868, 202] on div "Aguardando Faturamento 30034031 - ROT PLAST 1 5L H LIPTON PESSEGO NF24 Código 1…" at bounding box center [796, 248] width 270 height 204
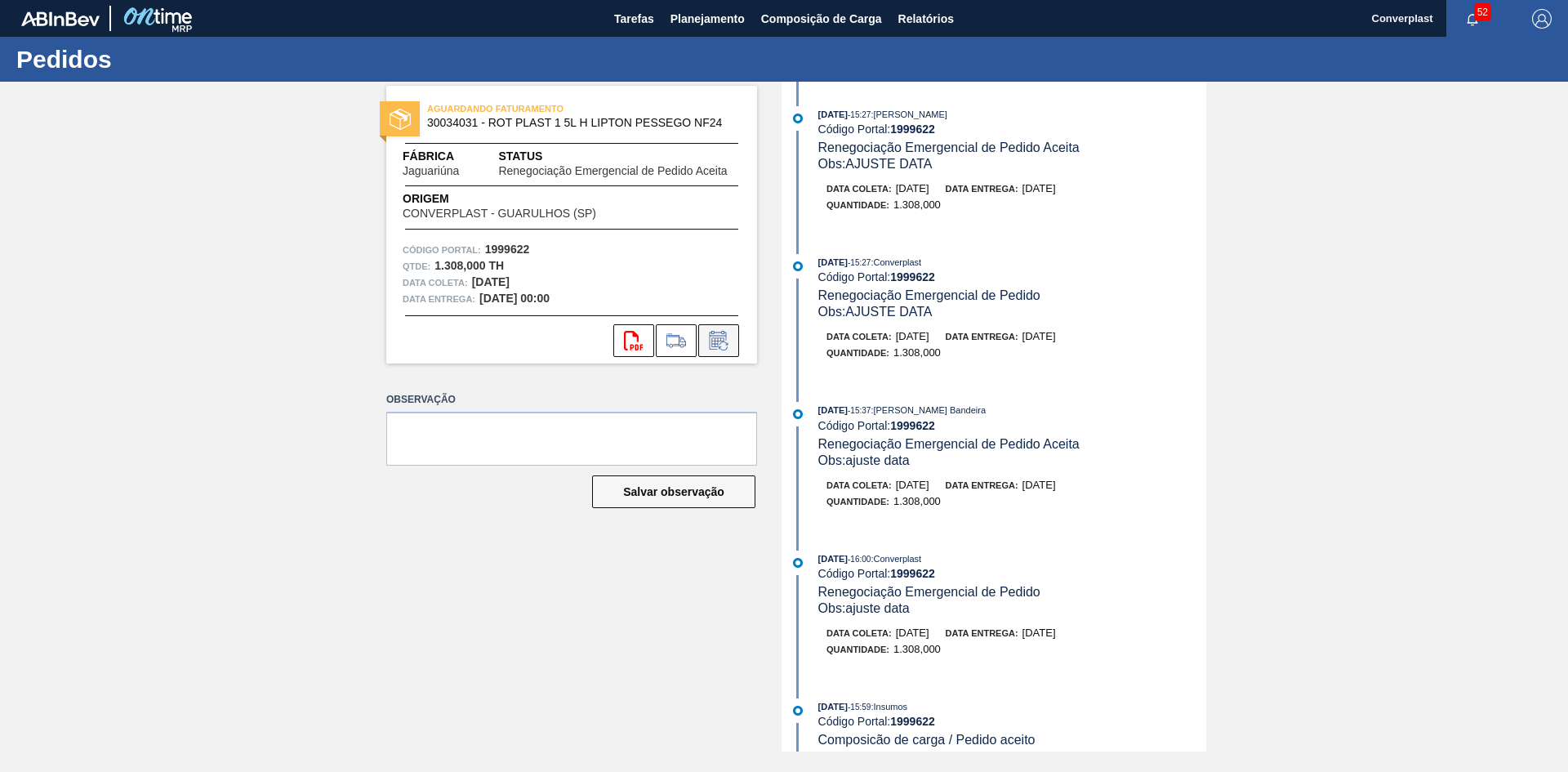
click at [725, 340] on icon at bounding box center [718, 340] width 26 height 20
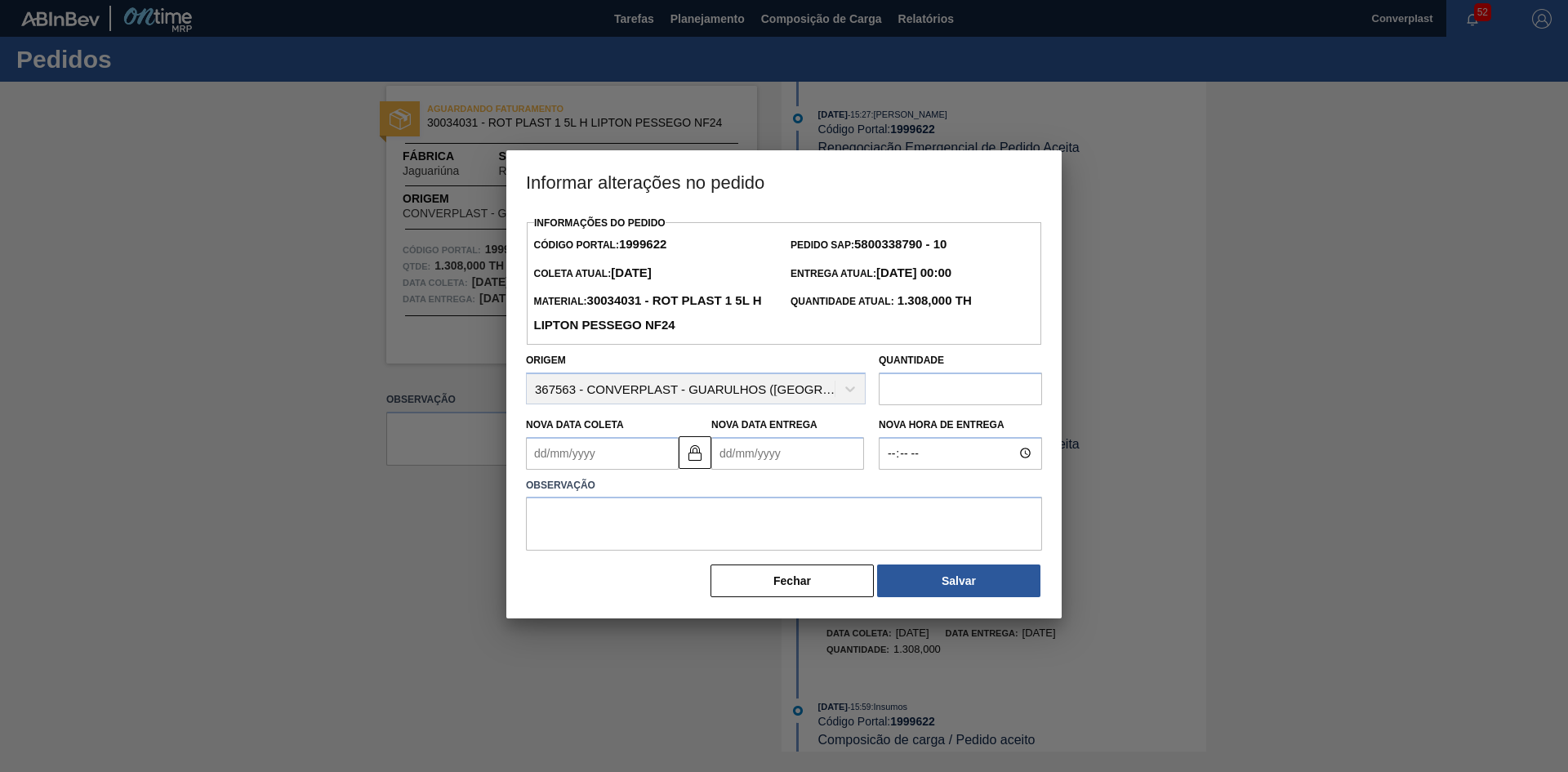
click at [918, 394] on input "text" at bounding box center [960, 389] width 164 height 33
type input "908"
click at [748, 452] on Entrega1999622 "Nova Data Entrega" at bounding box center [787, 453] width 153 height 33
type Coleta1999622 "[DATE]"
type Entrega1999622 "2"
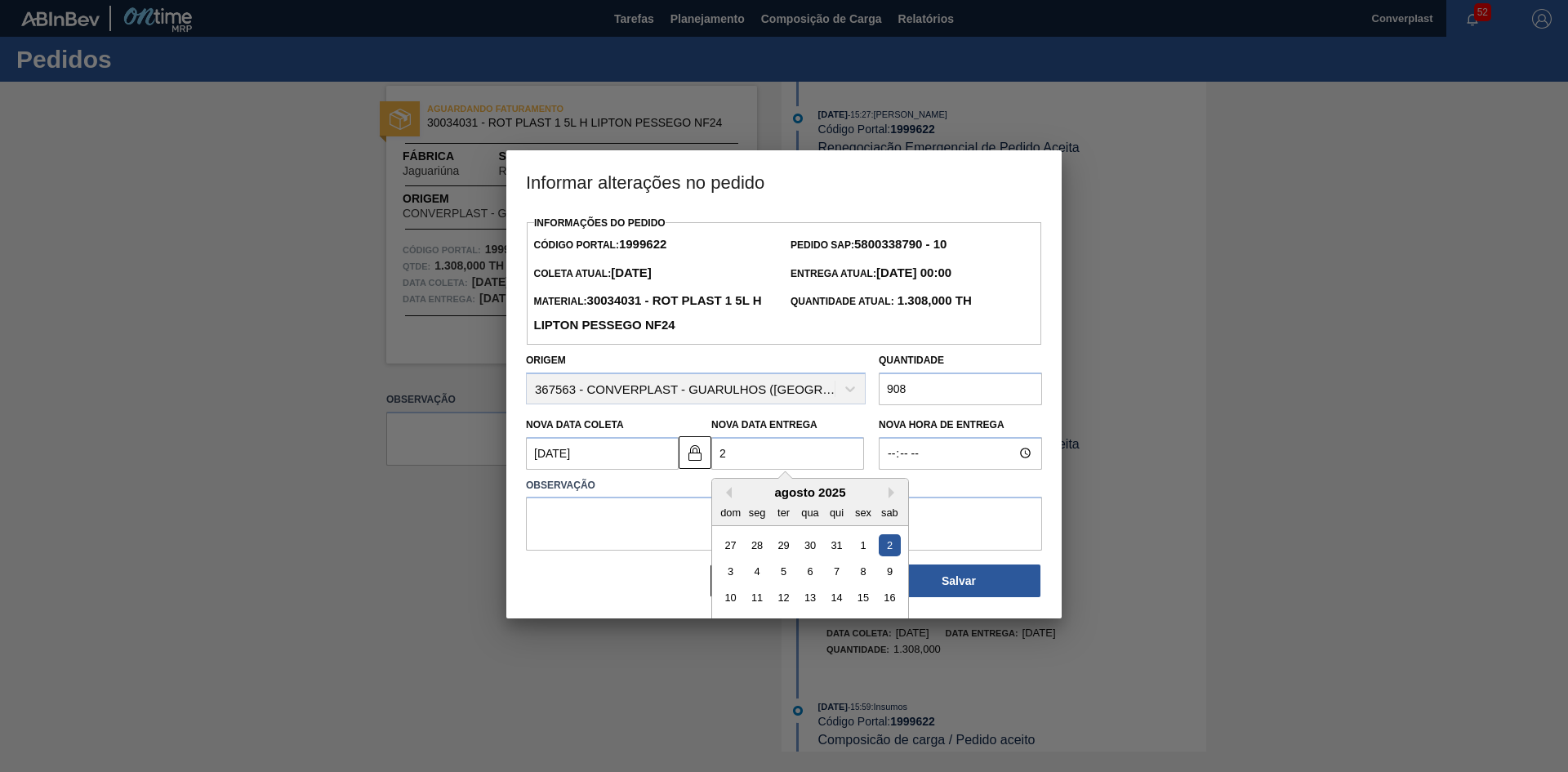
type Coleta1999622 "[DATE]"
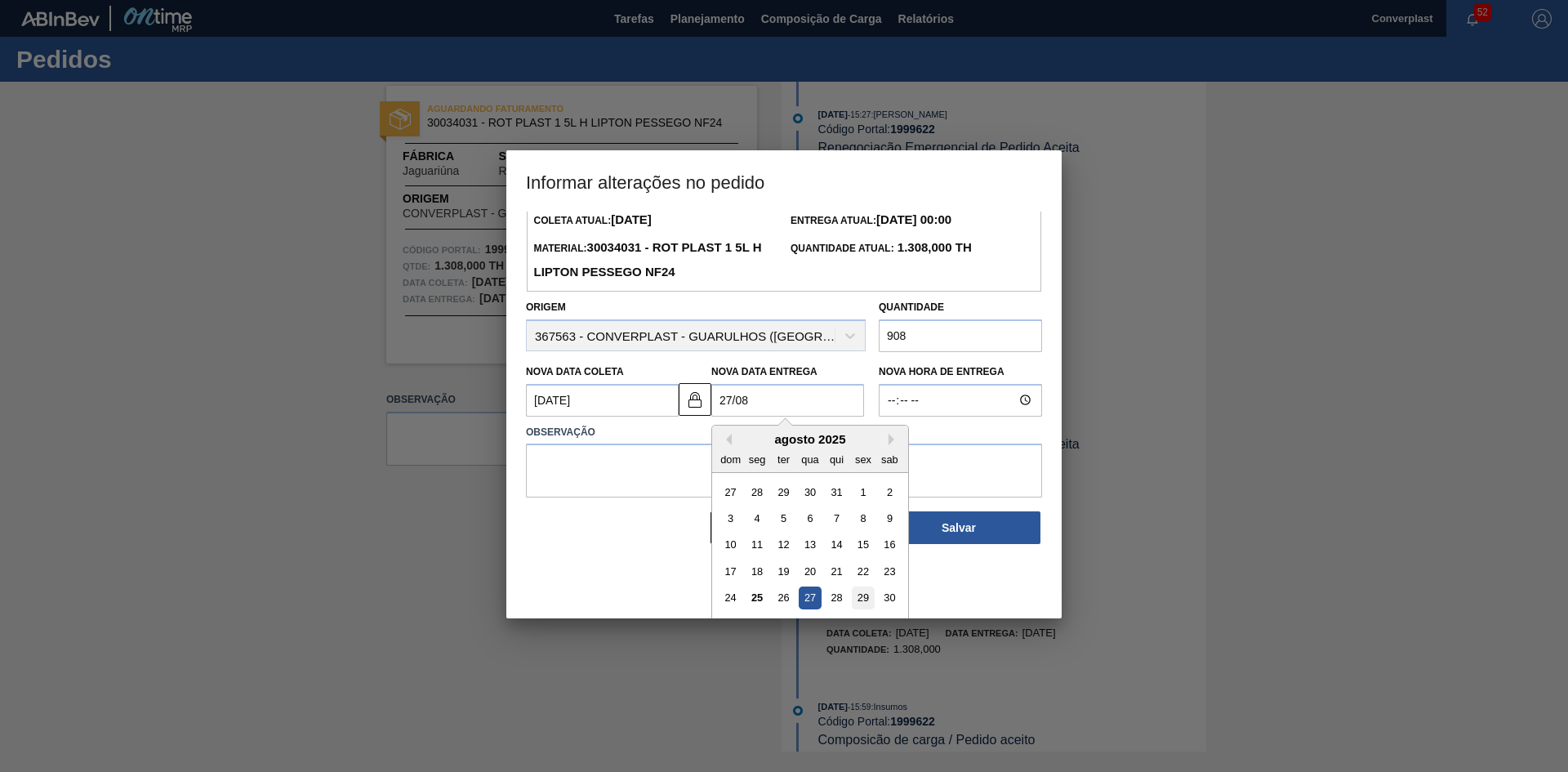
scroll to position [81, 0]
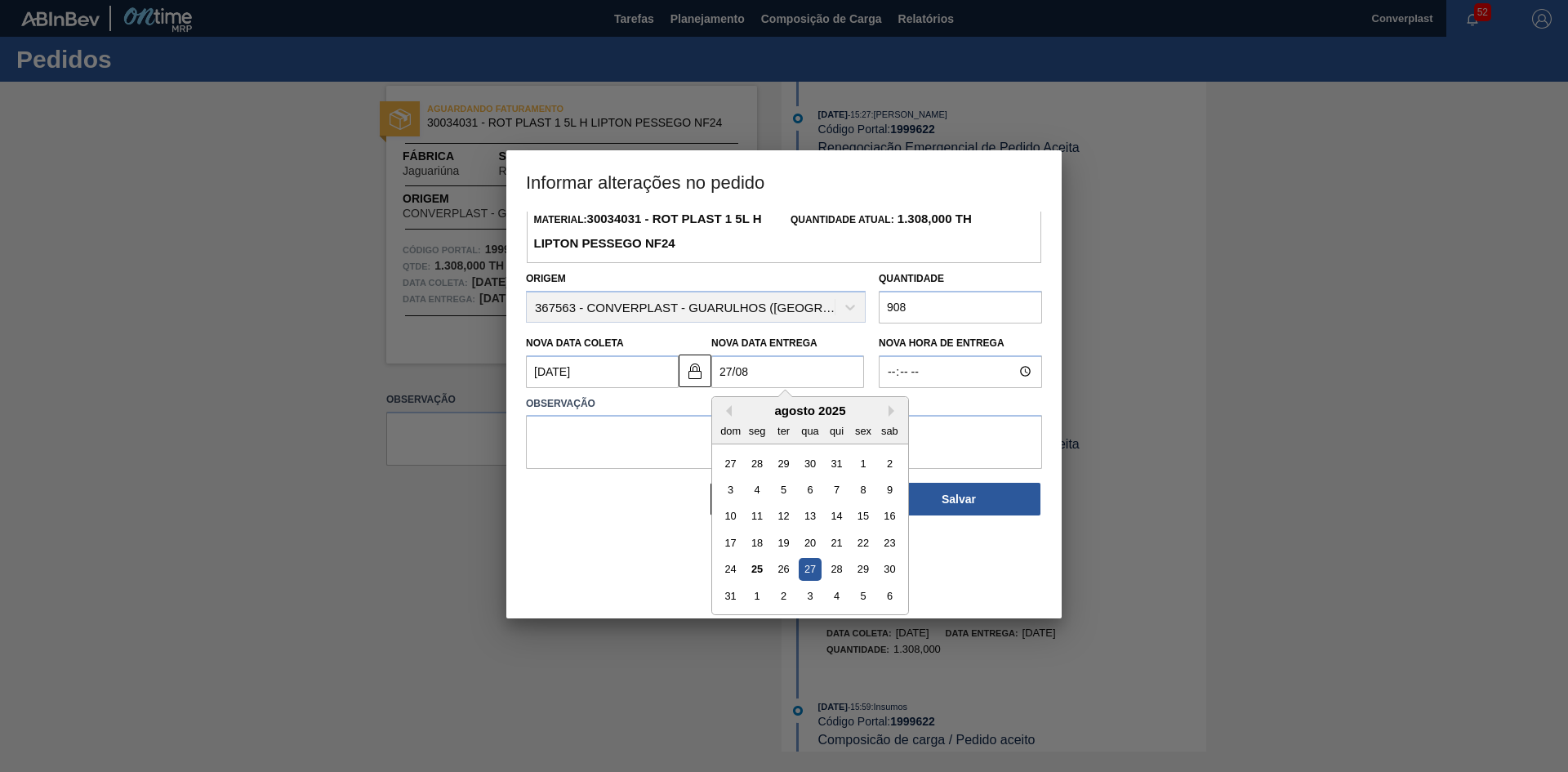
click at [815, 571] on div "27" at bounding box center [809, 568] width 22 height 22
type Entrega1999622 "[DATE]"
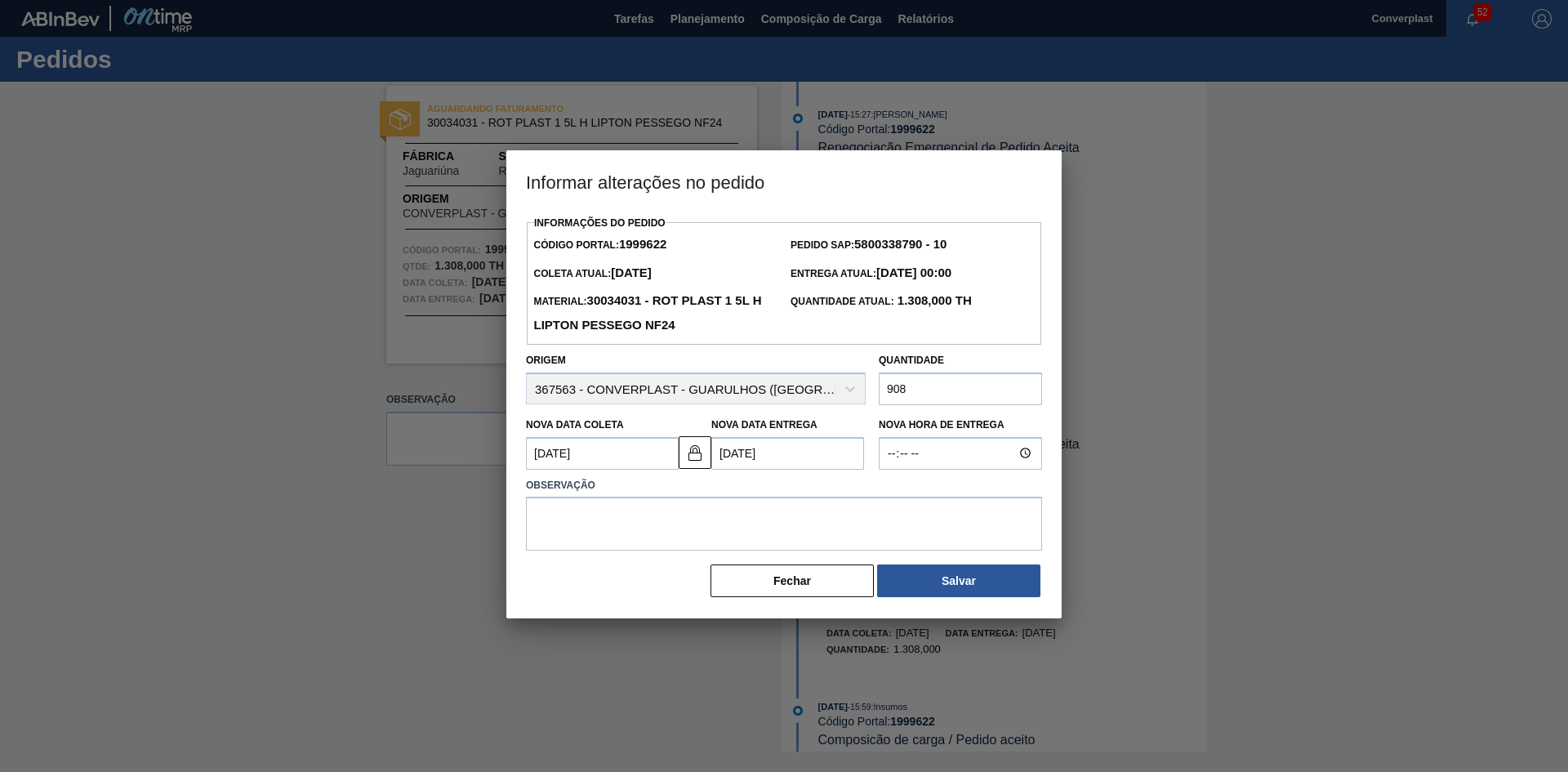
click at [700, 480] on label "Observação" at bounding box center [784, 485] width 516 height 24
click at [694, 513] on textarea at bounding box center [784, 524] width 516 height 54
type textarea "AJUSTE DATA"
click at [943, 585] on button "Salvar" at bounding box center [958, 580] width 164 height 33
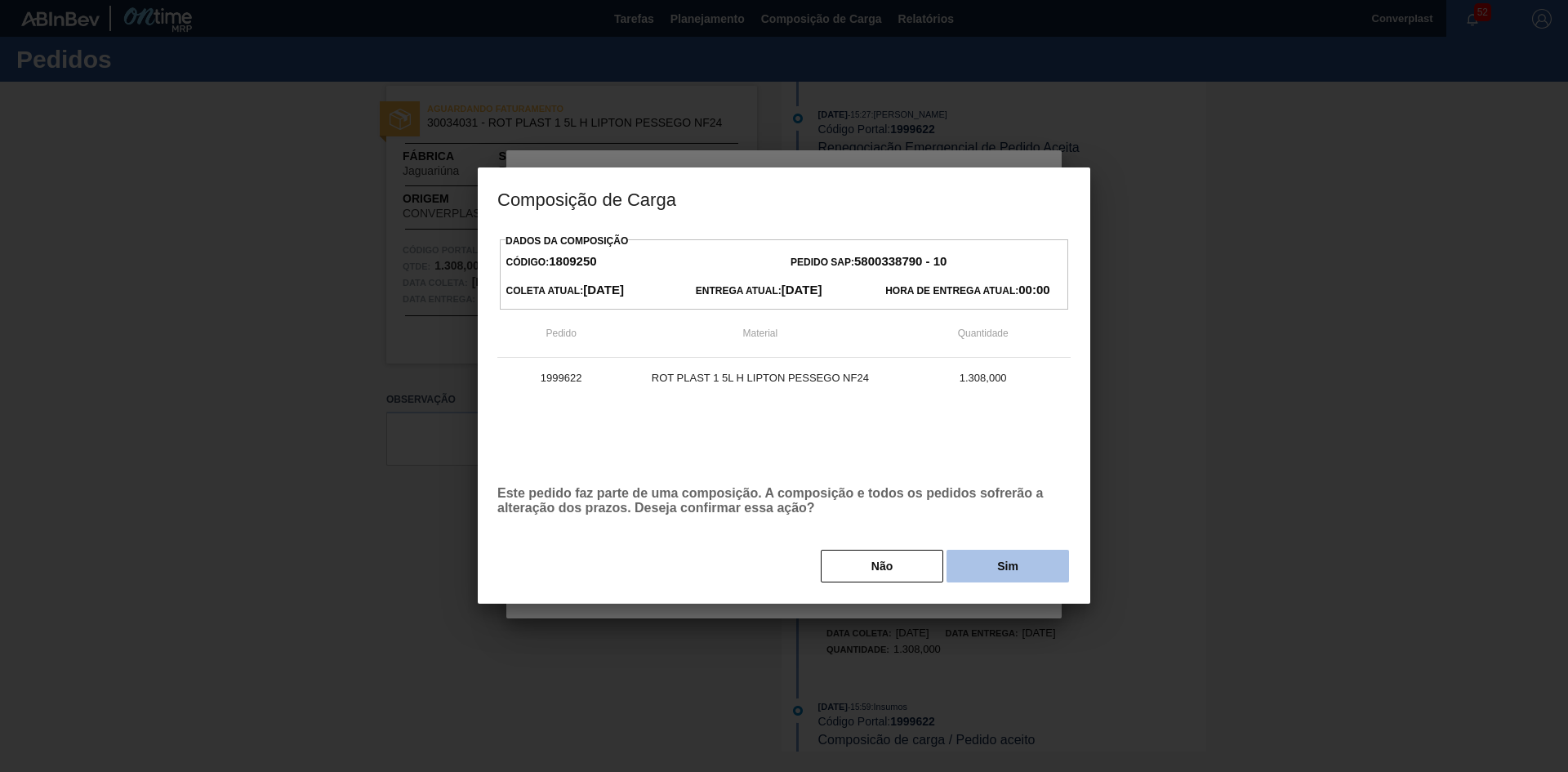
click at [976, 577] on button "Sim" at bounding box center [1007, 566] width 122 height 33
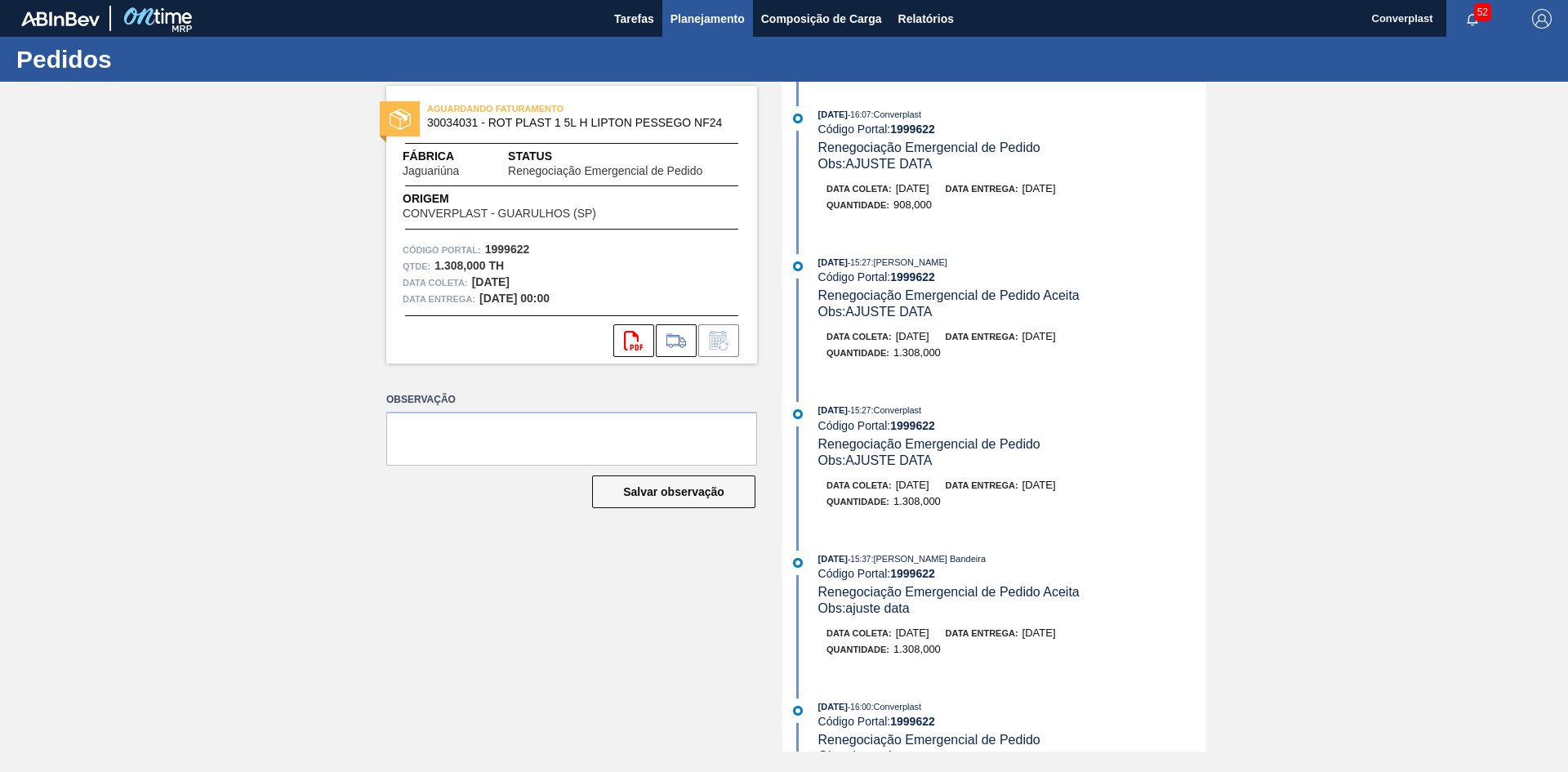
click at [717, 19] on span "Planejamento" at bounding box center [707, 19] width 74 height 20
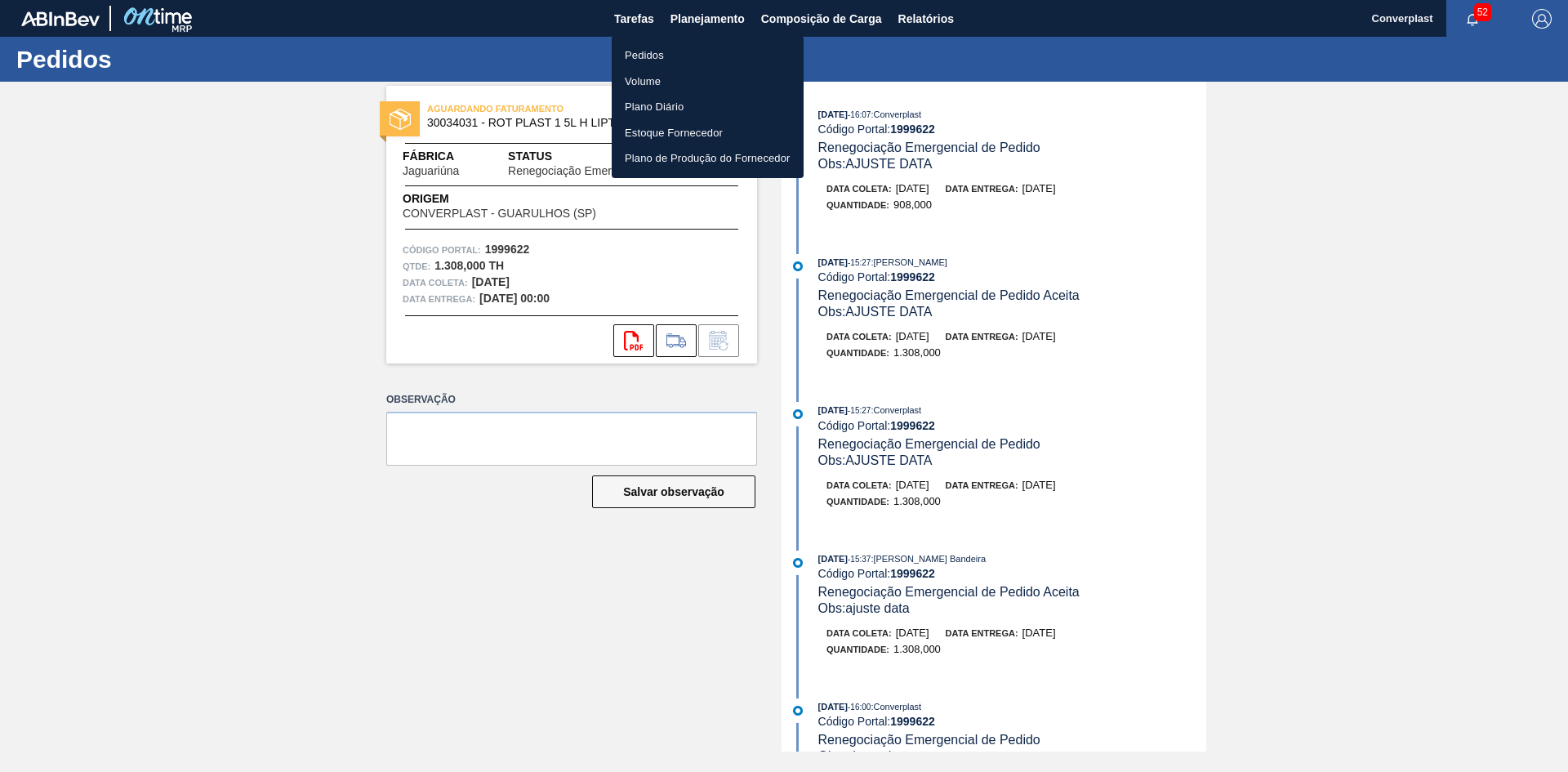
click at [695, 59] on li "Pedidos" at bounding box center [707, 55] width 192 height 26
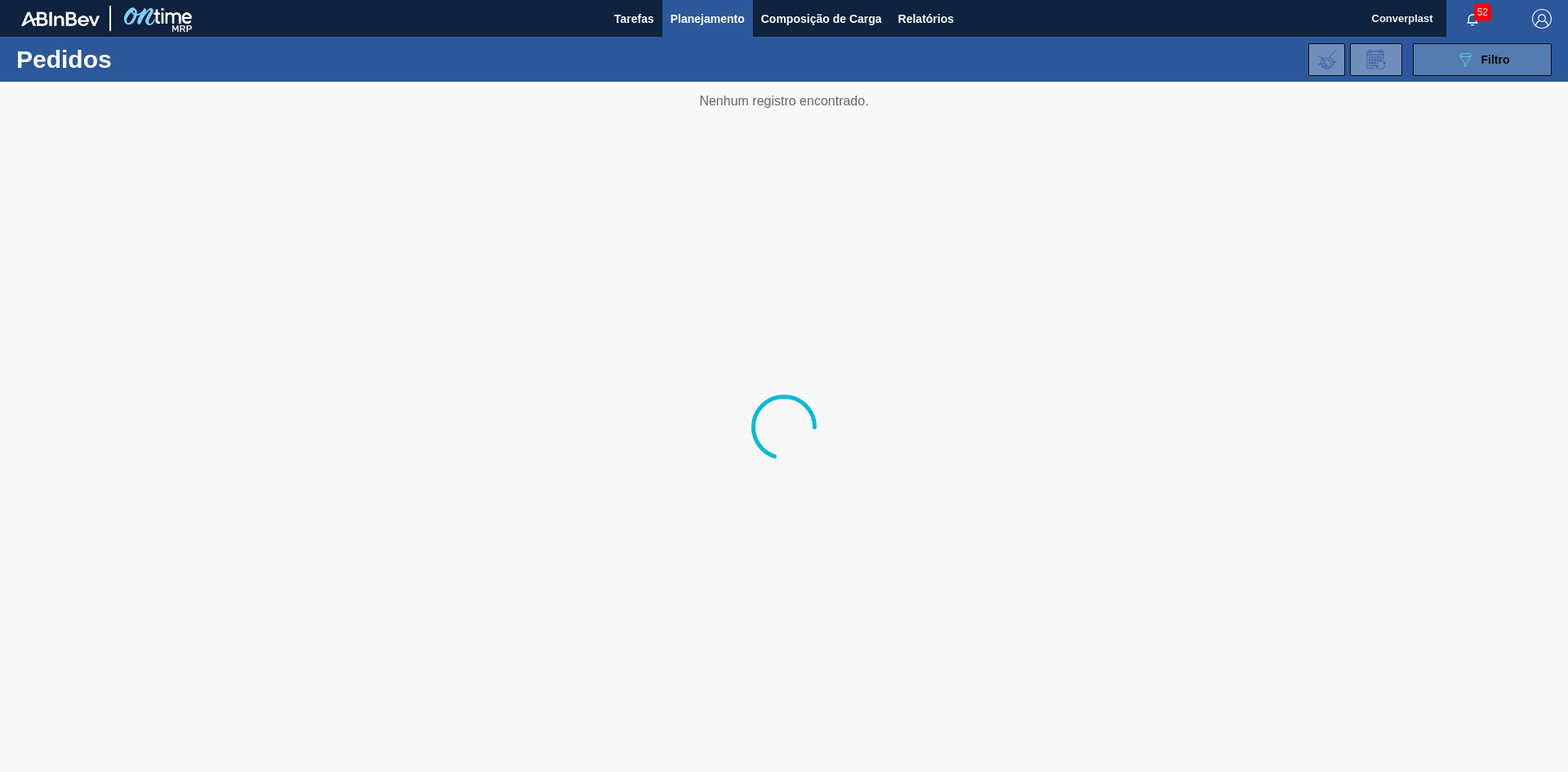
click at [1466, 63] on icon "089F7B8B-B2A5-4AFE-B5C0-19BA573D28AC" at bounding box center [1464, 60] width 20 height 20
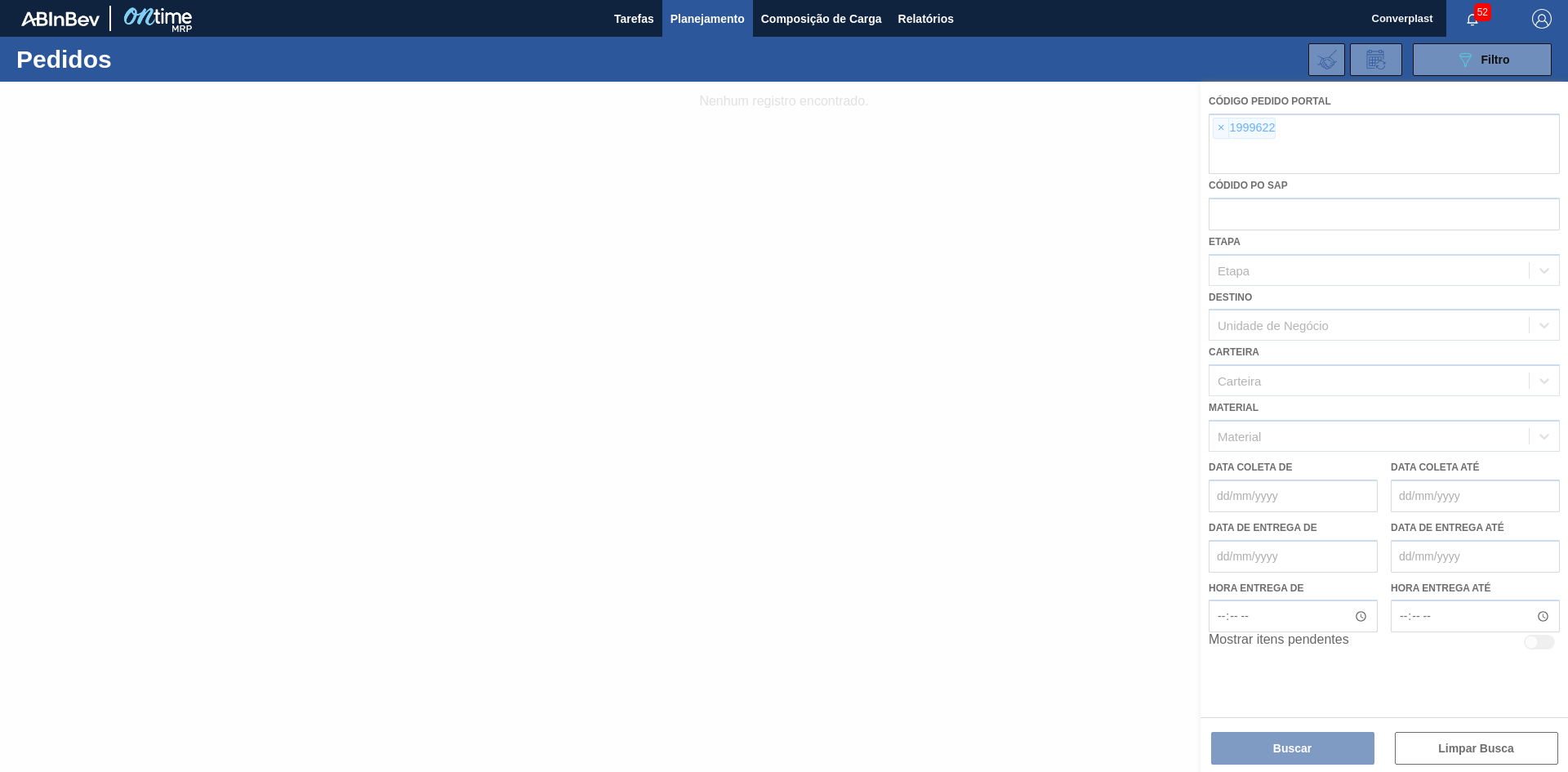
click at [1215, 126] on div at bounding box center [784, 426] width 1568 height 690
click at [1220, 130] on div at bounding box center [784, 426] width 1568 height 690
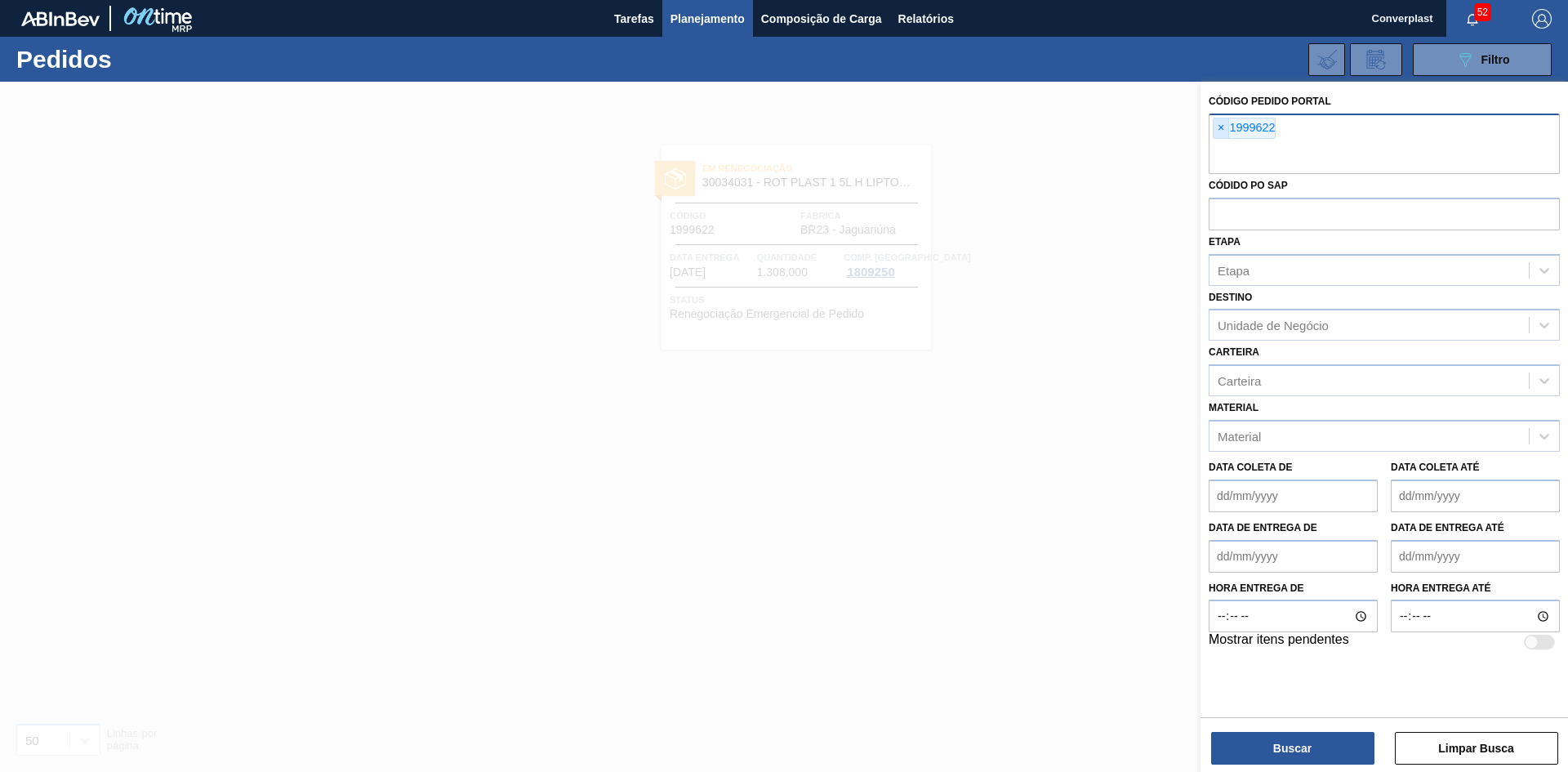
click at [1216, 130] on span "×" at bounding box center [1220, 129] width 15 height 20
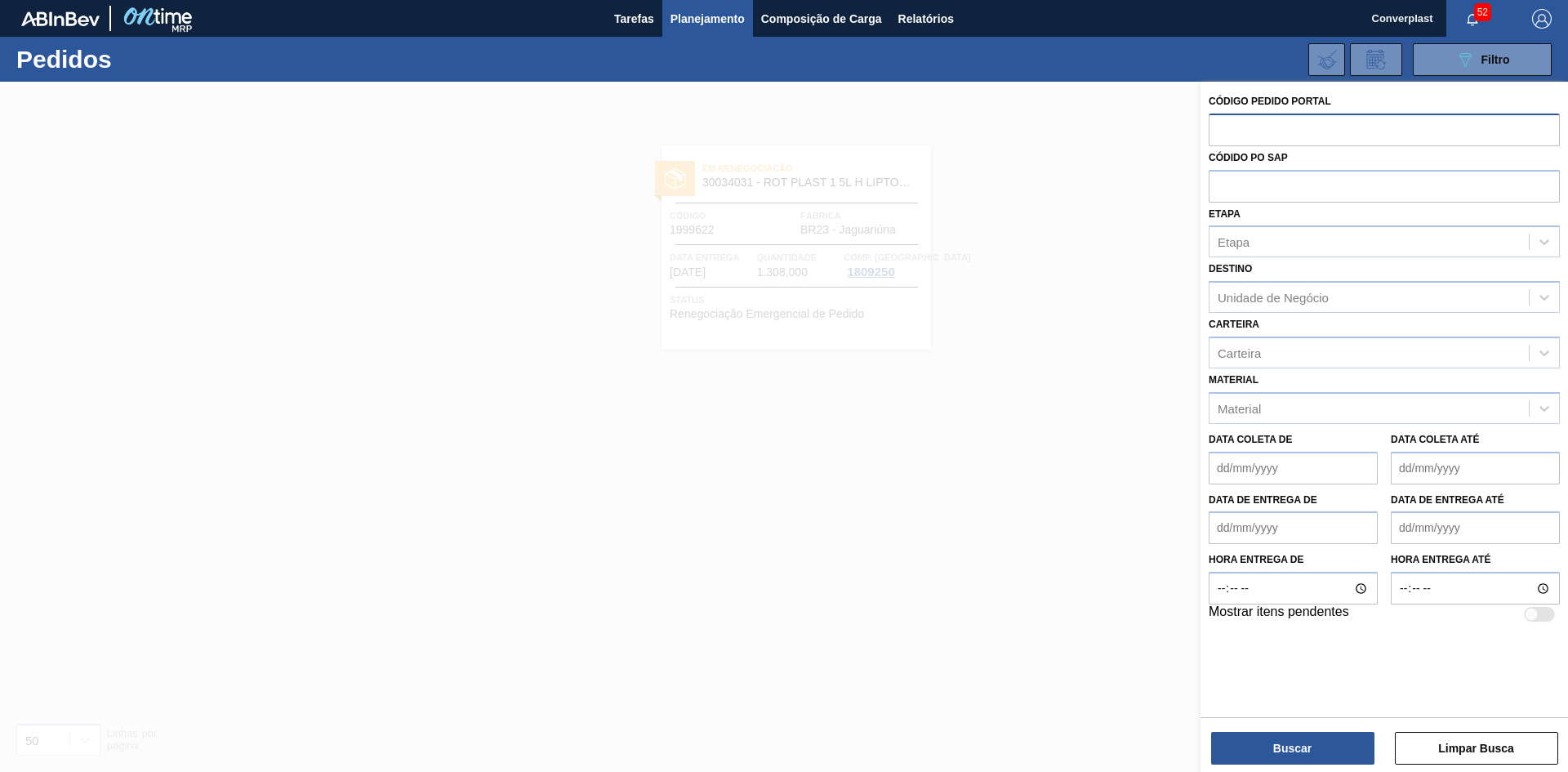
paste input "2013857"
type input "2013857"
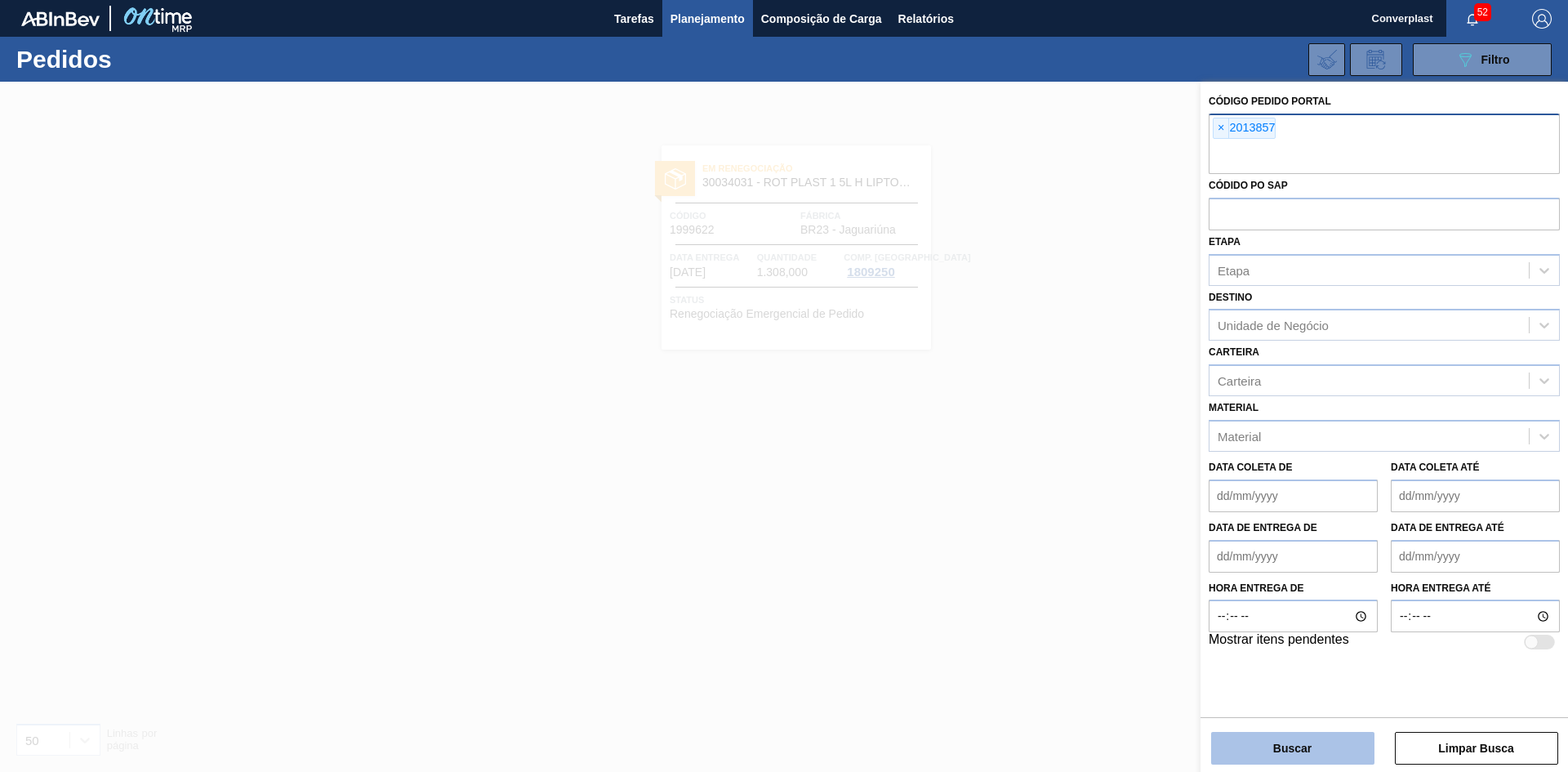
click at [1270, 734] on button "Buscar" at bounding box center [1292, 748] width 164 height 33
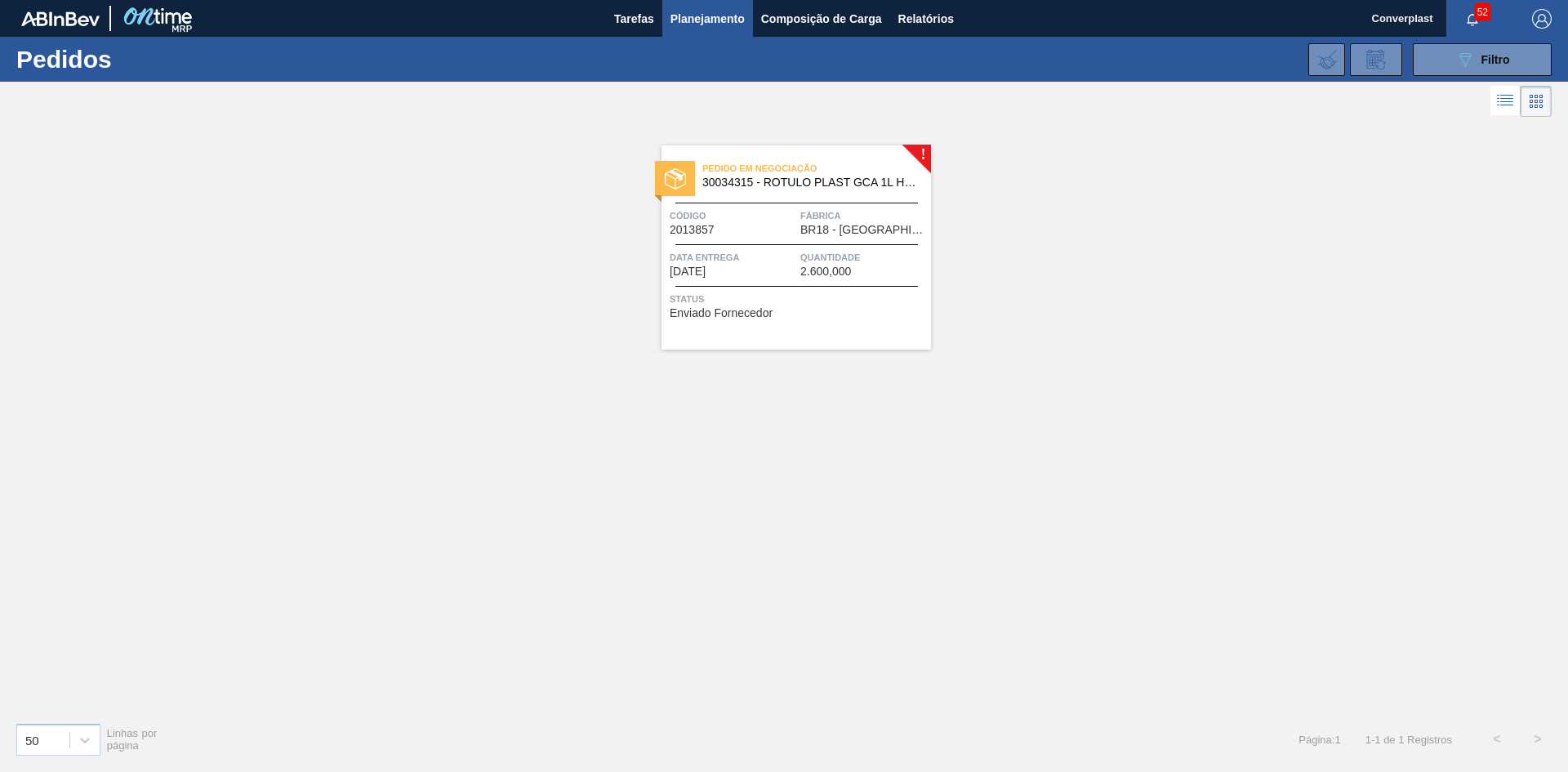
click at [863, 216] on span "Fábrica" at bounding box center [864, 215] width 127 height 16
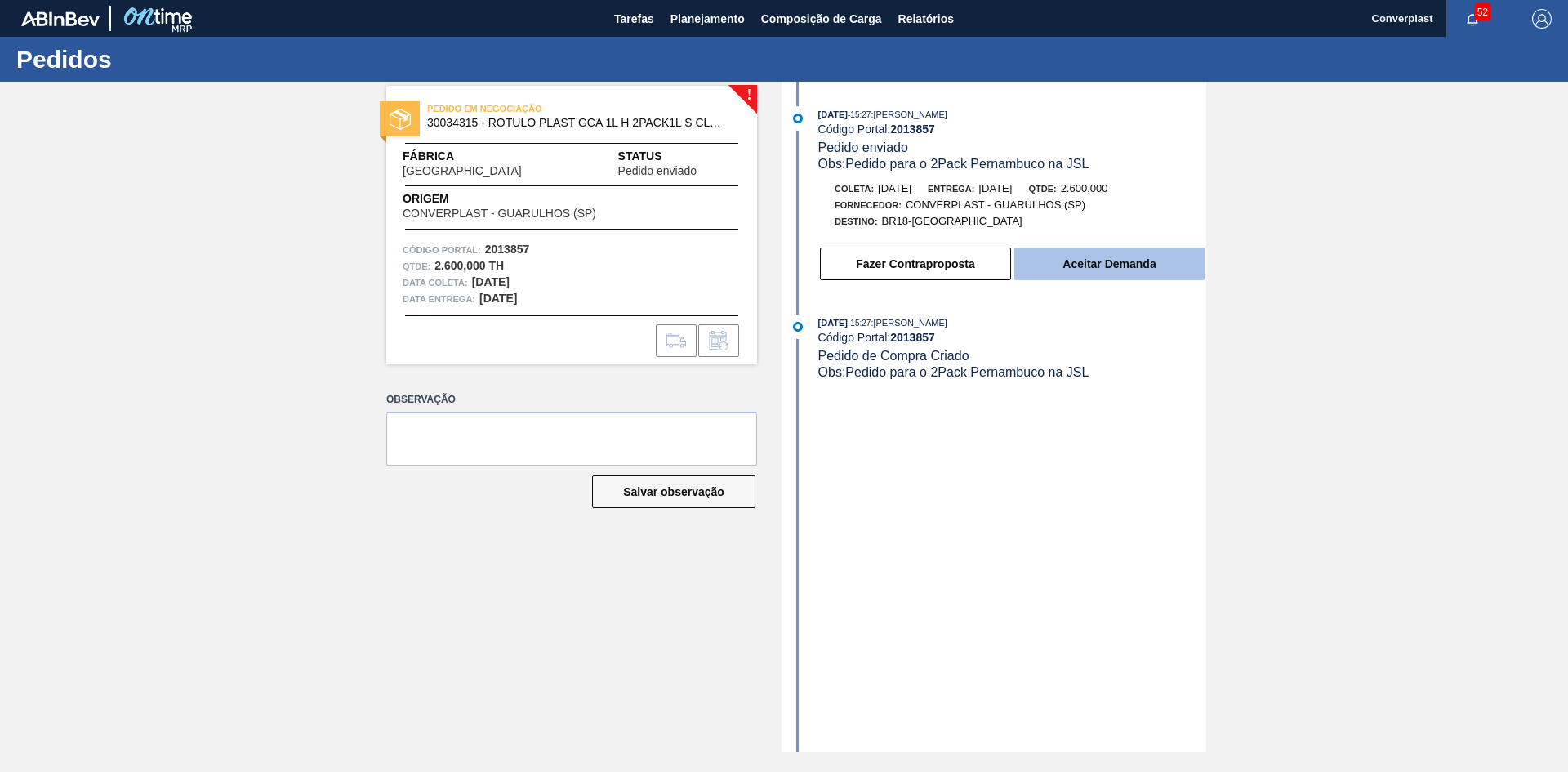
click at [1049, 263] on button "Aceitar Demanda" at bounding box center [1109, 264] width 190 height 33
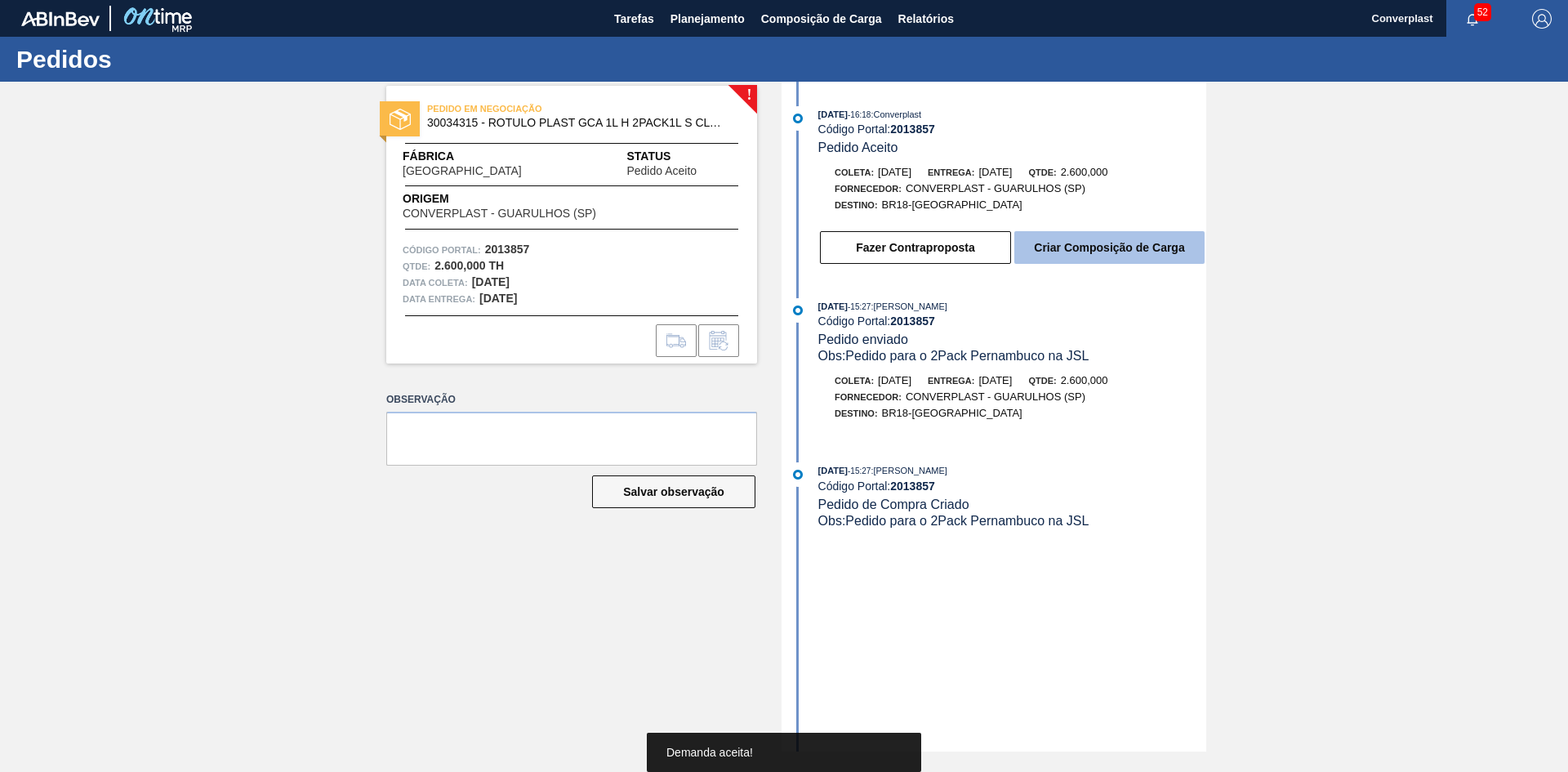
click at [1053, 251] on button "Criar Composição de Carga" at bounding box center [1109, 248] width 190 height 33
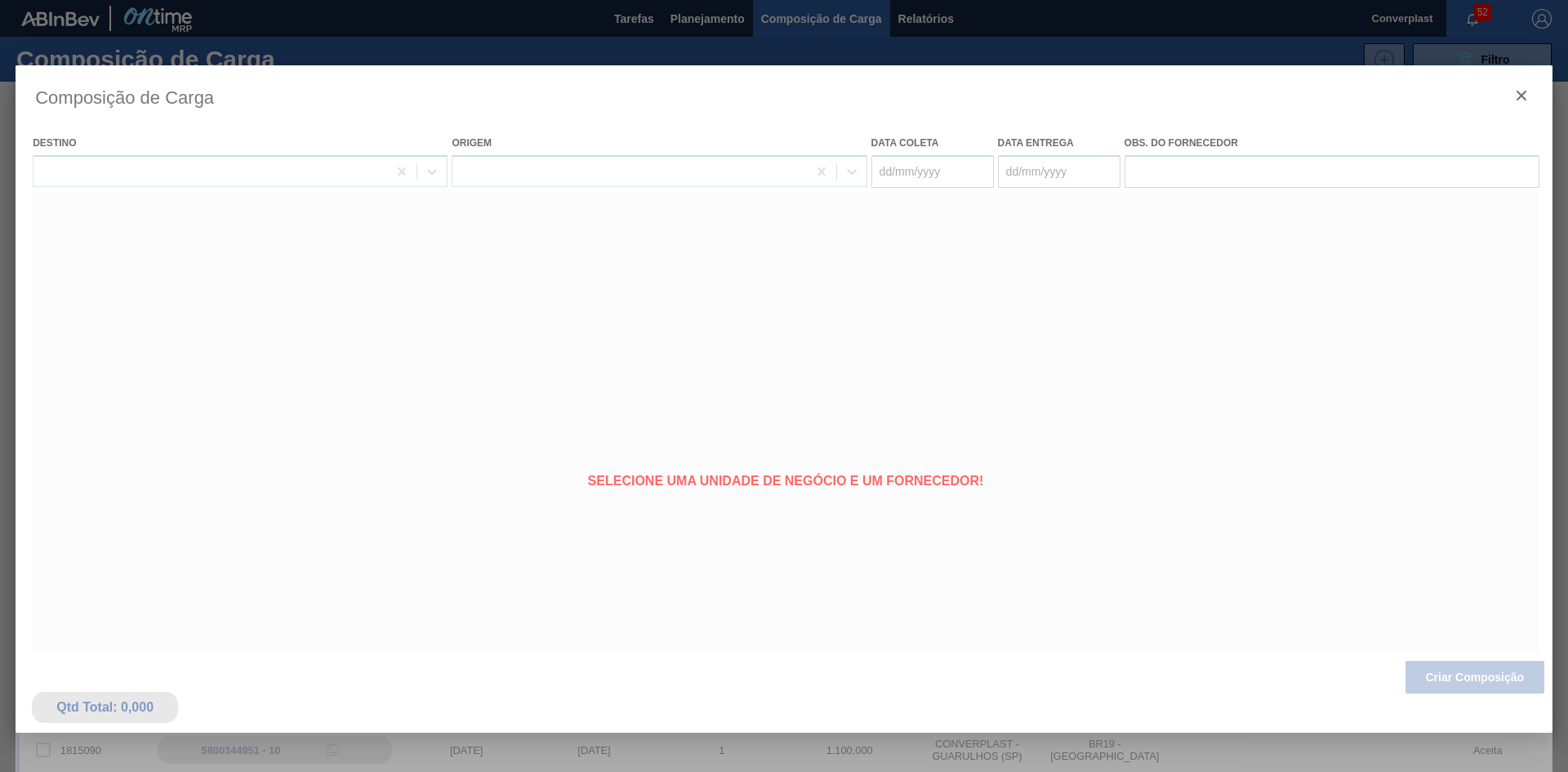
type coleta "[DATE]"
type entrega "[DATE]"
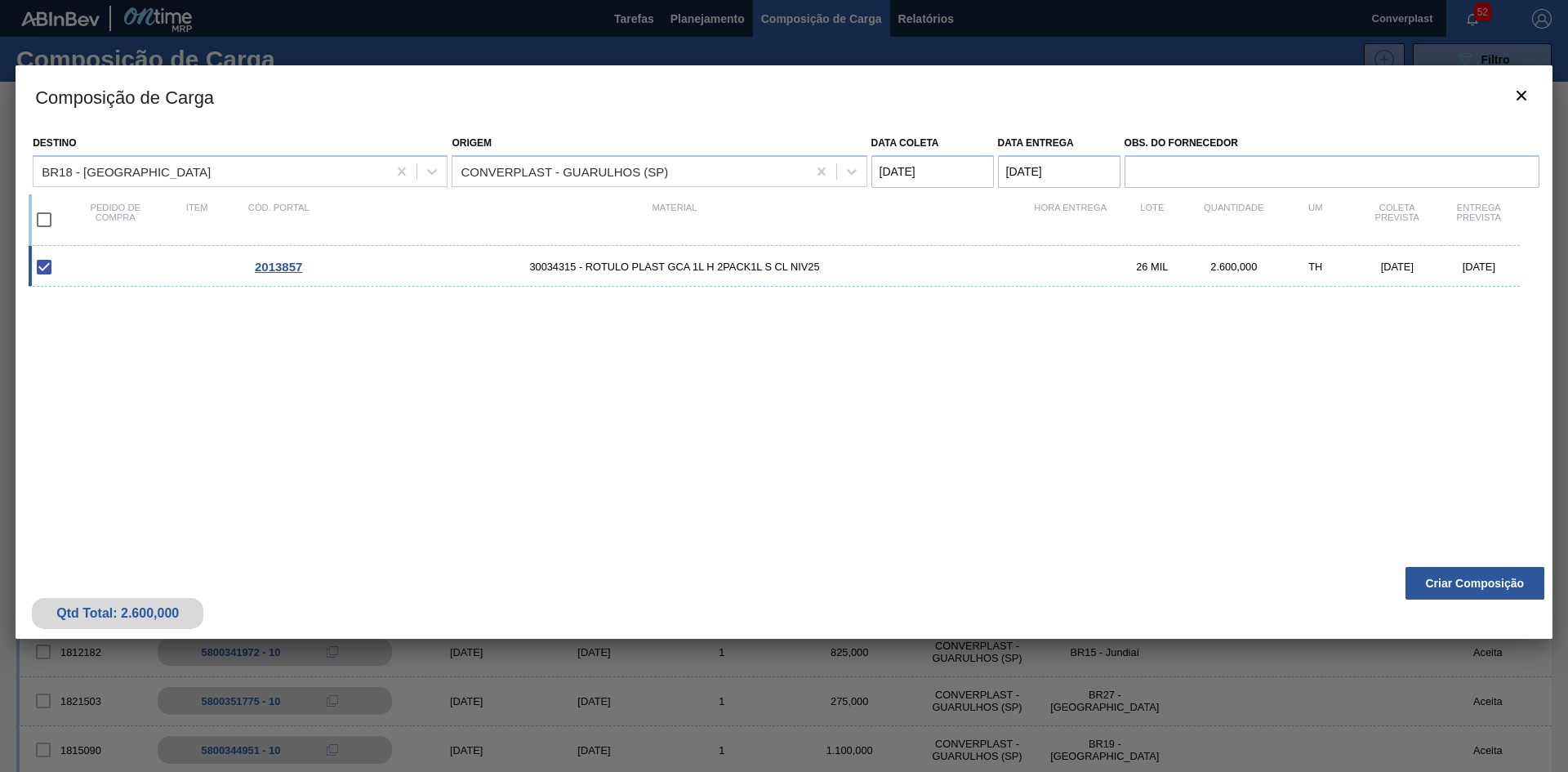
click at [1460, 585] on button "Criar Composição" at bounding box center [1474, 583] width 138 height 33
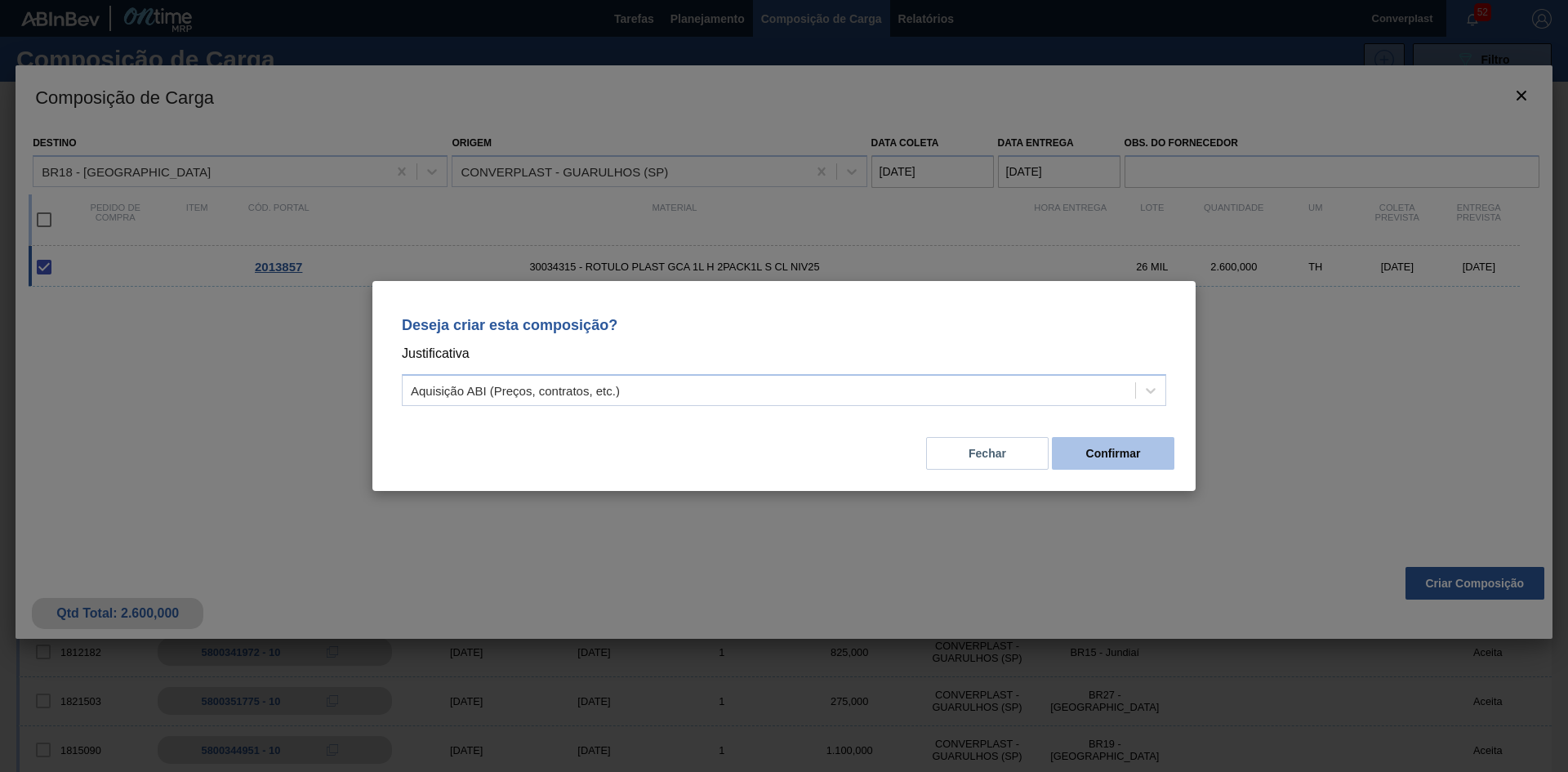
click at [1114, 456] on button "Confirmar" at bounding box center [1112, 453] width 122 height 33
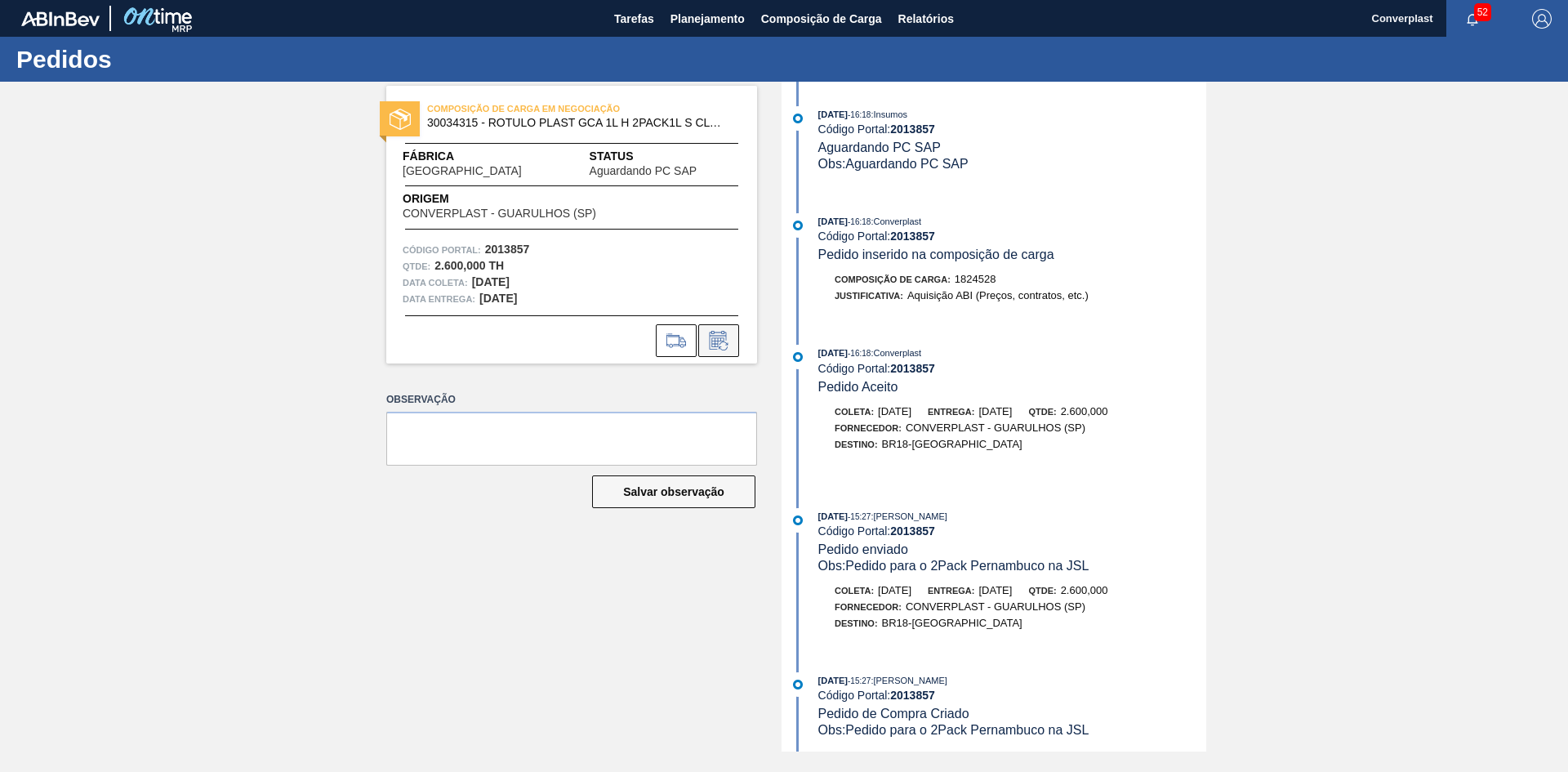
click at [719, 346] on icon at bounding box center [718, 340] width 26 height 20
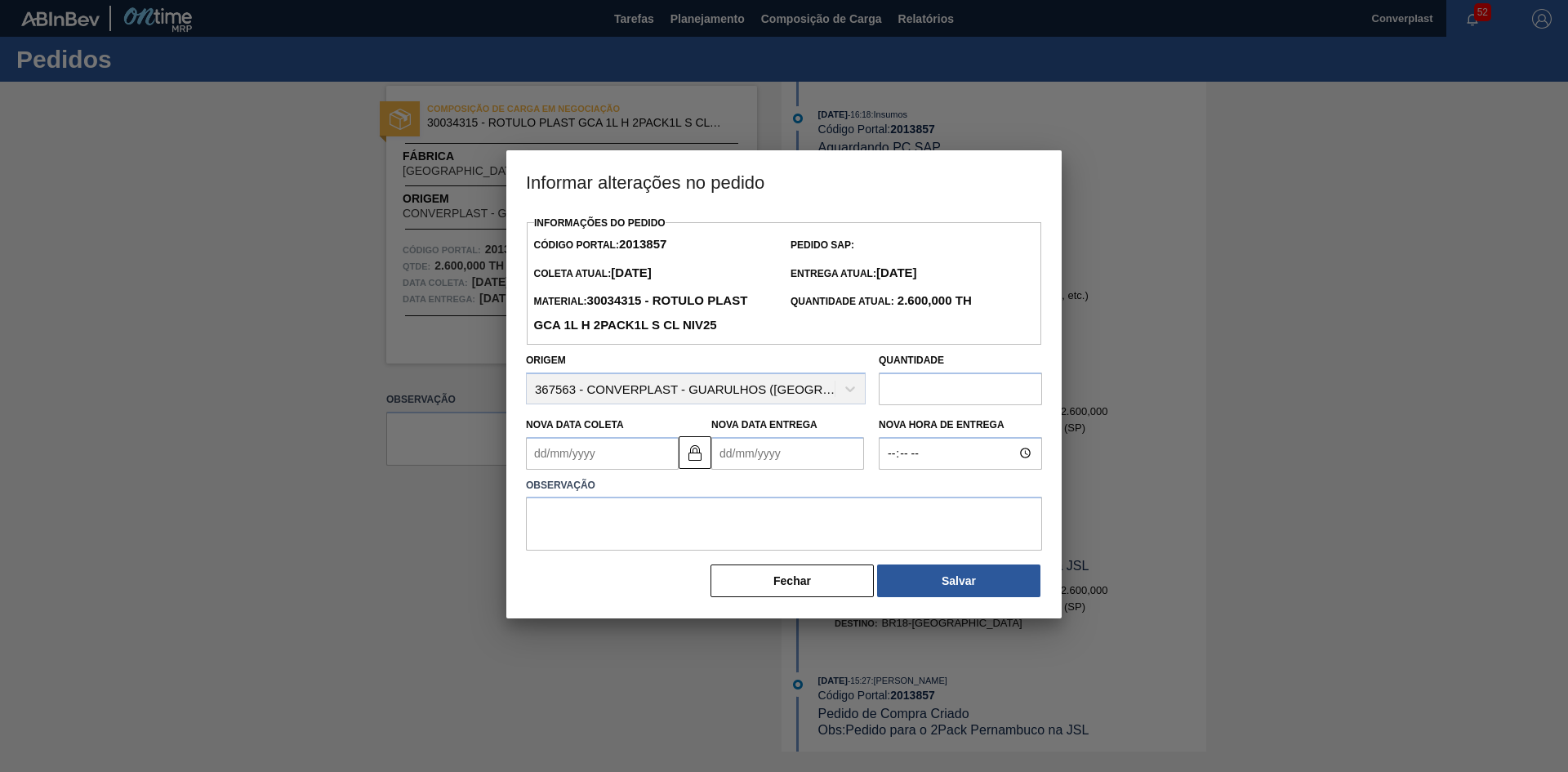
drag, startPoint x: 633, startPoint y: 475, endPoint x: 628, endPoint y: 459, distance: 16.8
click at [633, 475] on div "Observação" at bounding box center [784, 509] width 529 height 81
click at [627, 459] on Coleta2013857 "Nova Data Coleta" at bounding box center [601, 453] width 153 height 33
type Coleta2013857 "2"
type Entrega2013857 "[DATE]"
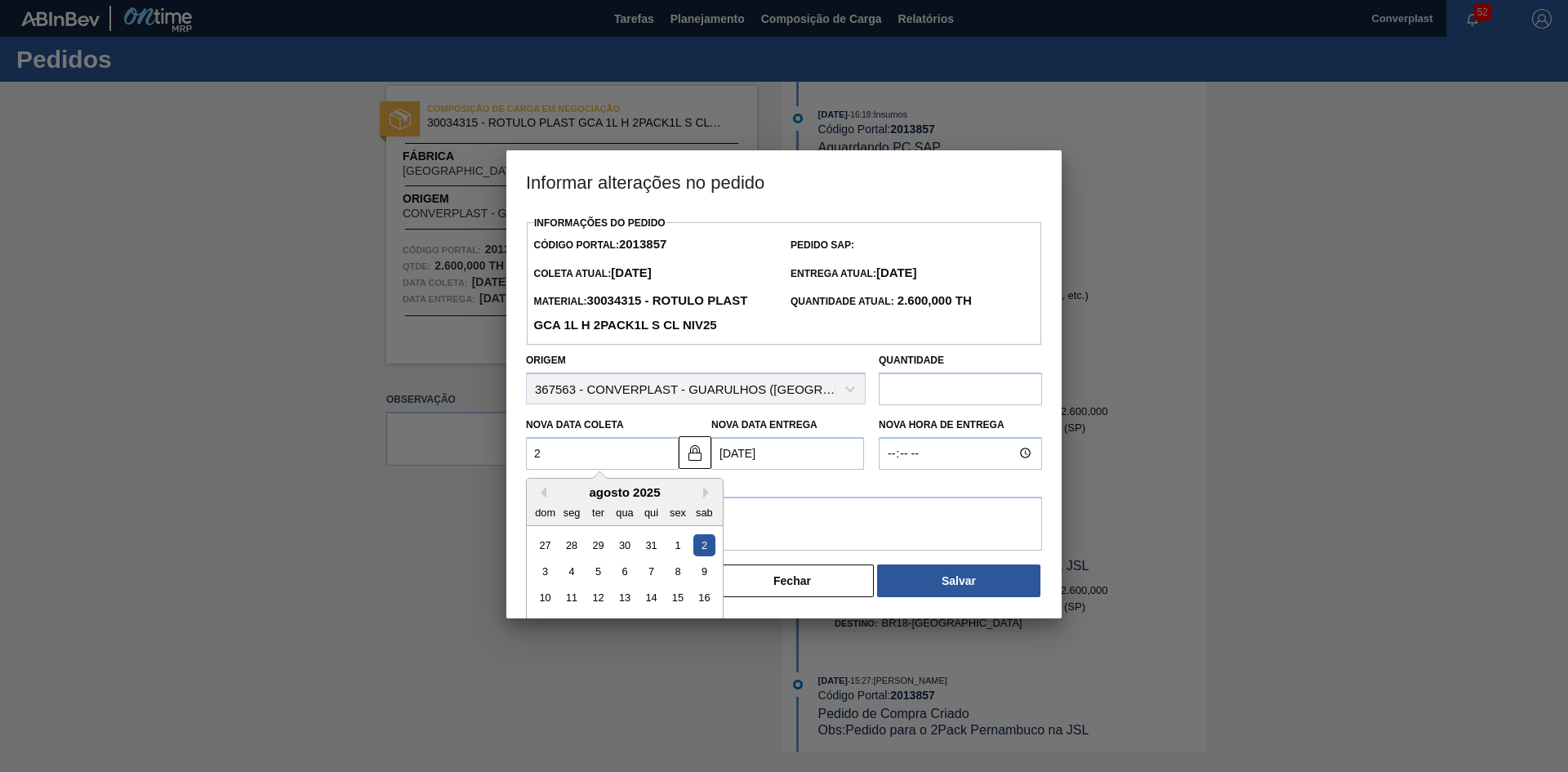
type Coleta2013857 "22"
type Entrega2013857 "[DATE]"
type Coleta2013857 "22/09"
type Entrega2013857 "[DATE]"
click at [572, 618] on div "22" at bounding box center [572, 624] width 22 height 22
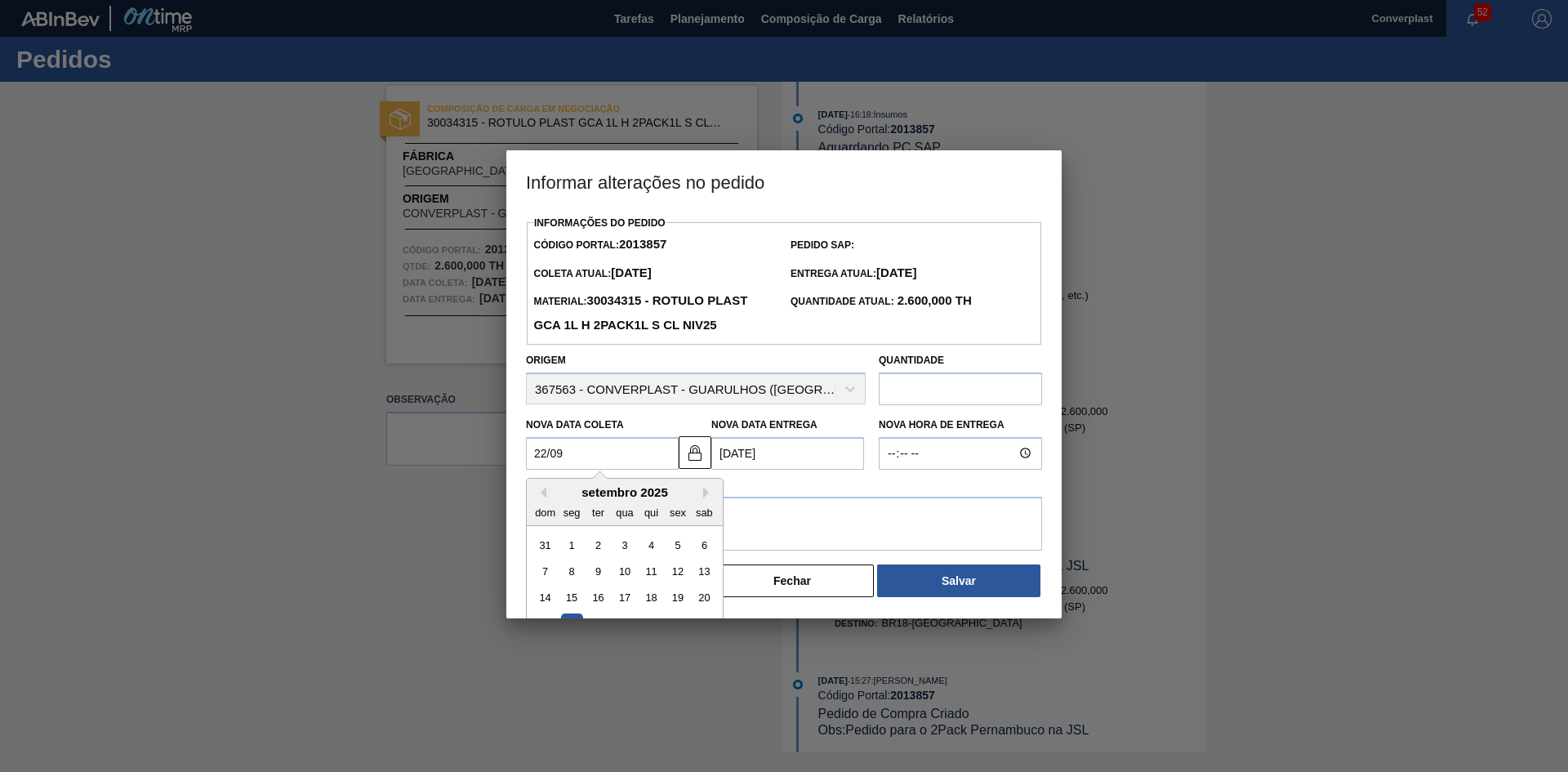
type Coleta2013857 "[DATE]"
click at [636, 531] on textarea at bounding box center [784, 524] width 516 height 54
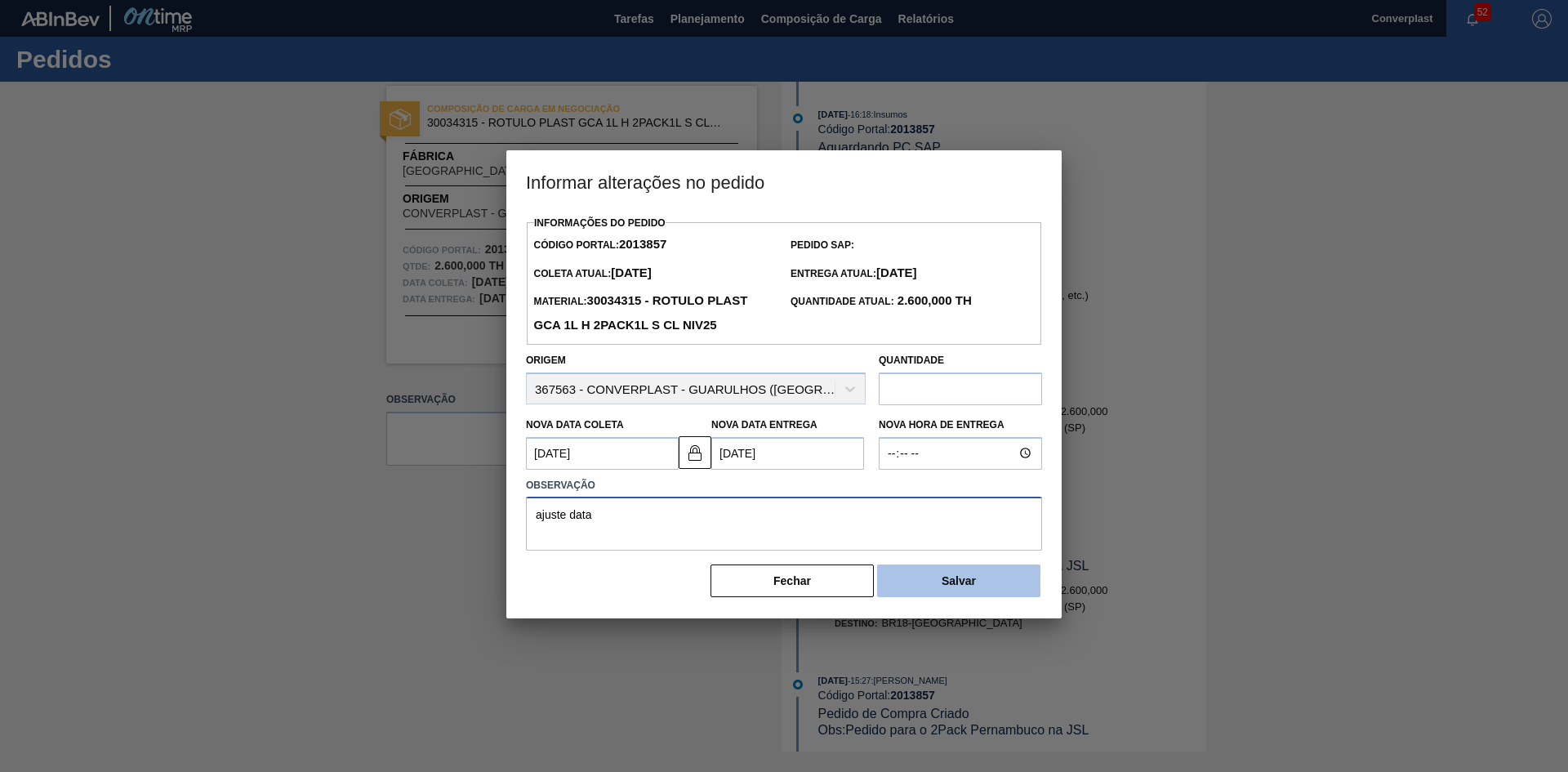
type textarea "ajuste data"
click at [927, 587] on button "Salvar" at bounding box center [958, 580] width 164 height 33
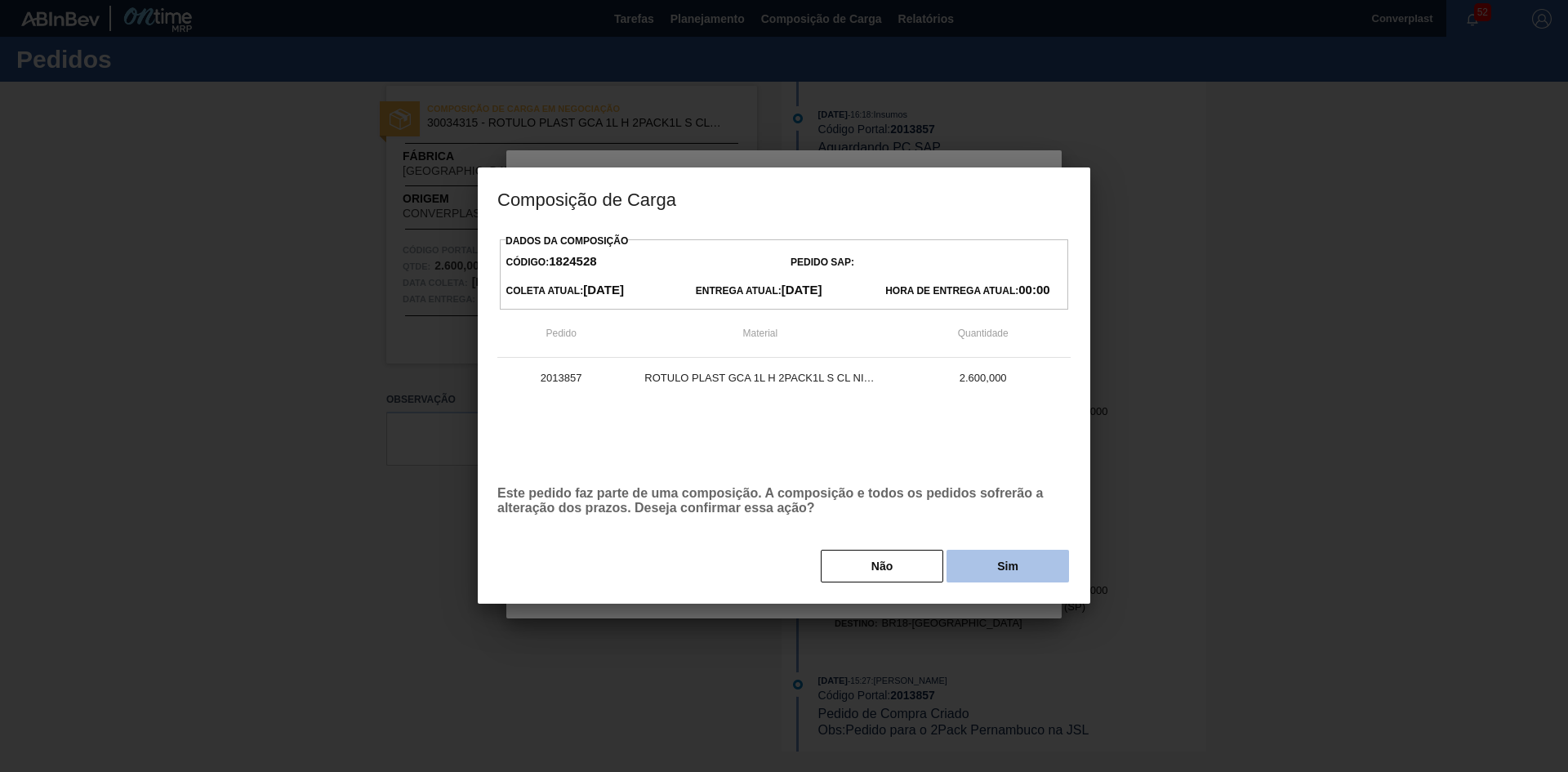
click at [972, 572] on button "Sim" at bounding box center [1007, 566] width 122 height 33
